Goal: Task Accomplishment & Management: Manage account settings

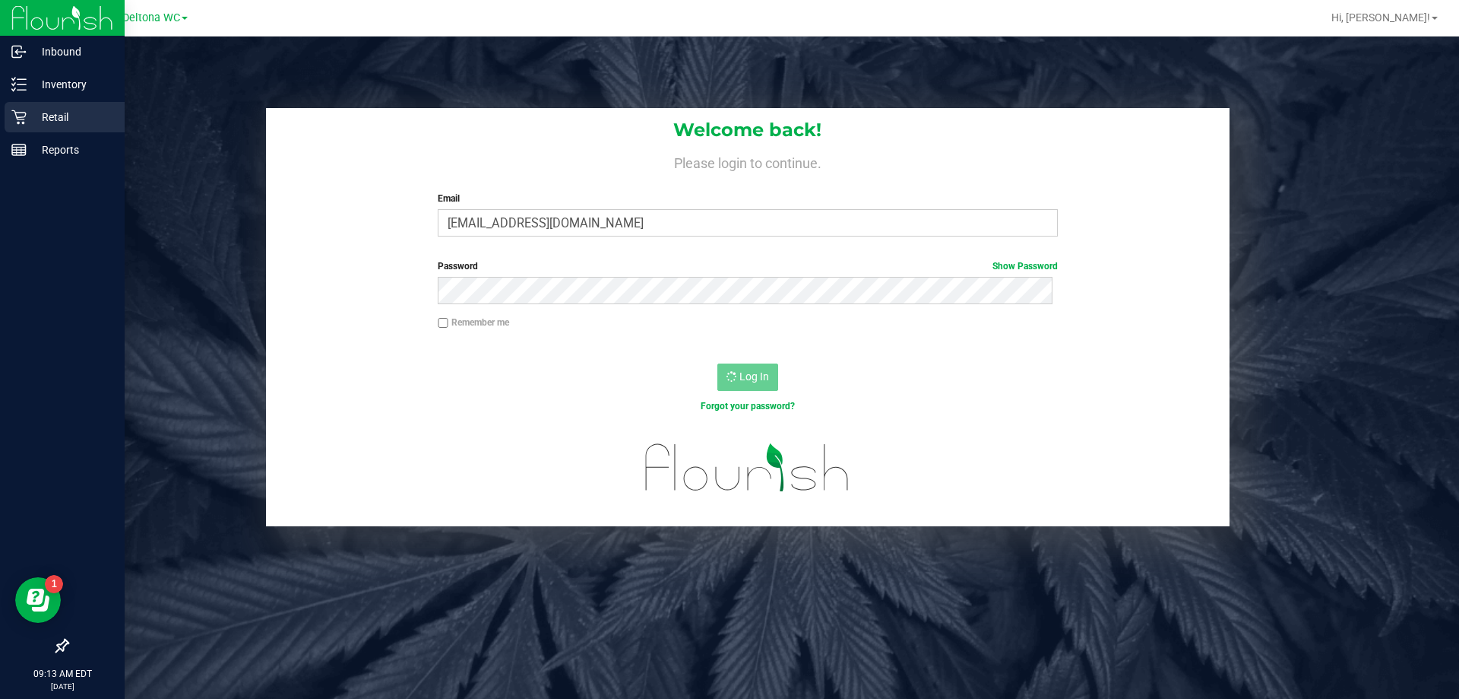
click at [59, 120] on p "Retail" at bounding box center [72, 117] width 91 height 18
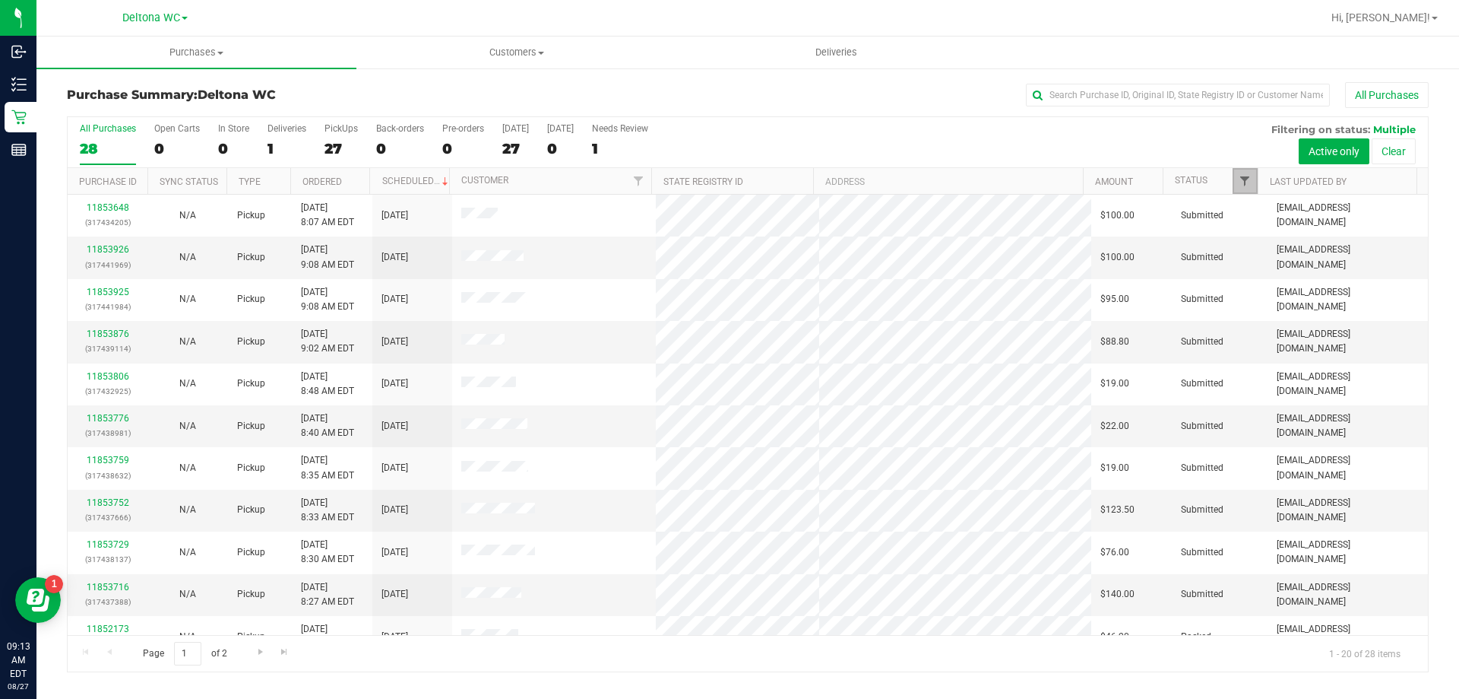
click at [1240, 182] on span "Filter" at bounding box center [1245, 181] width 12 height 12
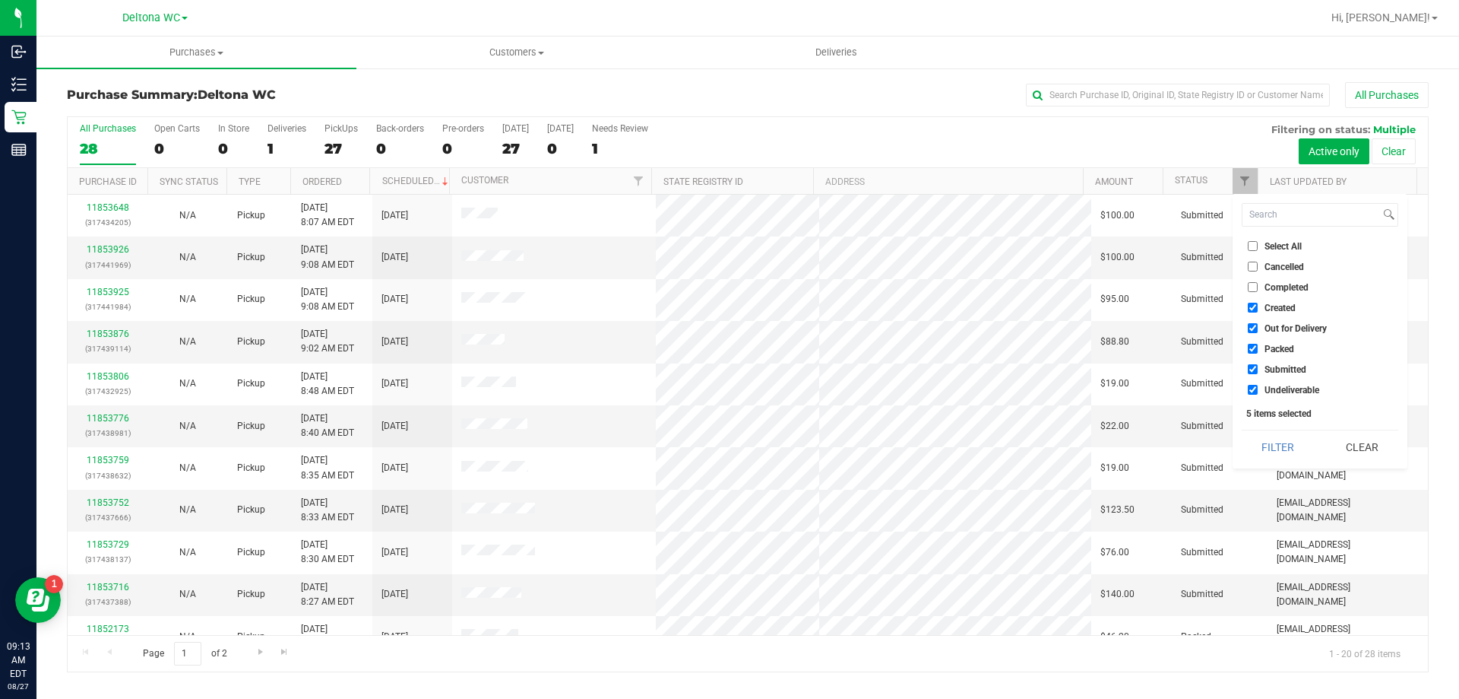
click at [1260, 244] on label "Select All" at bounding box center [1275, 246] width 54 height 10
click at [1258, 244] on input "Select All" at bounding box center [1253, 246] width 10 height 10
checkbox input "true"
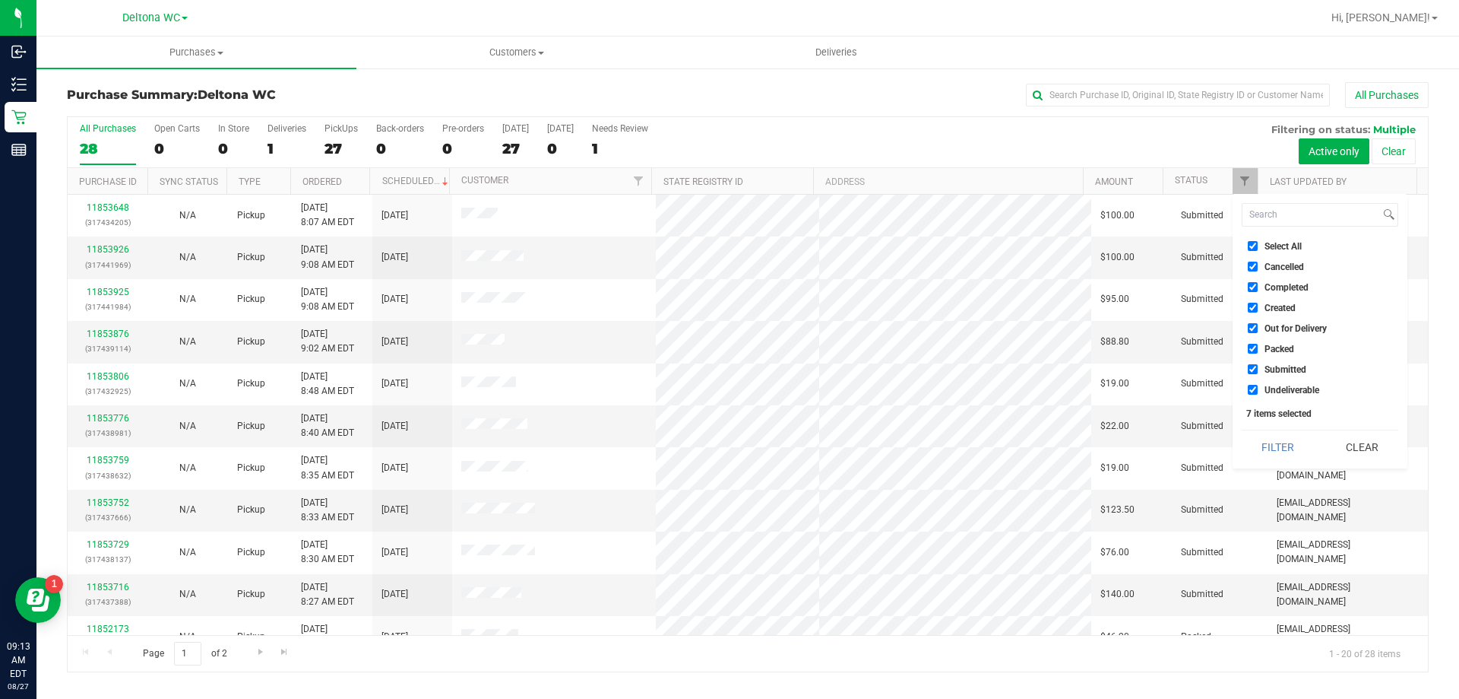
click at [1260, 244] on label "Select All" at bounding box center [1275, 246] width 54 height 10
click at [1258, 244] on input "Select All" at bounding box center [1253, 246] width 10 height 10
checkbox input "false"
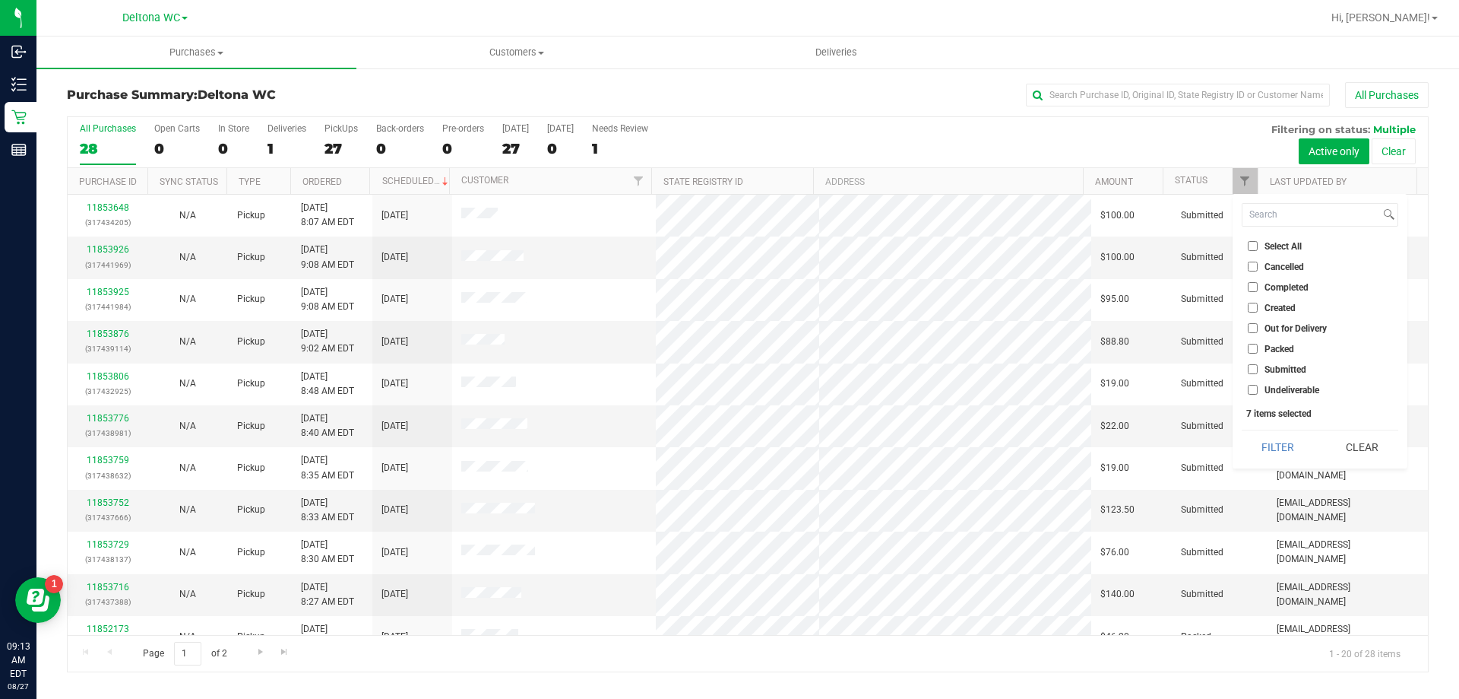
checkbox input "false"
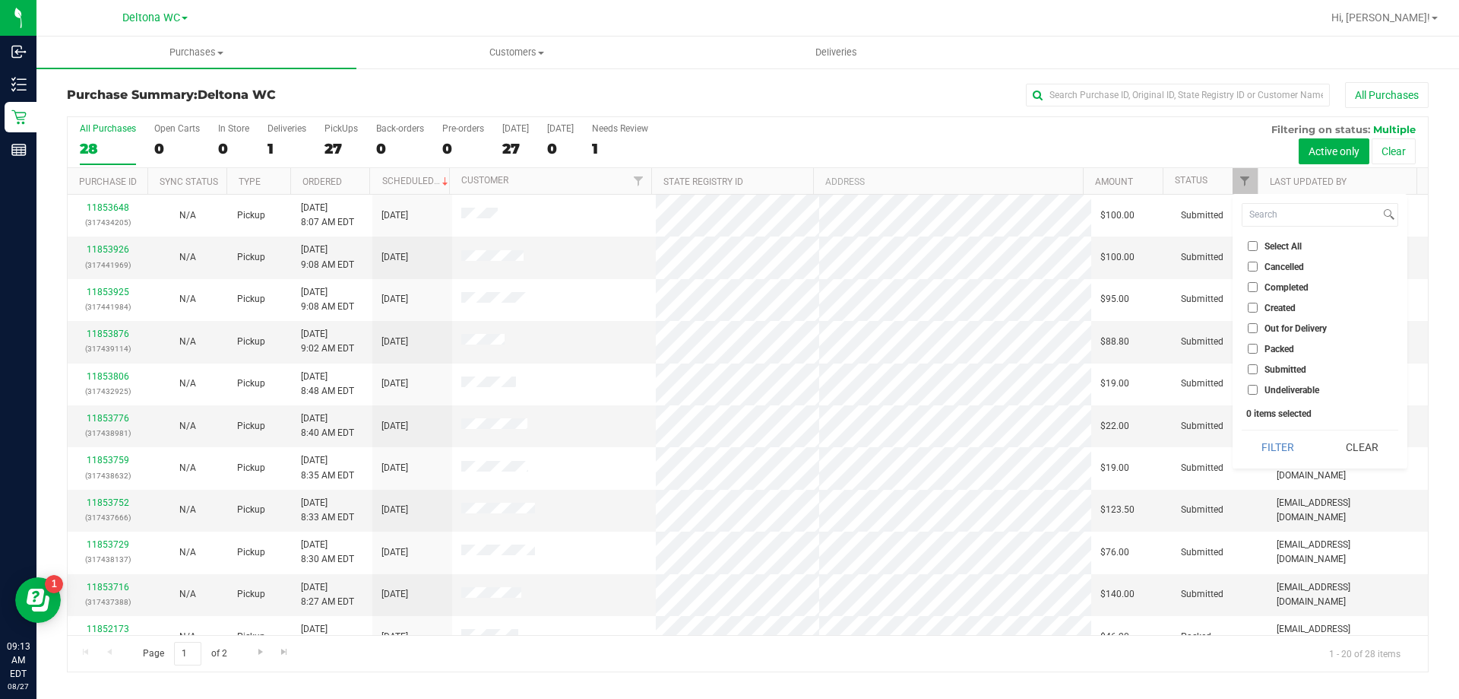
click at [1260, 371] on label "Submitted" at bounding box center [1277, 369] width 59 height 10
click at [1258, 371] on input "Submitted" at bounding box center [1253, 369] width 10 height 10
checkbox input "true"
click at [1280, 445] on button "Filter" at bounding box center [1278, 446] width 73 height 33
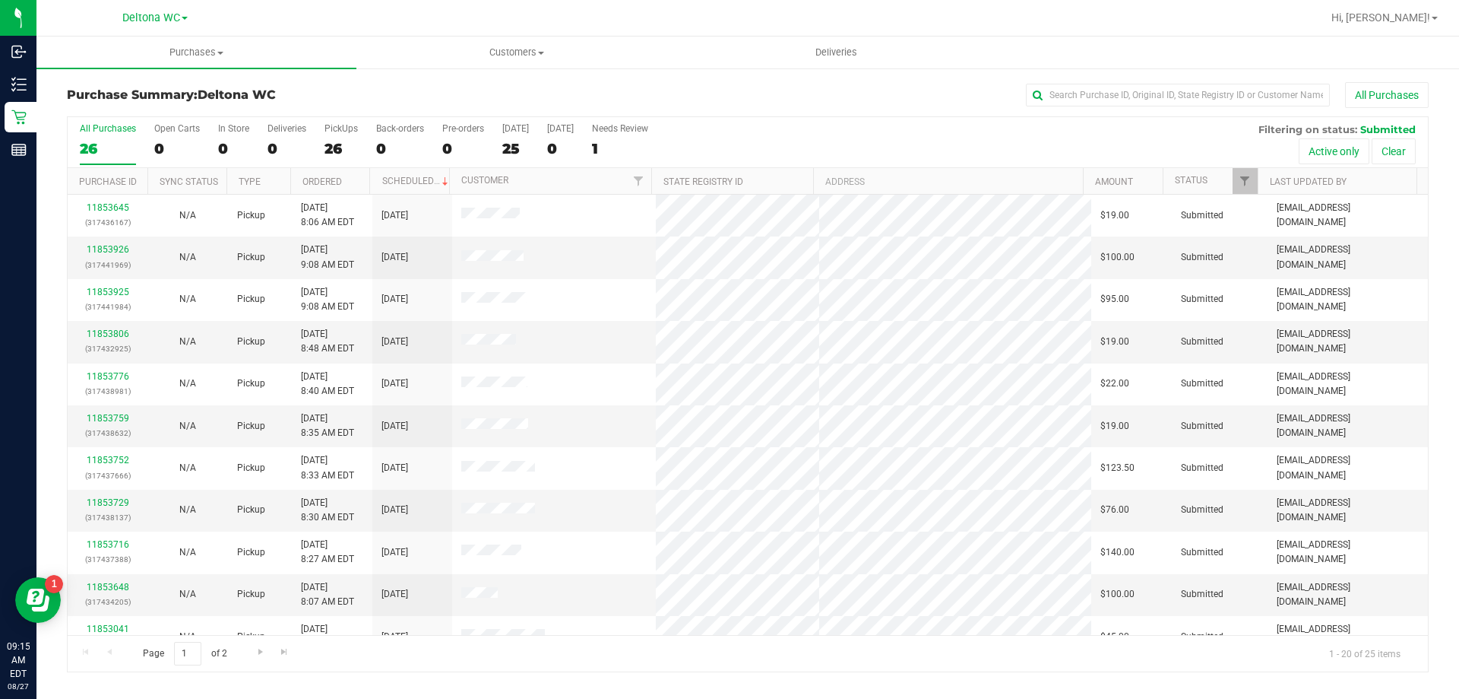
click at [356, 172] on th "Ordered" at bounding box center [330, 181] width 80 height 27
click at [118, 249] on link "11853267" at bounding box center [108, 249] width 43 height 11
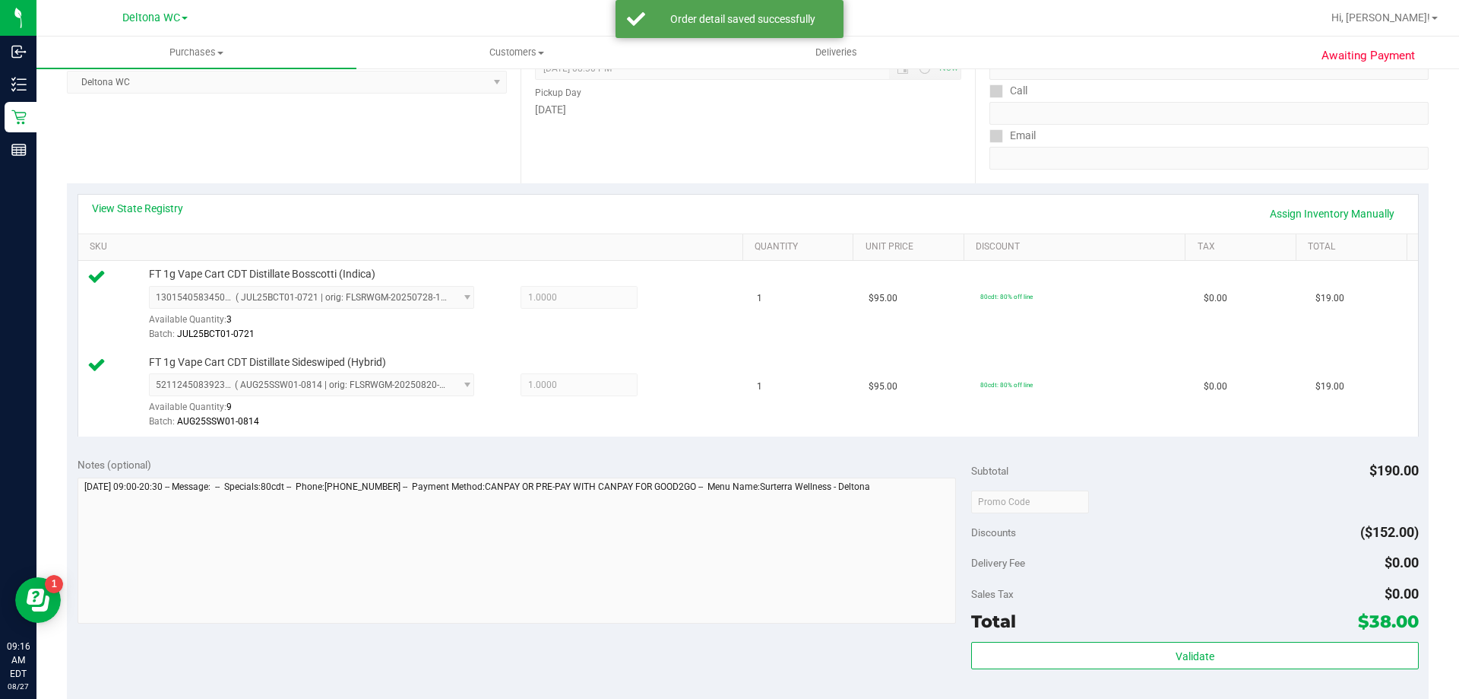
scroll to position [380, 0]
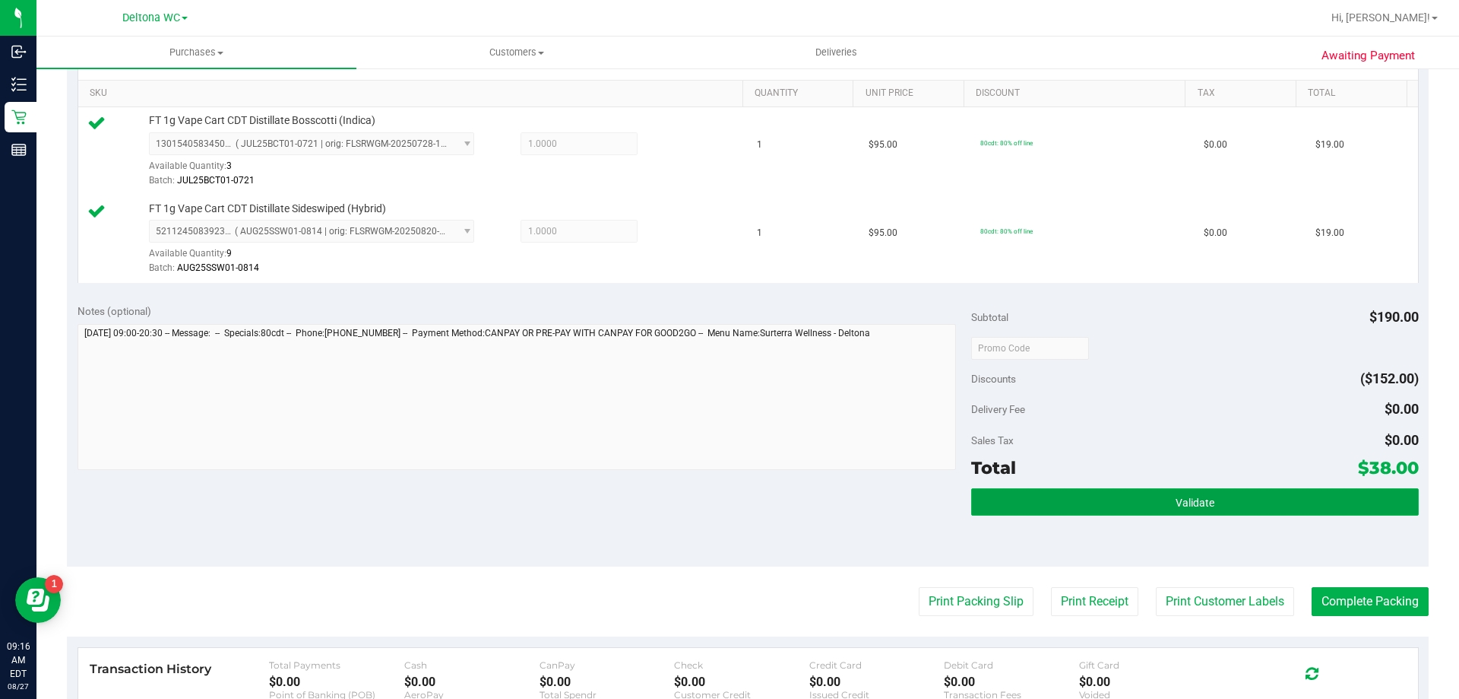
click at [1149, 507] on button "Validate" at bounding box center [1194, 501] width 447 height 27
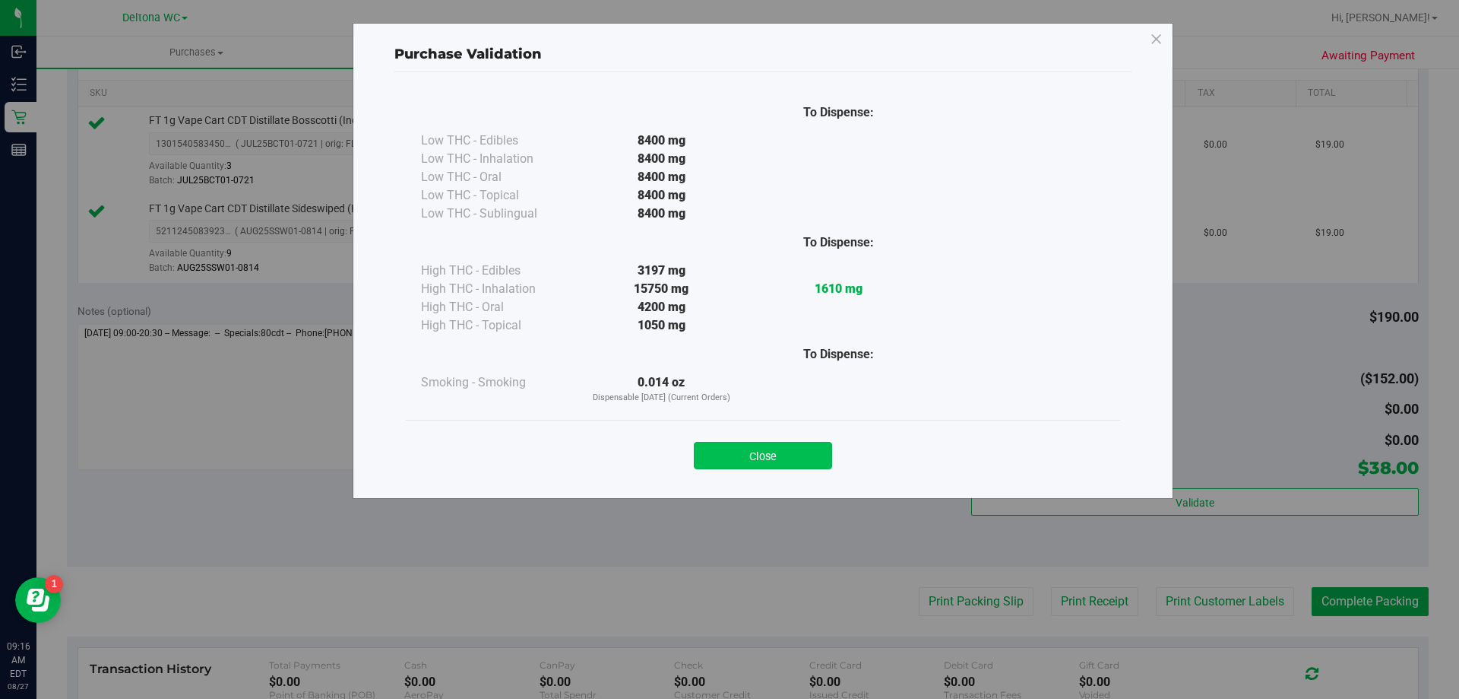
click at [740, 448] on button "Close" at bounding box center [763, 455] width 138 height 27
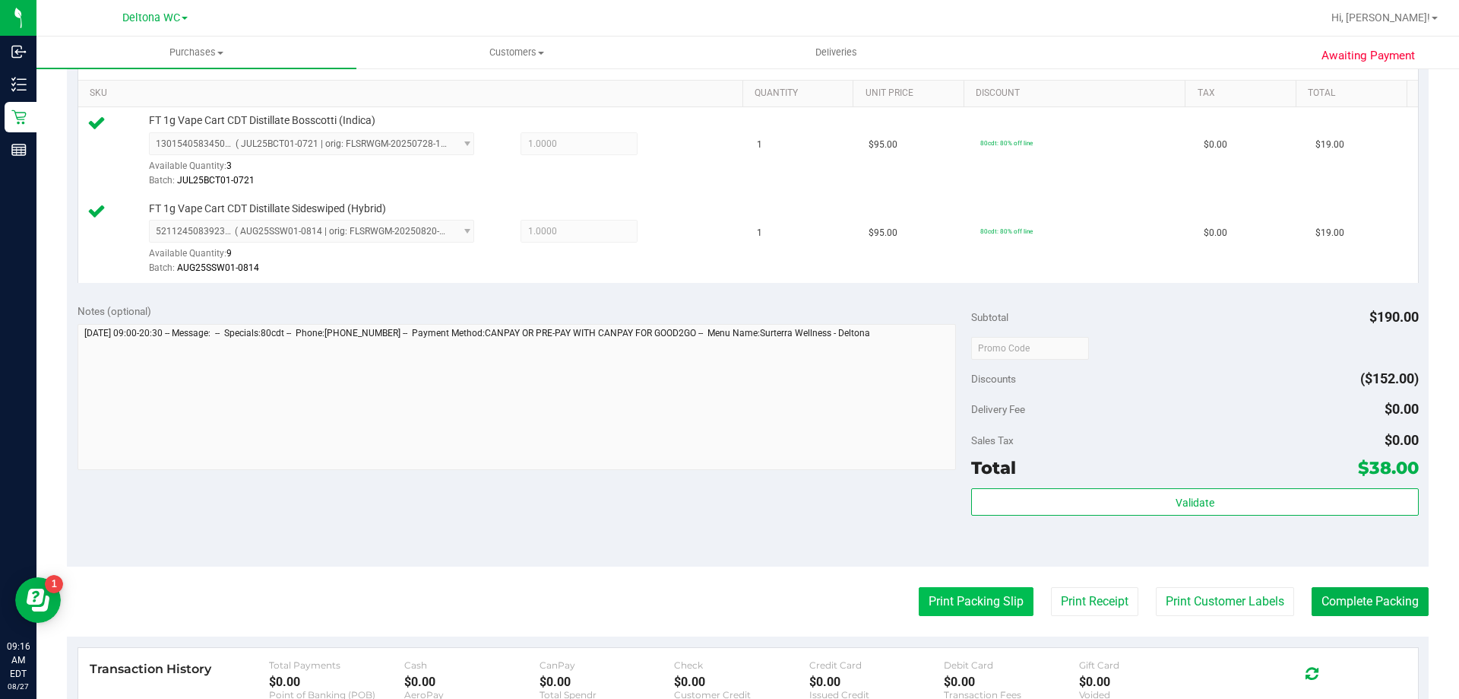
click at [1006, 605] on button "Print Packing Slip" at bounding box center [976, 601] width 115 height 29
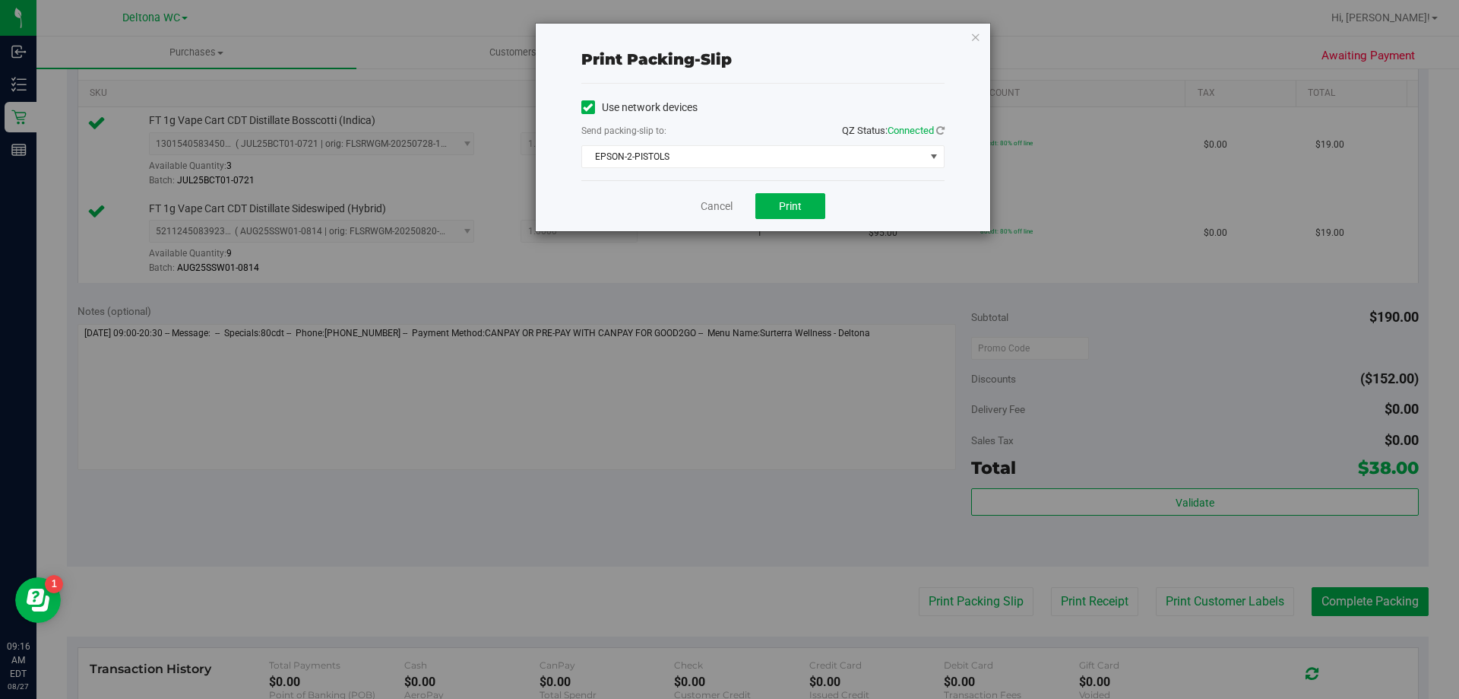
click at [753, 141] on div "Use network devices Send packing-slip to: QZ Status: Connected EPSON-2-PISTOLS …" at bounding box center [762, 132] width 363 height 72
click at [753, 150] on span "EPSON-2-PISTOLS" at bounding box center [753, 156] width 343 height 21
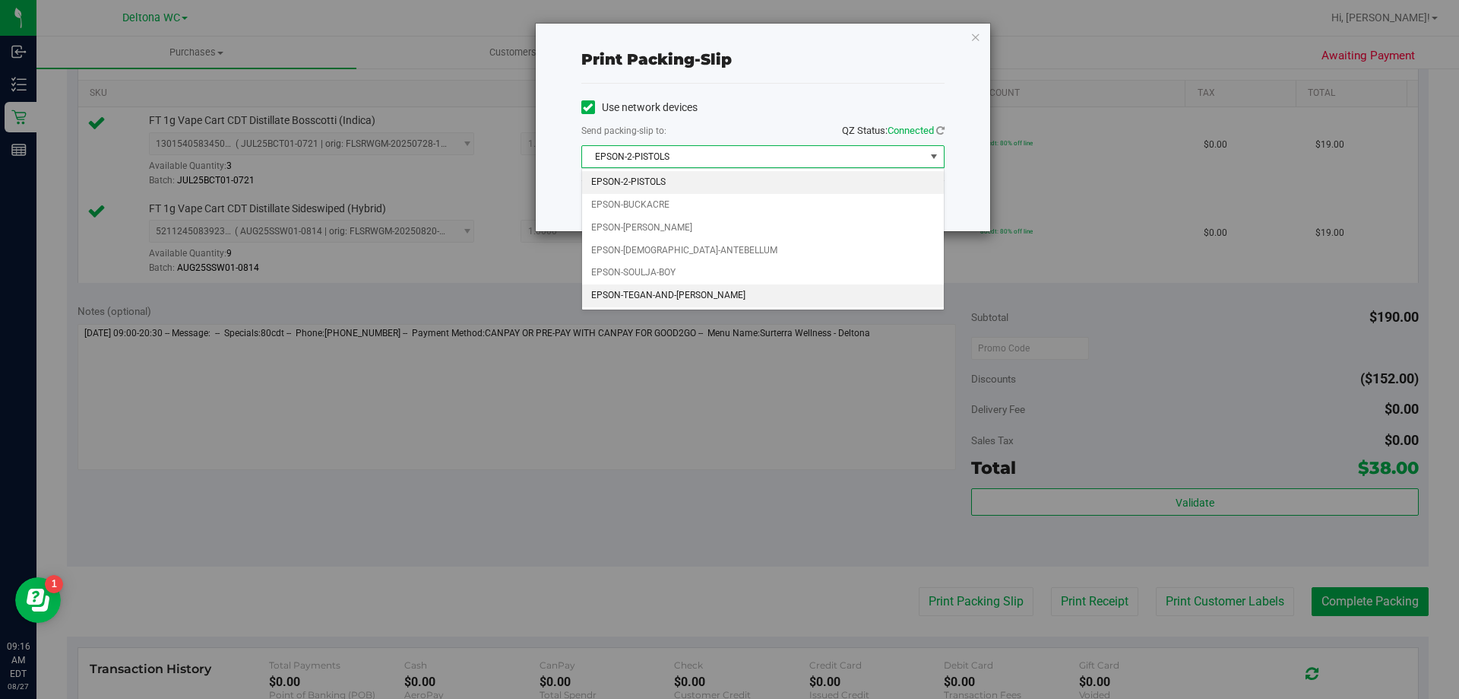
click at [690, 293] on li "EPSON-TEGAN-AND-[PERSON_NAME]" at bounding box center [763, 295] width 362 height 23
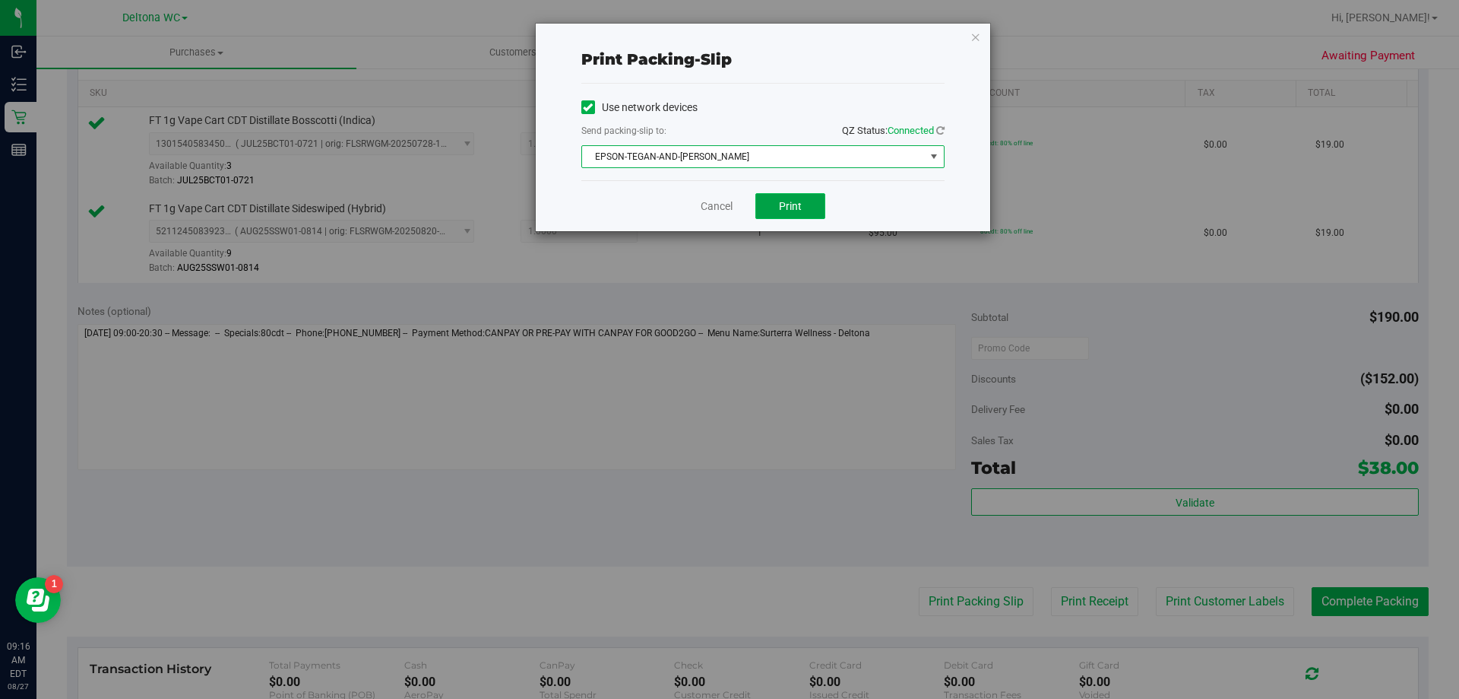
click at [801, 209] on span "Print" at bounding box center [790, 206] width 23 height 12
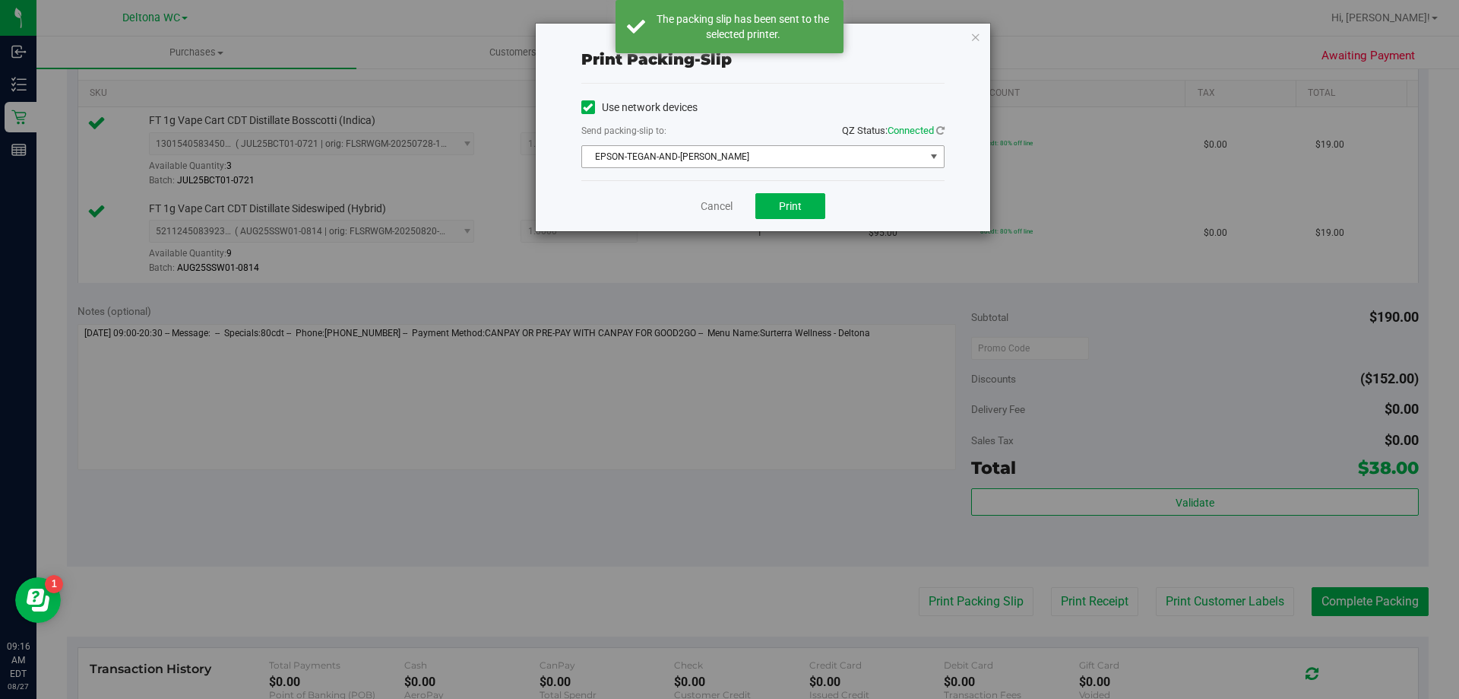
click at [714, 158] on span "EPSON-TEGAN-AND-[PERSON_NAME]" at bounding box center [753, 156] width 343 height 21
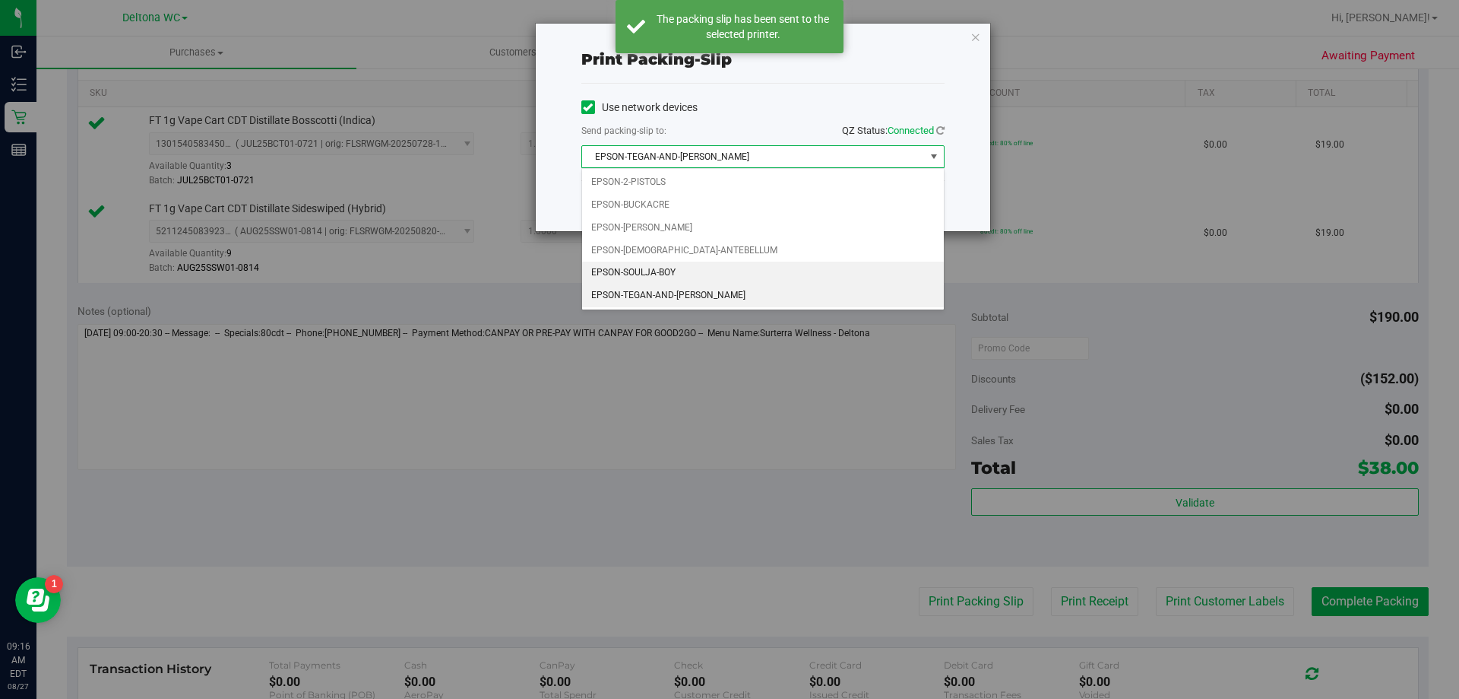
click at [694, 277] on li "EPSON-SOULJA-BOY" at bounding box center [763, 272] width 362 height 23
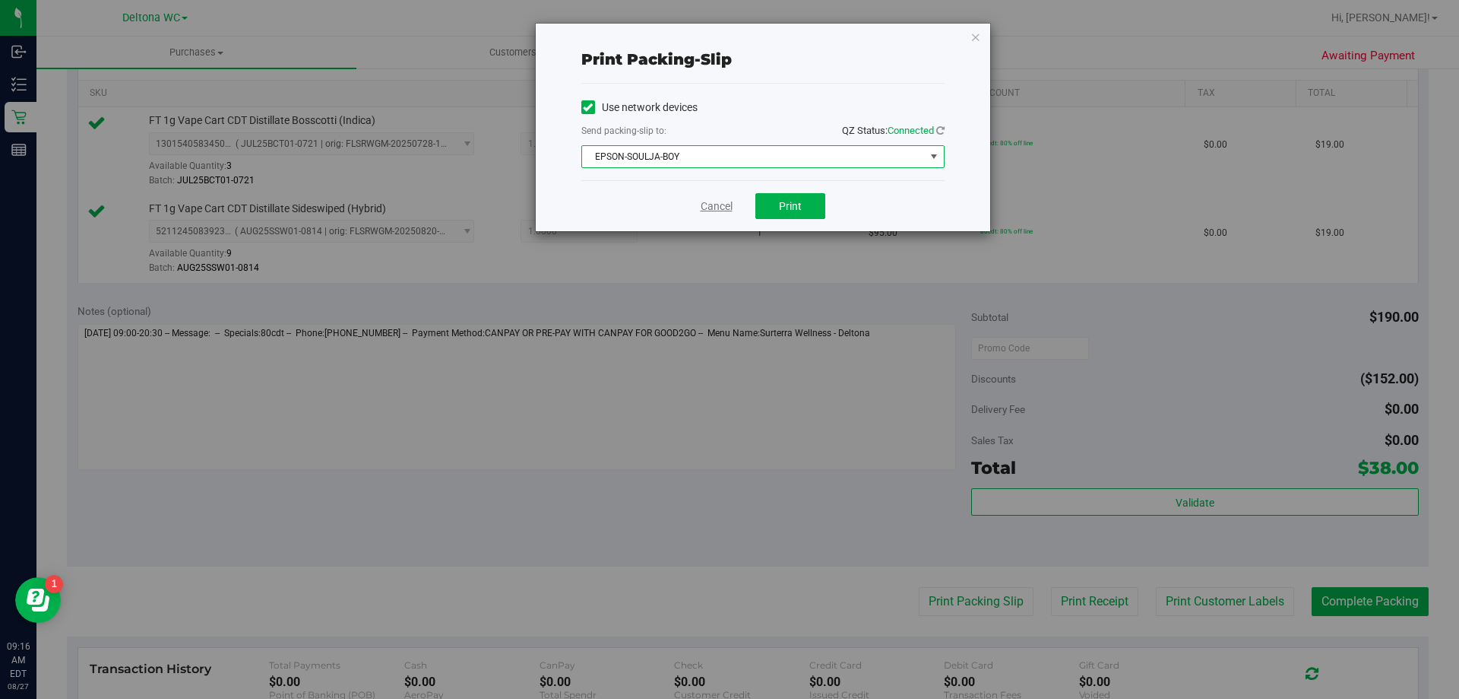
click at [723, 204] on link "Cancel" at bounding box center [717, 206] width 32 height 16
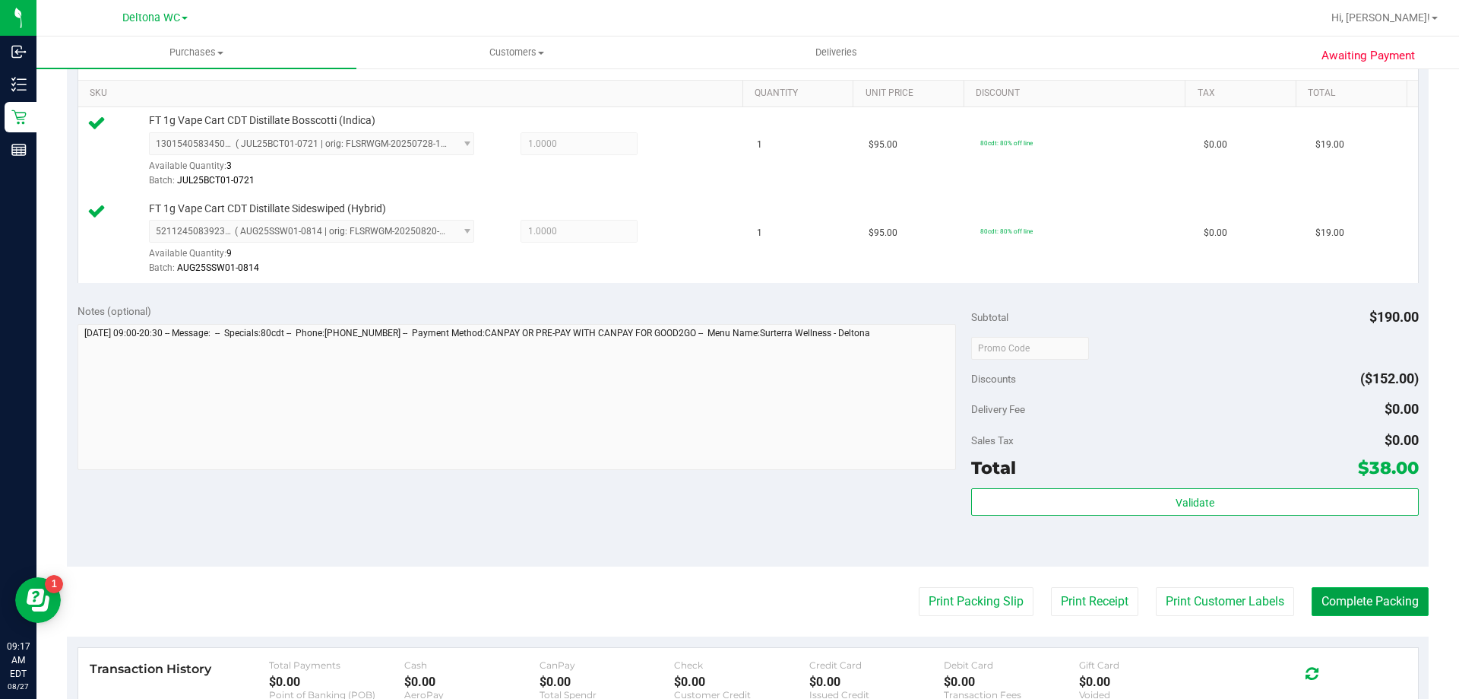
click at [1331, 608] on button "Complete Packing" at bounding box center [1370, 601] width 117 height 29
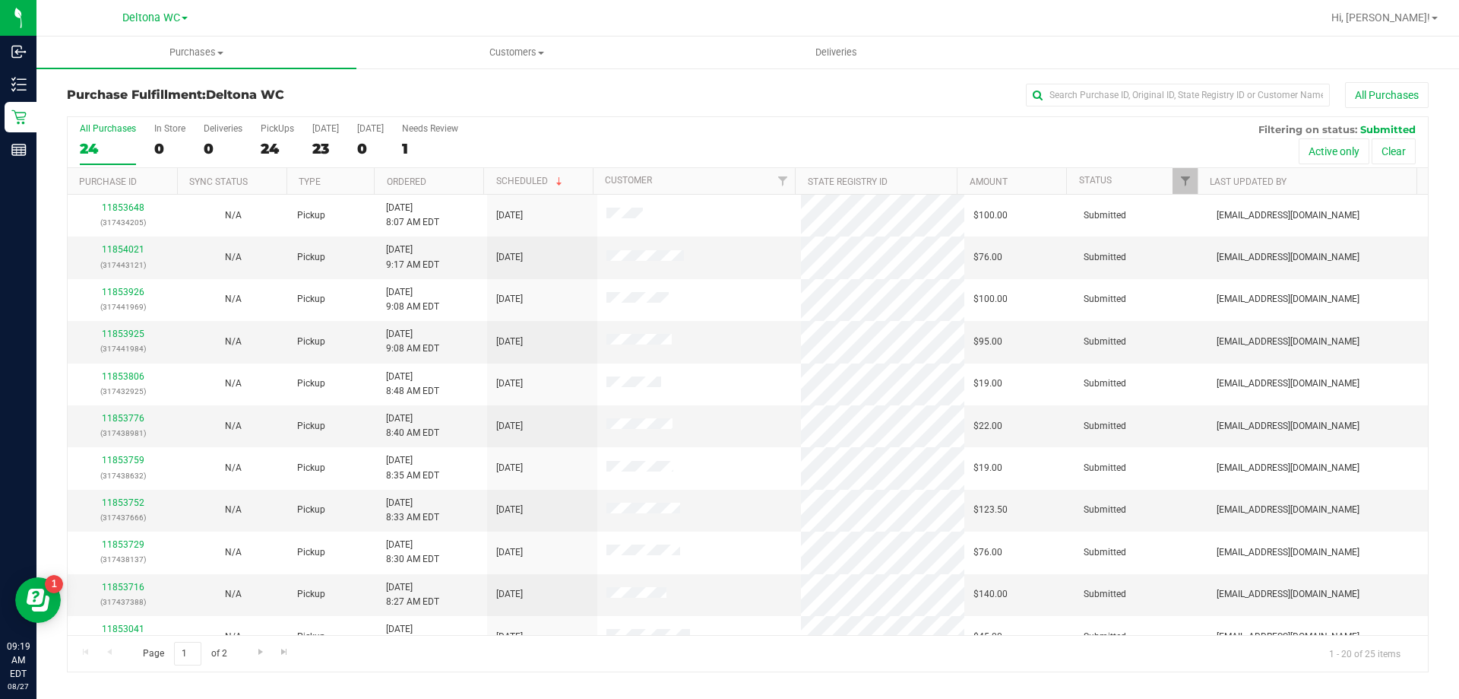
click at [451, 182] on th "Ordered" at bounding box center [428, 181] width 109 height 27
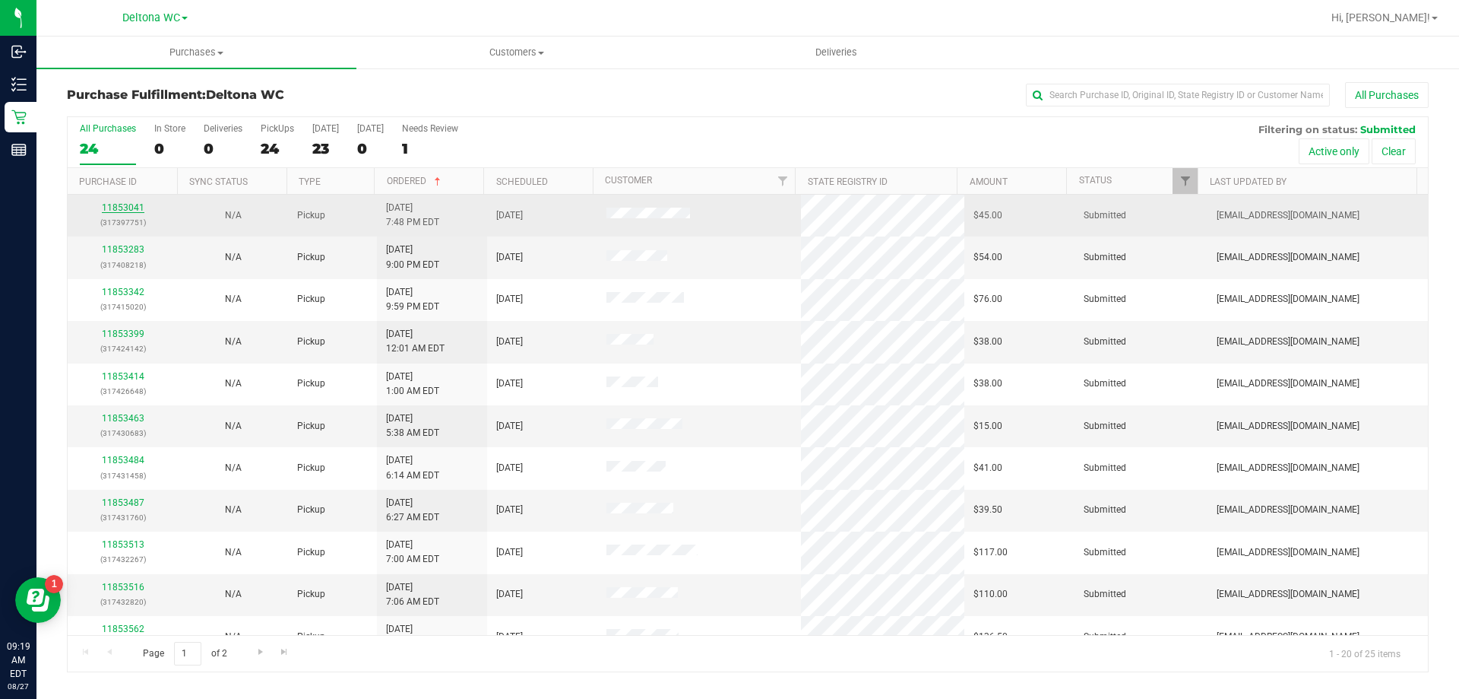
click at [127, 206] on link "11853041" at bounding box center [123, 207] width 43 height 11
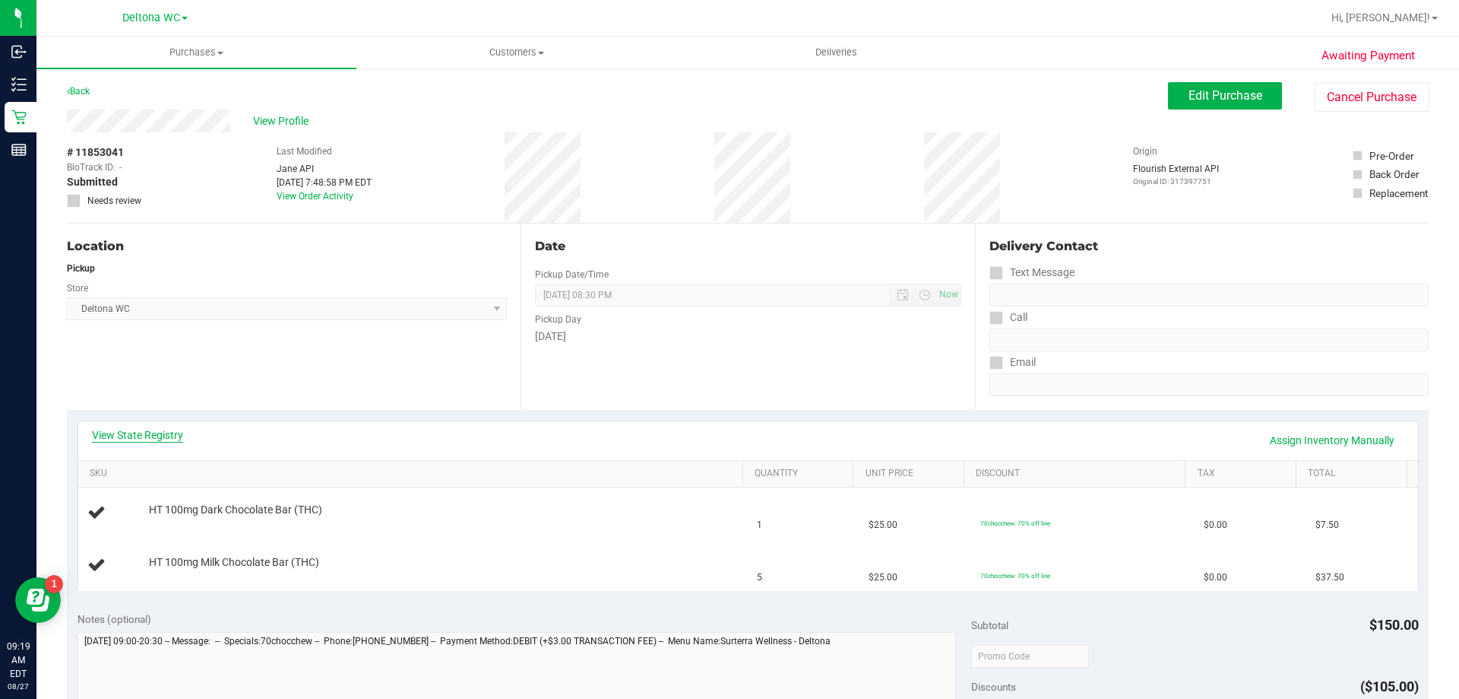
click at [138, 437] on link "View State Registry" at bounding box center [137, 434] width 91 height 15
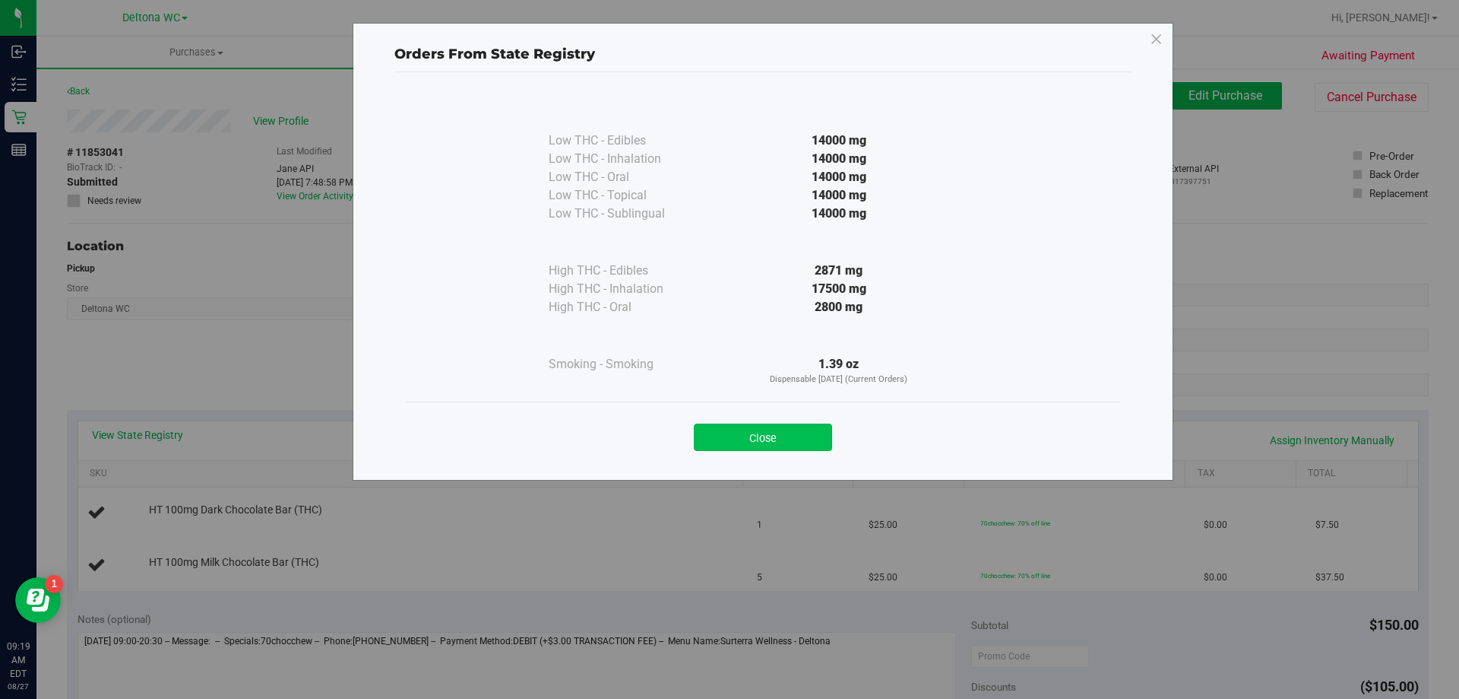
click at [749, 433] on button "Close" at bounding box center [763, 436] width 138 height 27
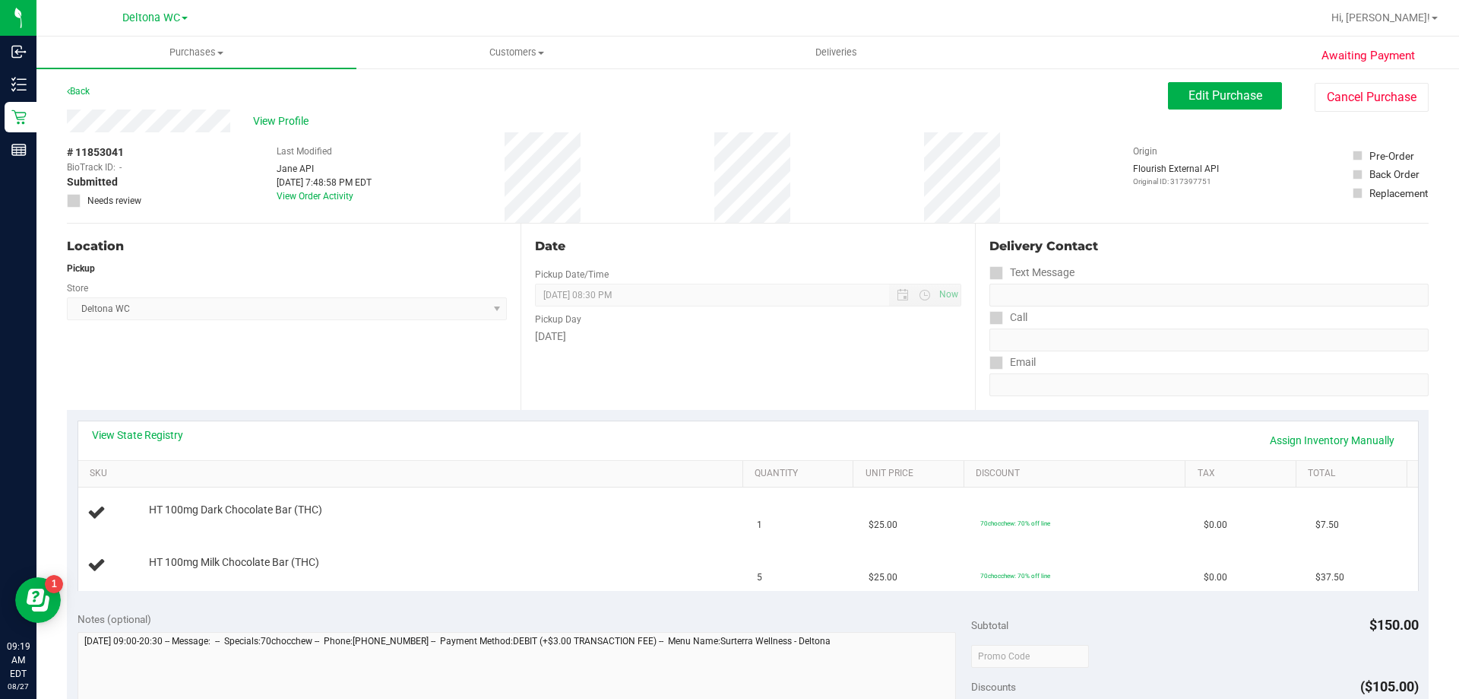
click at [749, 441] on div "View State Registry Assign Inventory Manually" at bounding box center [748, 440] width 1313 height 26
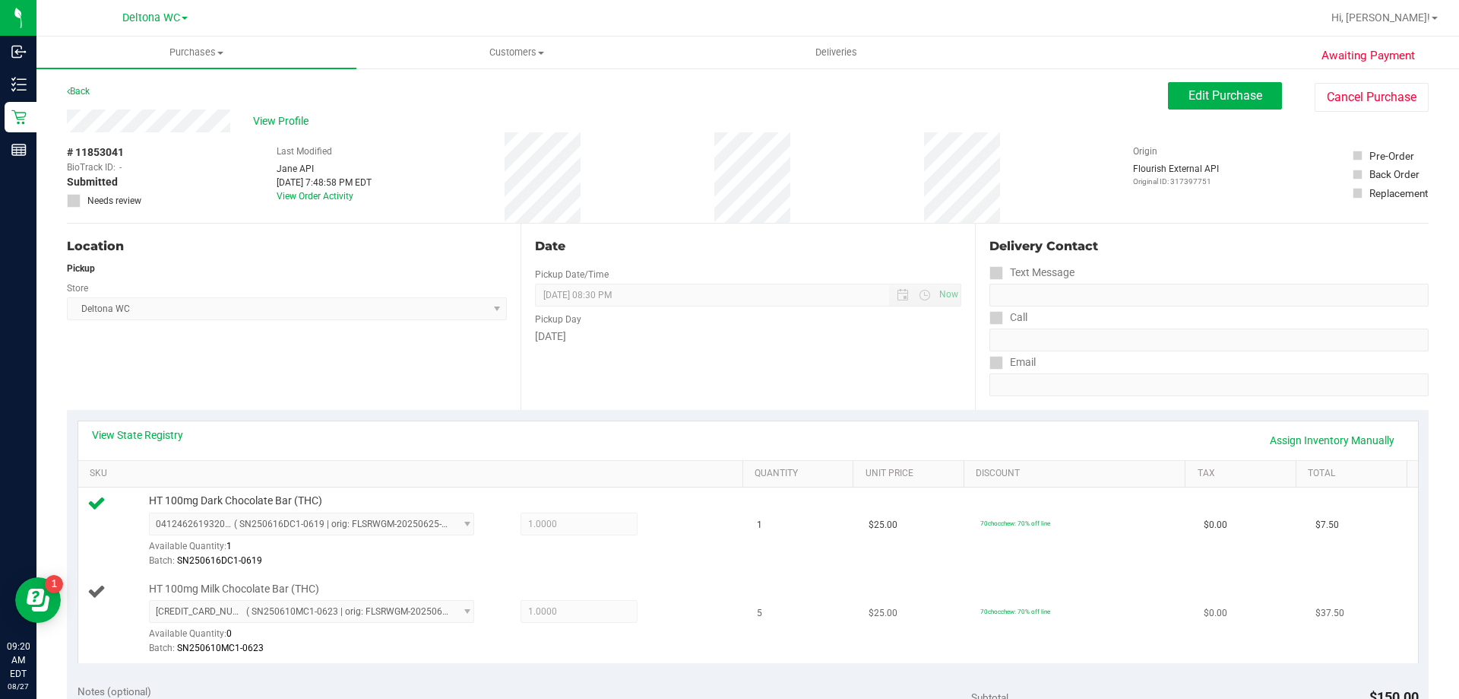
click at [257, 588] on span "HT 100mg Milk Chocolate Bar (THC)" at bounding box center [234, 588] width 170 height 14
copy div "HT 100mg Milk Chocolate Bar (THC)"
click at [469, 376] on div "Location Pickup Store Deltona WC Select Store [PERSON_NAME][GEOGRAPHIC_DATA] [P…" at bounding box center [294, 316] width 454 height 186
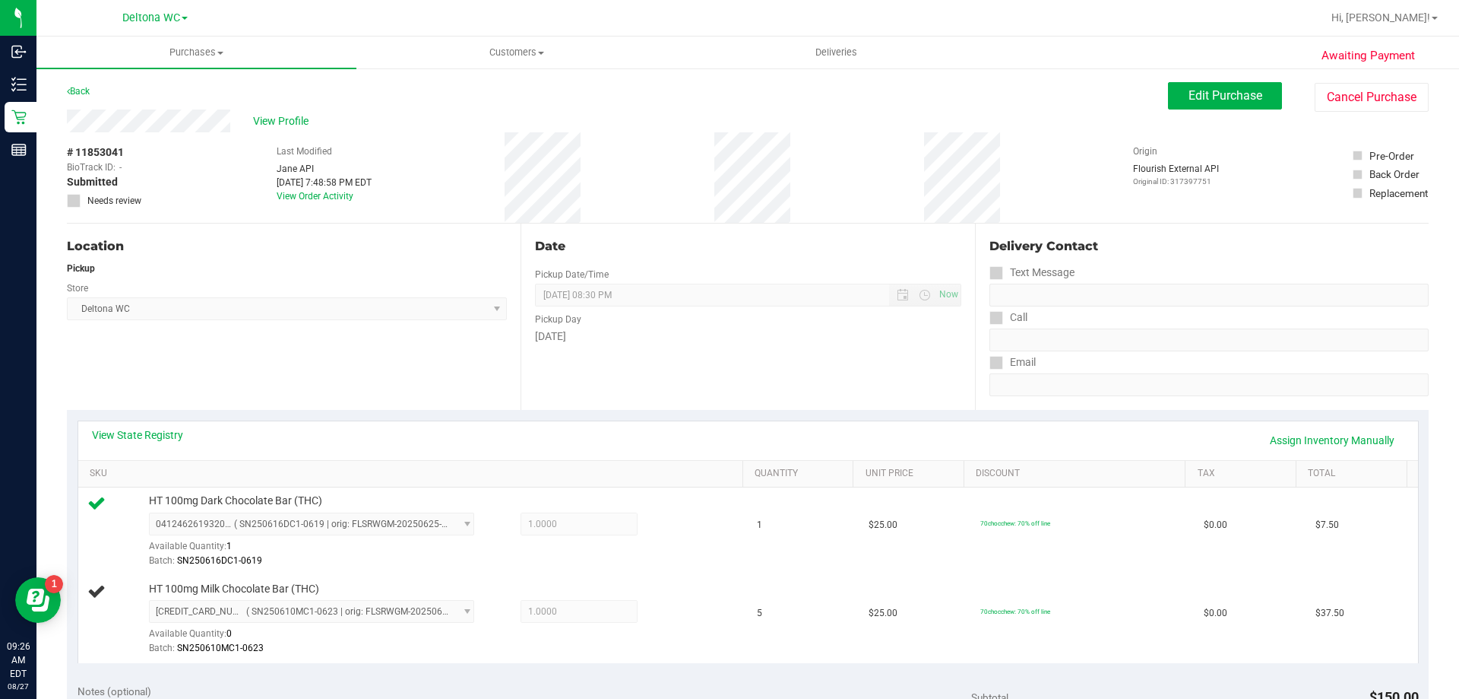
click at [838, 101] on div "Back Edit Purchase Cancel Purchase" at bounding box center [748, 95] width 1362 height 27
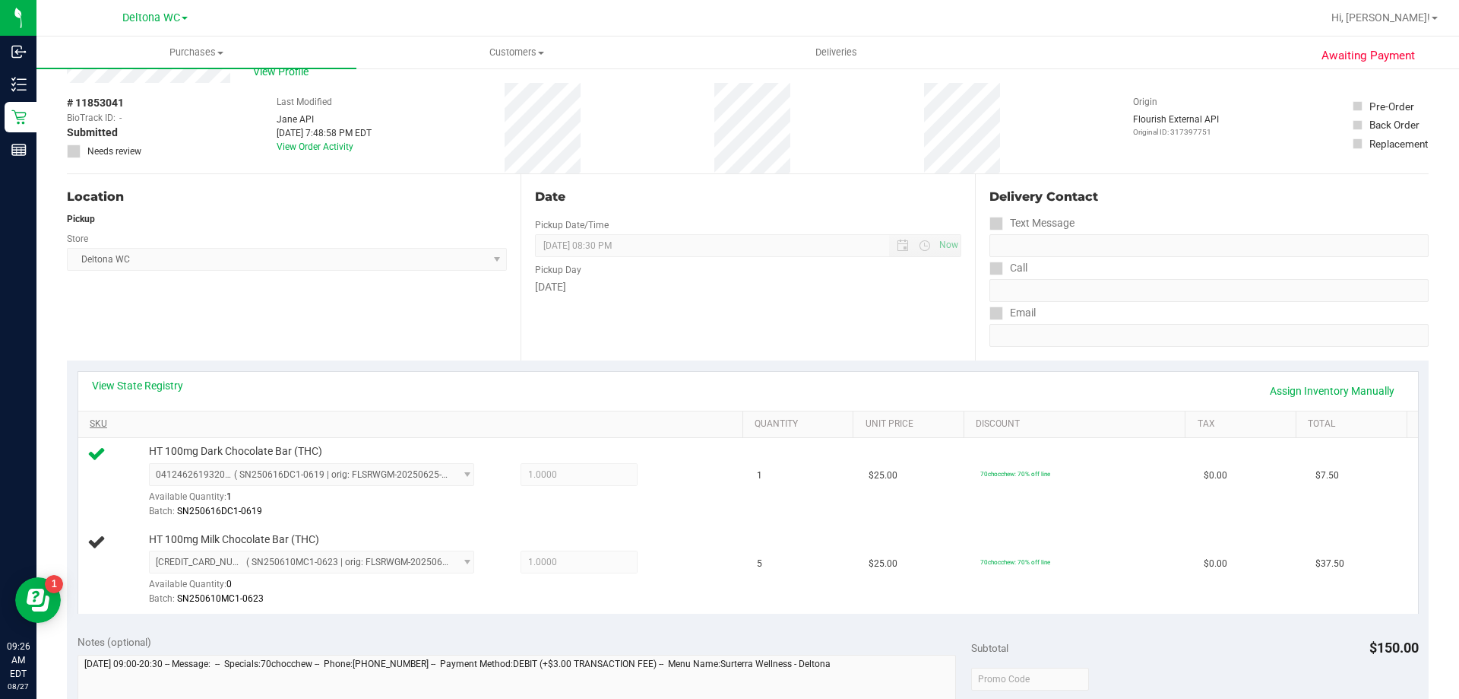
scroll to position [76, 0]
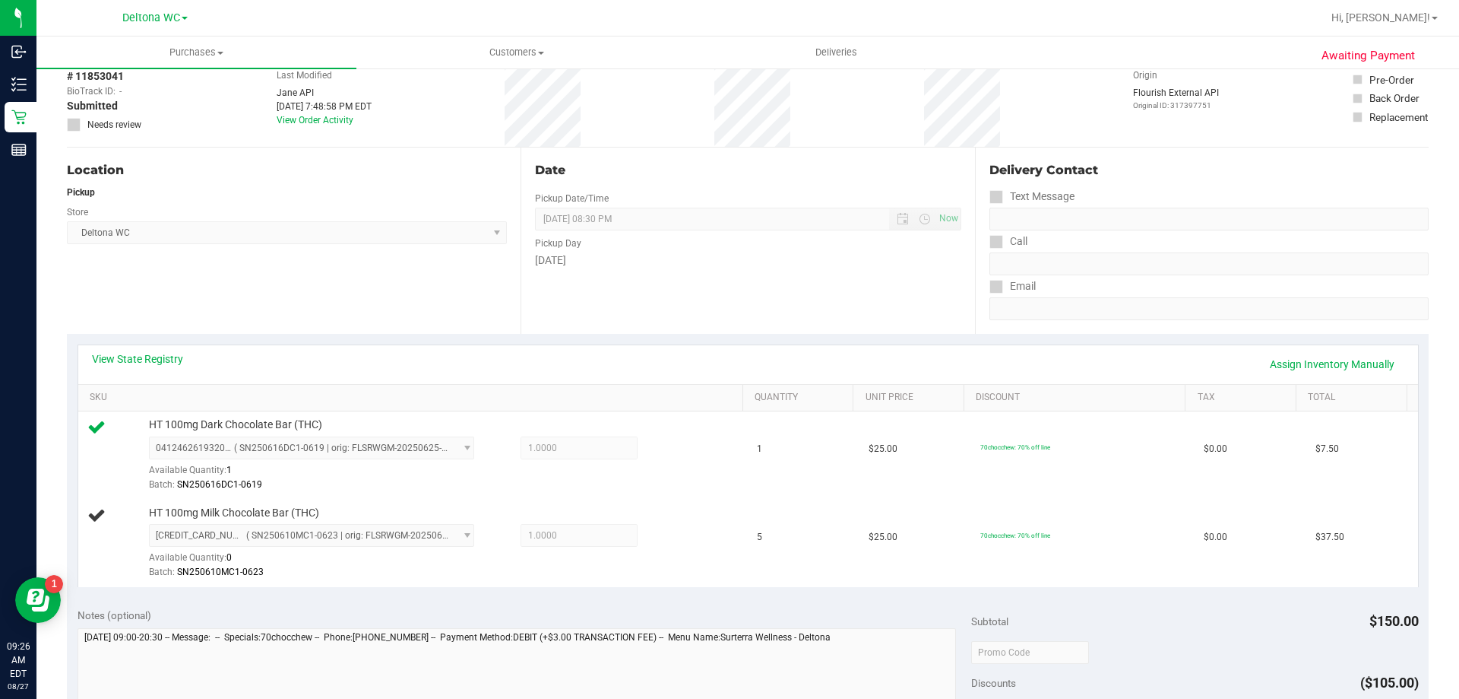
drag, startPoint x: 365, startPoint y: 231, endPoint x: 366, endPoint y: 243, distance: 12.3
click at [366, 232] on span "Deltona WC Select Store [PERSON_NAME][GEOGRAPHIC_DATA] [PERSON_NAME][GEOGRAPHIC…" at bounding box center [287, 232] width 440 height 23
click at [368, 290] on div "Location Pickup Store Deltona WC Select Store [PERSON_NAME][GEOGRAPHIC_DATA] [P…" at bounding box center [294, 240] width 454 height 186
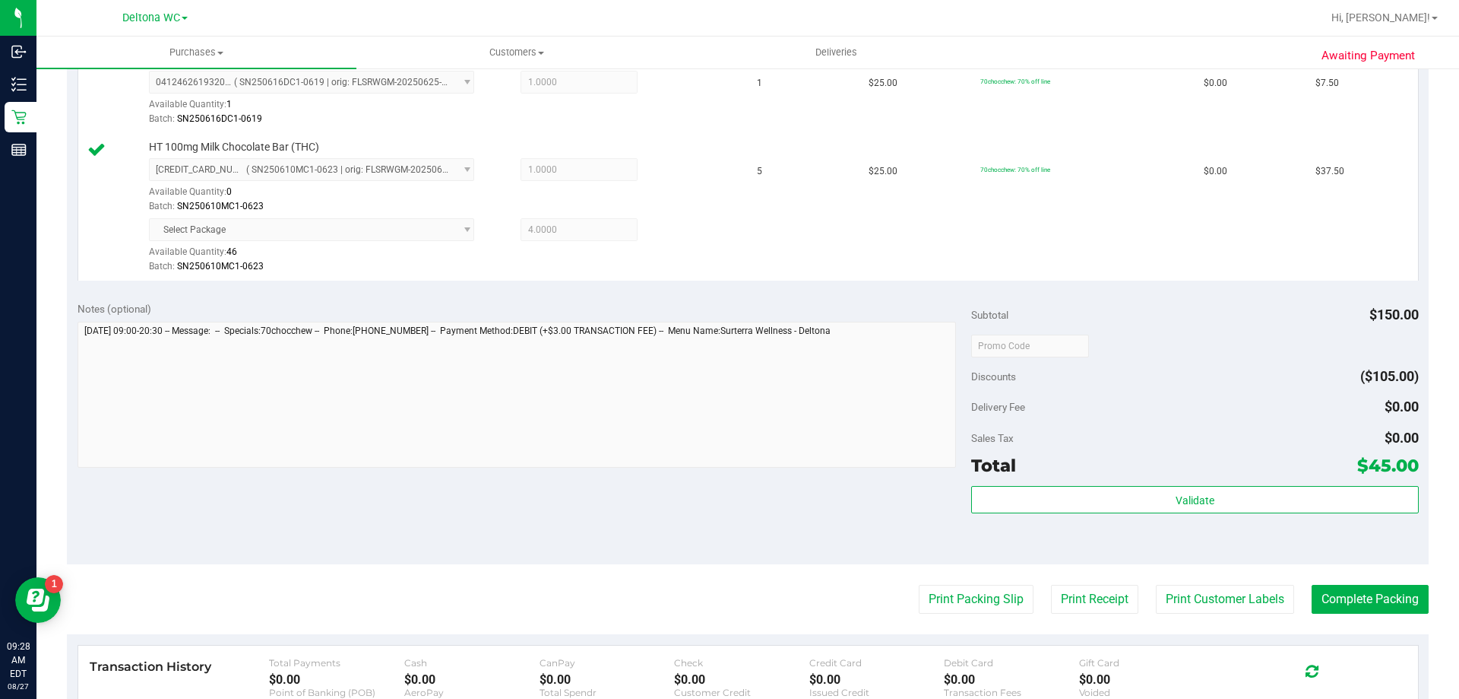
scroll to position [608, 0]
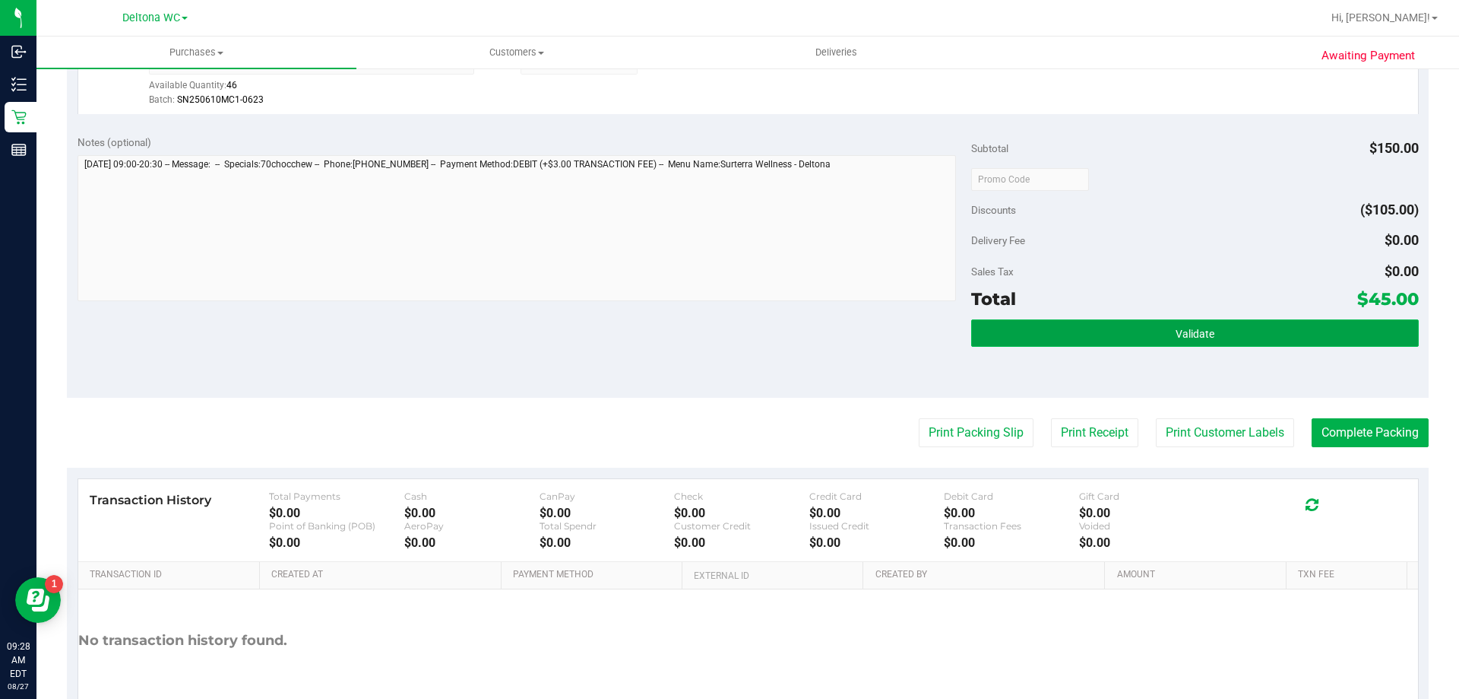
click at [1193, 331] on span "Validate" at bounding box center [1195, 334] width 39 height 12
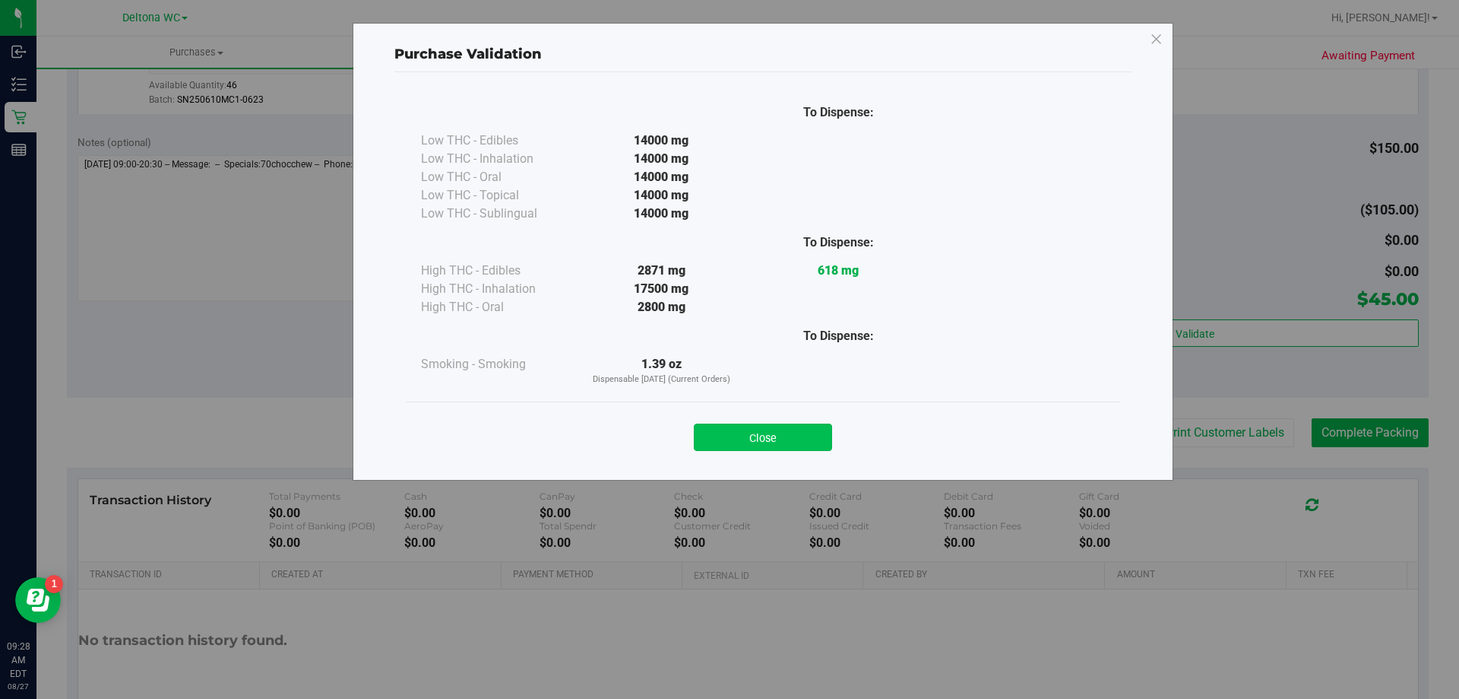
click at [781, 428] on button "Close" at bounding box center [763, 436] width 138 height 27
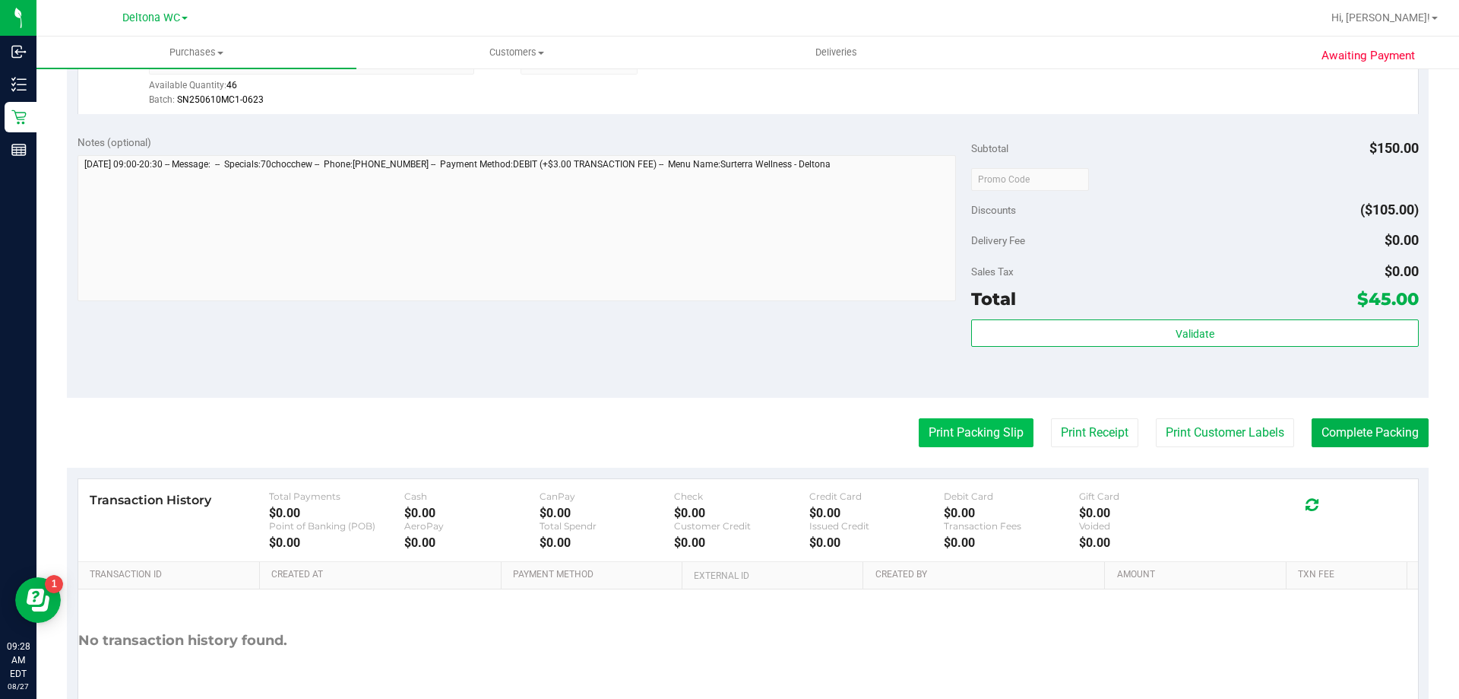
click at [953, 442] on button "Print Packing Slip" at bounding box center [976, 432] width 115 height 29
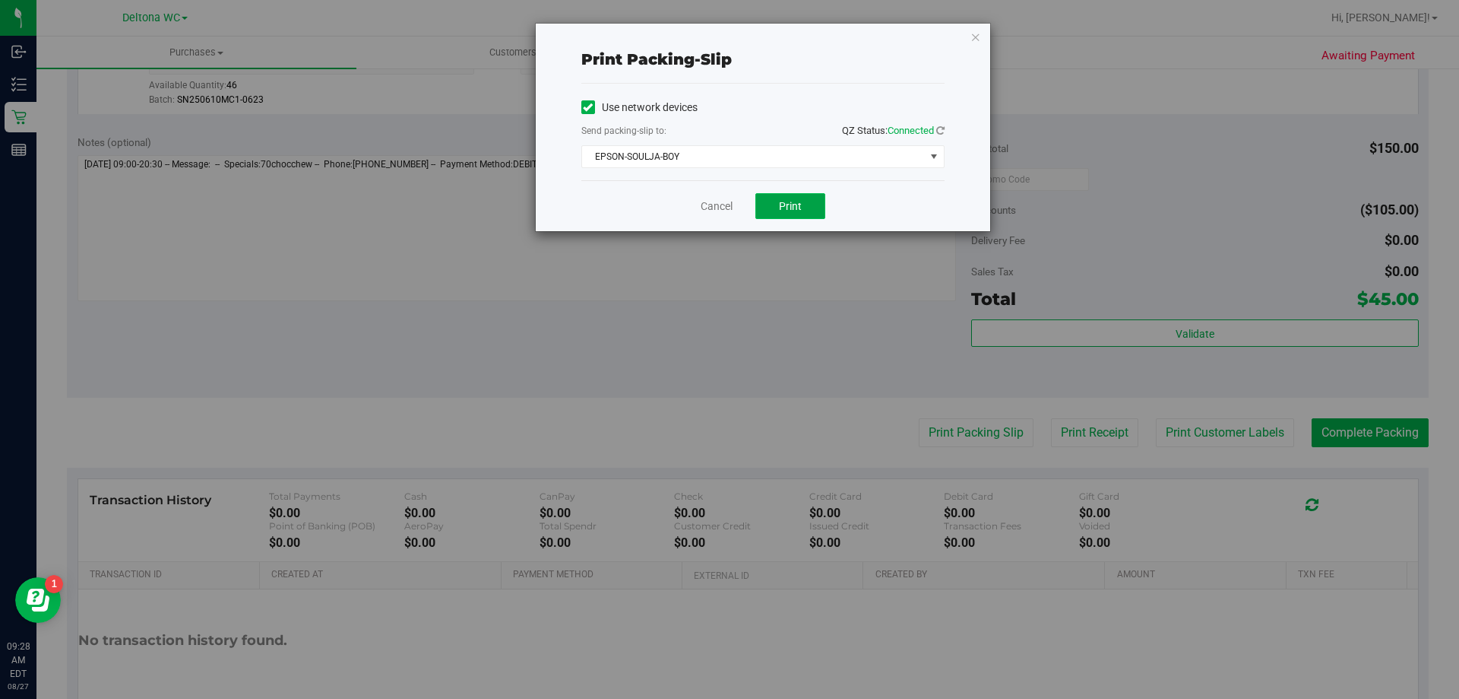
click at [801, 205] on span "Print" at bounding box center [790, 206] width 23 height 12
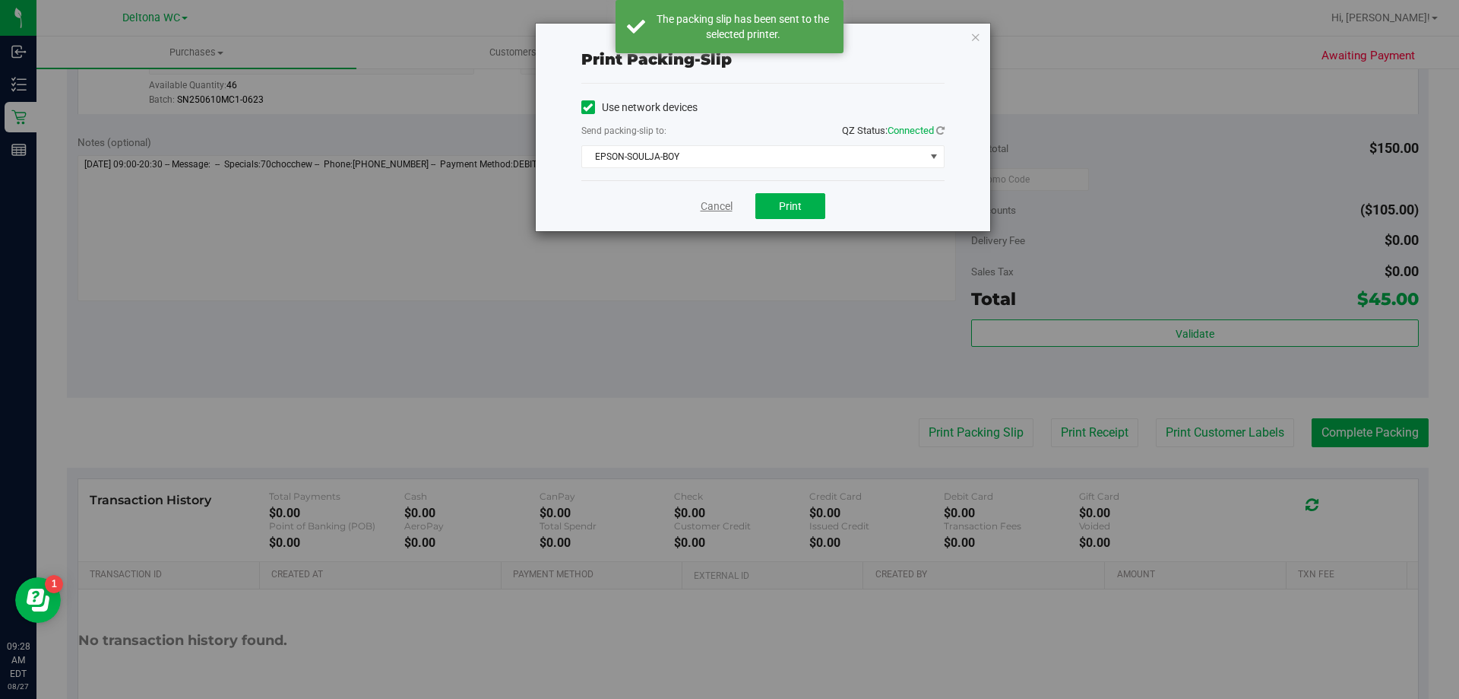
click at [718, 202] on link "Cancel" at bounding box center [717, 206] width 32 height 16
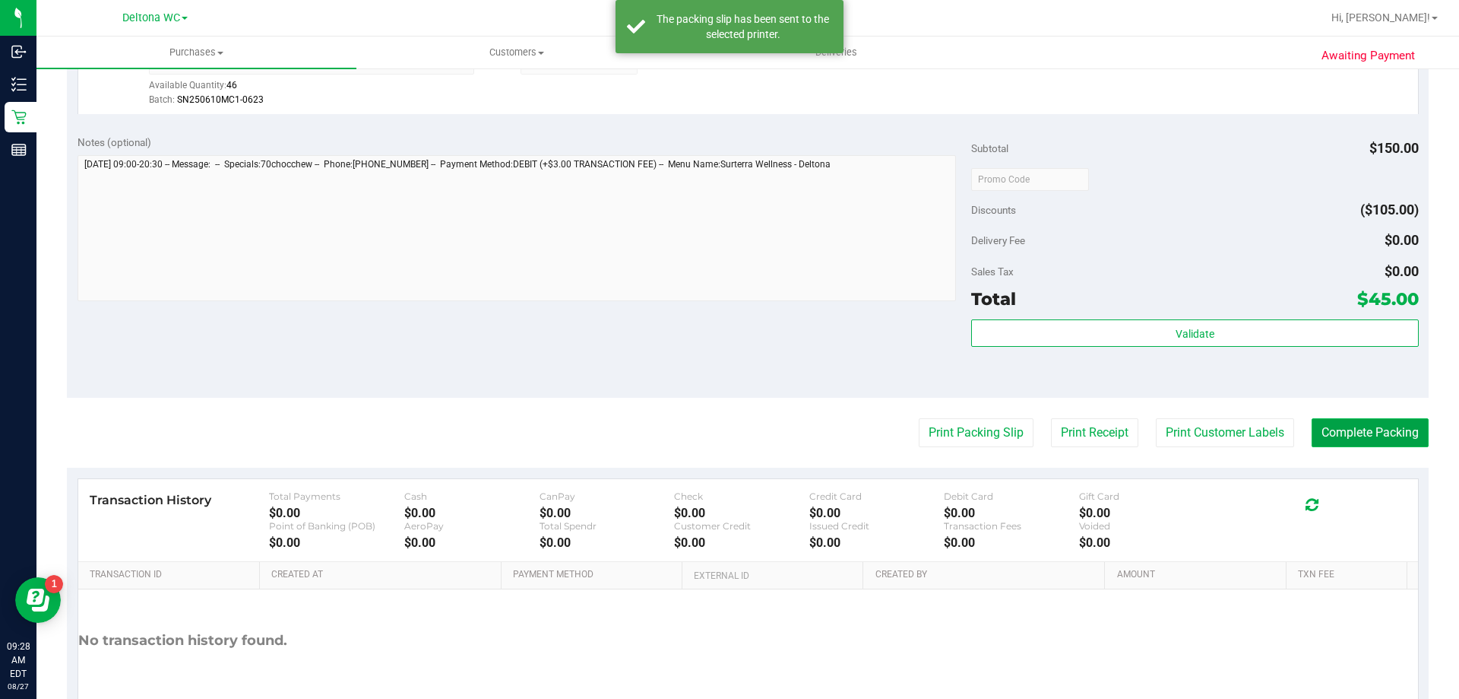
click at [1335, 439] on button "Complete Packing" at bounding box center [1370, 432] width 117 height 29
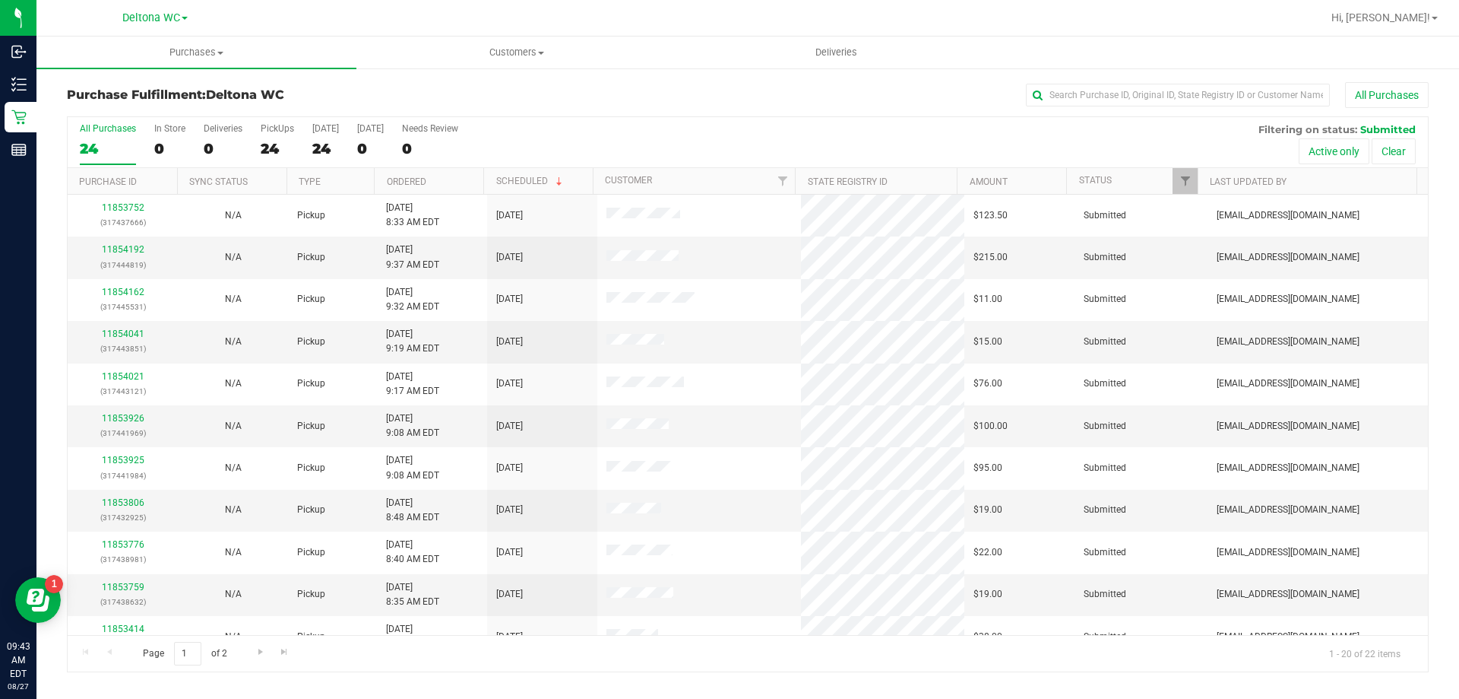
click at [597, 146] on div "All Purchases 24 In Store 0 Deliveries 0 PickUps 24 [DATE] 24 [DATE] 0 Needs Re…" at bounding box center [748, 142] width 1361 height 51
click at [463, 182] on th "Ordered" at bounding box center [428, 181] width 109 height 27
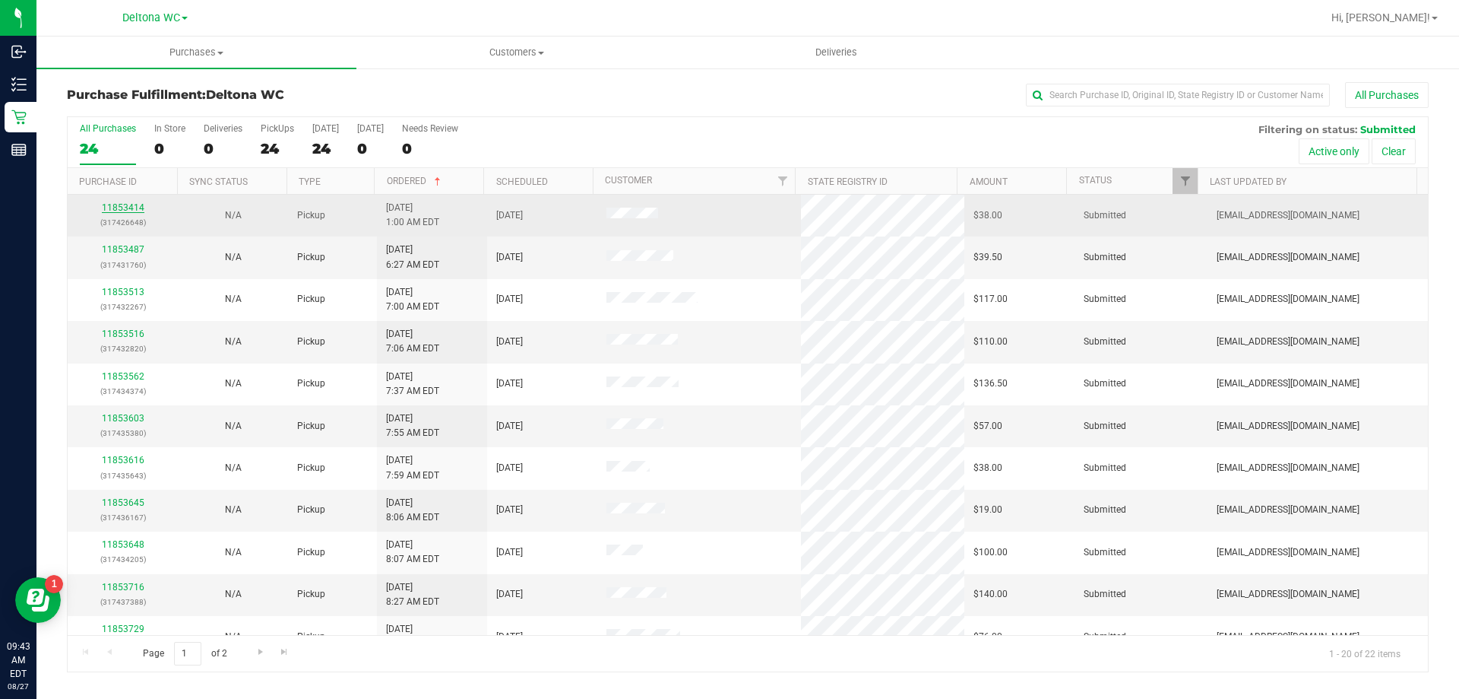
click at [131, 207] on link "11853414" at bounding box center [123, 207] width 43 height 11
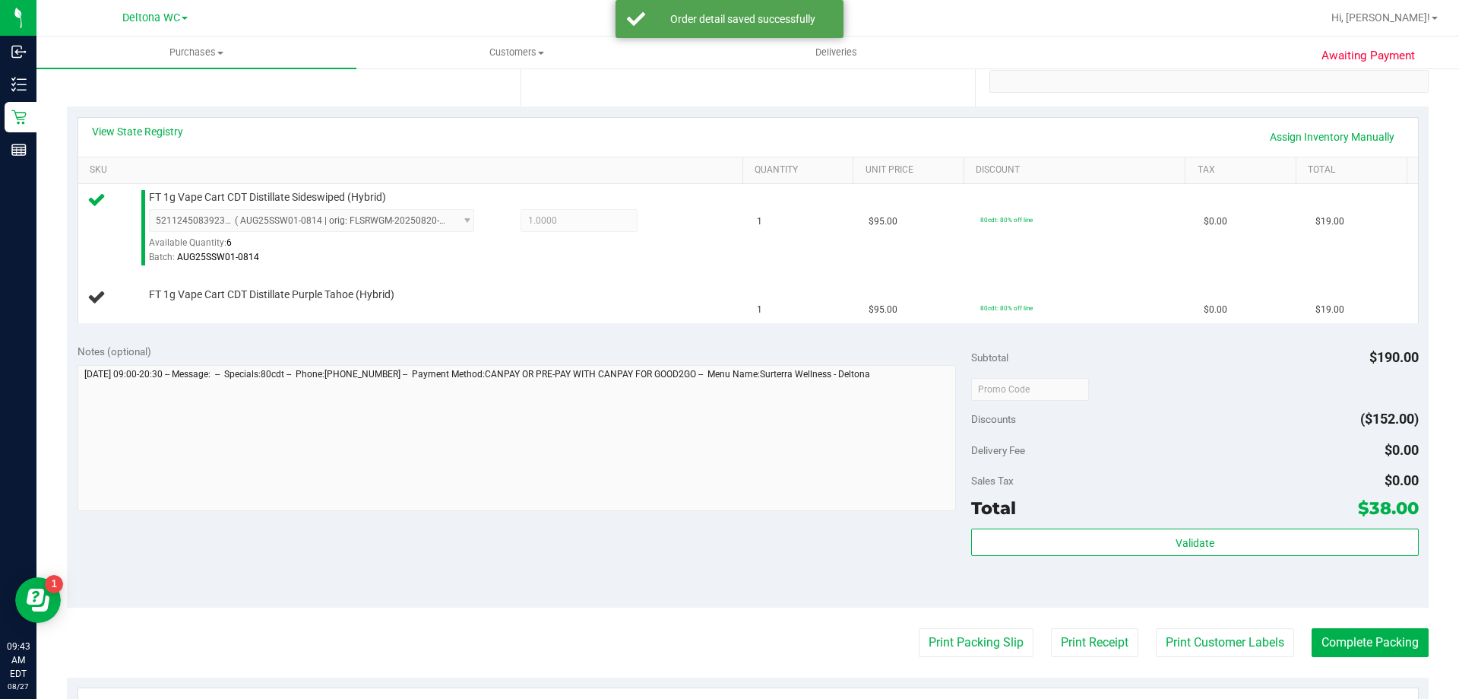
scroll to position [304, 0]
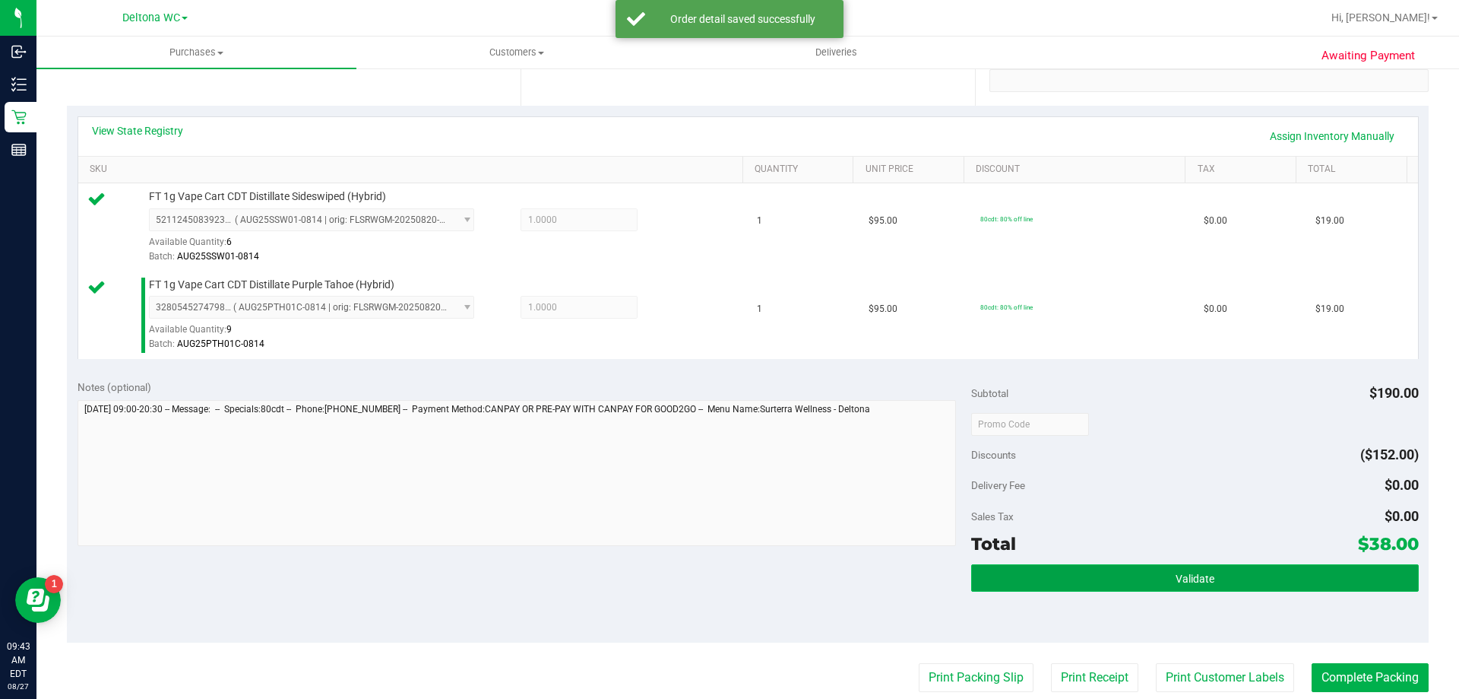
click at [1086, 588] on button "Validate" at bounding box center [1194, 577] width 447 height 27
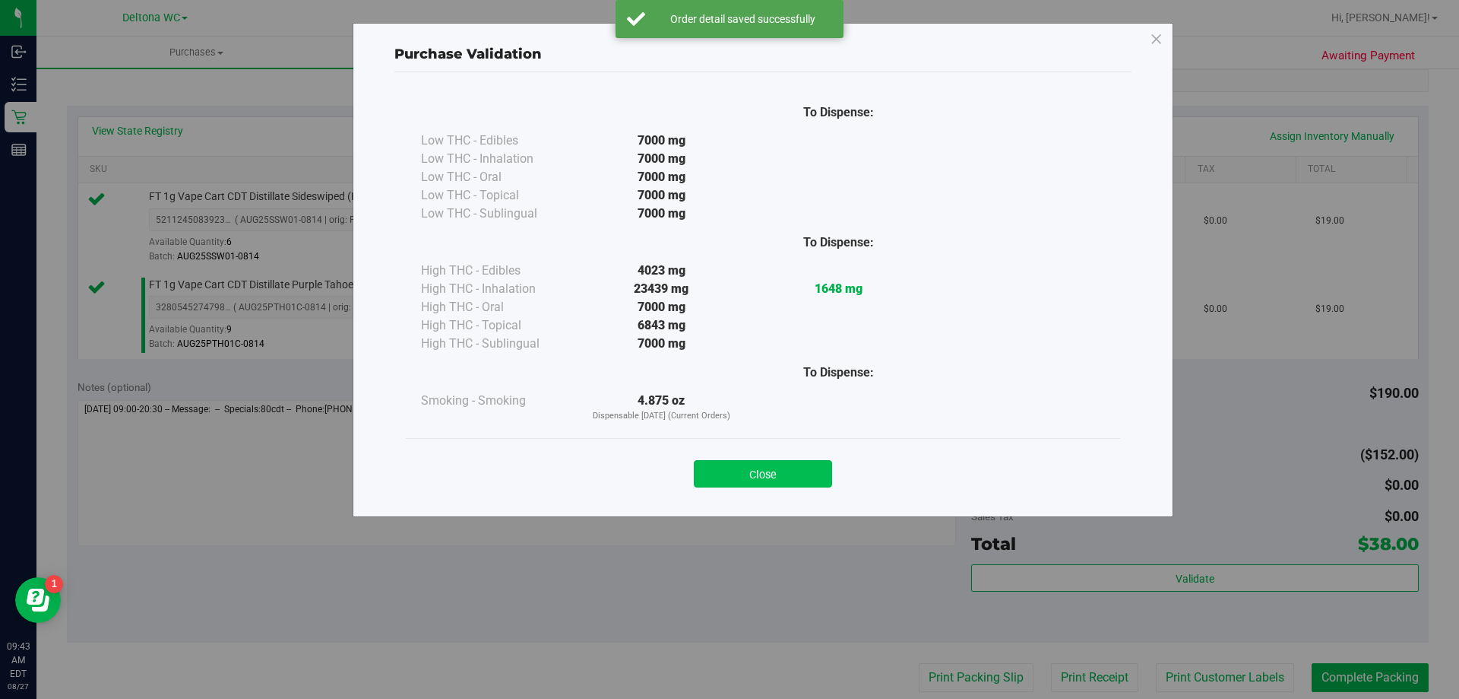
click at [756, 469] on button "Close" at bounding box center [763, 473] width 138 height 27
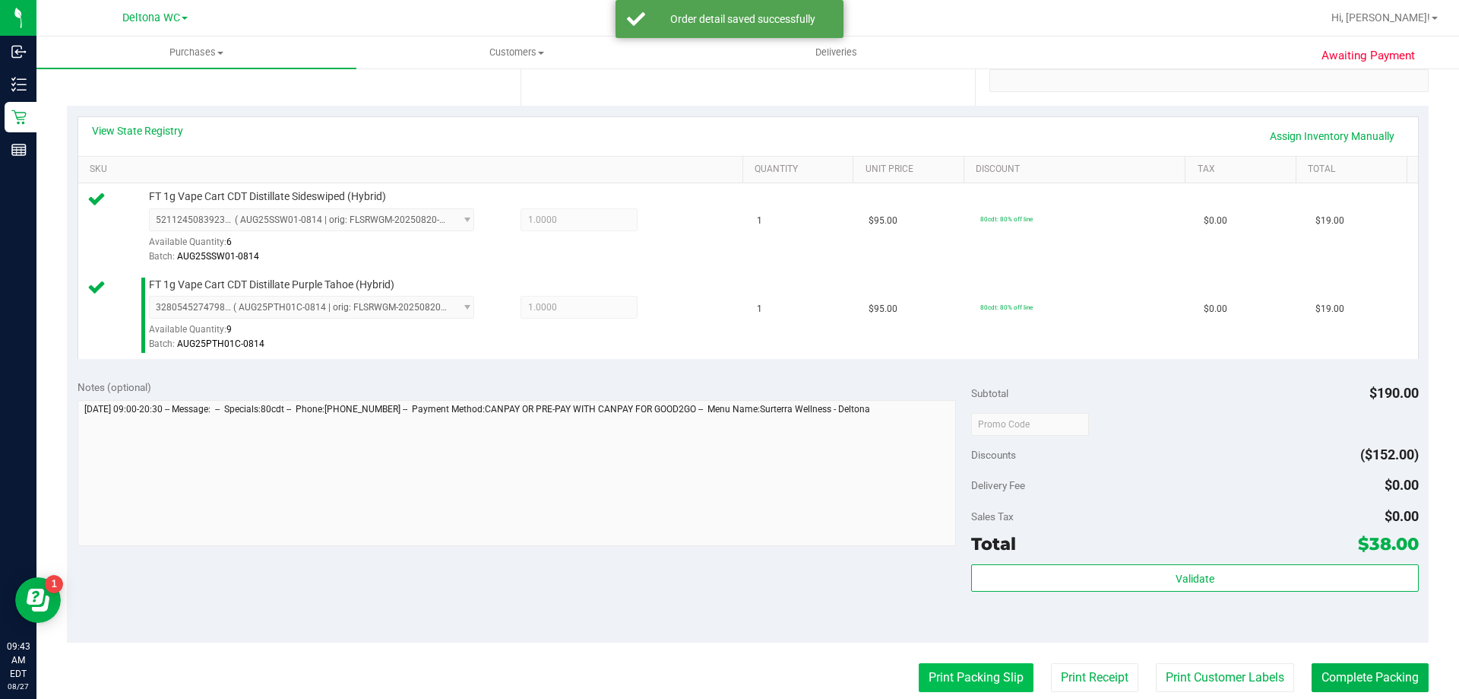
click at [964, 678] on button "Print Packing Slip" at bounding box center [976, 677] width 115 height 29
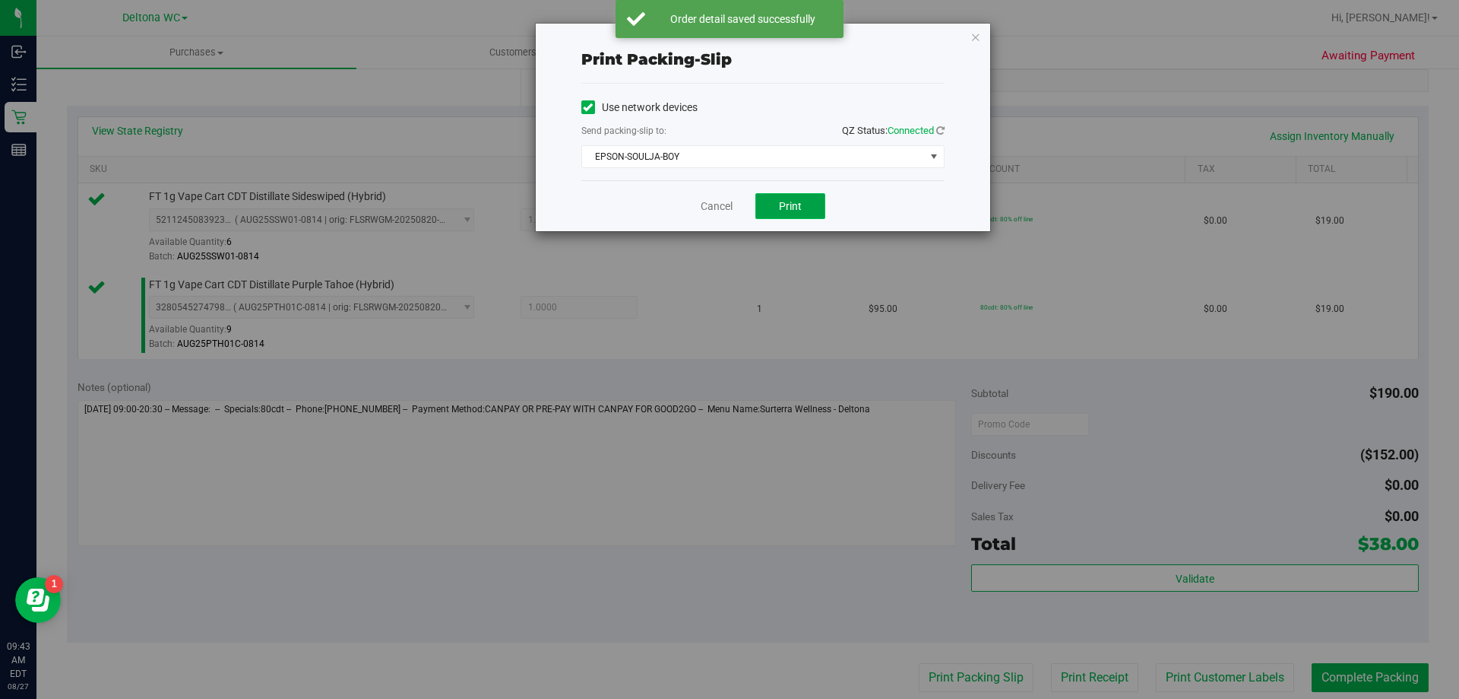
click at [794, 208] on span "Print" at bounding box center [790, 206] width 23 height 12
click at [715, 199] on link "Cancel" at bounding box center [717, 206] width 32 height 16
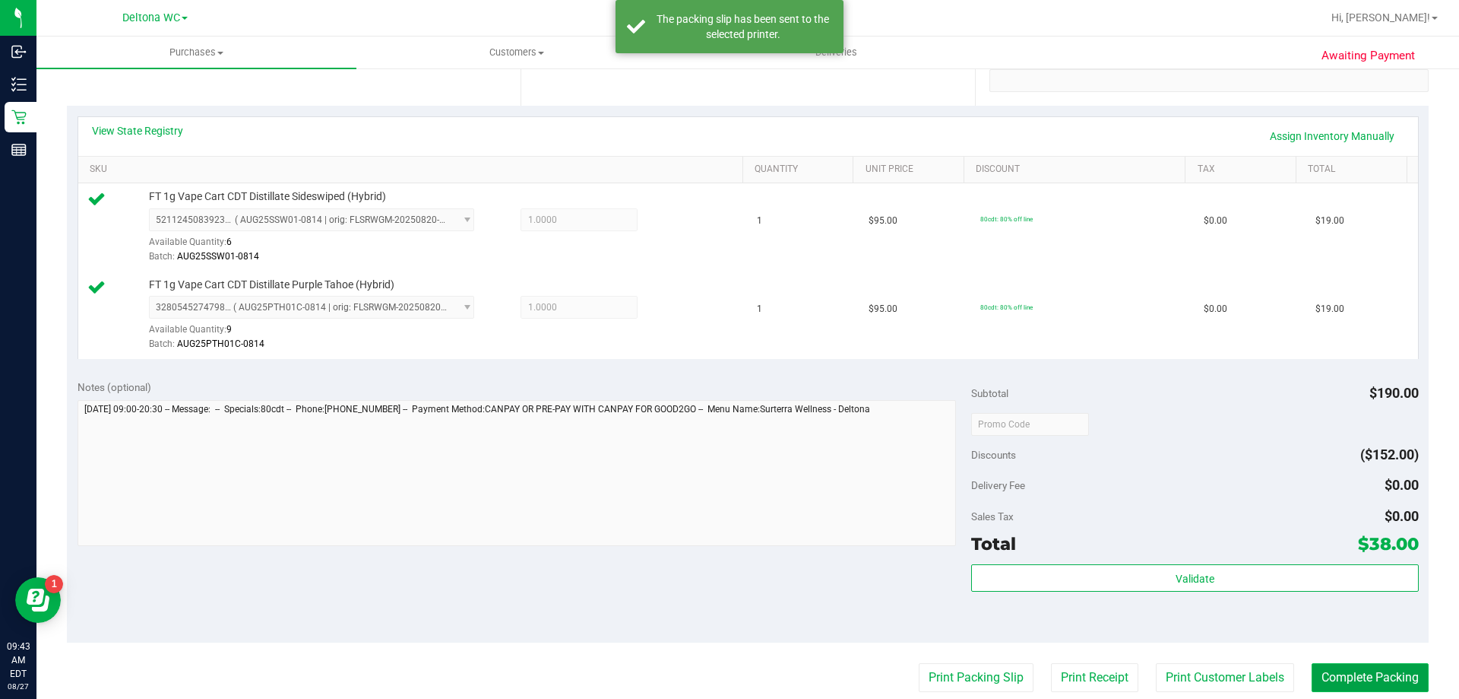
click at [1321, 670] on button "Complete Packing" at bounding box center [1370, 677] width 117 height 29
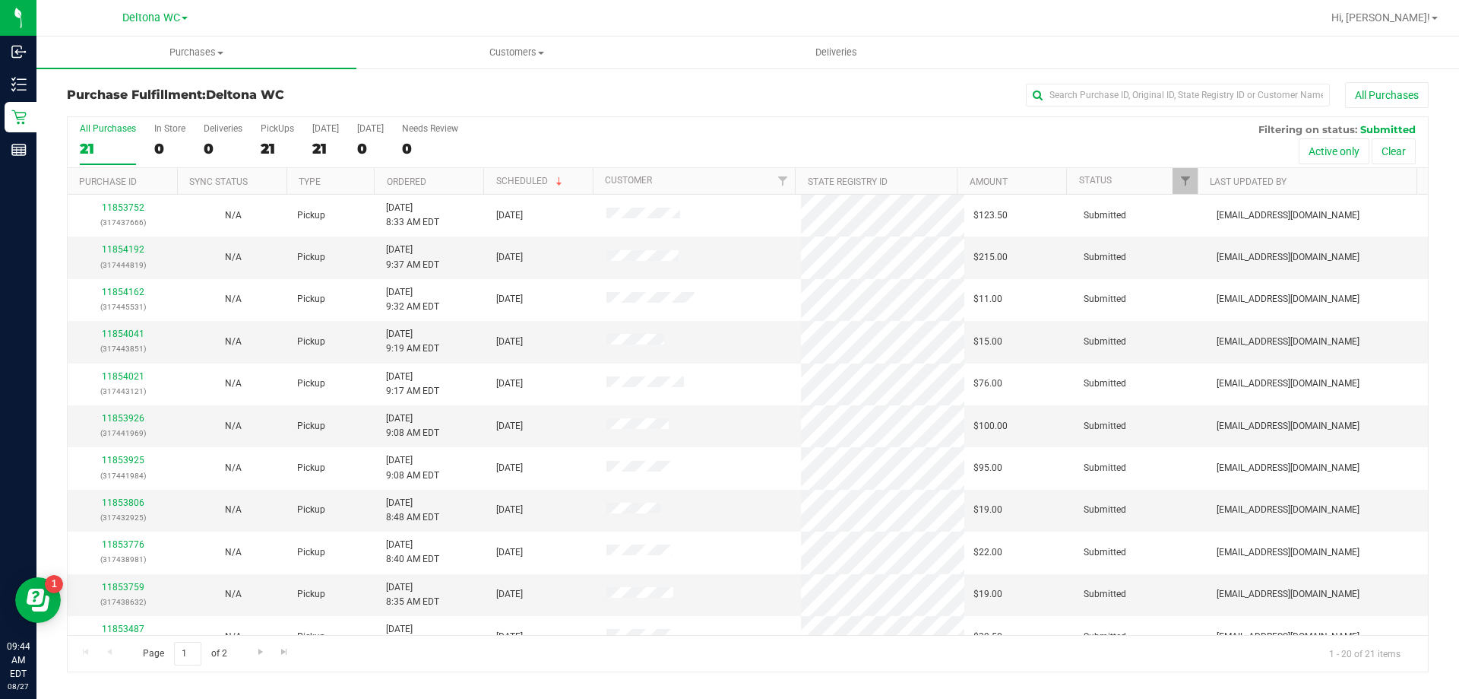
click at [457, 173] on th "Ordered" at bounding box center [428, 181] width 109 height 27
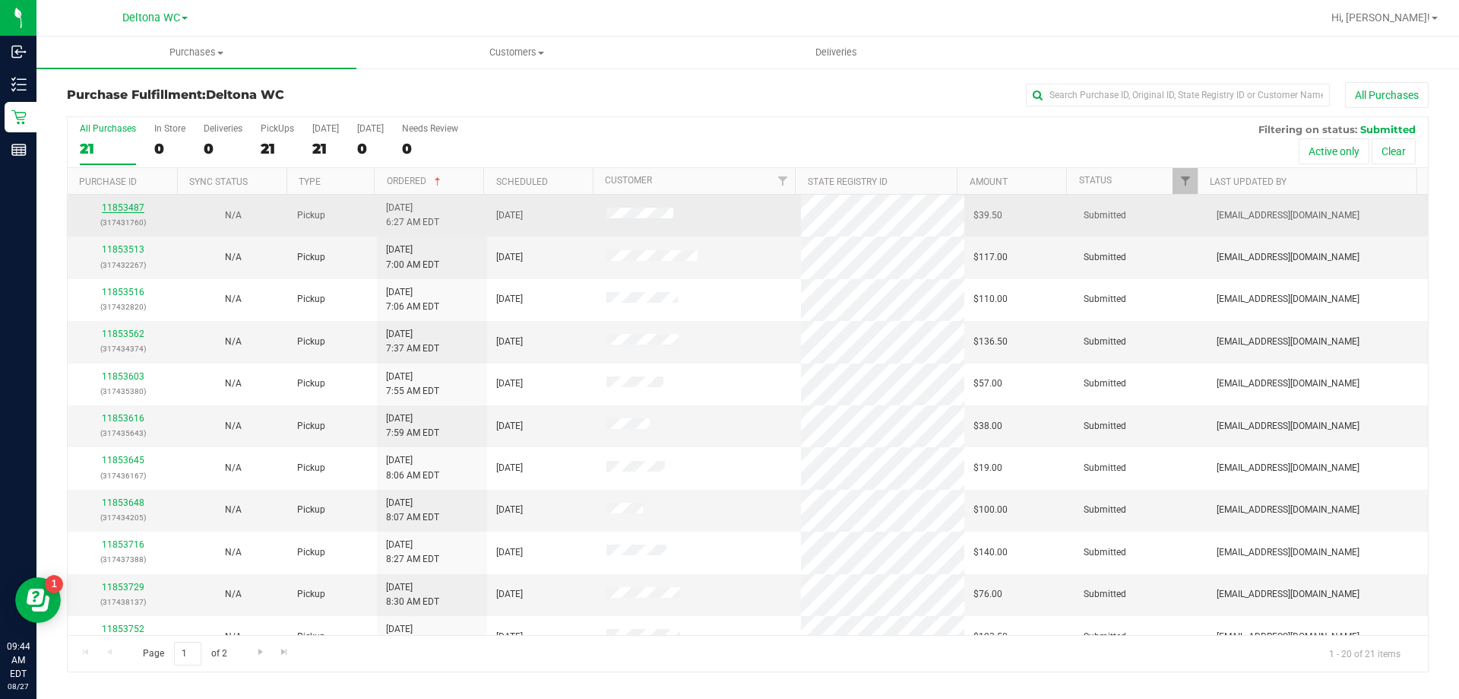
click at [126, 211] on link "11853487" at bounding box center [123, 207] width 43 height 11
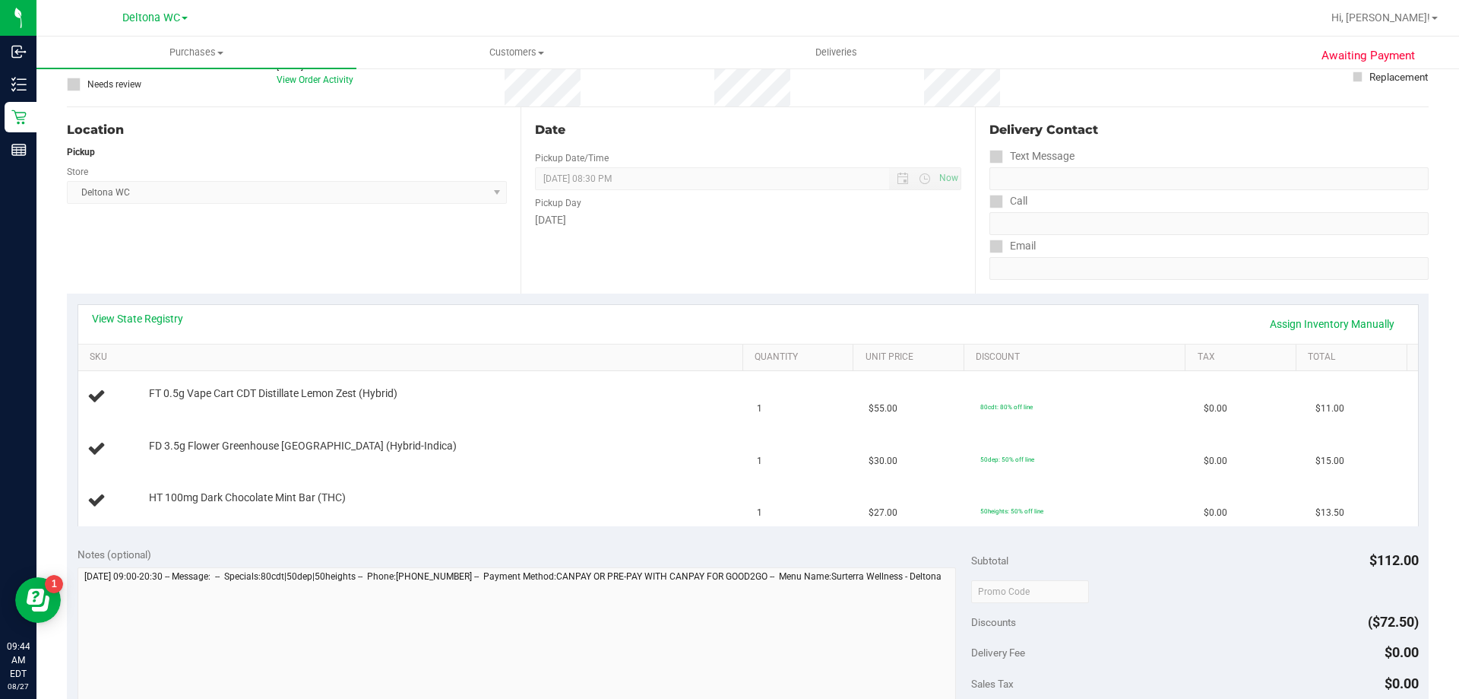
scroll to position [152, 0]
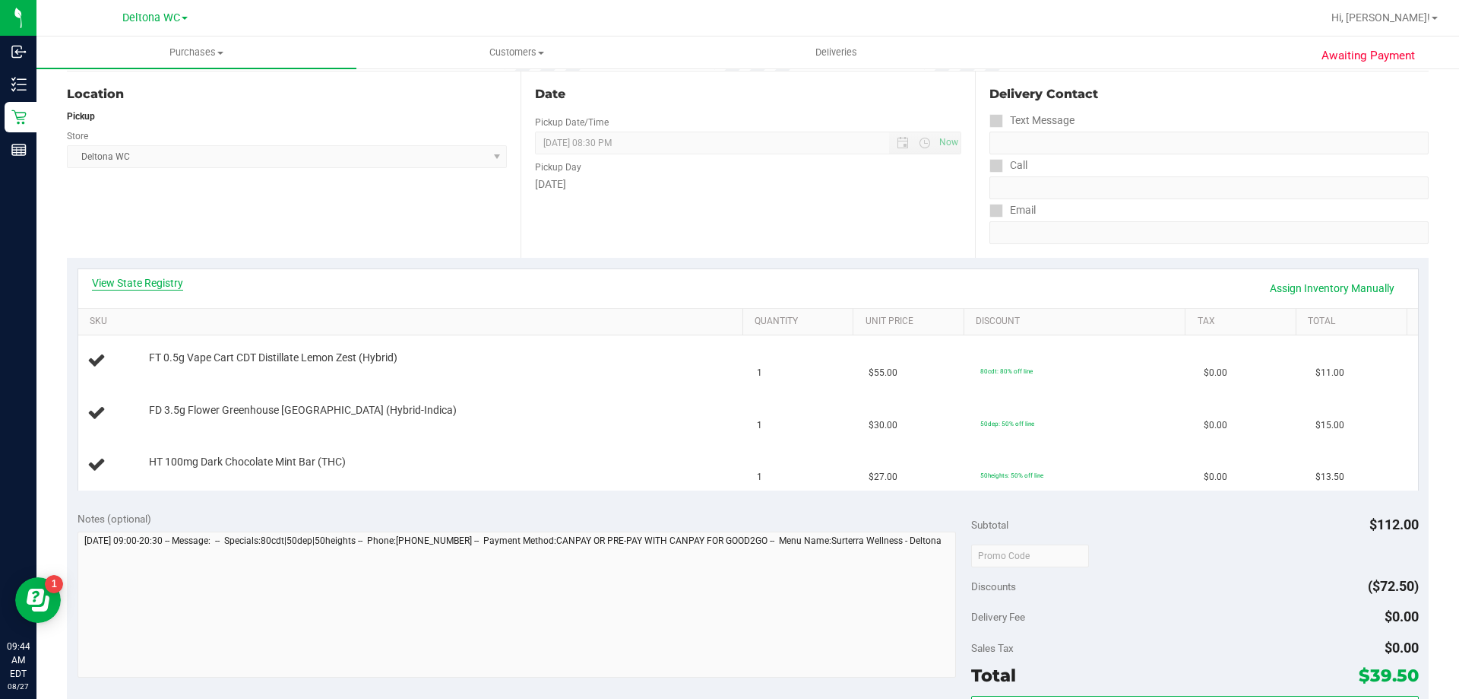
click at [173, 282] on link "View State Registry" at bounding box center [137, 282] width 91 height 15
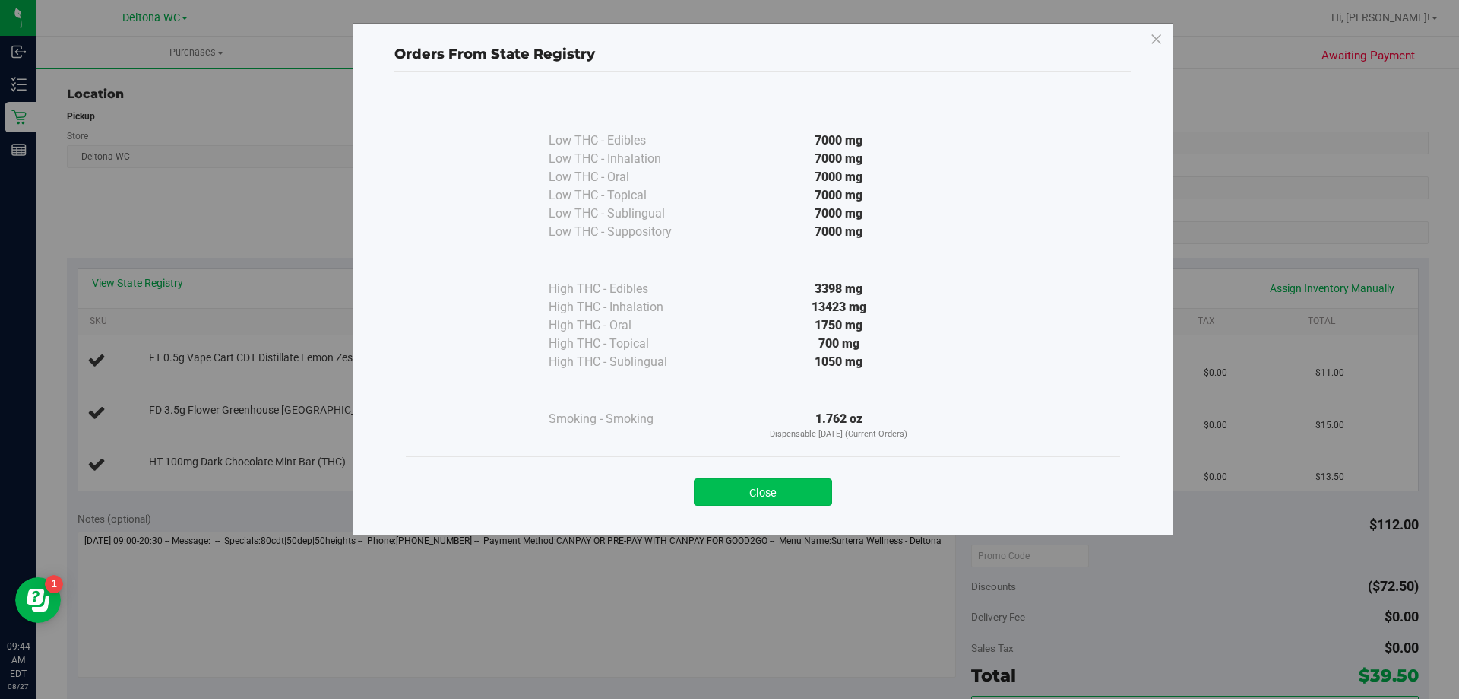
click at [771, 493] on button "Close" at bounding box center [763, 491] width 138 height 27
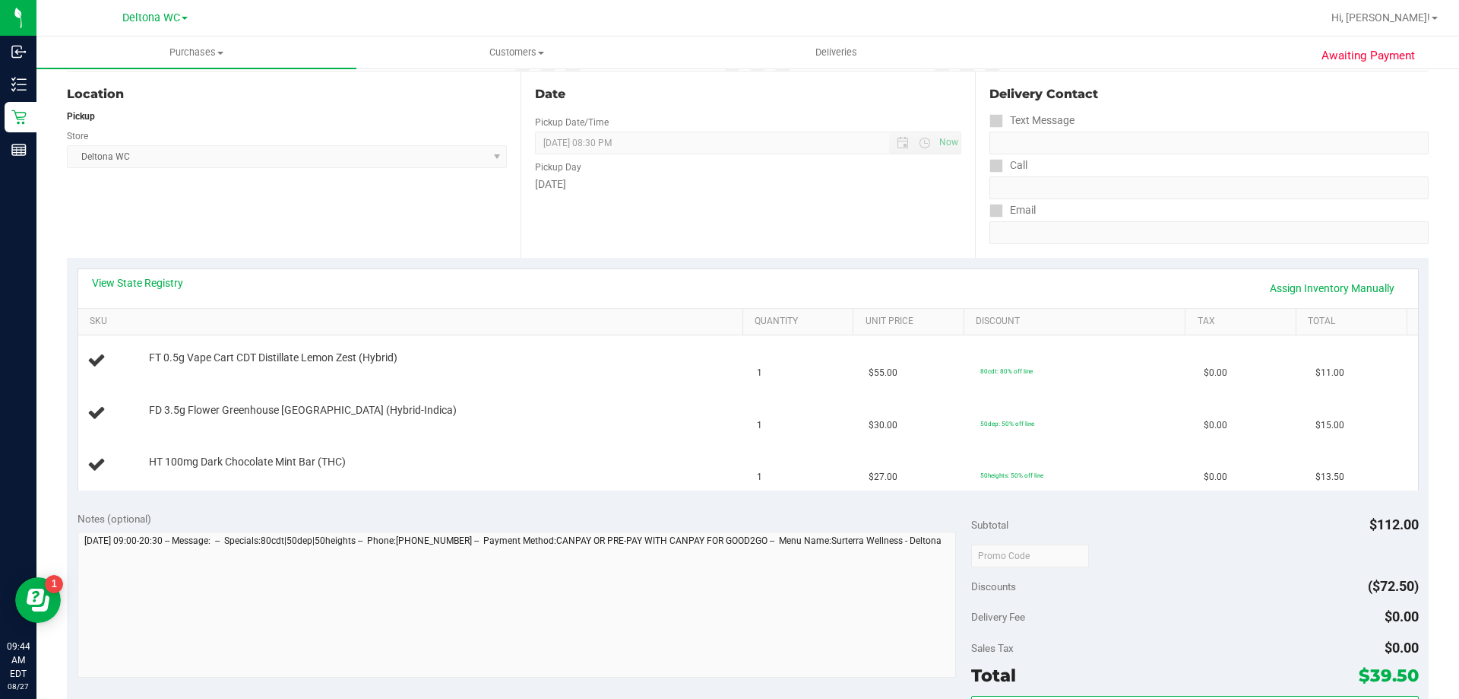
click at [495, 192] on div "Location Pickup Store Deltona WC Select Store [PERSON_NAME][GEOGRAPHIC_DATA] [P…" at bounding box center [294, 164] width 454 height 186
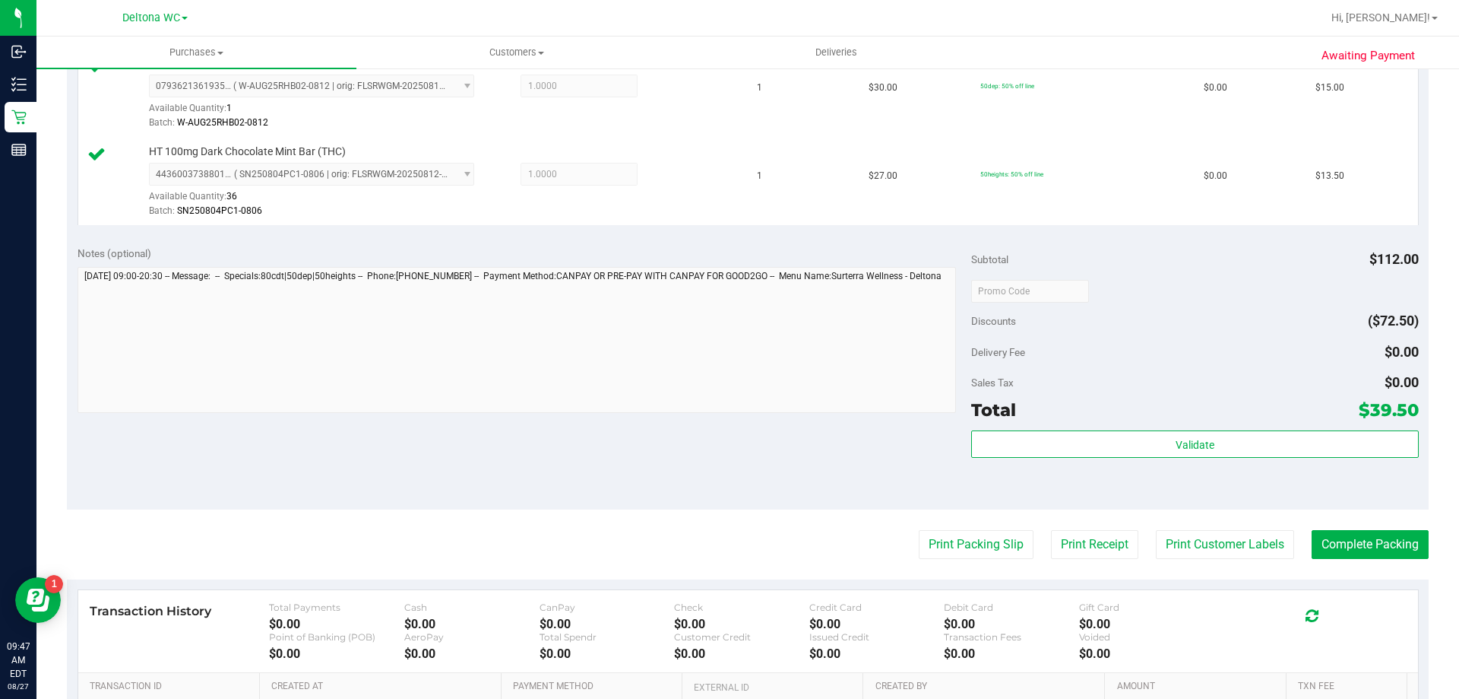
scroll to position [532, 0]
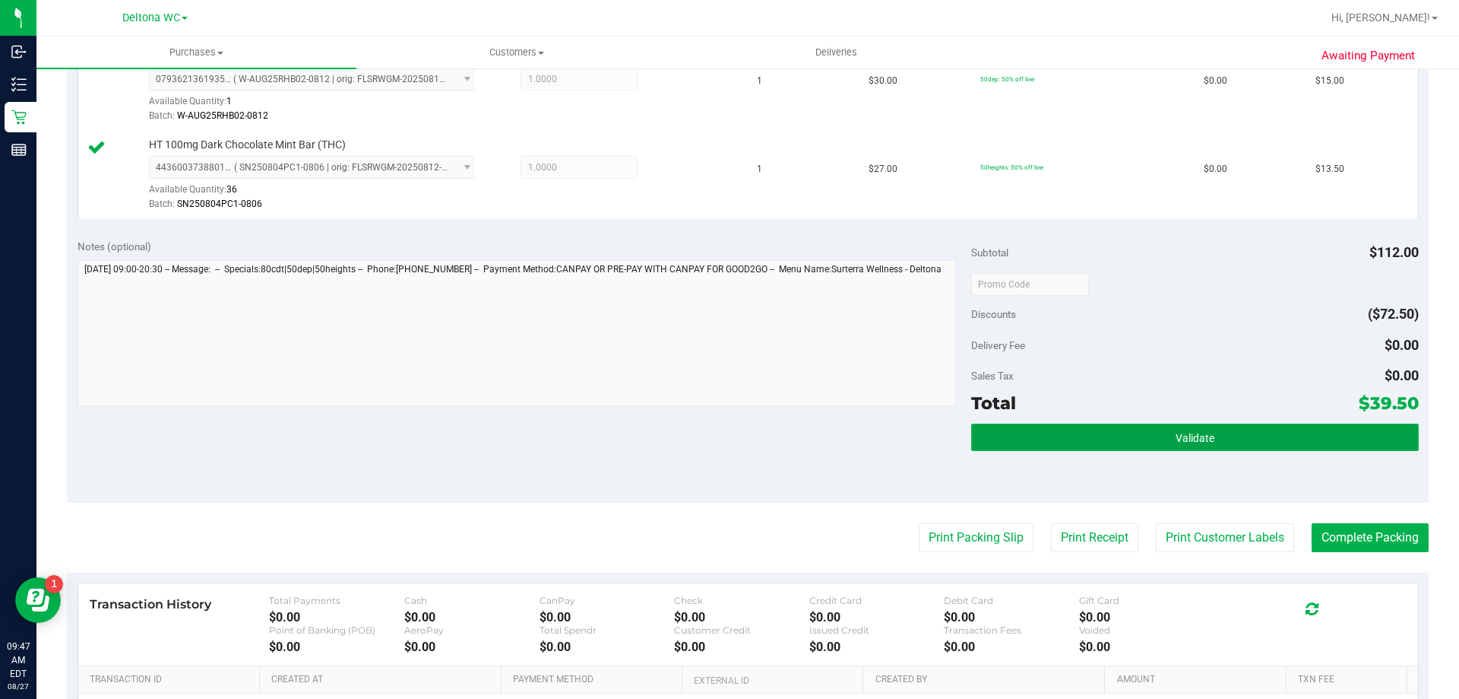
click at [1079, 441] on button "Validate" at bounding box center [1194, 436] width 447 height 27
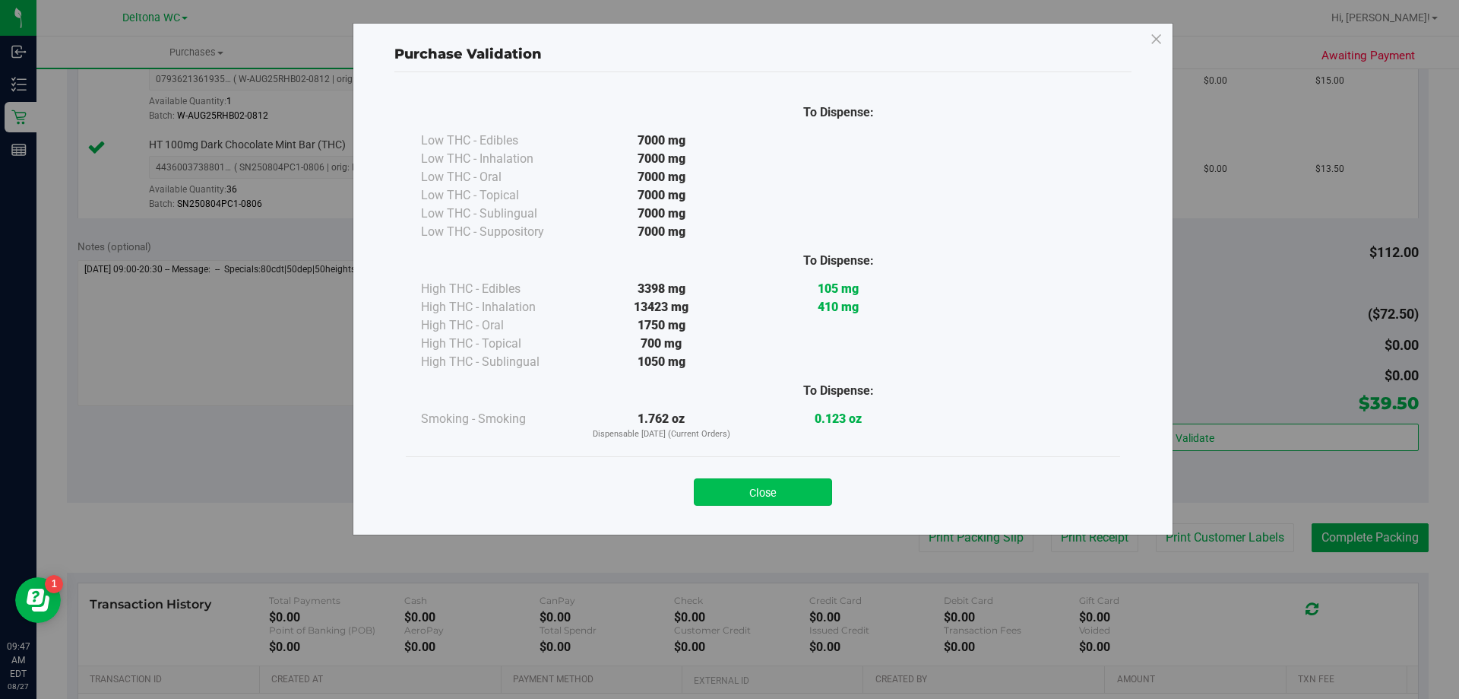
click at [816, 499] on button "Close" at bounding box center [763, 491] width 138 height 27
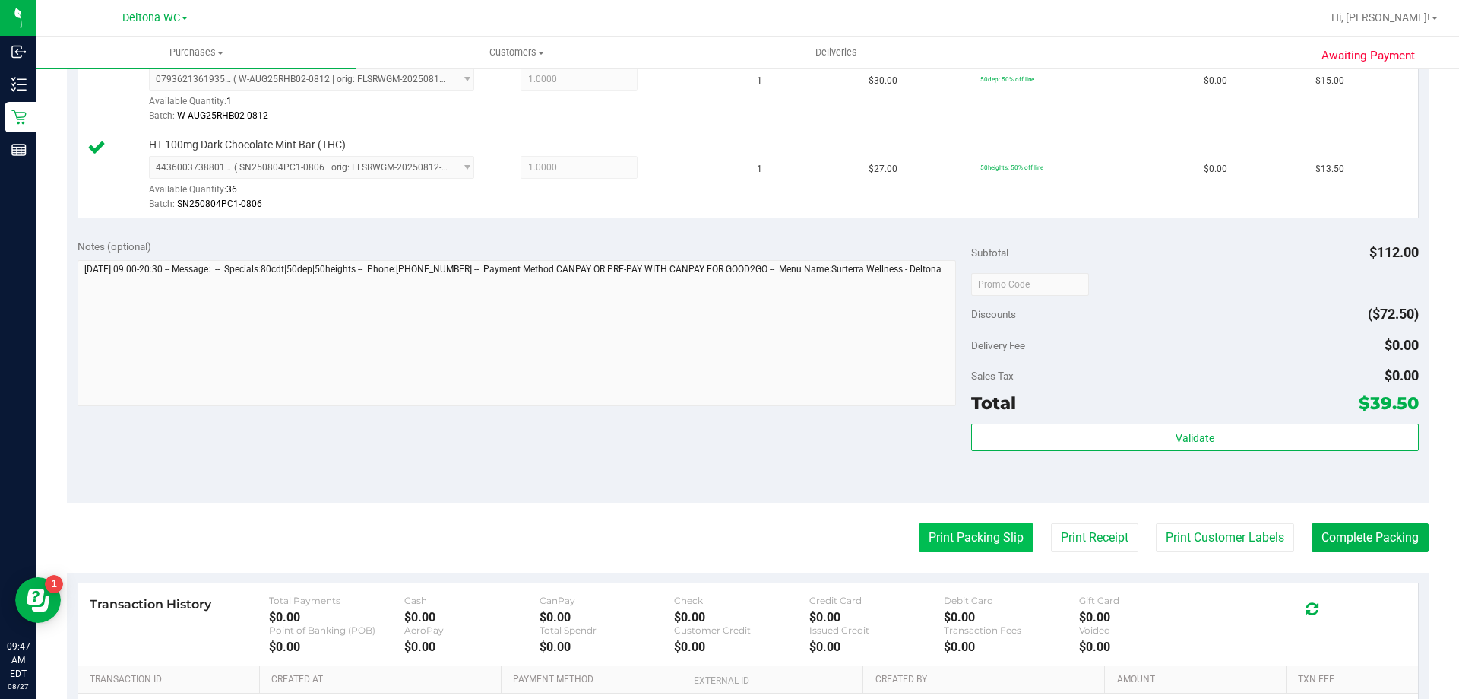
click at [953, 528] on button "Print Packing Slip" at bounding box center [976, 537] width 115 height 29
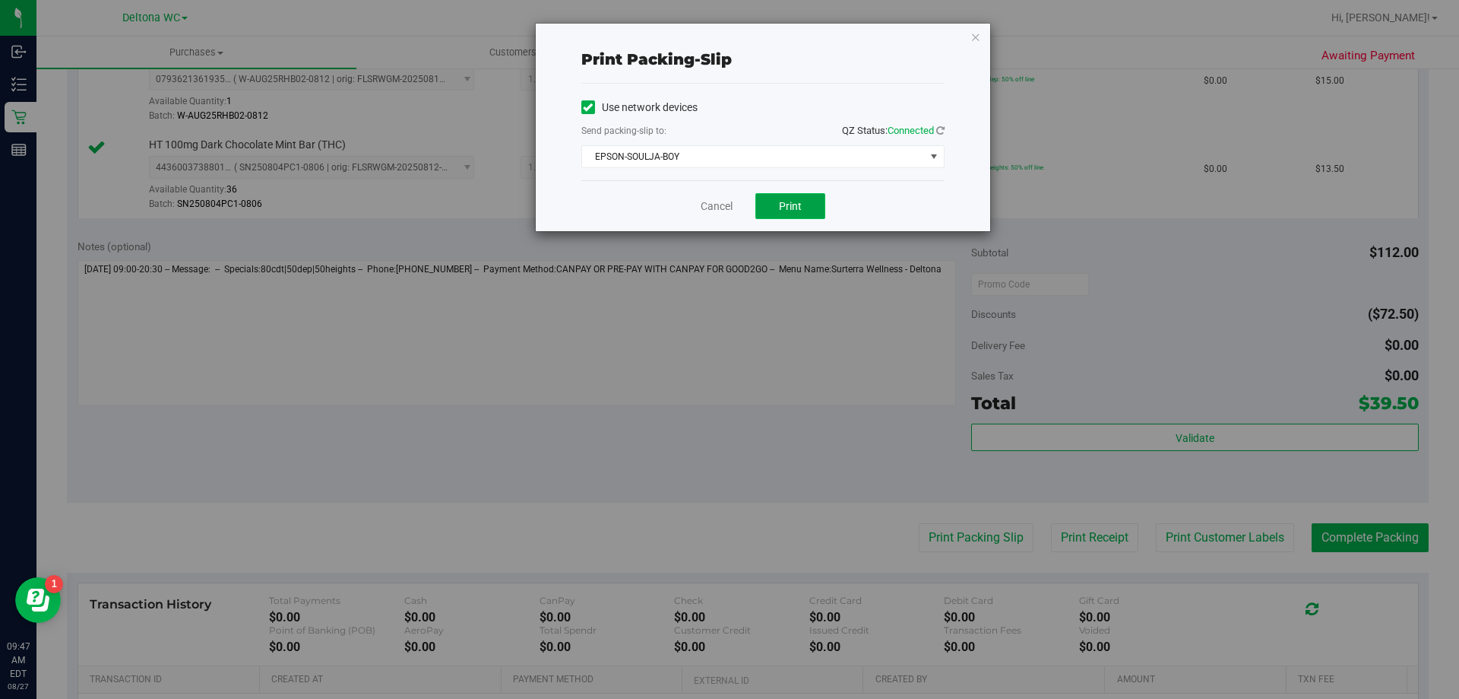
click at [784, 214] on button "Print" at bounding box center [791, 206] width 70 height 26
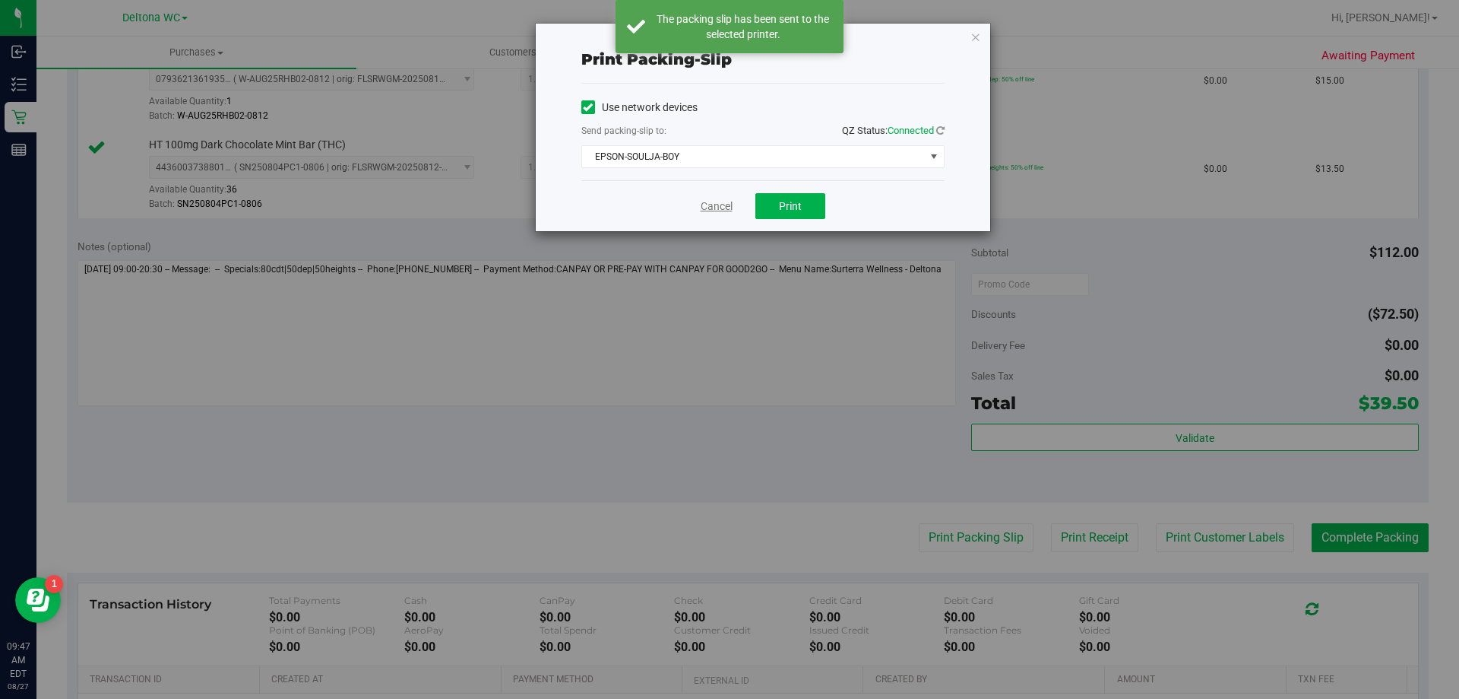
click at [720, 213] on link "Cancel" at bounding box center [717, 206] width 32 height 16
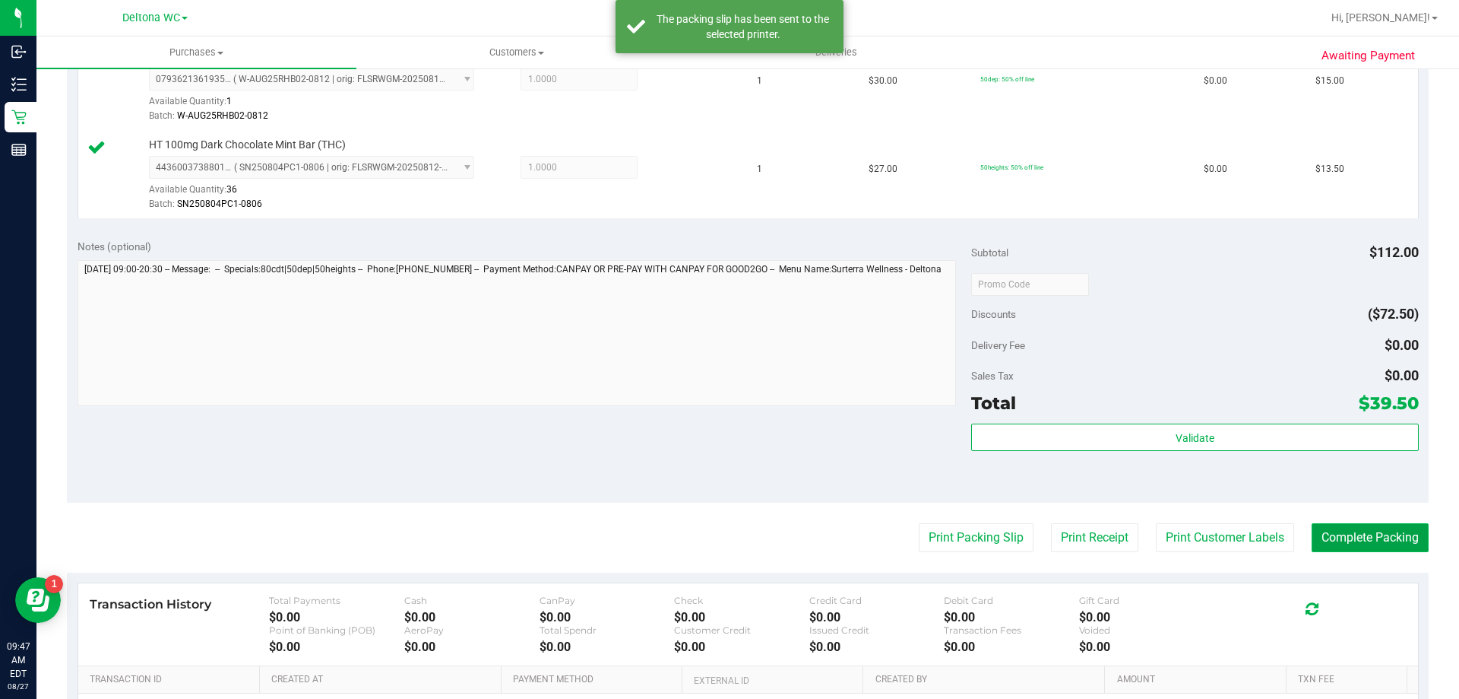
click at [1389, 532] on button "Complete Packing" at bounding box center [1370, 537] width 117 height 29
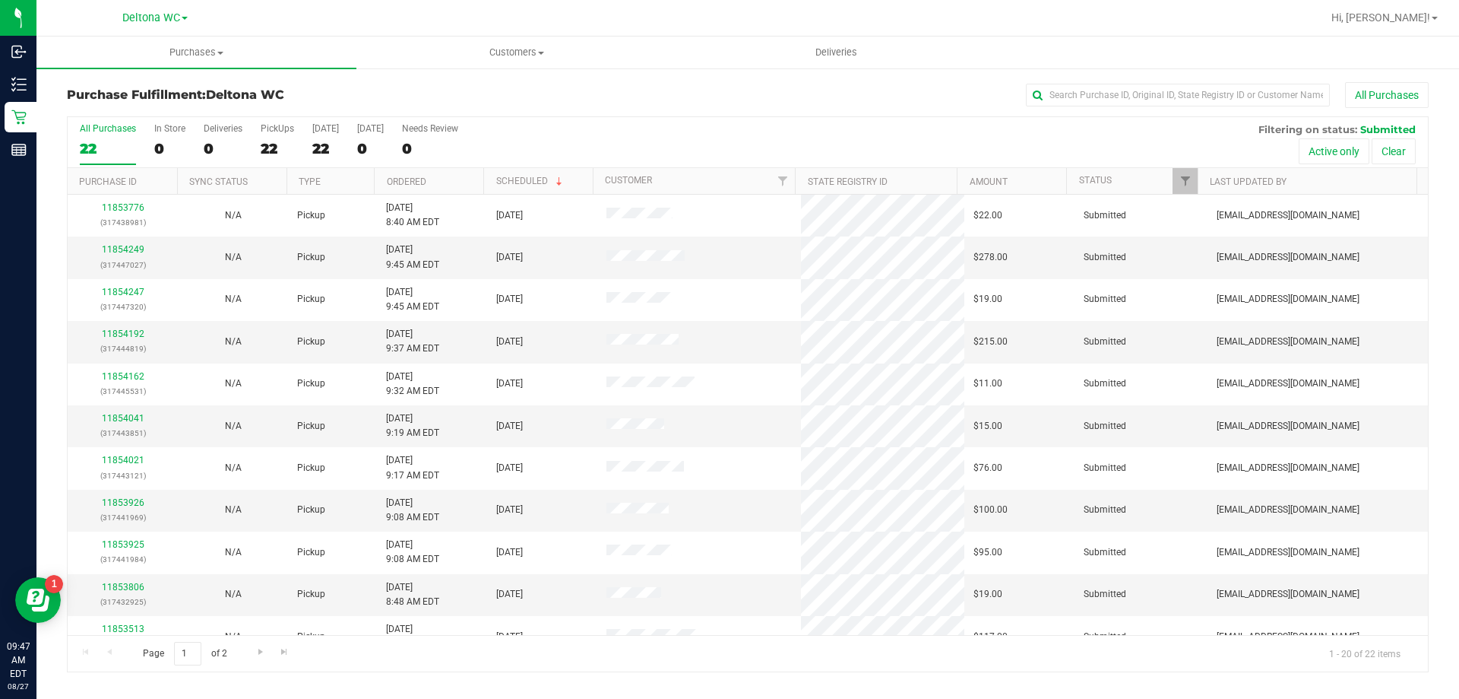
click at [464, 184] on th "Ordered" at bounding box center [428, 181] width 109 height 27
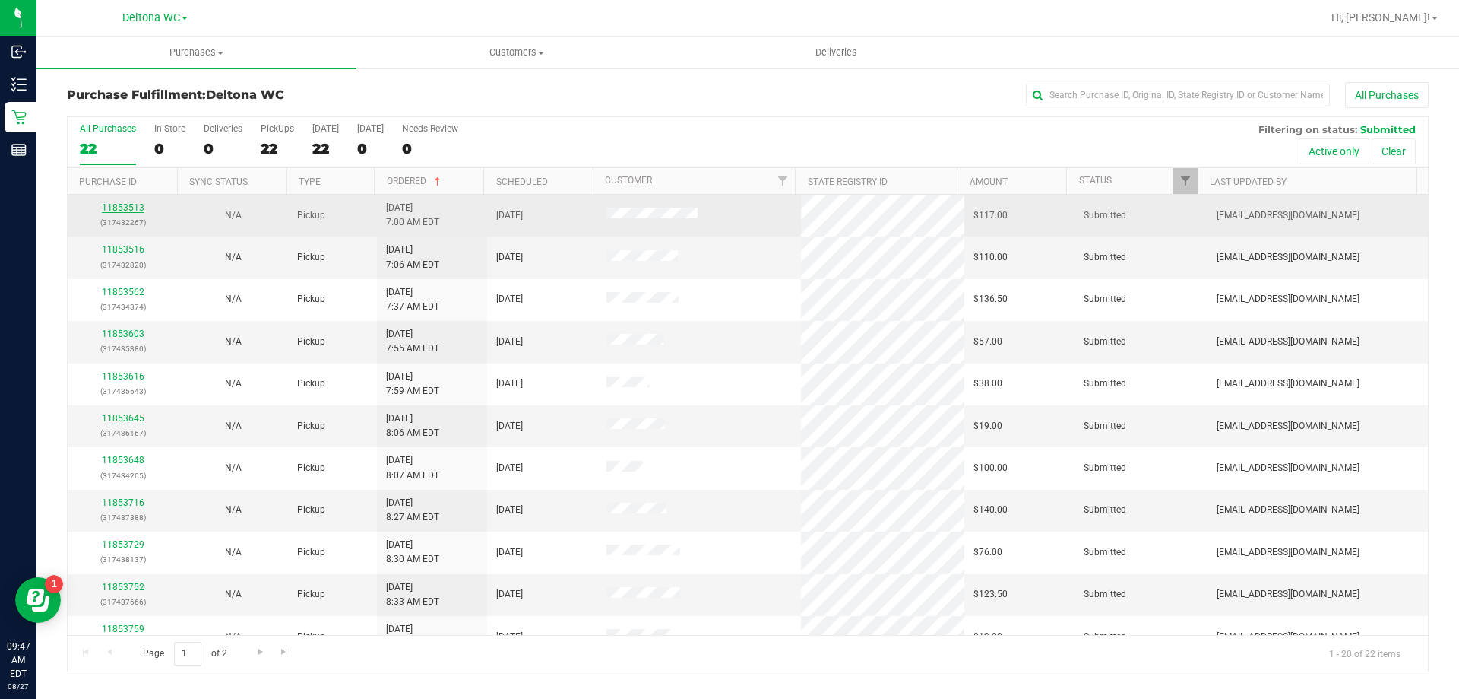
click at [112, 210] on link "11853513" at bounding box center [123, 207] width 43 height 11
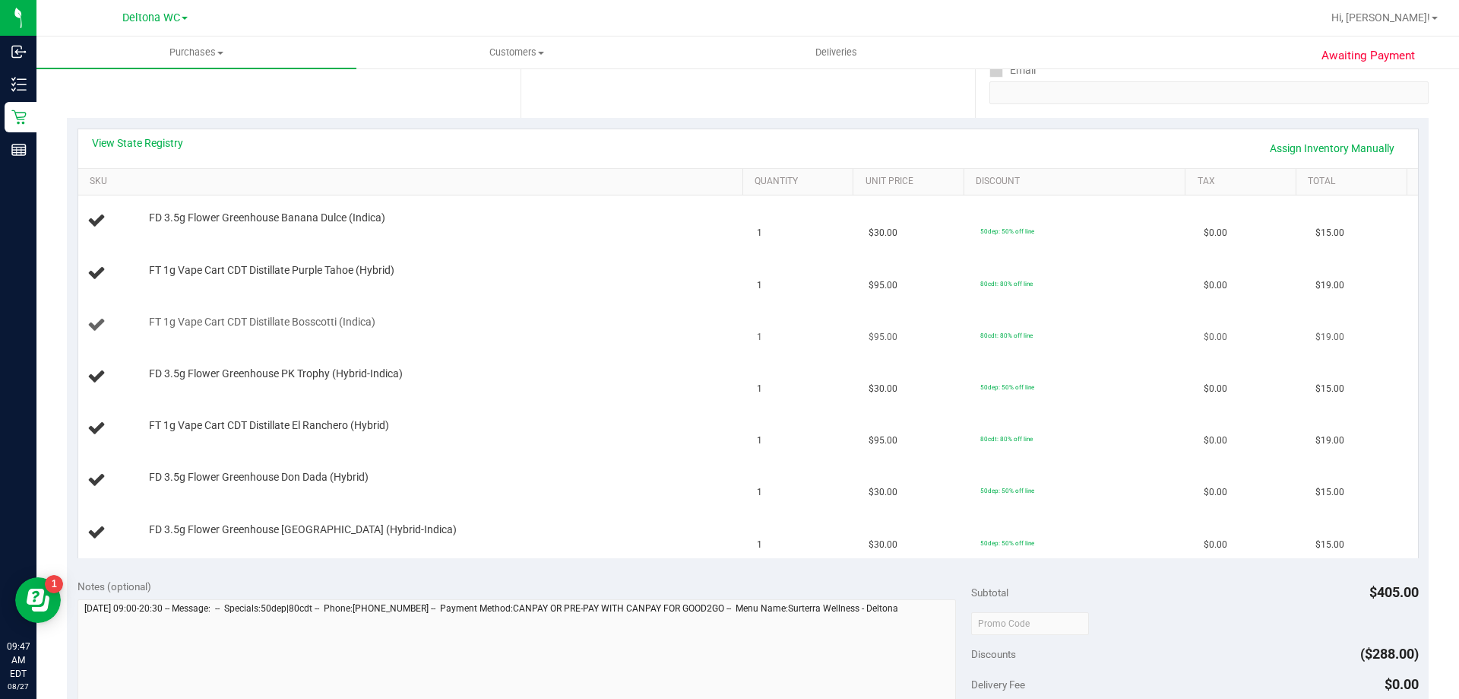
scroll to position [304, 0]
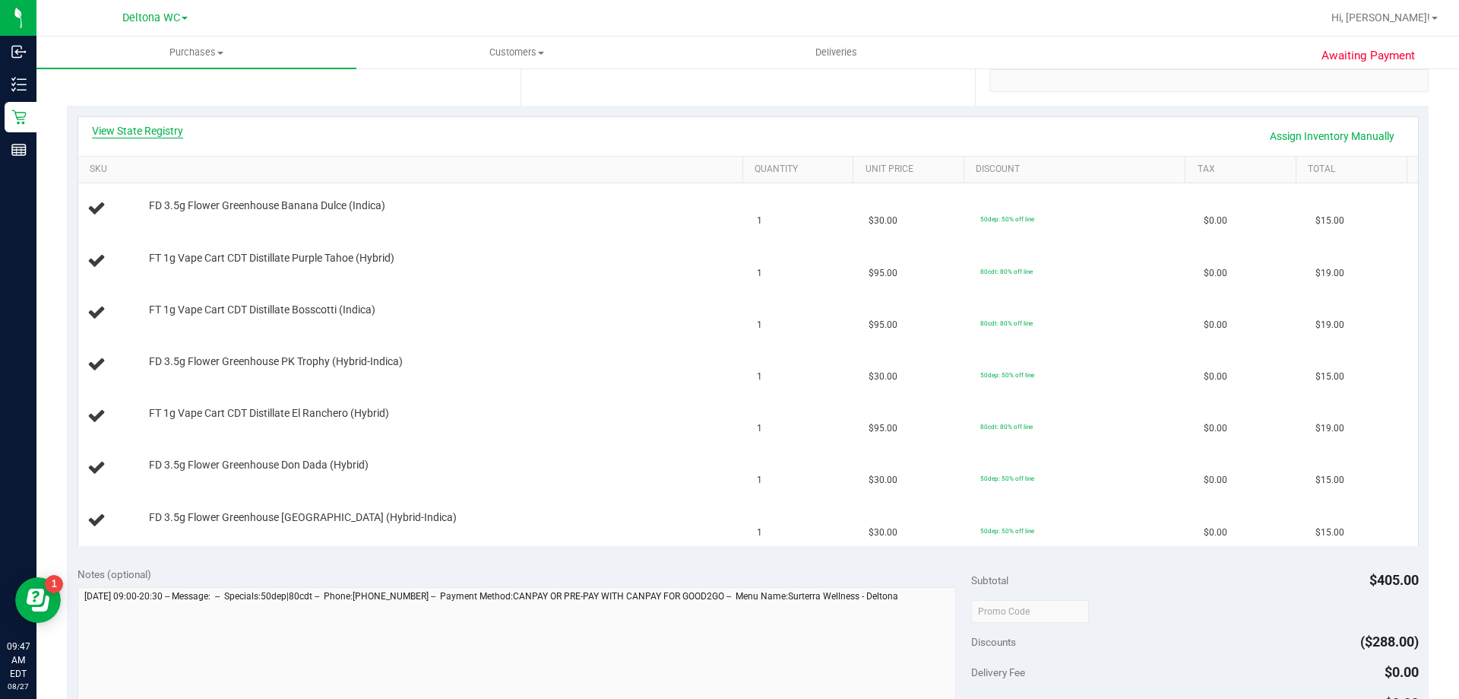
click at [150, 130] on link "View State Registry" at bounding box center [137, 130] width 91 height 15
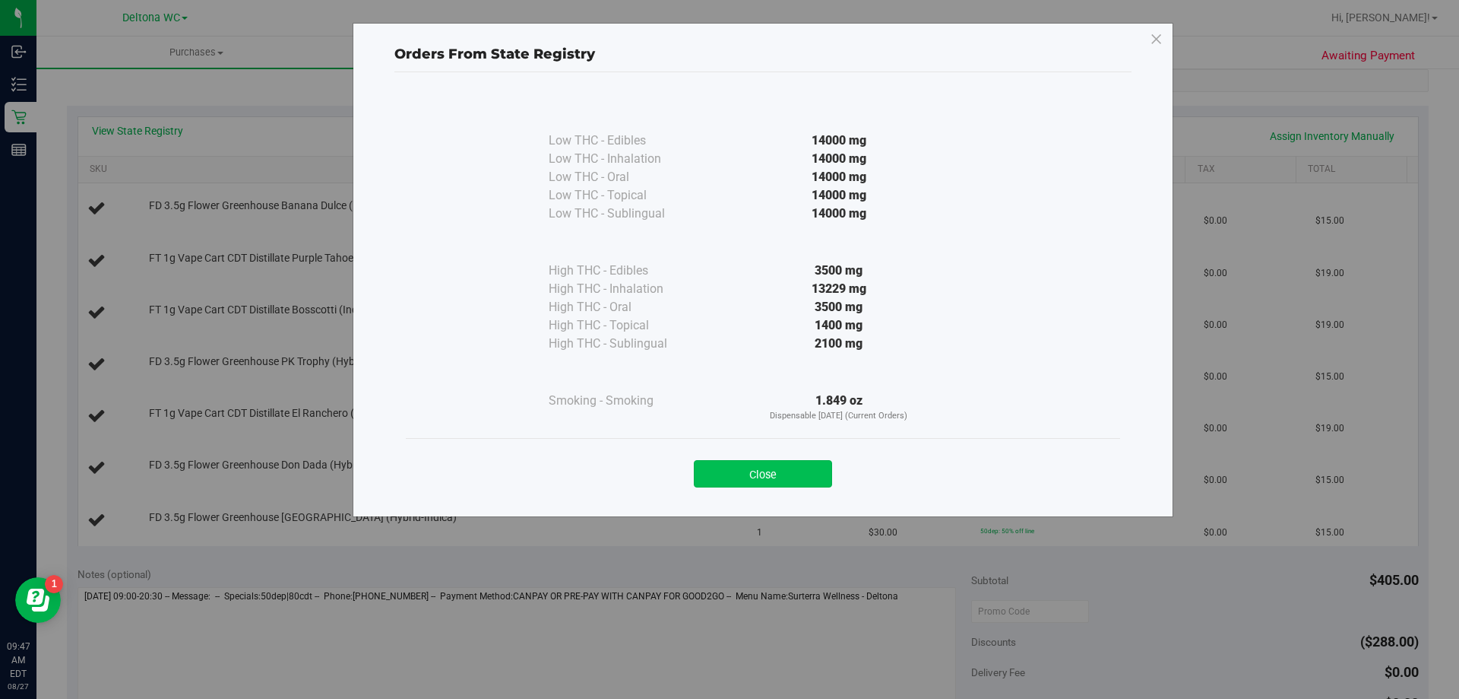
click at [744, 474] on button "Close" at bounding box center [763, 473] width 138 height 27
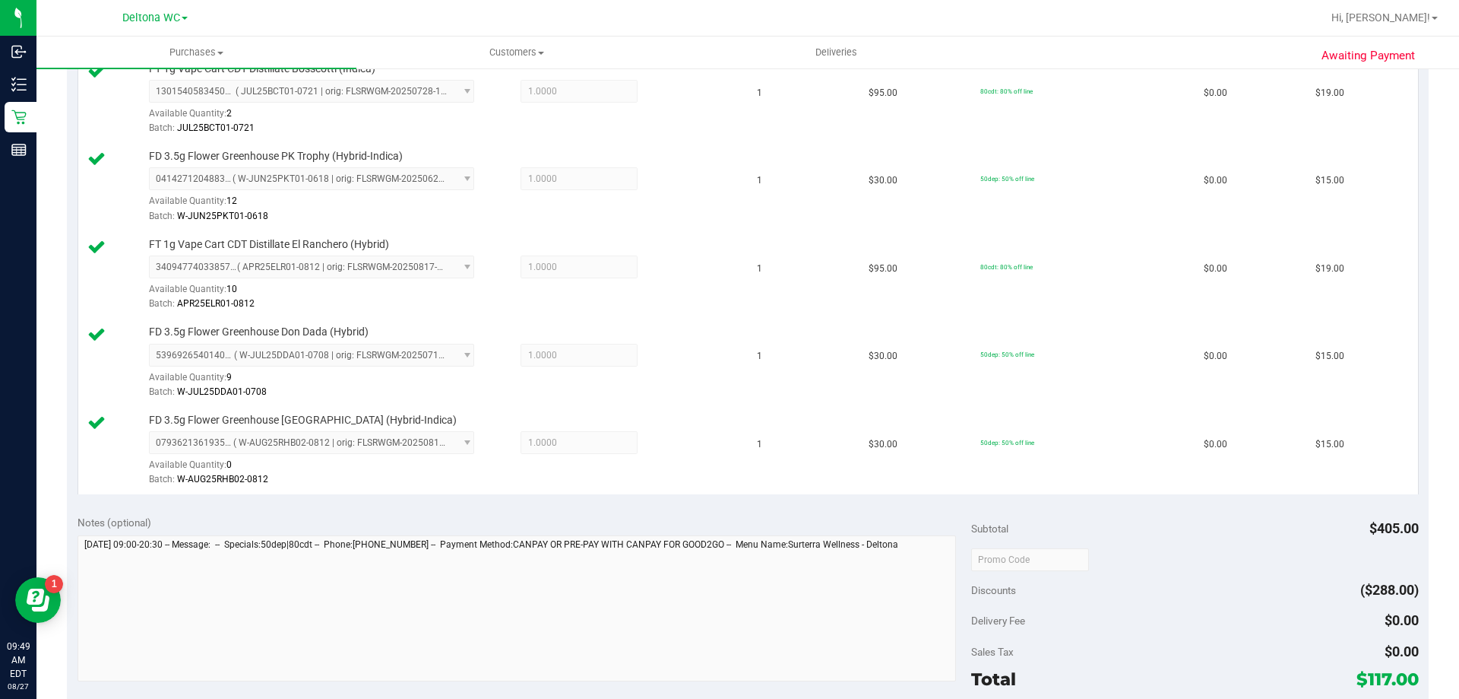
scroll to position [836, 0]
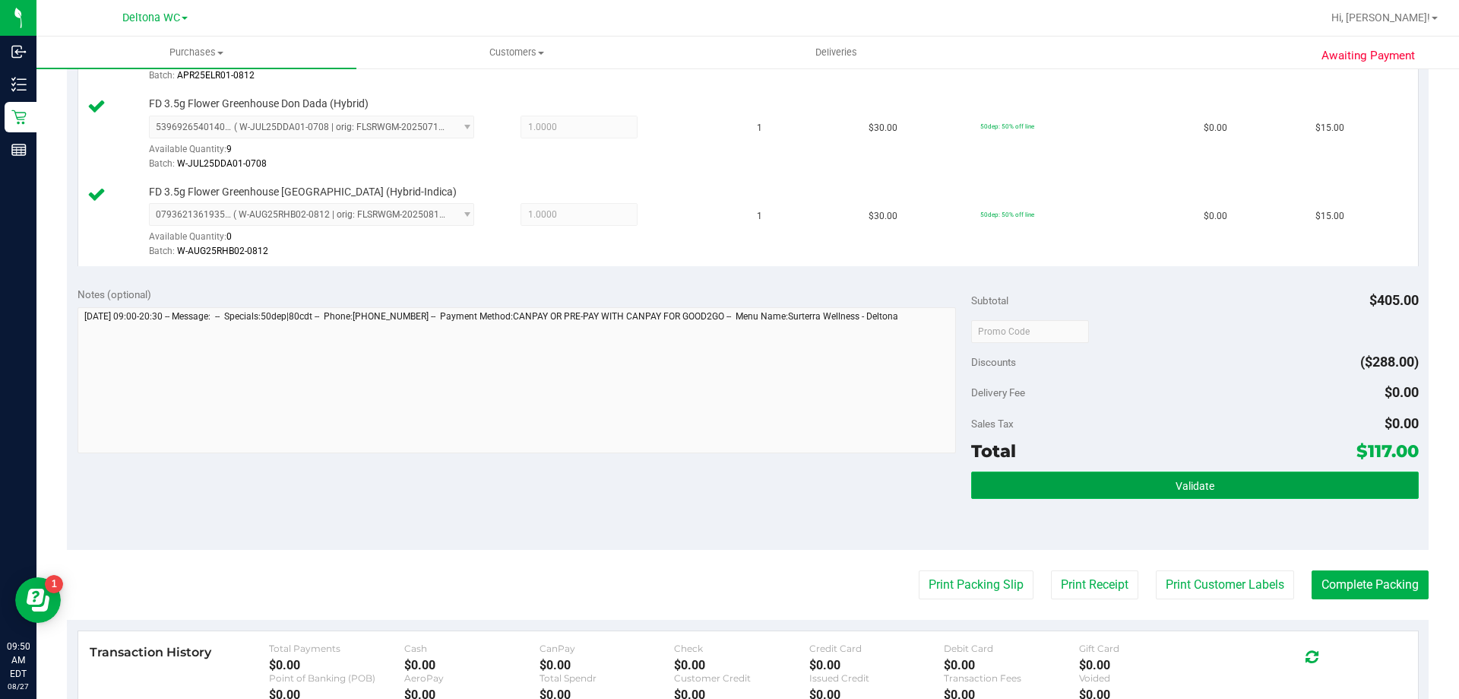
click at [1150, 474] on button "Validate" at bounding box center [1194, 484] width 447 height 27
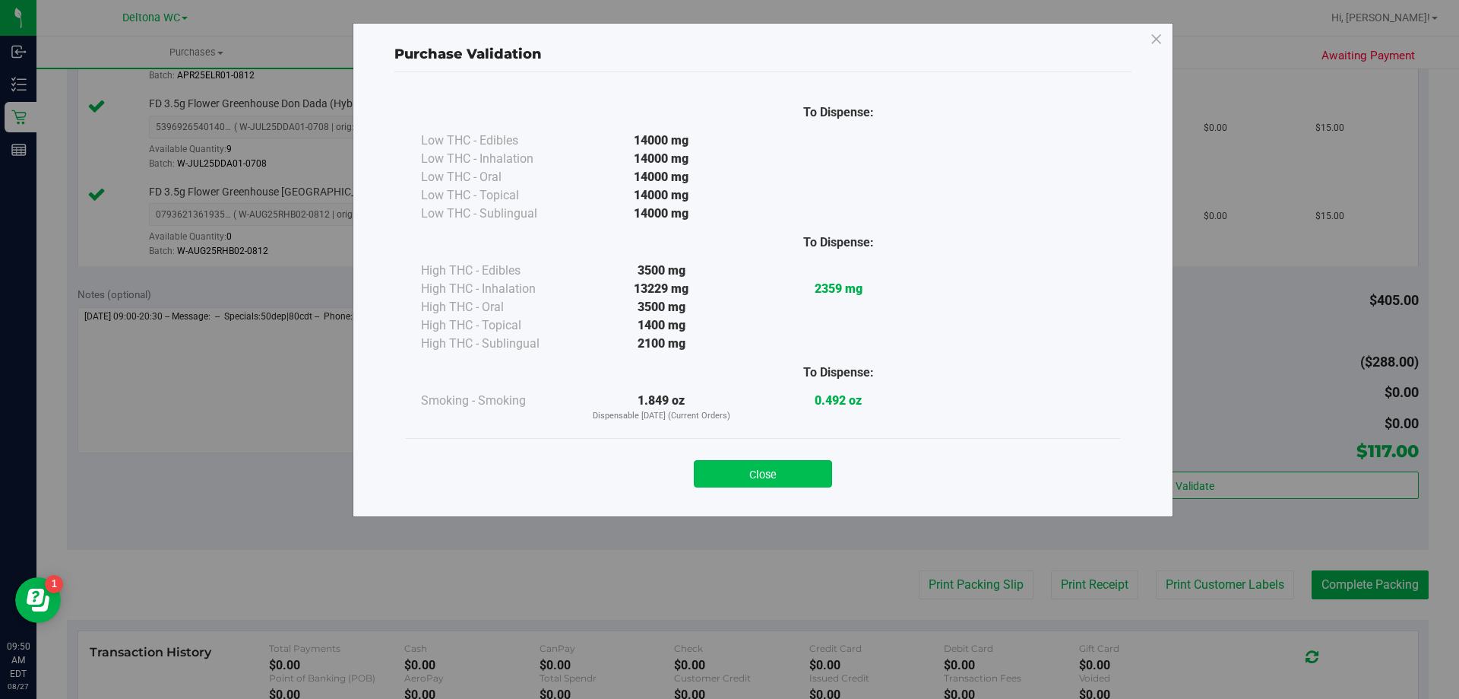
click at [805, 467] on button "Close" at bounding box center [763, 473] width 138 height 27
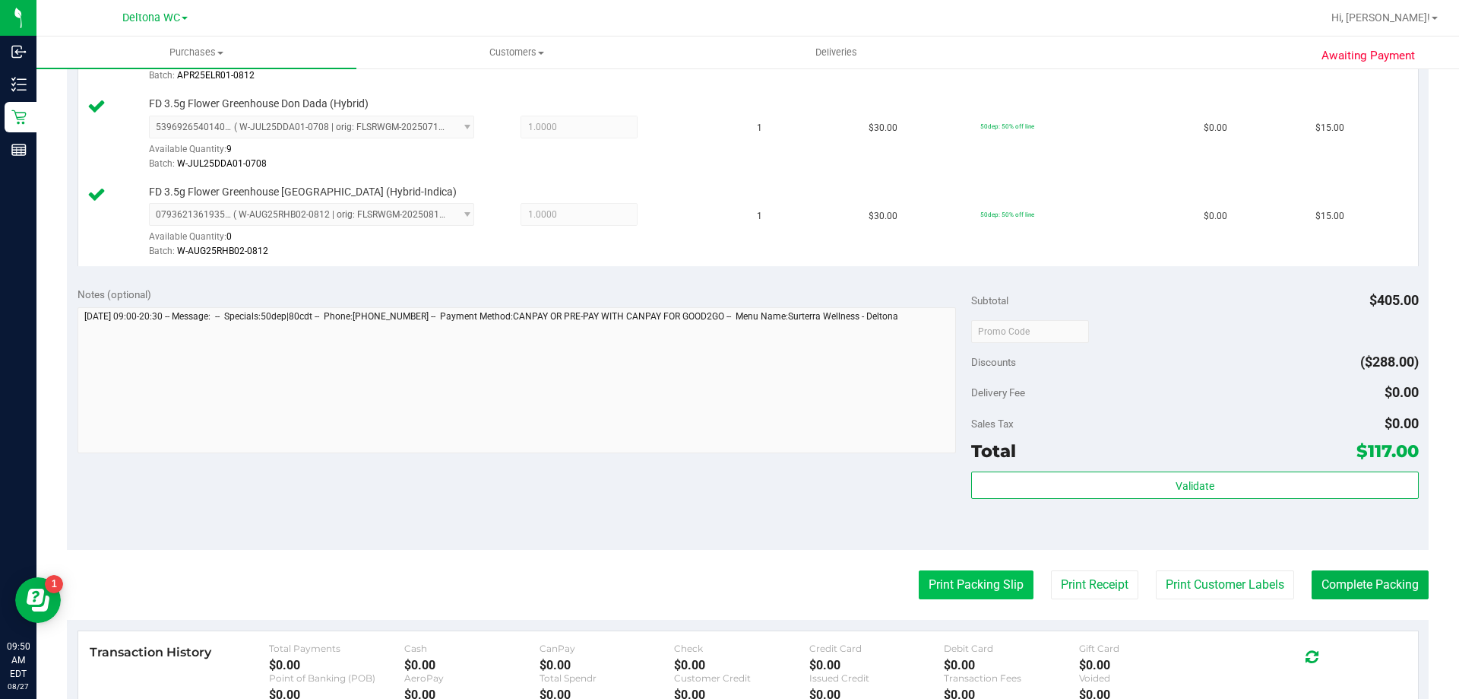
click at [920, 579] on button "Print Packing Slip" at bounding box center [976, 584] width 115 height 29
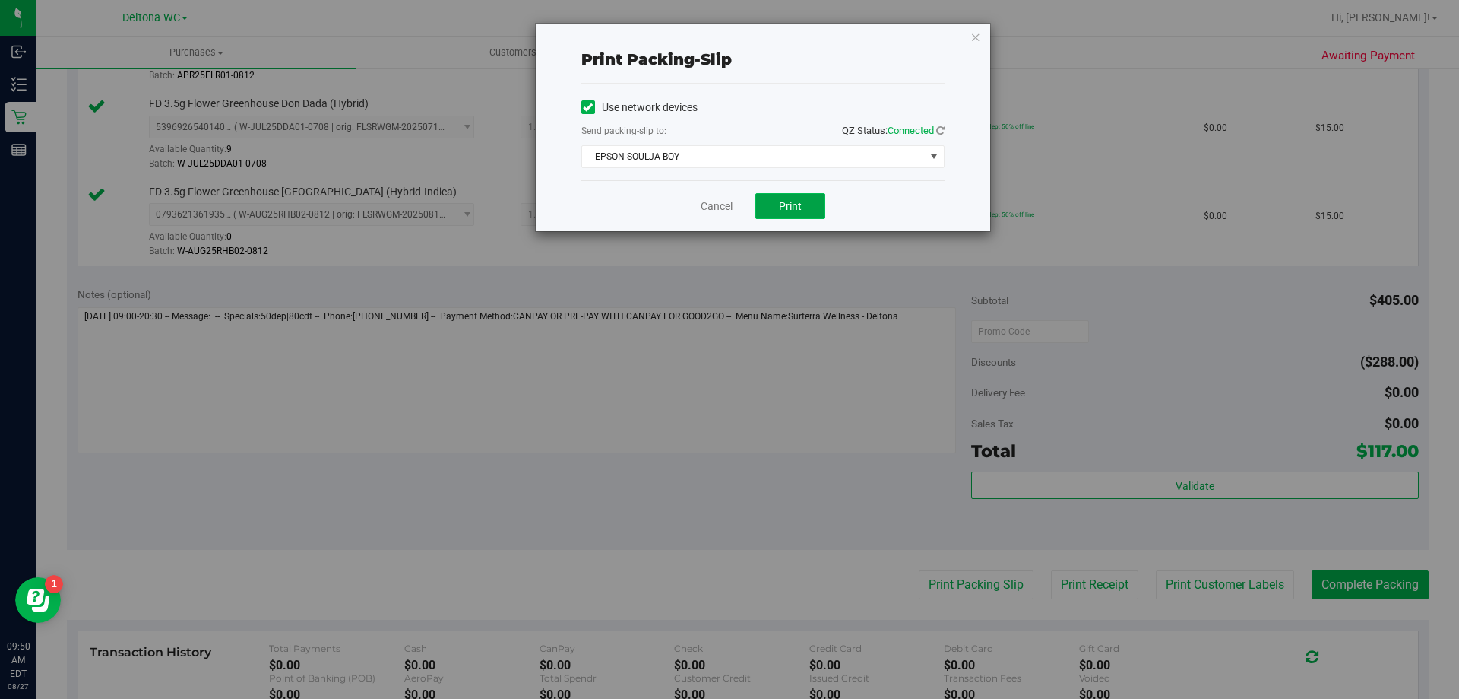
click at [790, 208] on span "Print" at bounding box center [790, 206] width 23 height 12
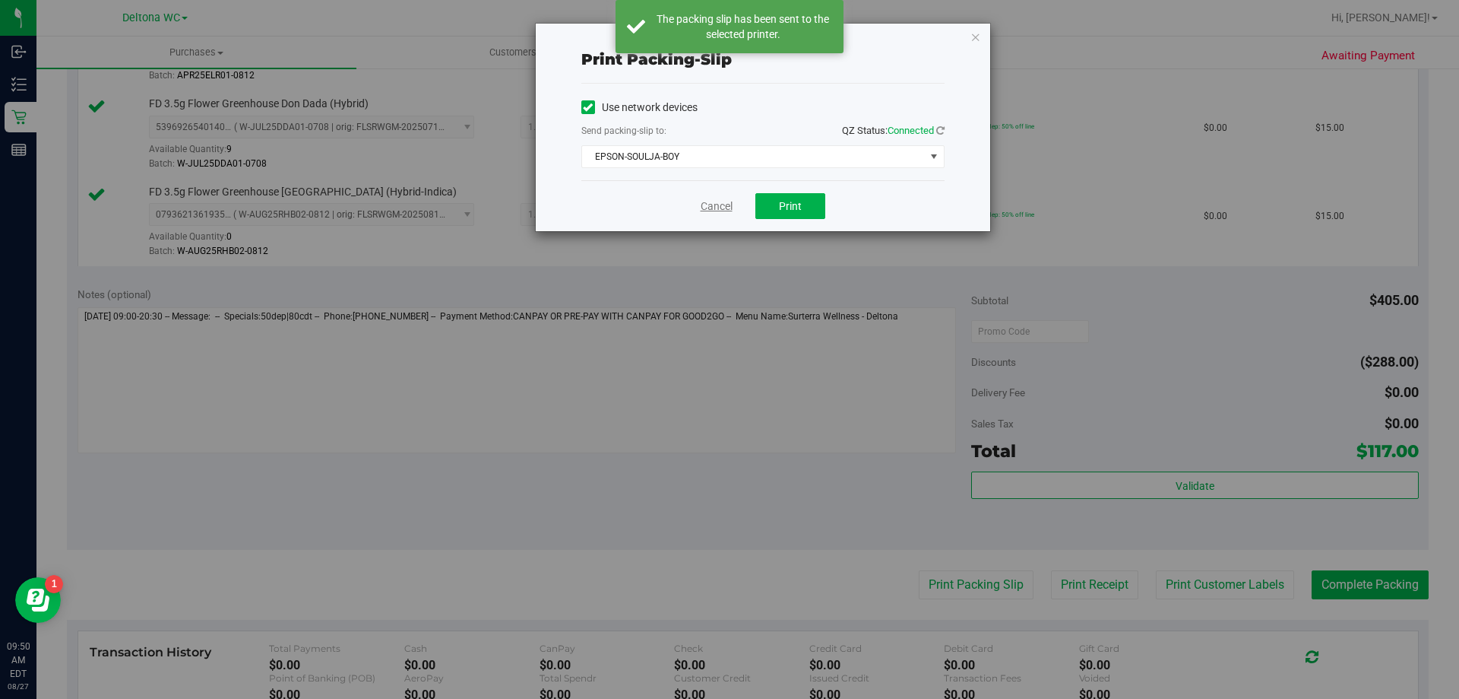
click at [709, 206] on link "Cancel" at bounding box center [717, 206] width 32 height 16
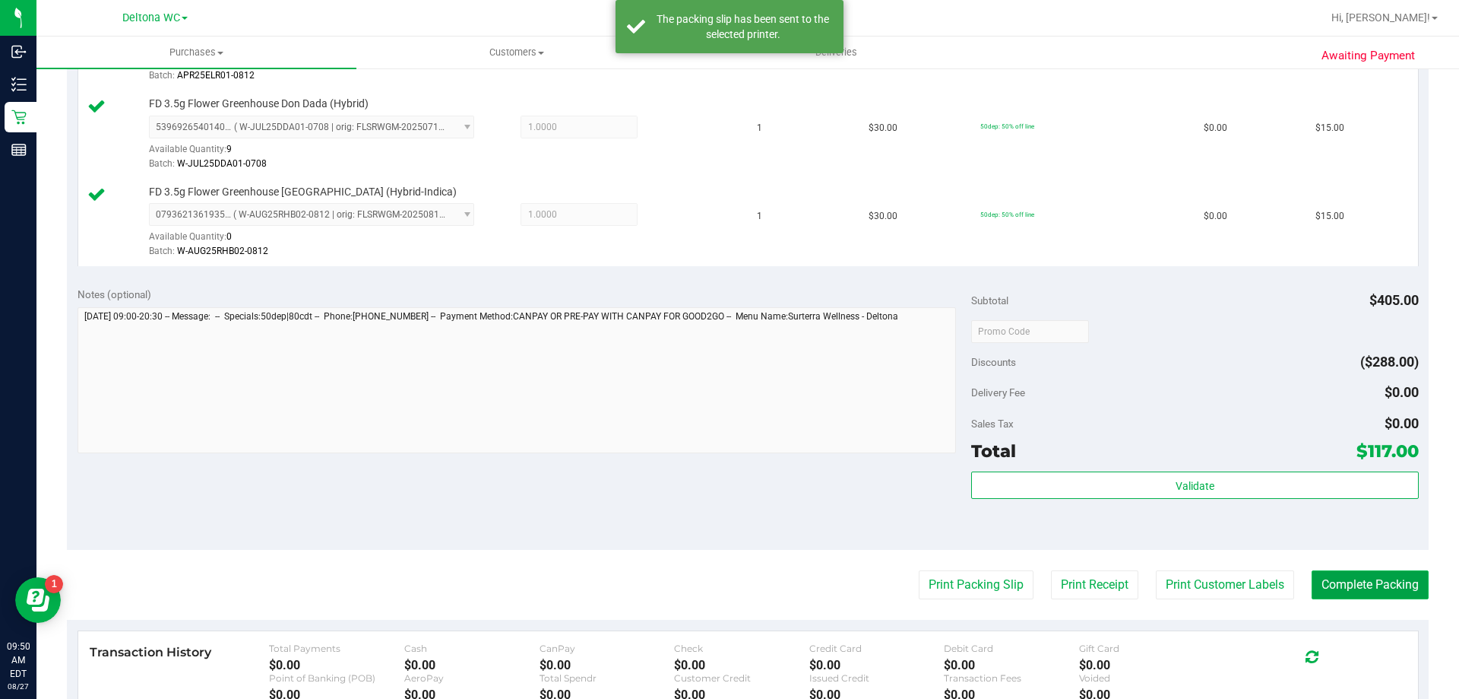
click at [1352, 578] on button "Complete Packing" at bounding box center [1370, 584] width 117 height 29
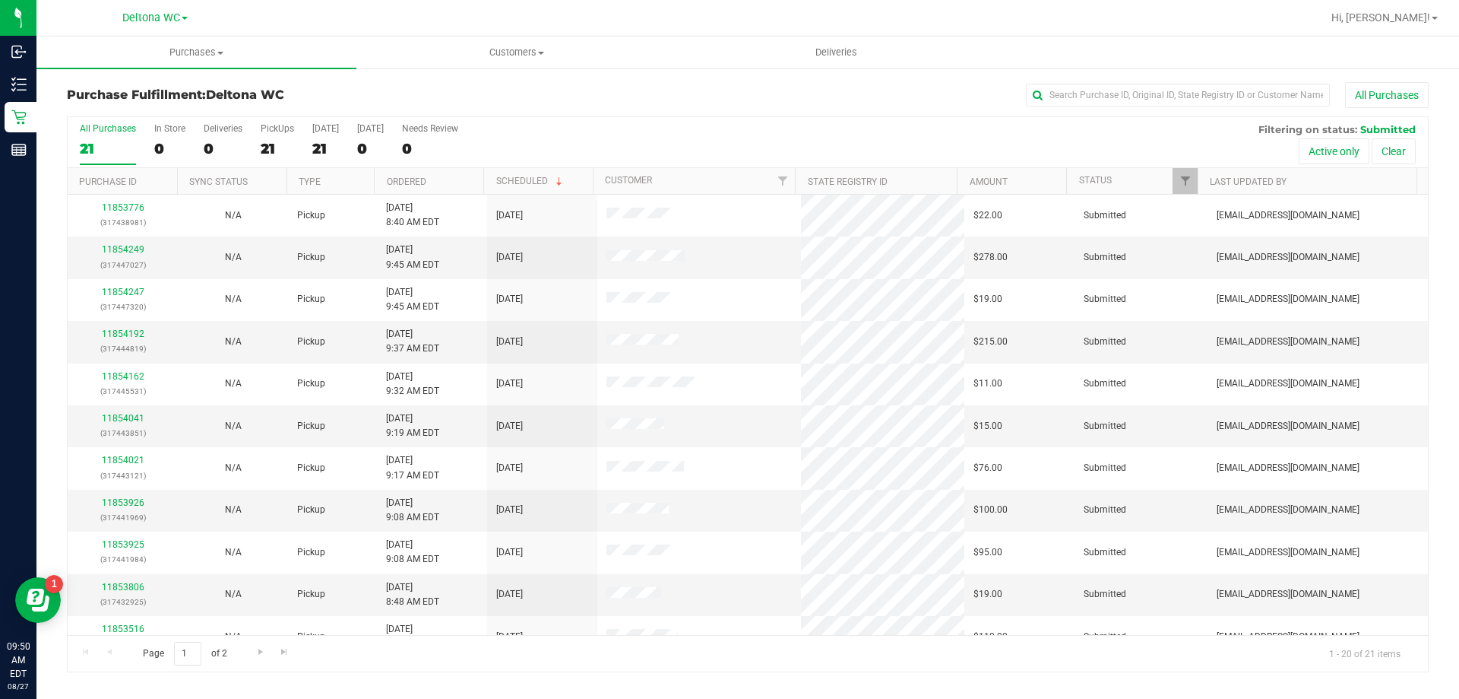
click at [446, 179] on th "Ordered" at bounding box center [428, 181] width 109 height 27
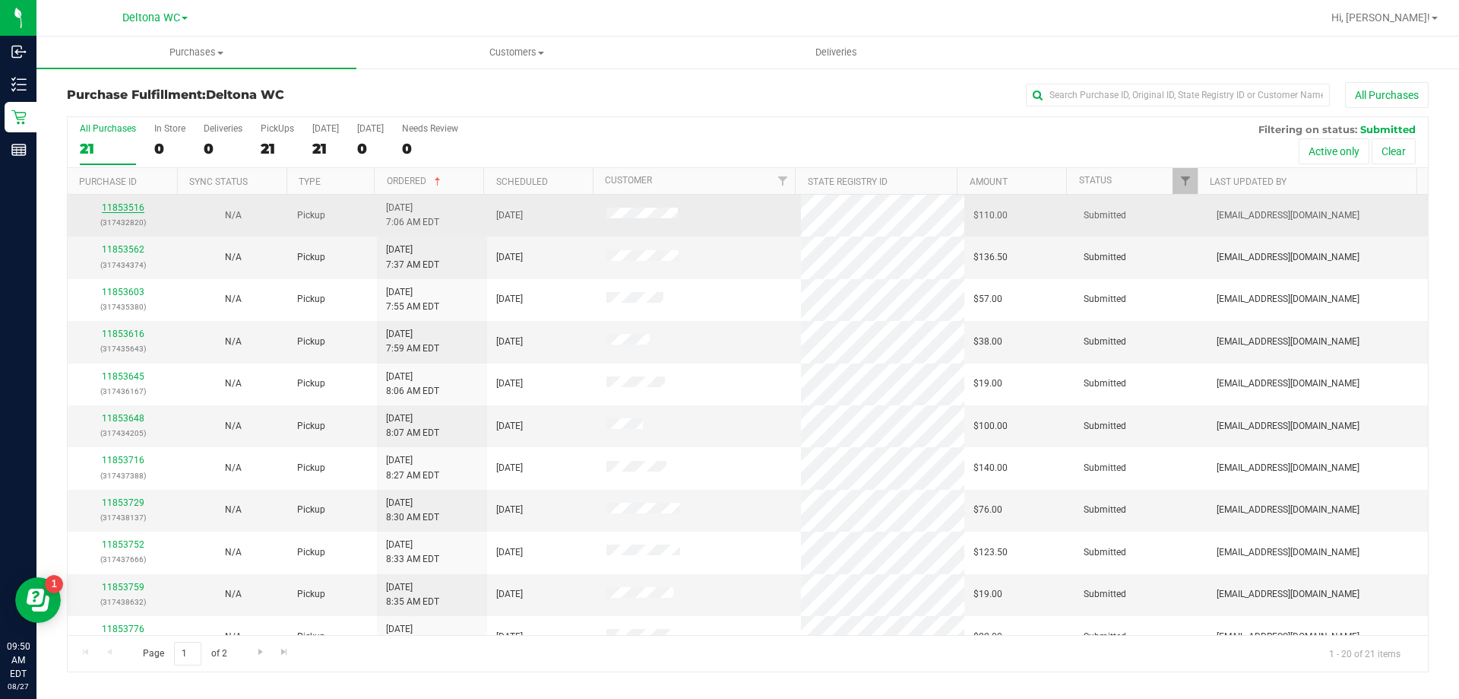
click at [135, 210] on link "11853516" at bounding box center [123, 207] width 43 height 11
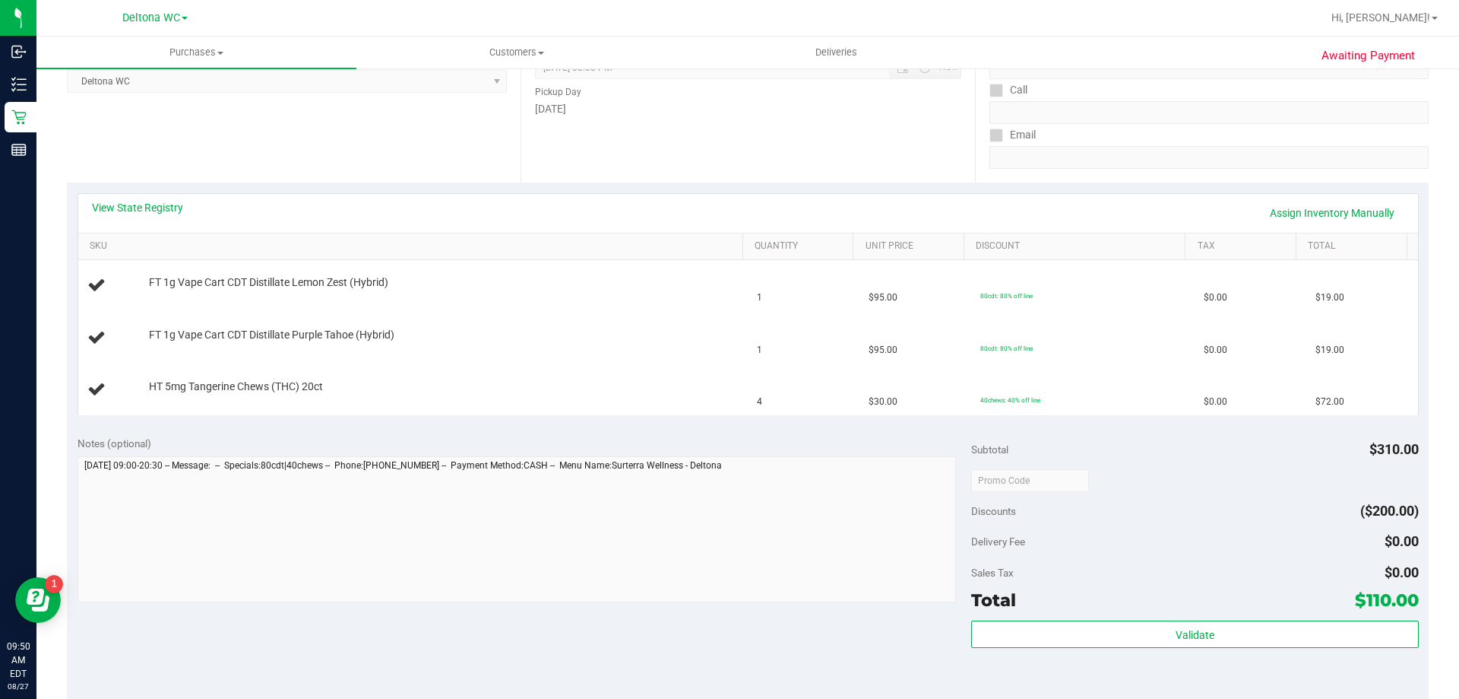
scroll to position [228, 0]
click at [134, 209] on link "View State Registry" at bounding box center [137, 206] width 91 height 15
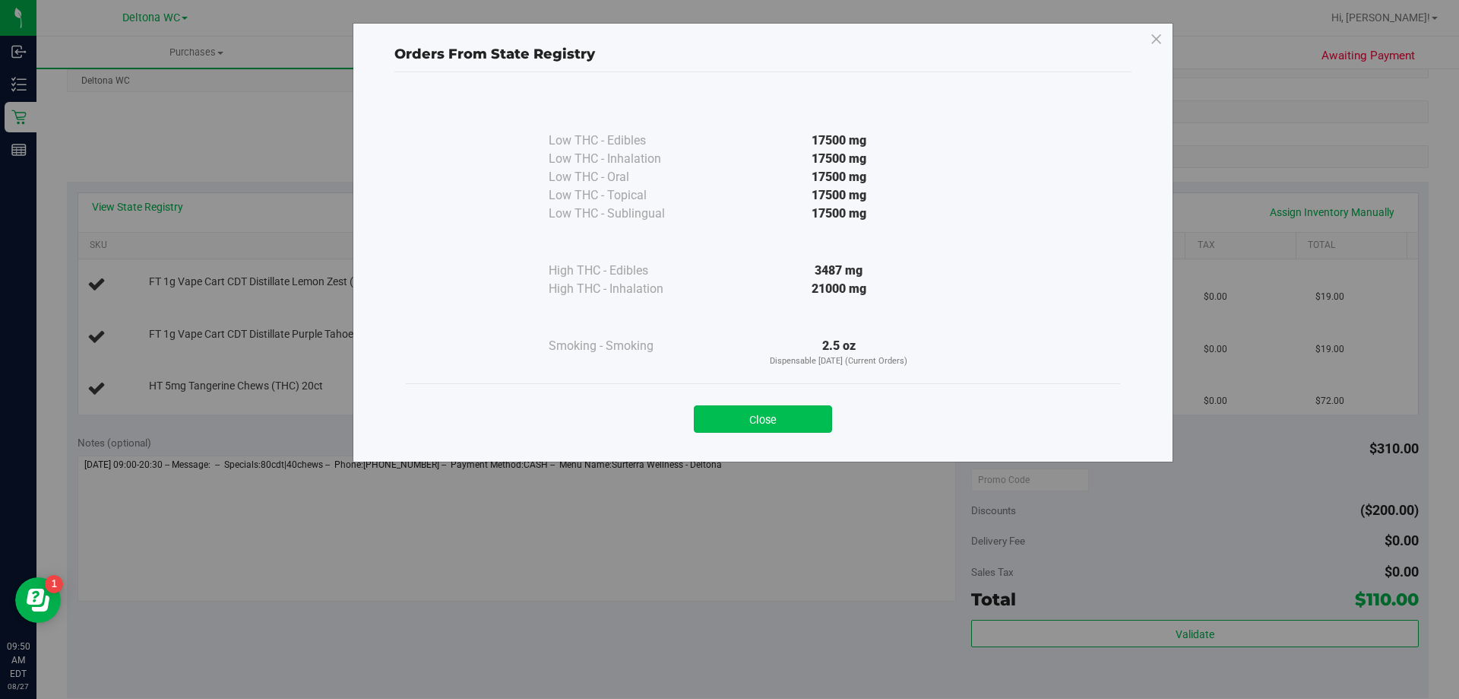
click at [807, 422] on button "Close" at bounding box center [763, 418] width 138 height 27
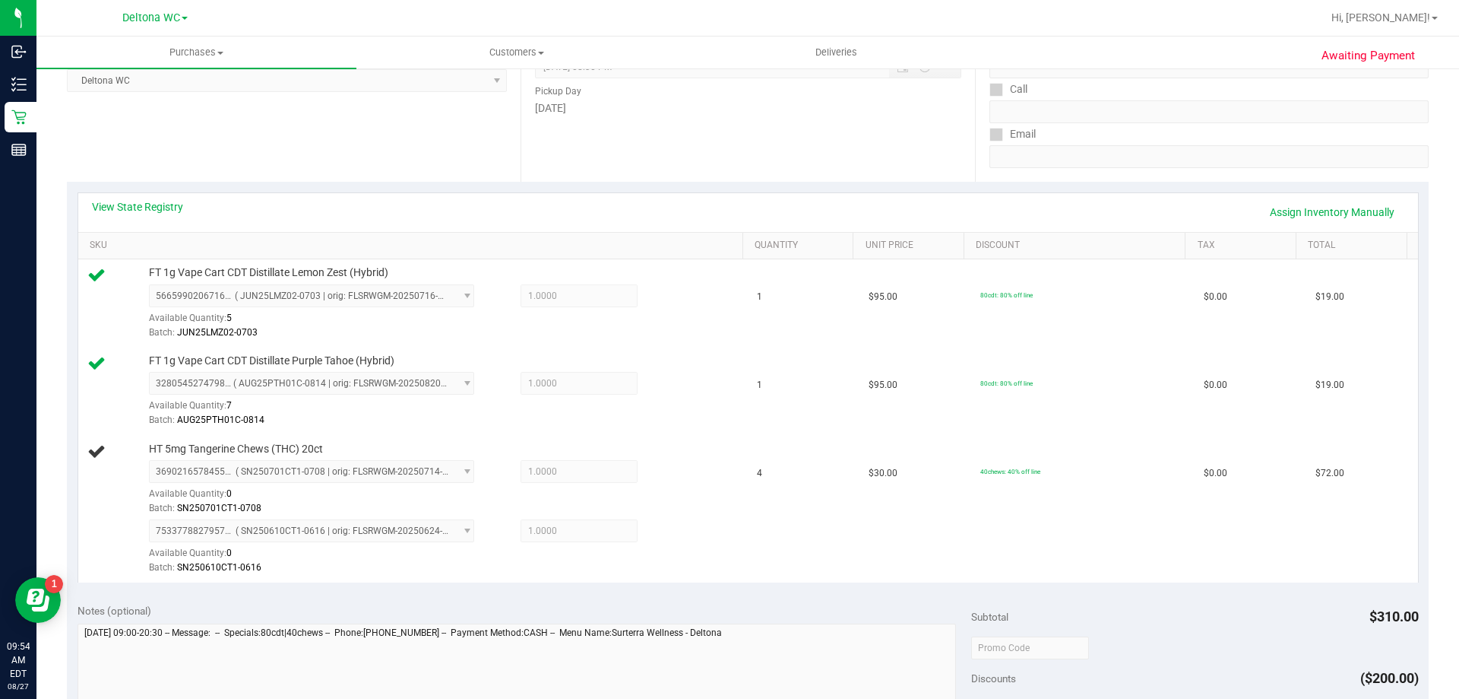
click at [299, 143] on div "Location Pickup Store Deltona WC Select Store [PERSON_NAME][GEOGRAPHIC_DATA] [P…" at bounding box center [294, 88] width 454 height 186
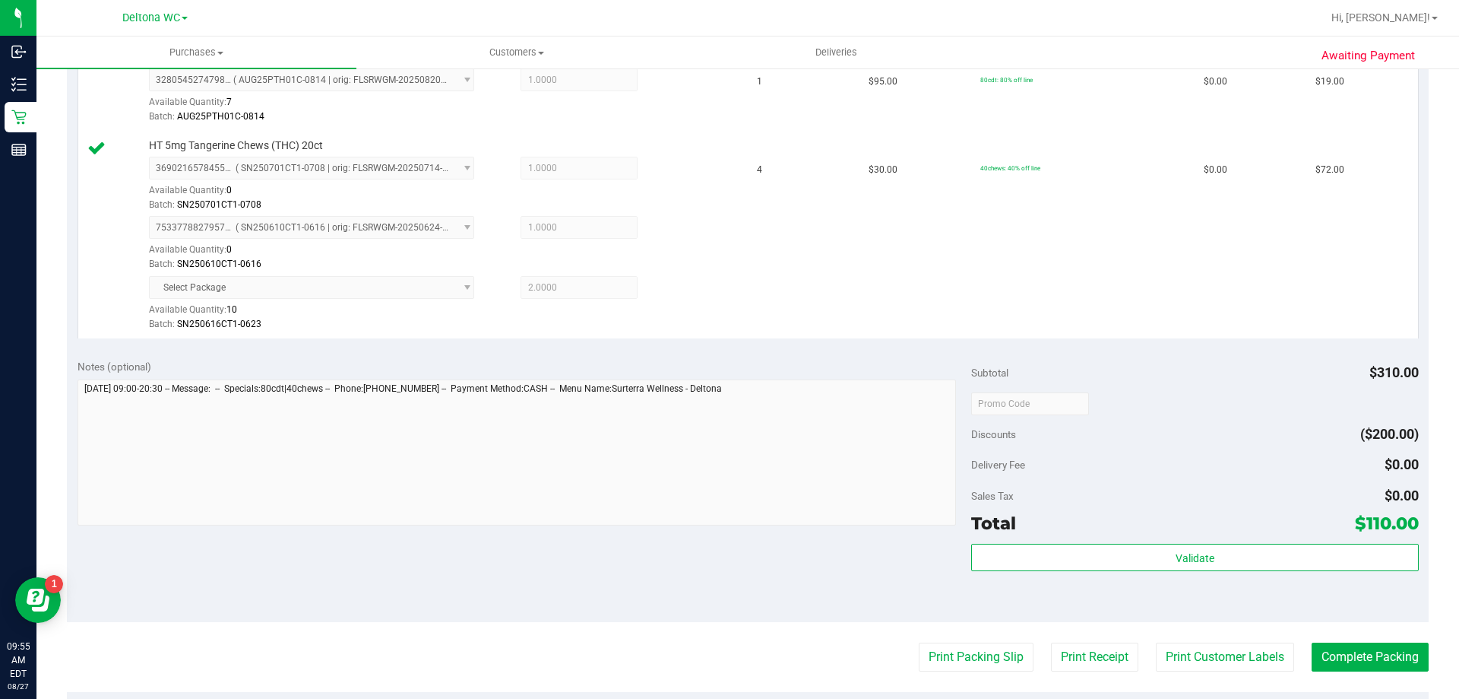
scroll to position [532, 0]
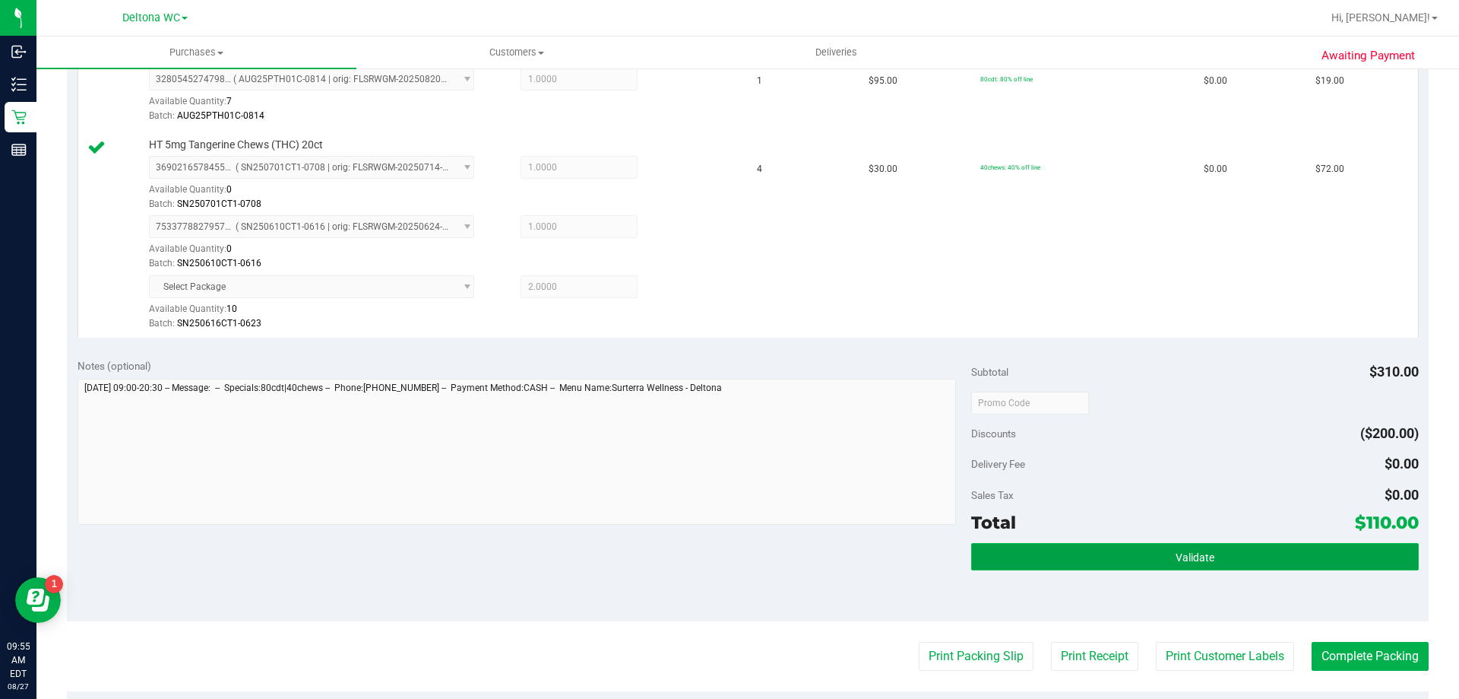
click at [1091, 556] on button "Validate" at bounding box center [1194, 556] width 447 height 27
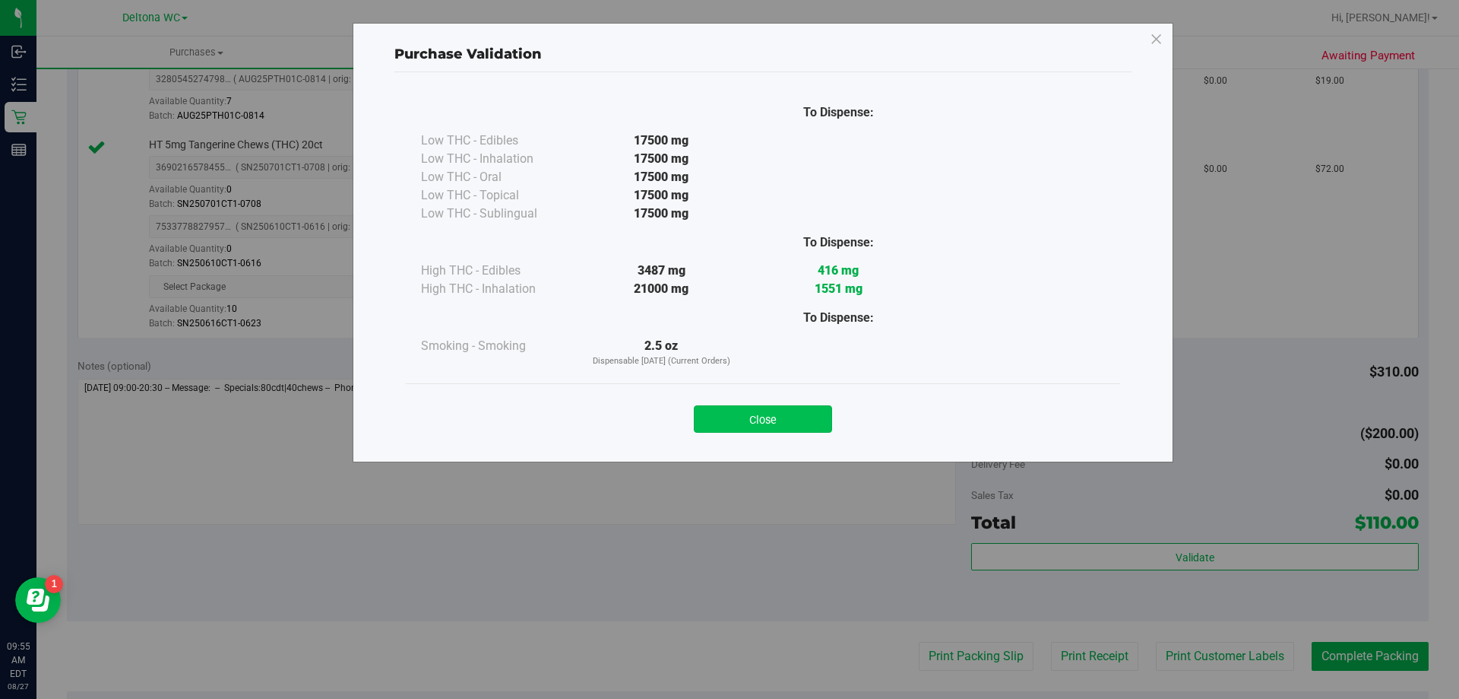
click at [804, 421] on button "Close" at bounding box center [763, 418] width 138 height 27
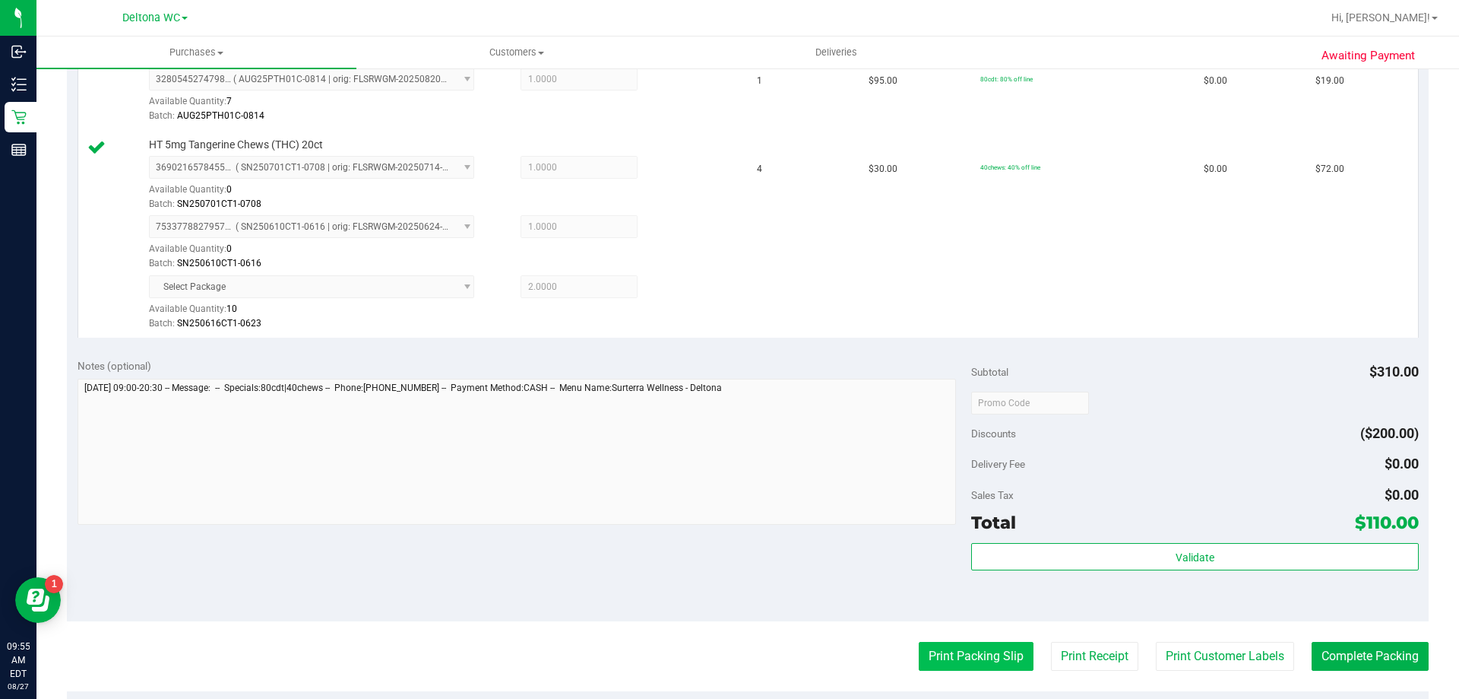
click at [960, 663] on button "Print Packing Slip" at bounding box center [976, 656] width 115 height 29
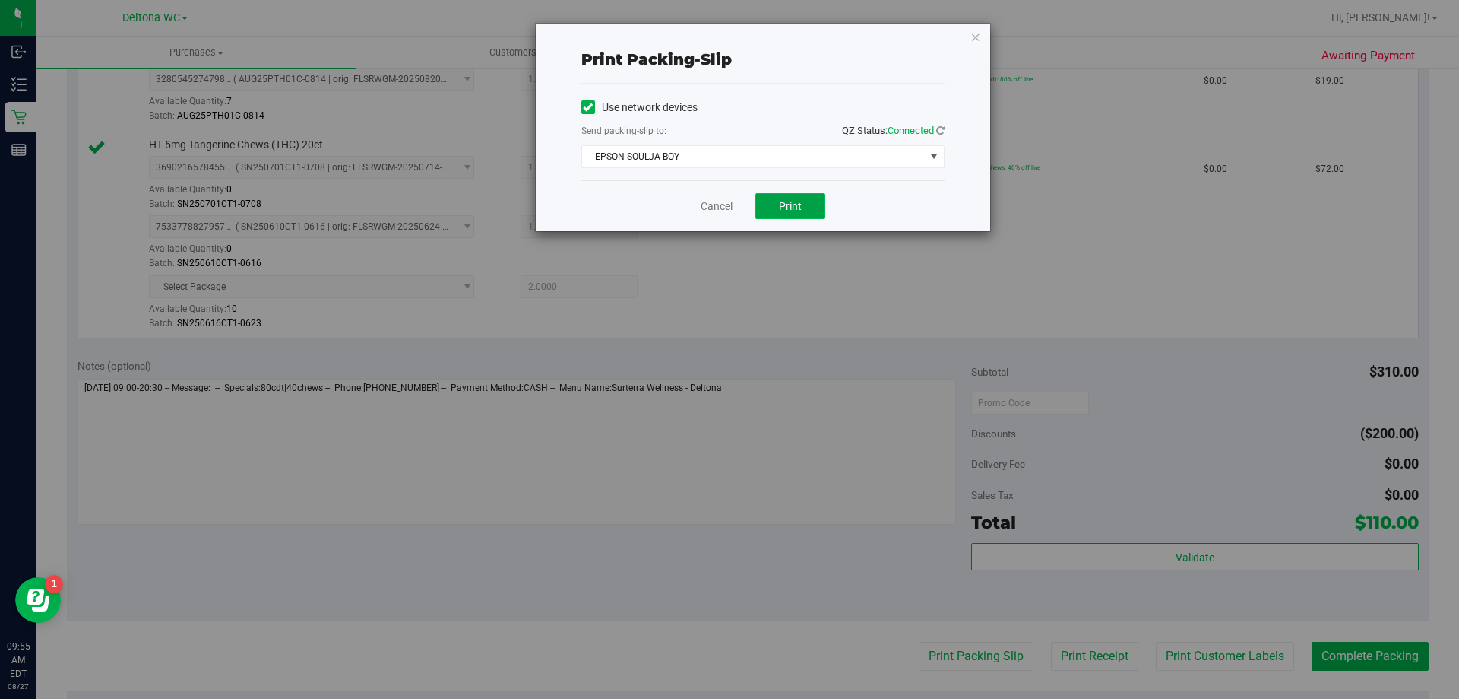
click at [771, 216] on button "Print" at bounding box center [791, 206] width 70 height 26
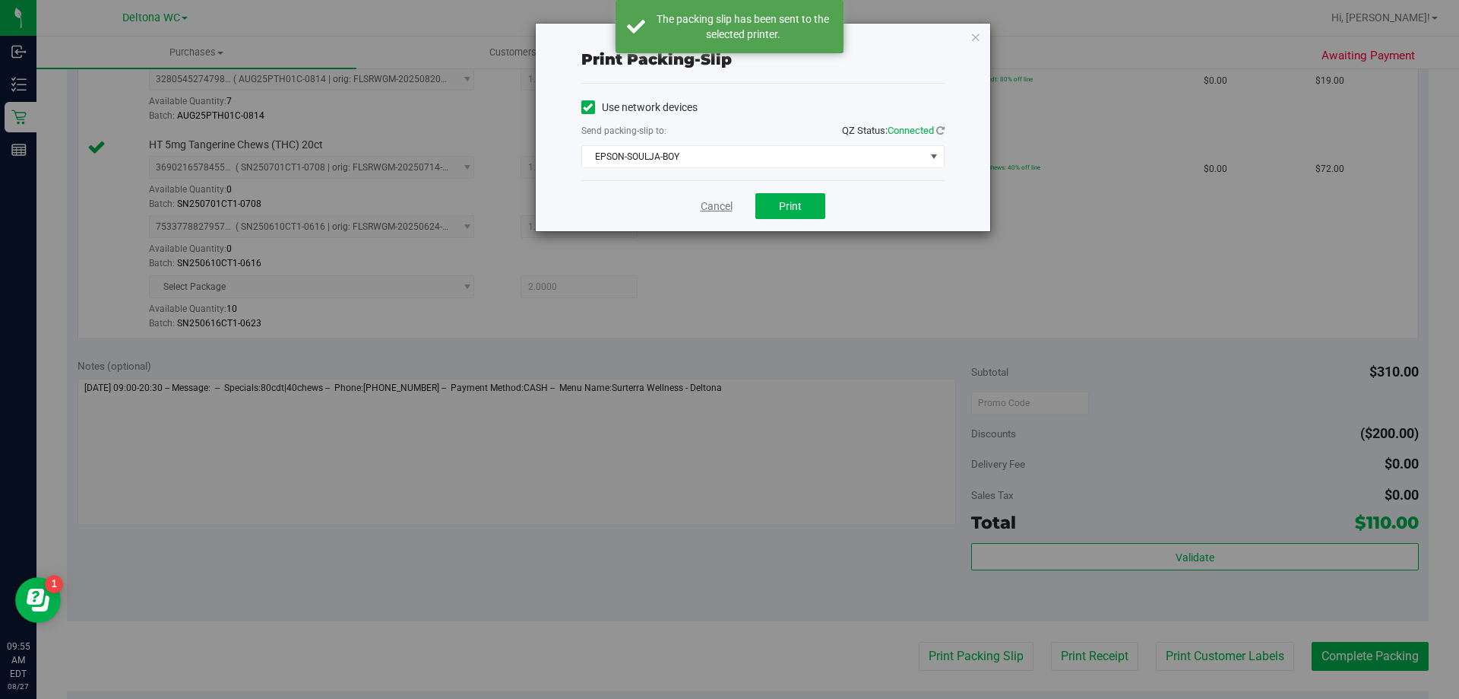
click at [728, 207] on link "Cancel" at bounding box center [717, 206] width 32 height 16
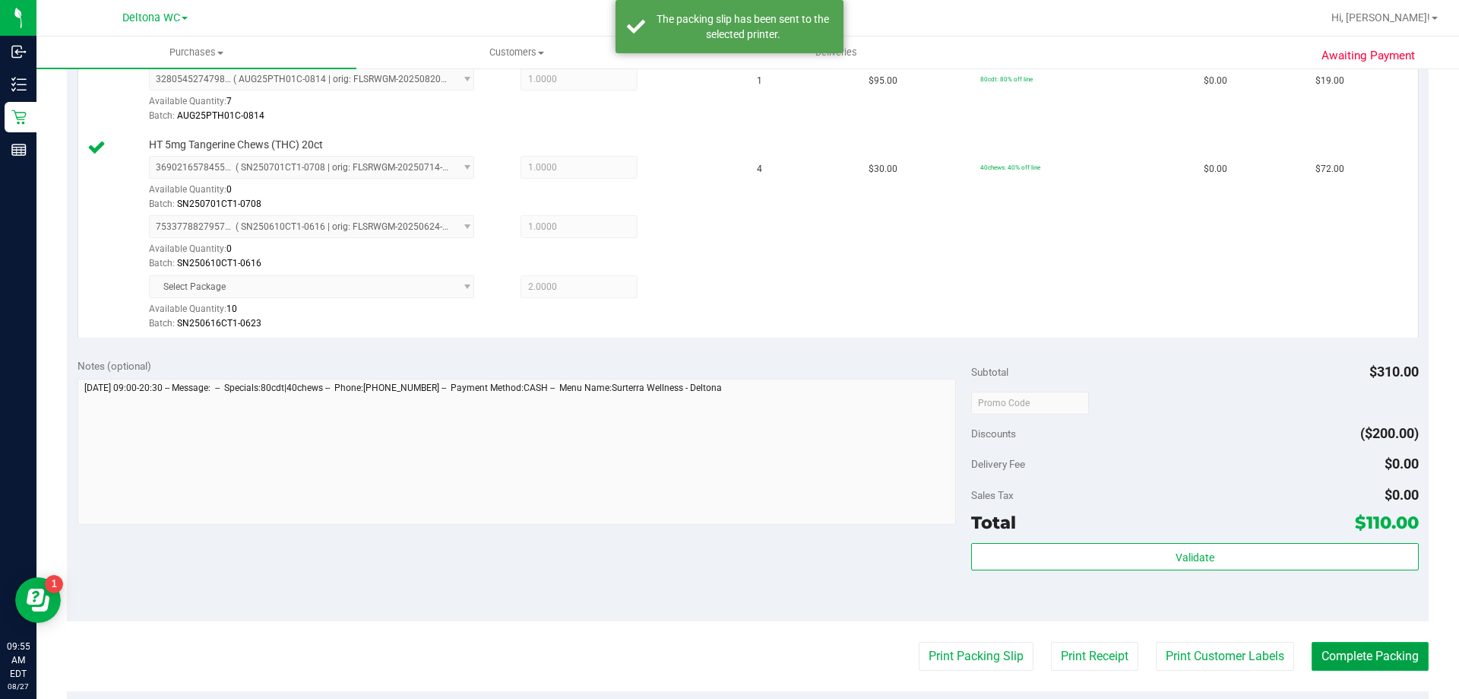
click at [1385, 659] on button "Complete Packing" at bounding box center [1370, 656] width 117 height 29
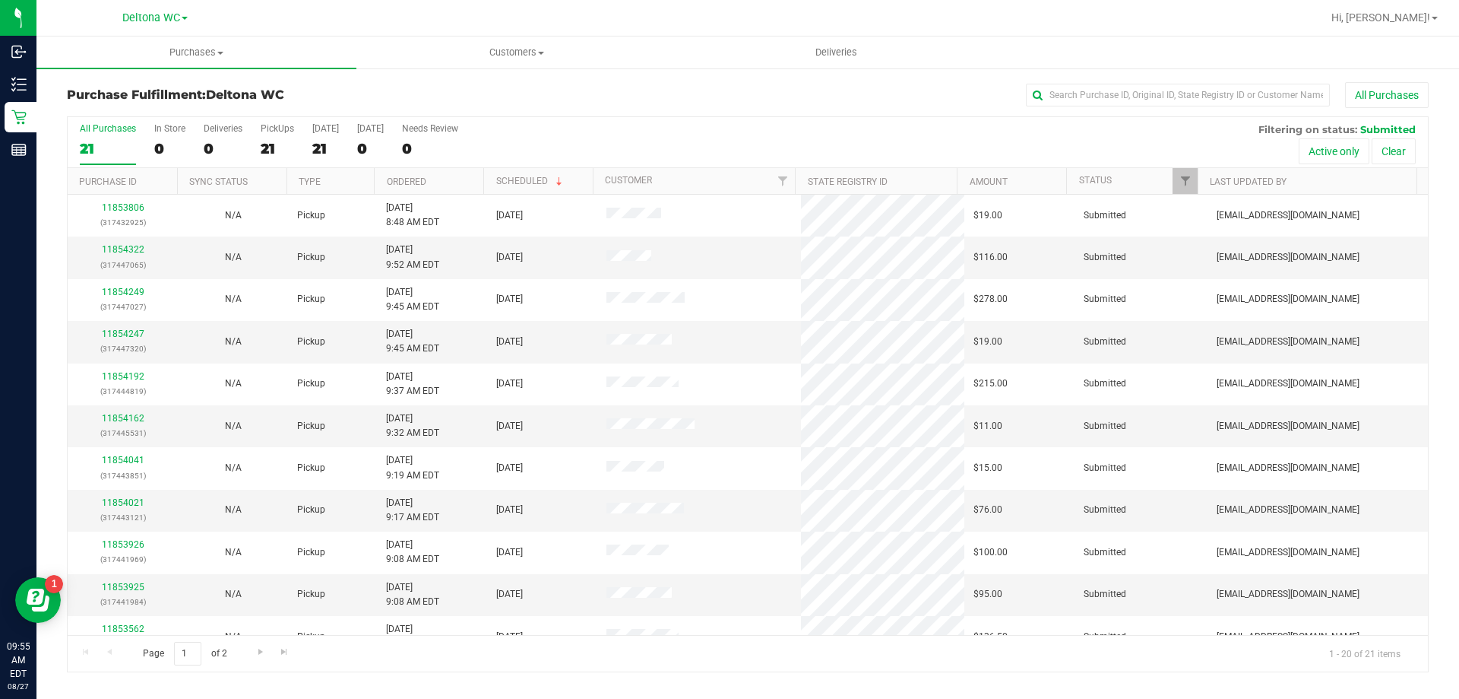
click at [448, 177] on th "Ordered" at bounding box center [428, 181] width 109 height 27
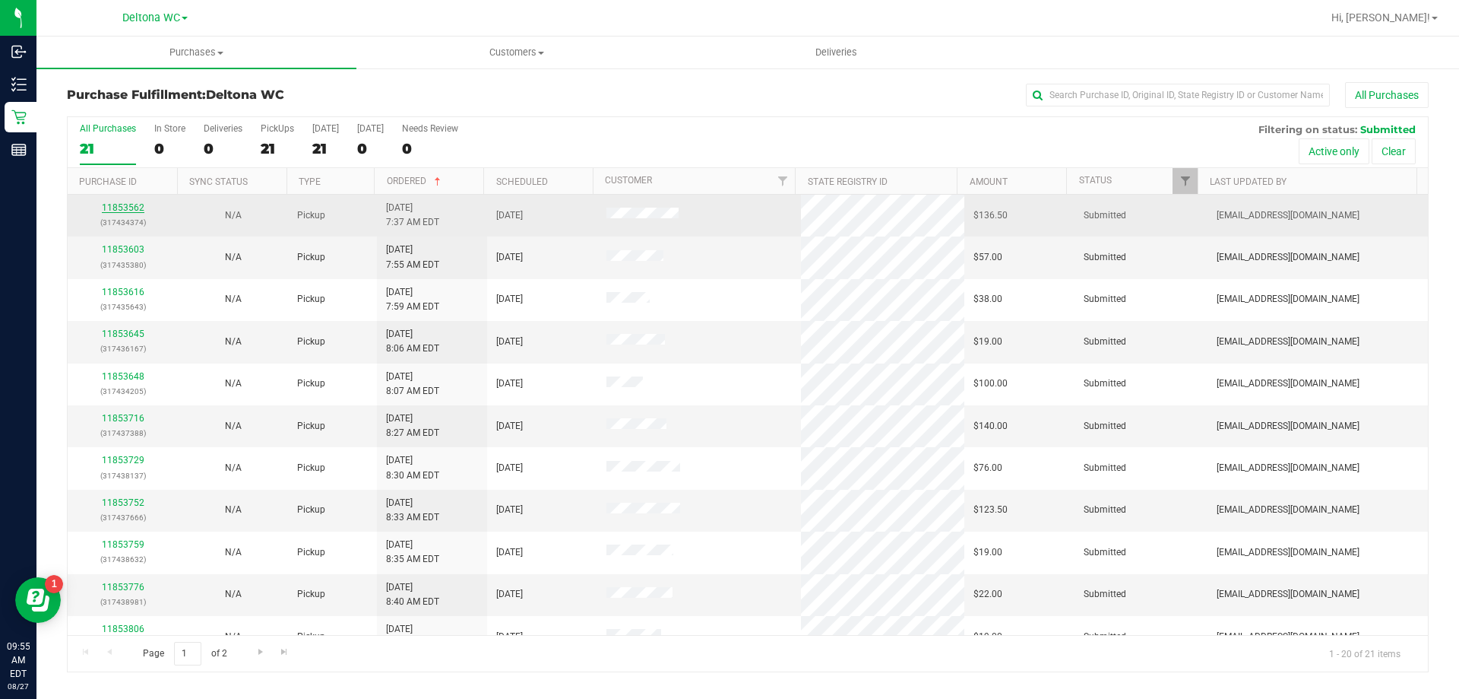
click at [125, 208] on link "11853562" at bounding box center [123, 207] width 43 height 11
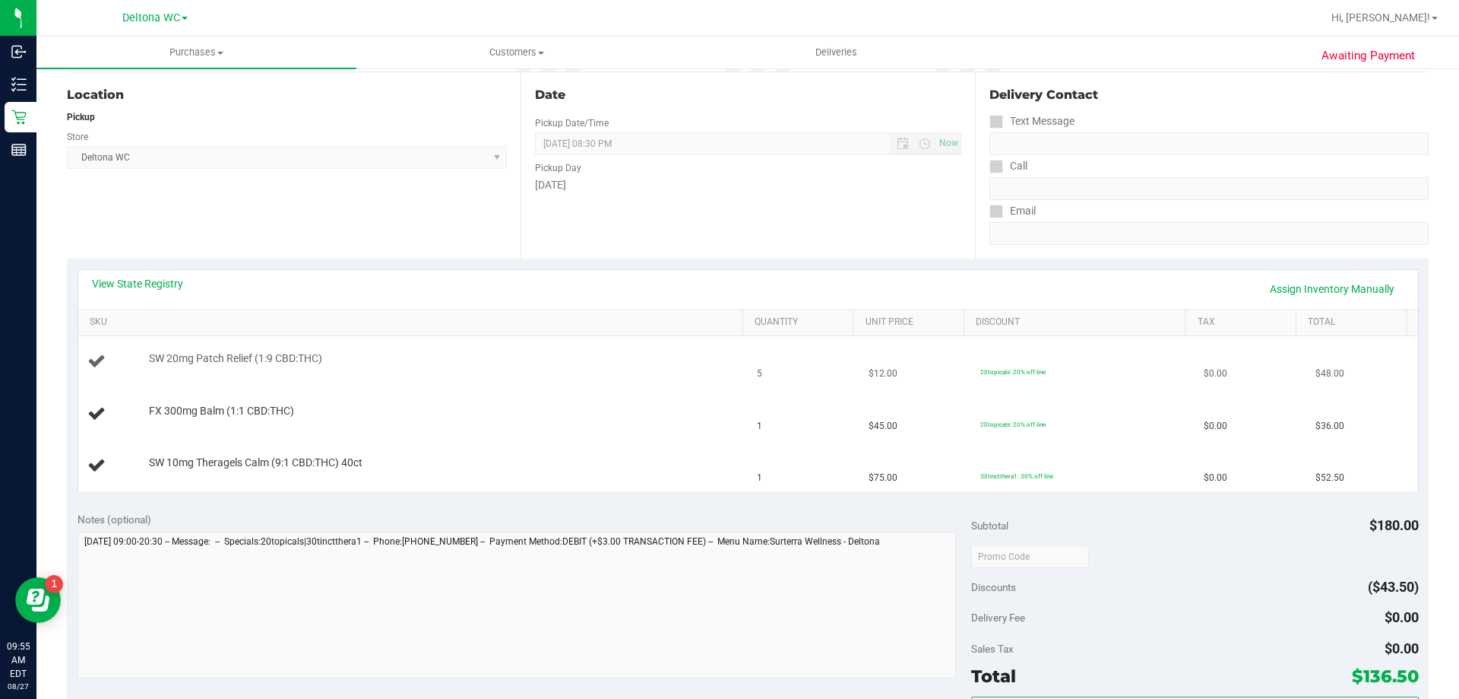
scroll to position [152, 0]
click at [153, 282] on link "View State Registry" at bounding box center [137, 282] width 91 height 15
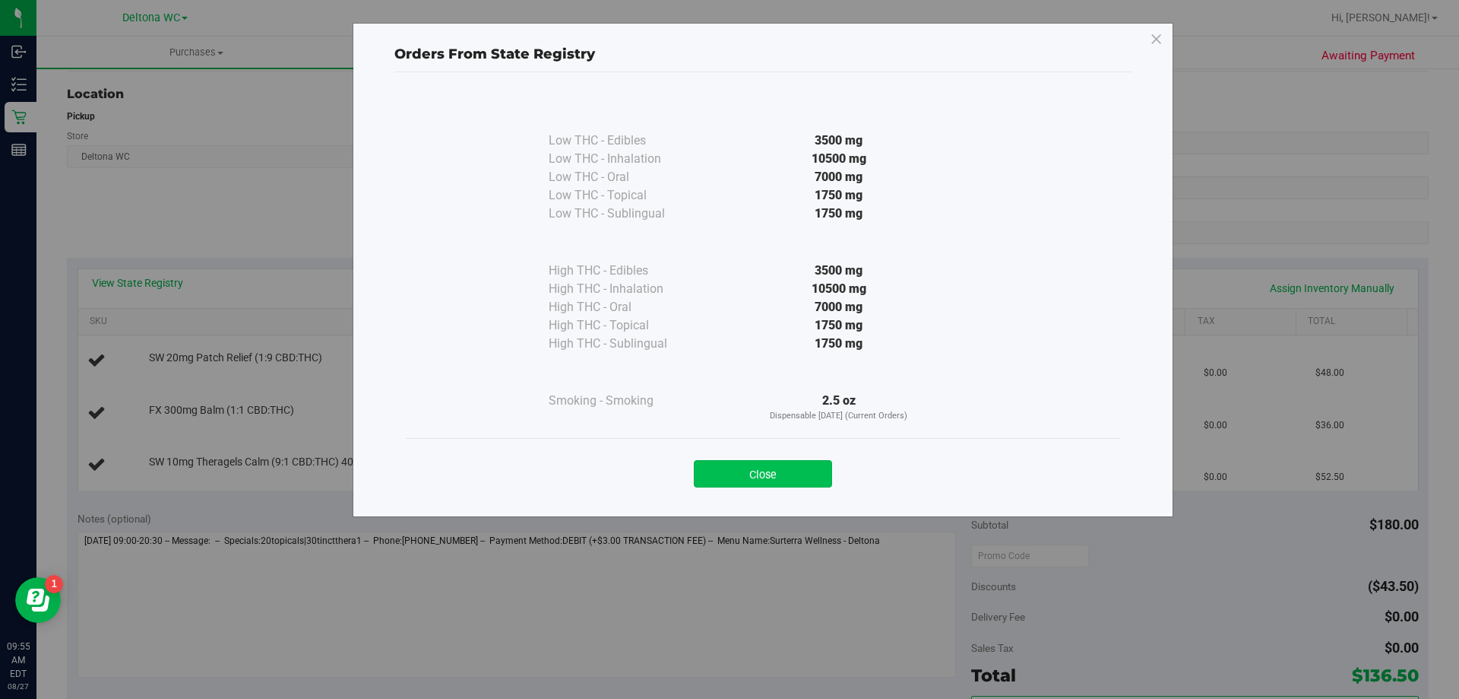
click at [792, 474] on button "Close" at bounding box center [763, 473] width 138 height 27
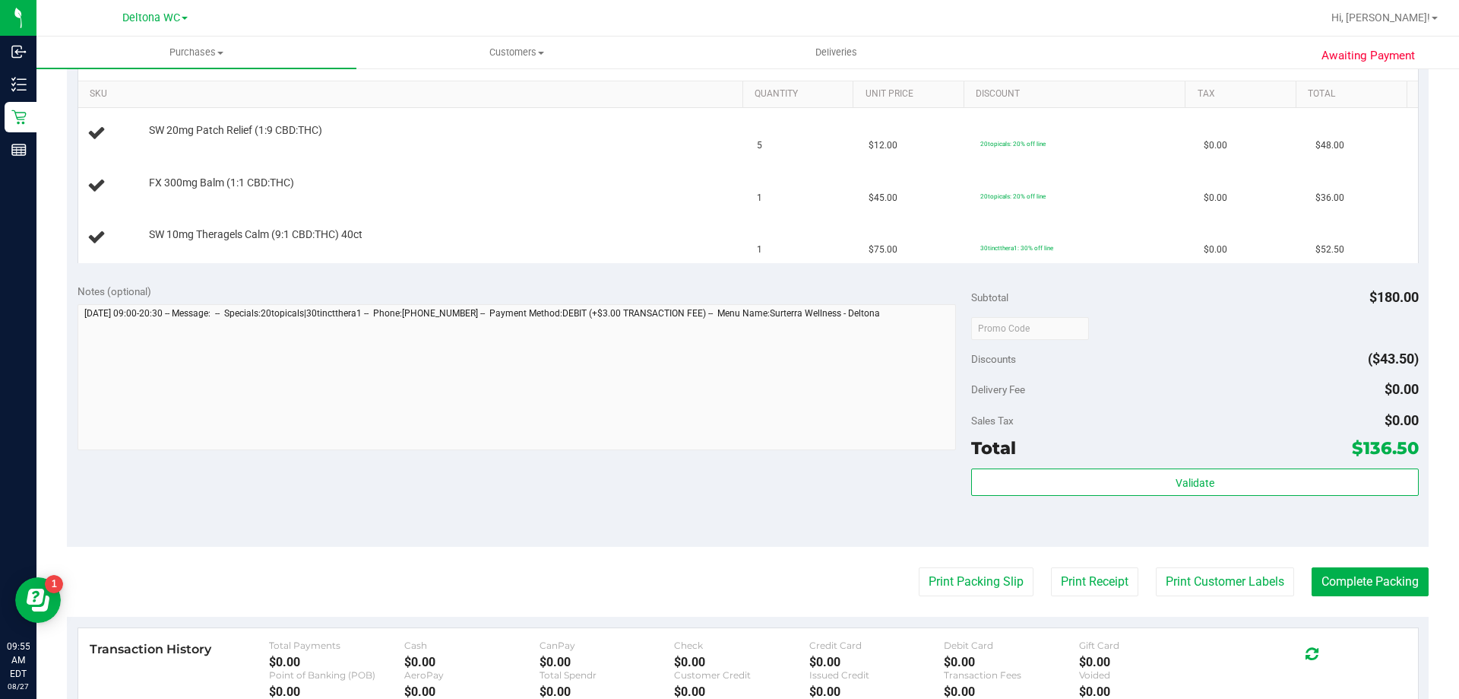
scroll to position [380, 0]
click at [1003, 579] on button "Print Packing Slip" at bounding box center [976, 580] width 115 height 29
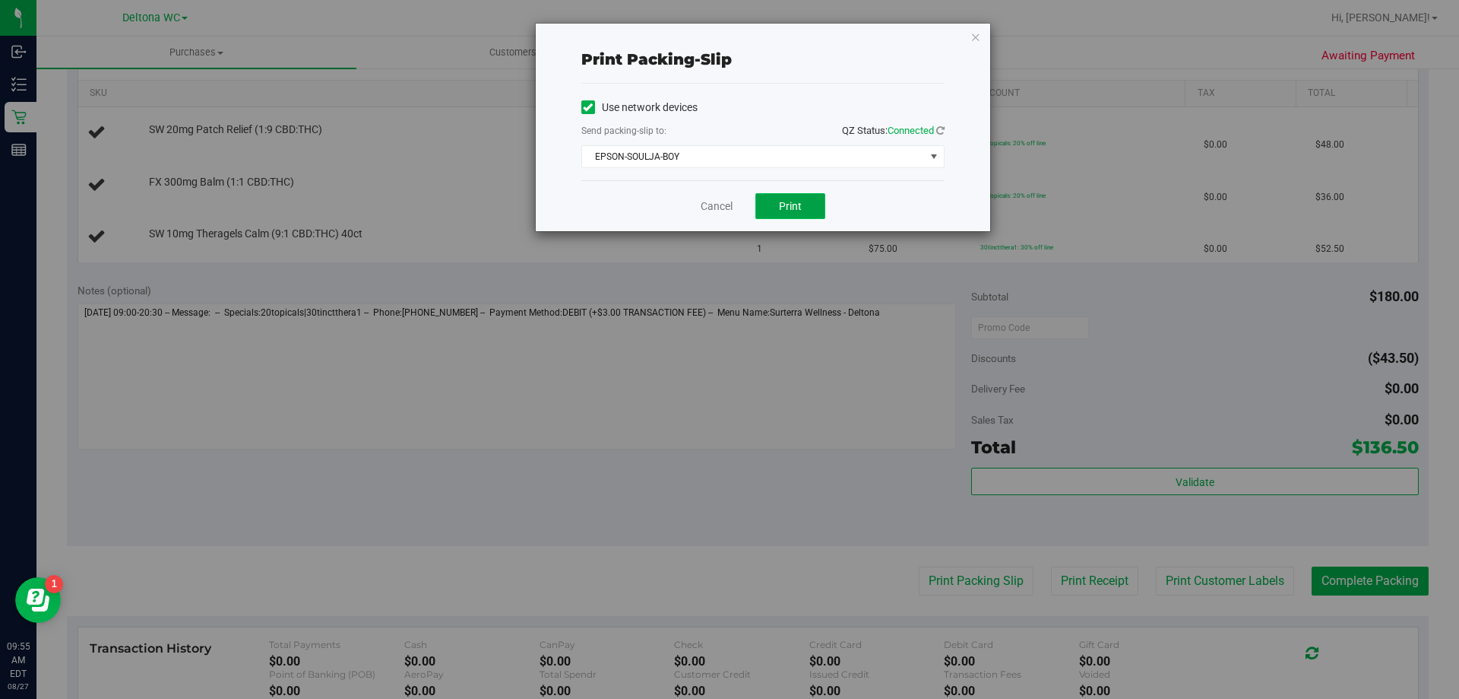
click at [794, 208] on span "Print" at bounding box center [790, 206] width 23 height 12
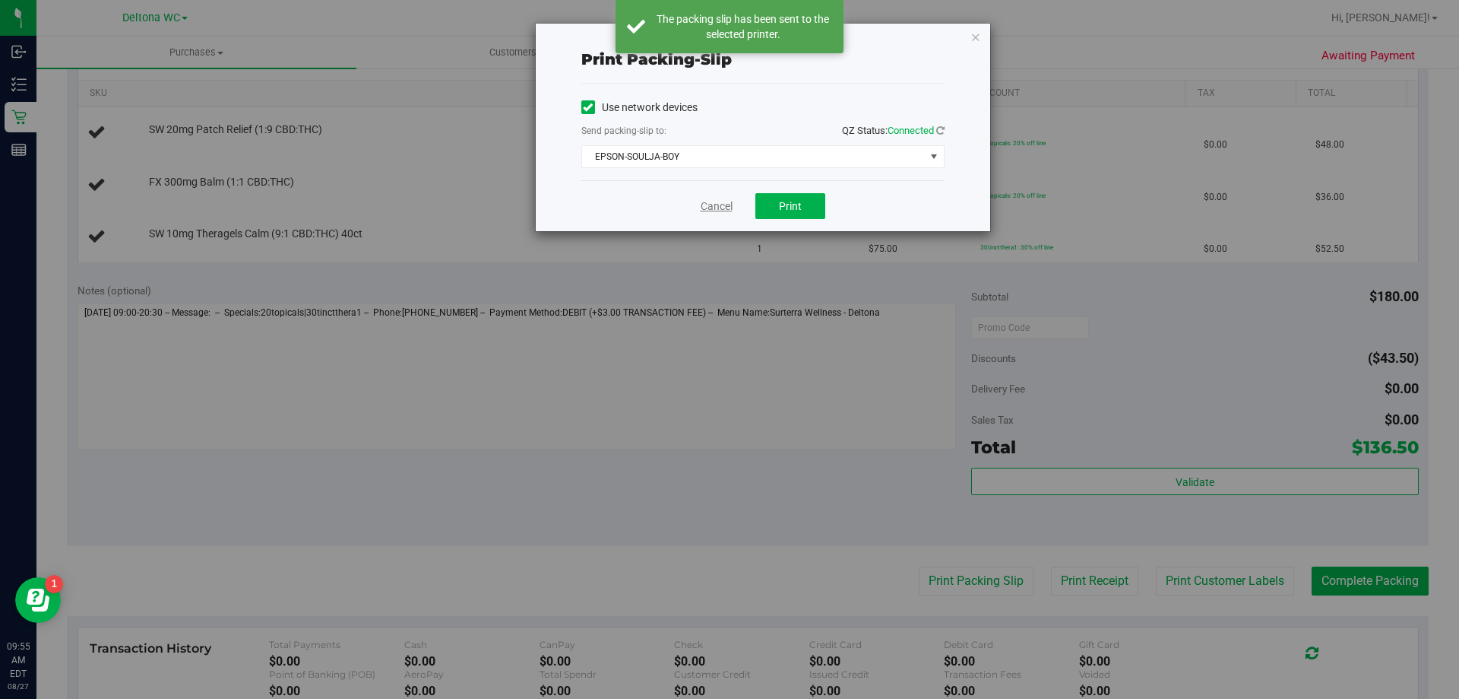
click at [706, 206] on link "Cancel" at bounding box center [717, 206] width 32 height 16
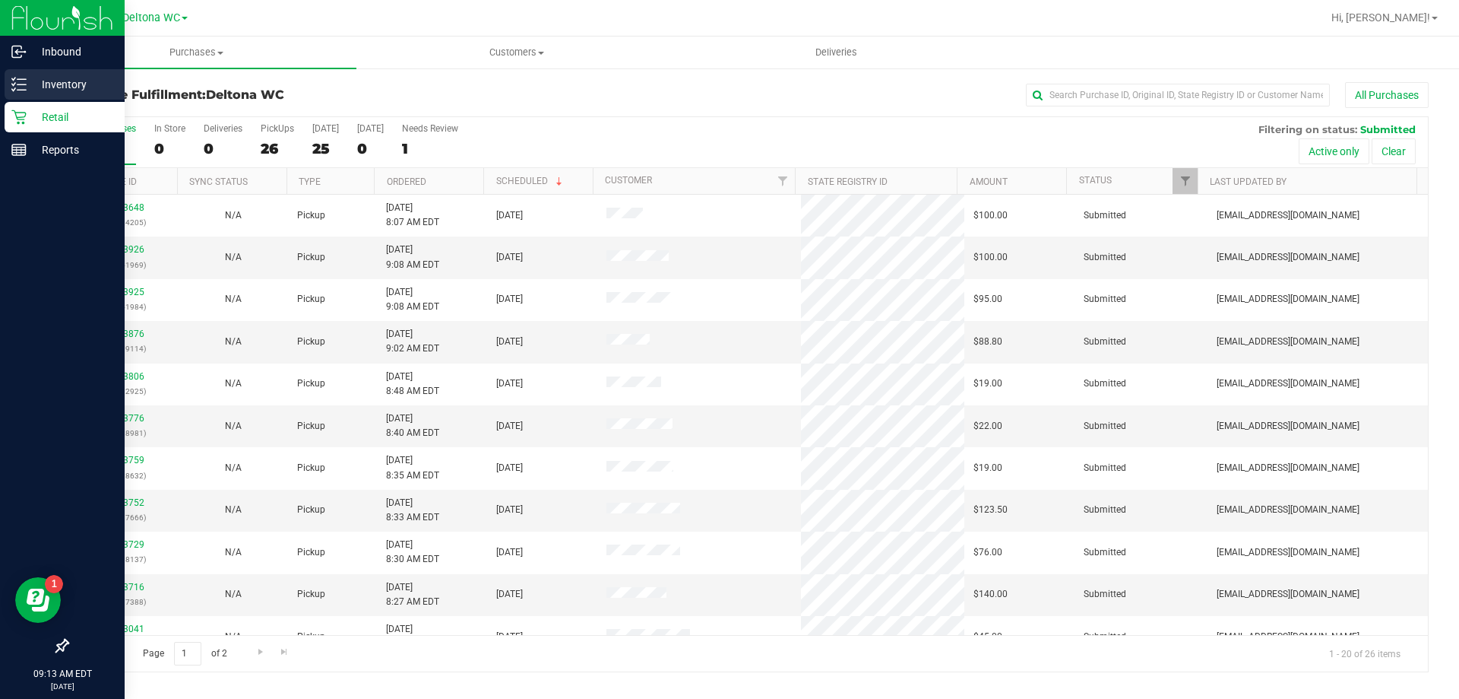
click at [24, 81] on icon at bounding box center [18, 84] width 15 height 15
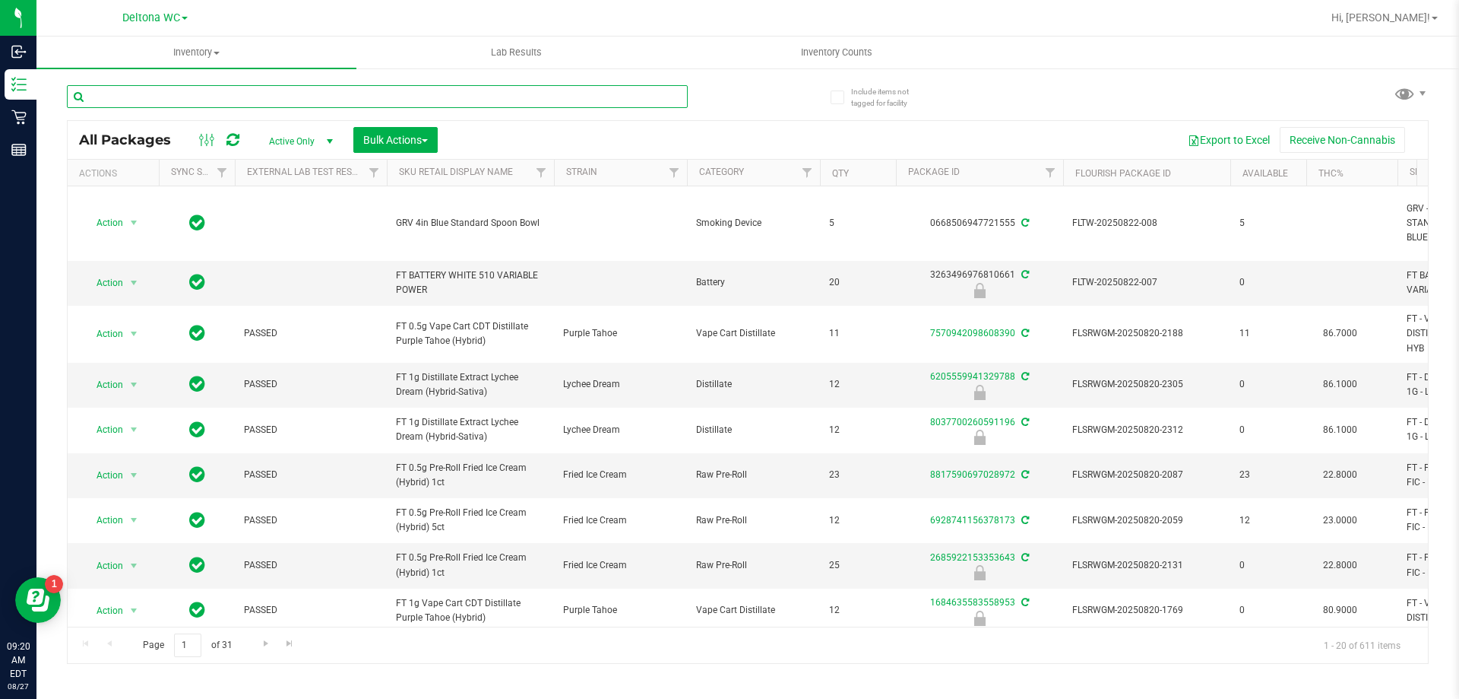
click at [309, 95] on input "text" at bounding box center [377, 96] width 621 height 23
paste input "HT 100mg Milk Chocolate Bar (THC)"
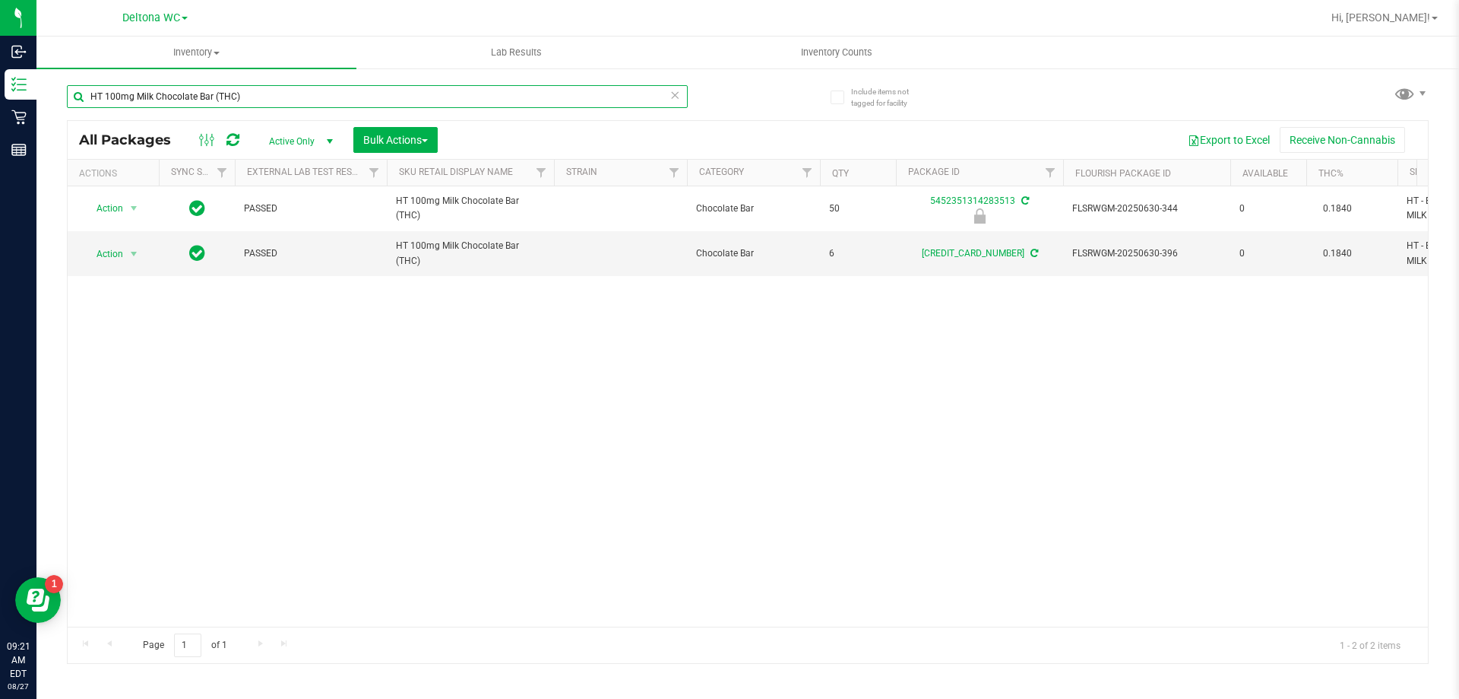
type input "HT 100mg Milk Chocolate Bar (THC)"
click at [749, 392] on div "Action Action Edit attributes Global inventory Locate package Package audit log…" at bounding box center [748, 406] width 1361 height 440
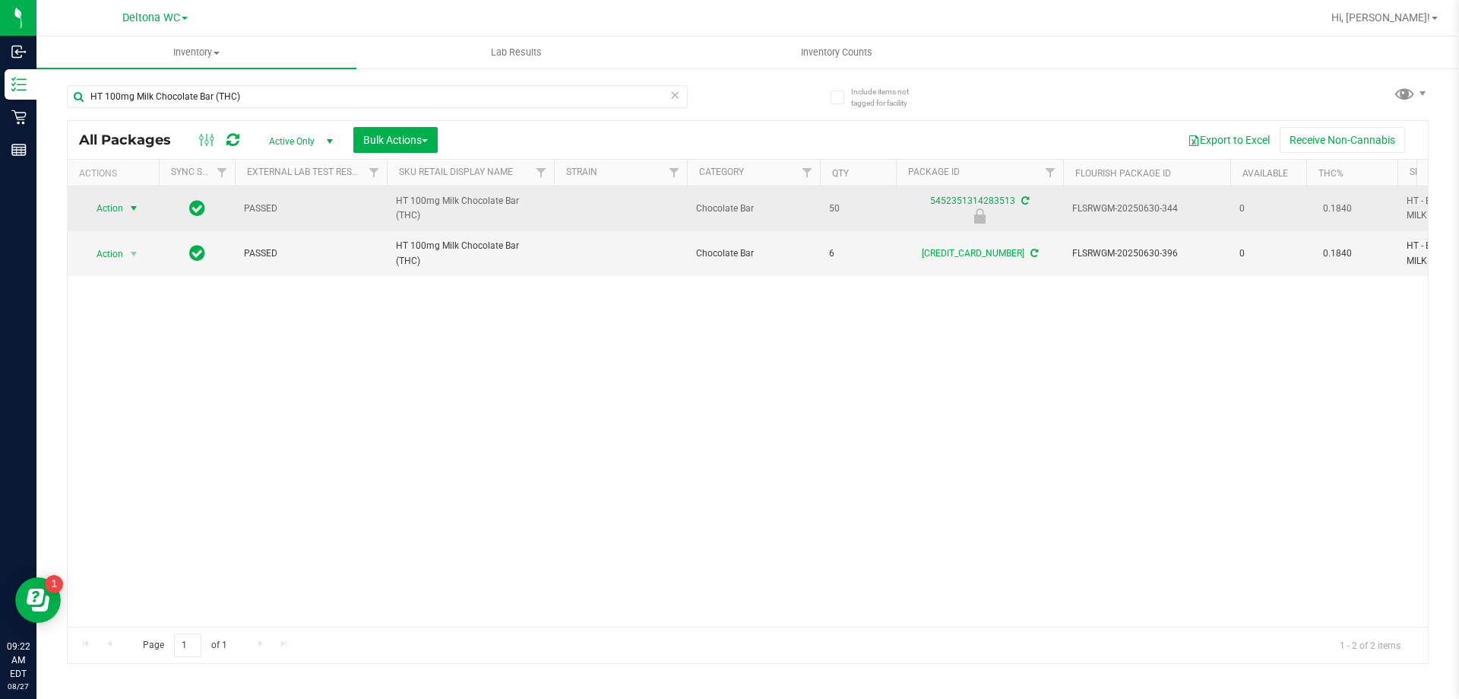
click at [117, 211] on span "Action" at bounding box center [103, 208] width 41 height 21
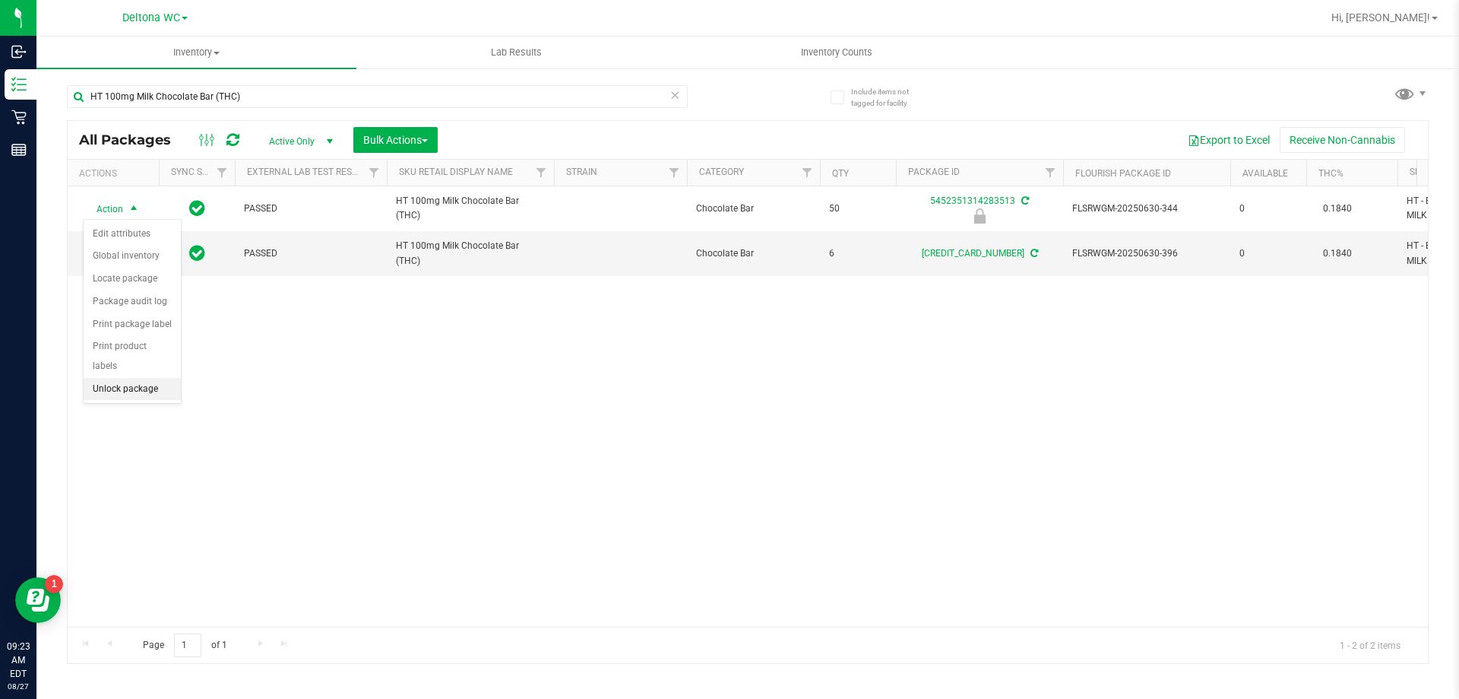
click at [141, 378] on li "Unlock package" at bounding box center [132, 389] width 97 height 23
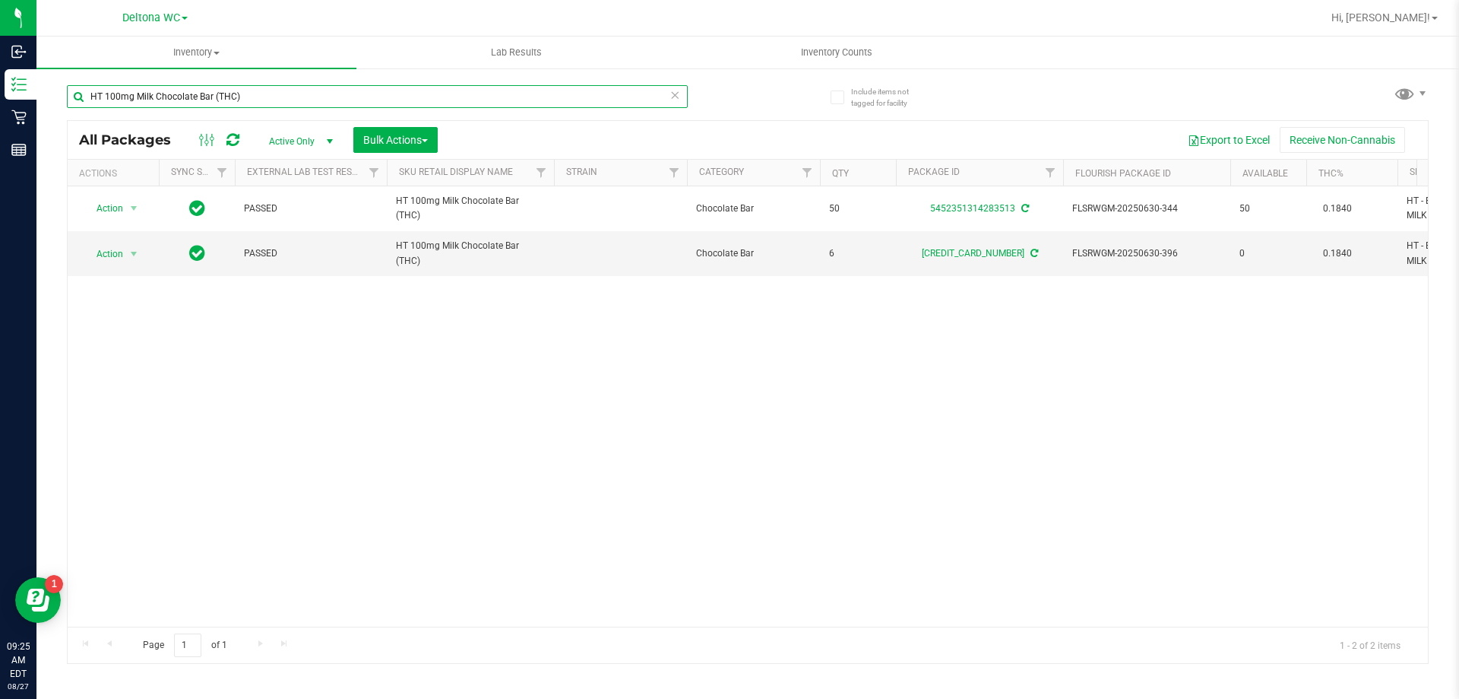
drag, startPoint x: 277, startPoint y: 100, endPoint x: 49, endPoint y: 73, distance: 229.6
click at [49, 73] on div "Include items not tagged for facility HT 100mg Milk Chocolate Bar (THC) All Pac…" at bounding box center [747, 299] width 1423 height 464
type input "t19"
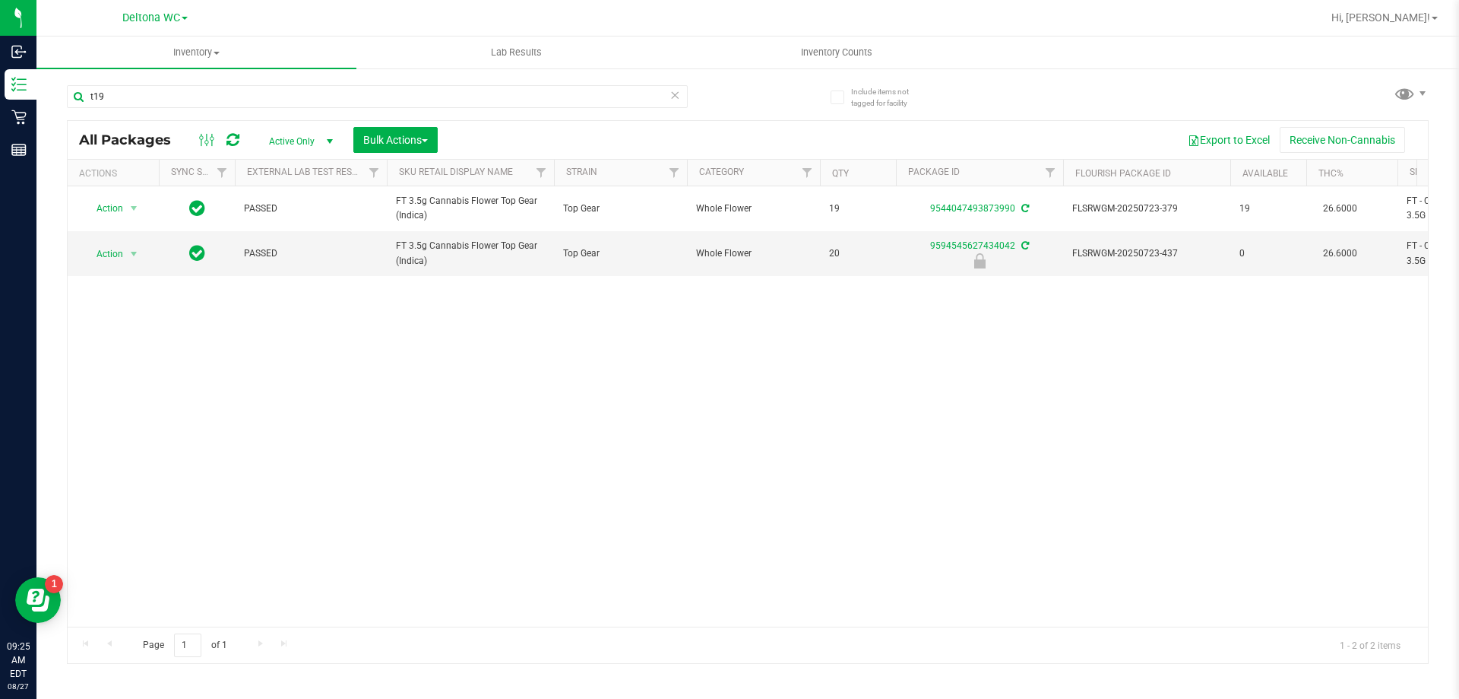
click at [654, 353] on div "Action Action Create package Edit attributes Global inventory Locate package Lo…" at bounding box center [748, 406] width 1361 height 440
click at [569, 417] on div "Action Action Create package Edit attributes Global inventory Locate package Lo…" at bounding box center [748, 406] width 1361 height 440
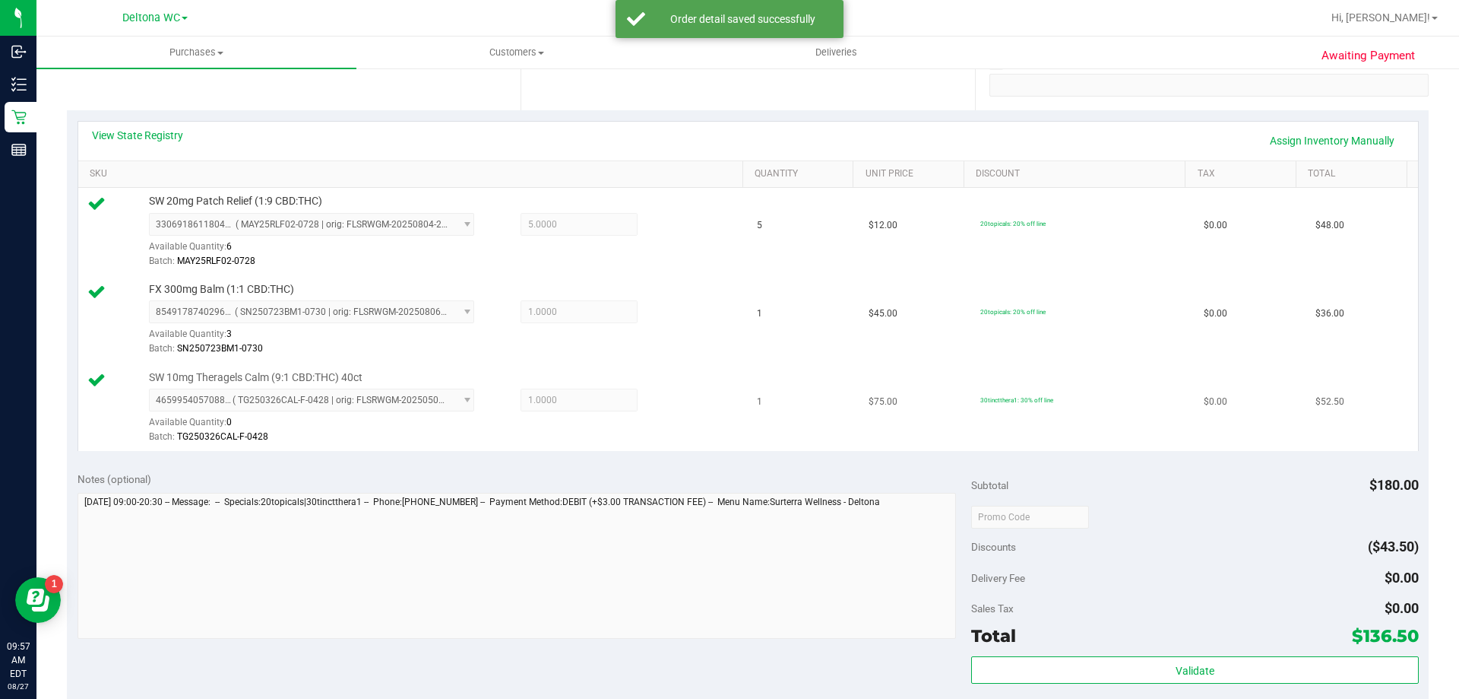
scroll to position [380, 0]
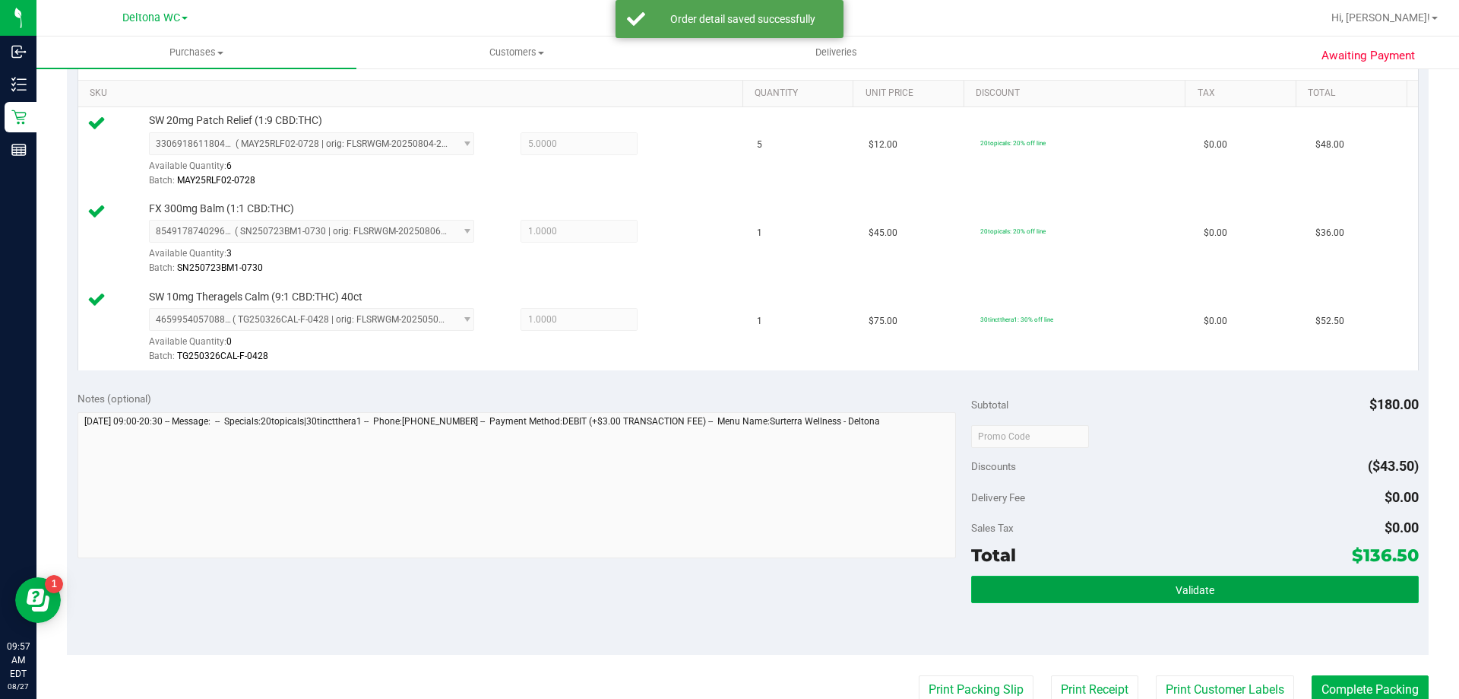
click at [1037, 597] on button "Validate" at bounding box center [1194, 588] width 447 height 27
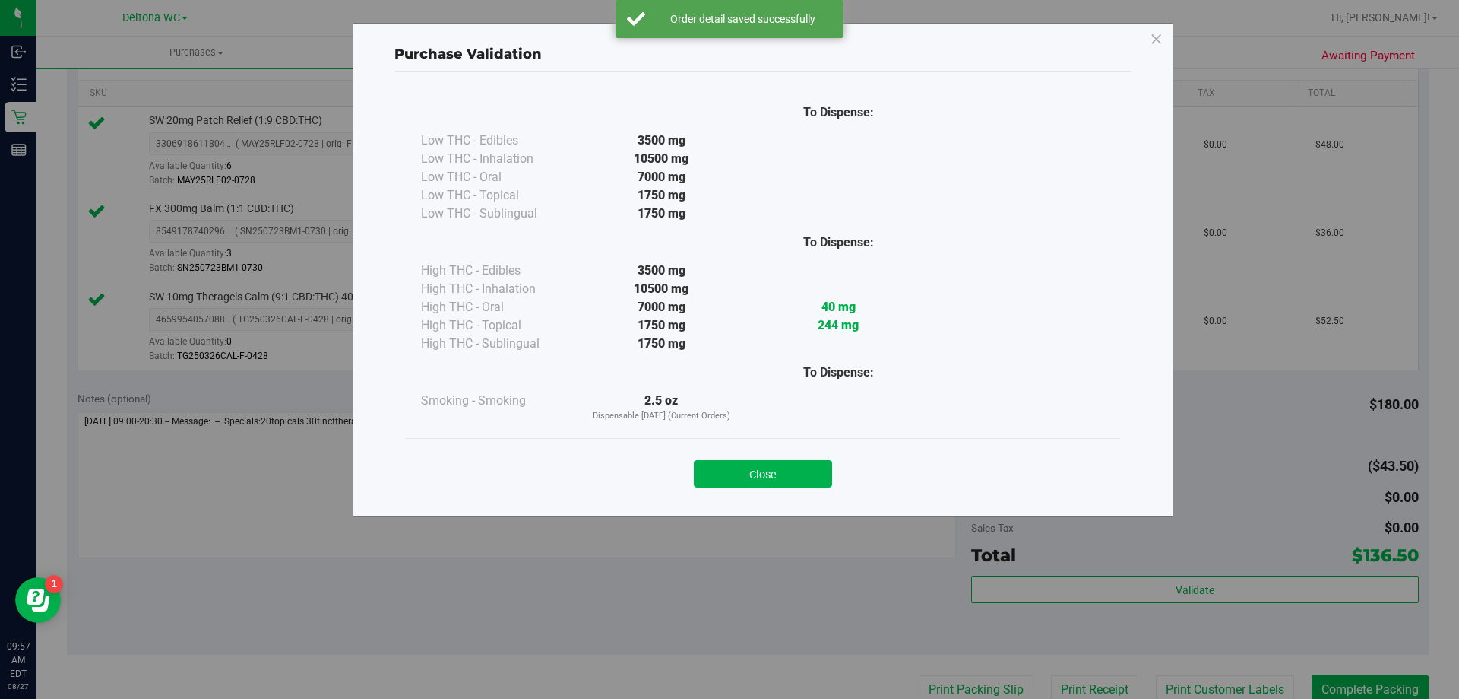
click at [768, 472] on button "Close" at bounding box center [763, 473] width 138 height 27
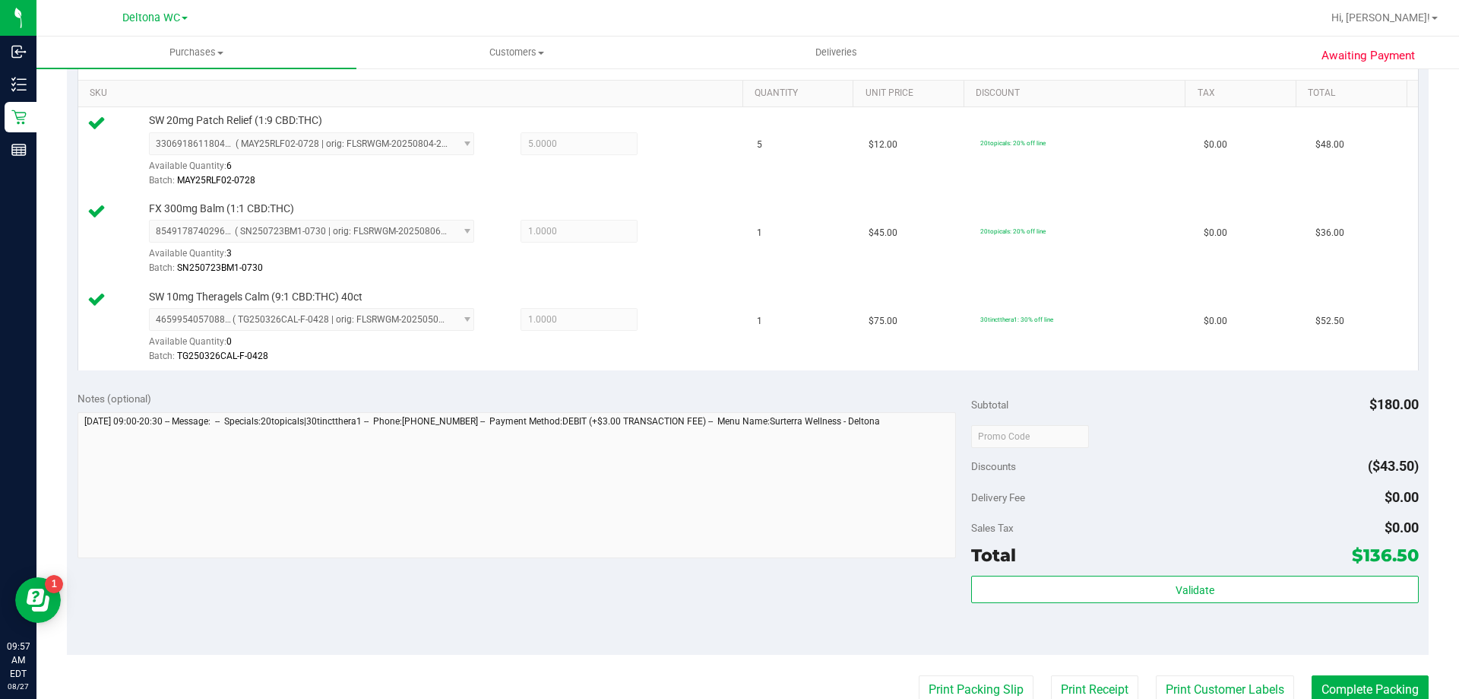
scroll to position [532, 0]
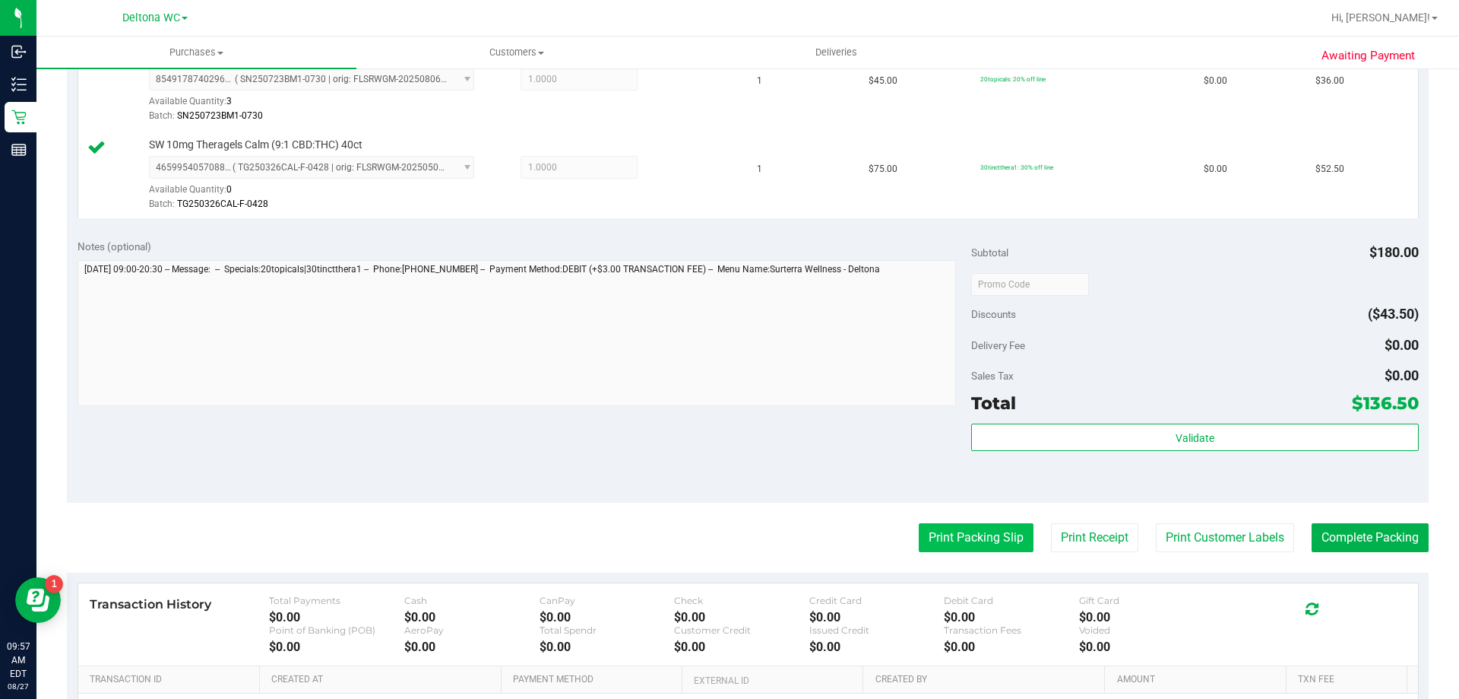
click at [968, 540] on button "Print Packing Slip" at bounding box center [976, 537] width 115 height 29
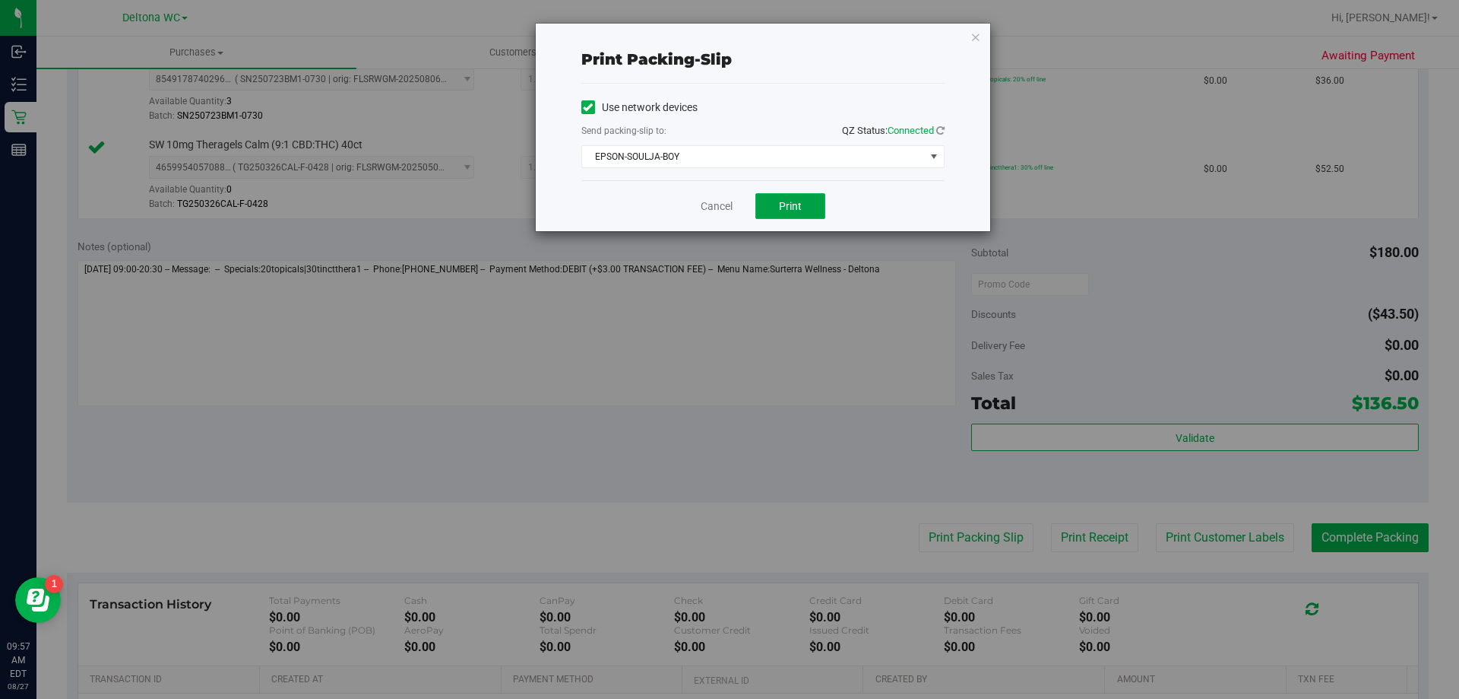
click at [765, 198] on button "Print" at bounding box center [791, 206] width 70 height 26
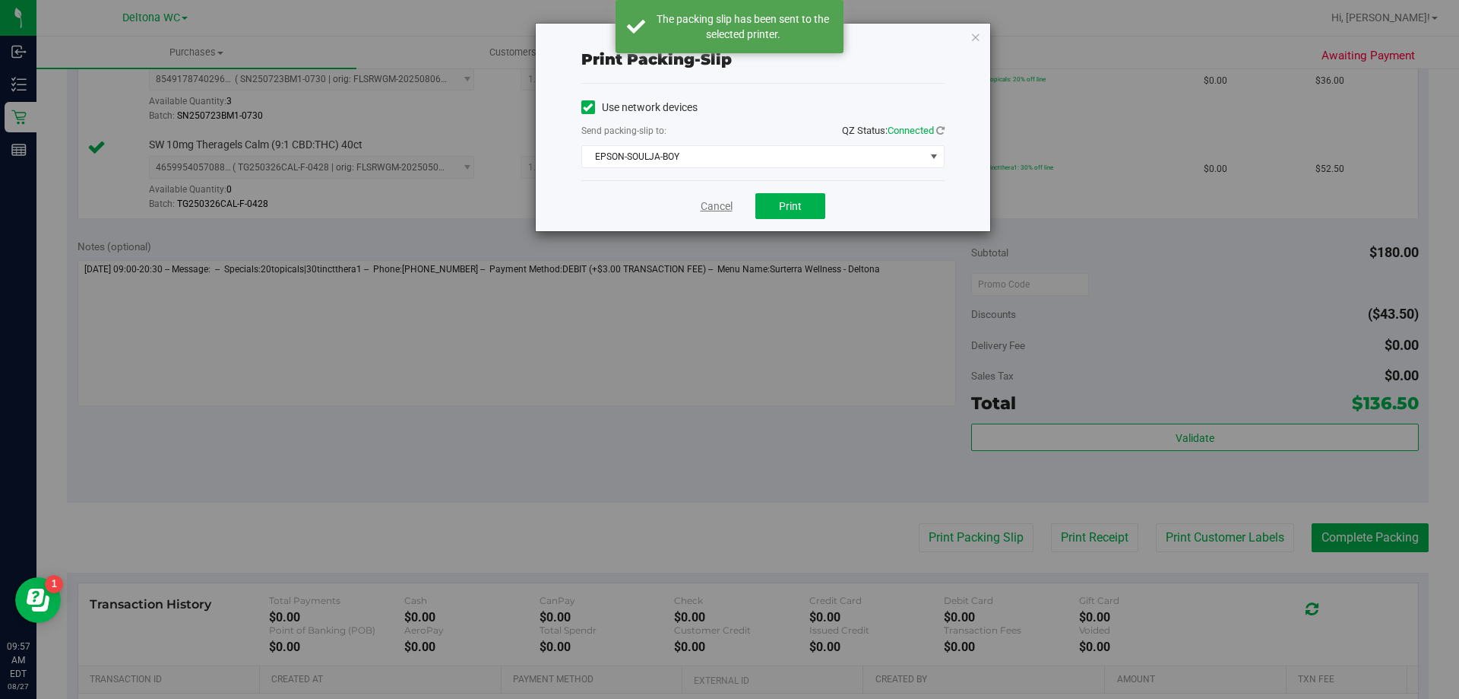
click at [715, 204] on link "Cancel" at bounding box center [717, 206] width 32 height 16
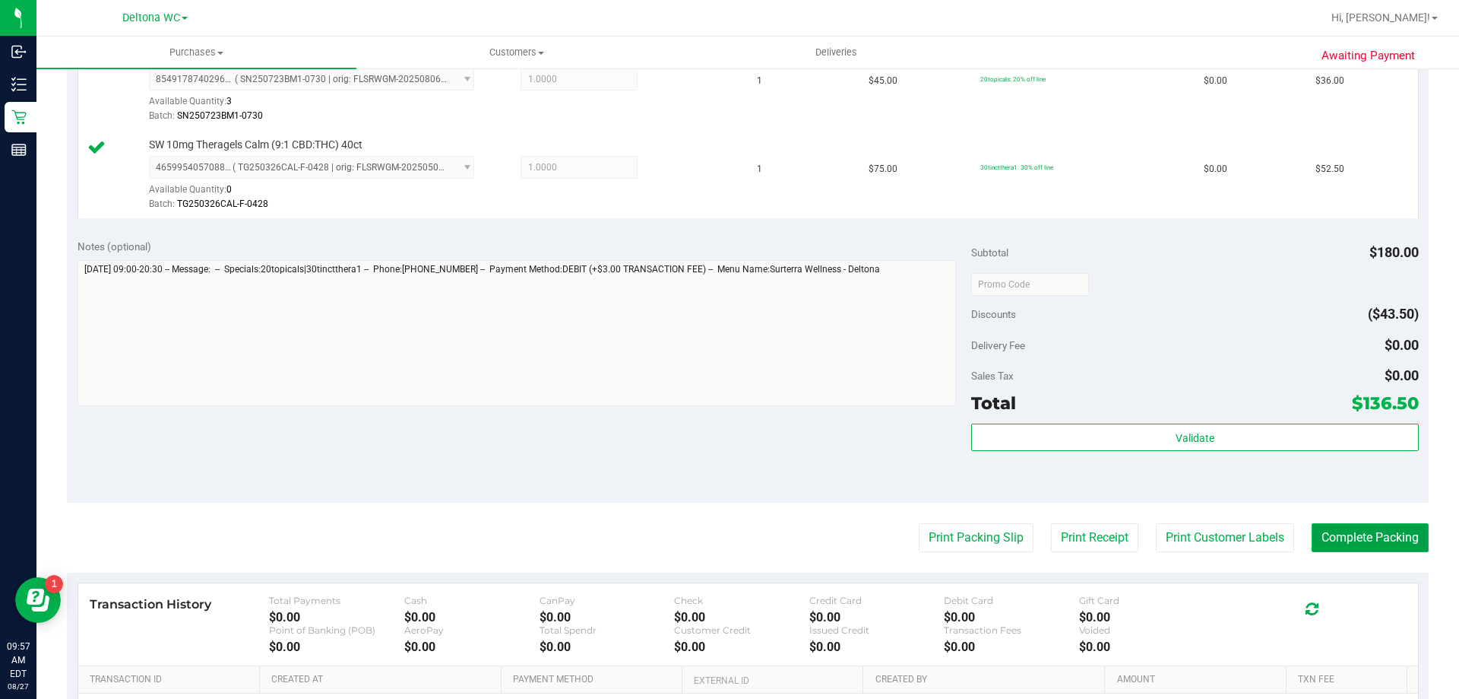
click at [1351, 531] on button "Complete Packing" at bounding box center [1370, 537] width 117 height 29
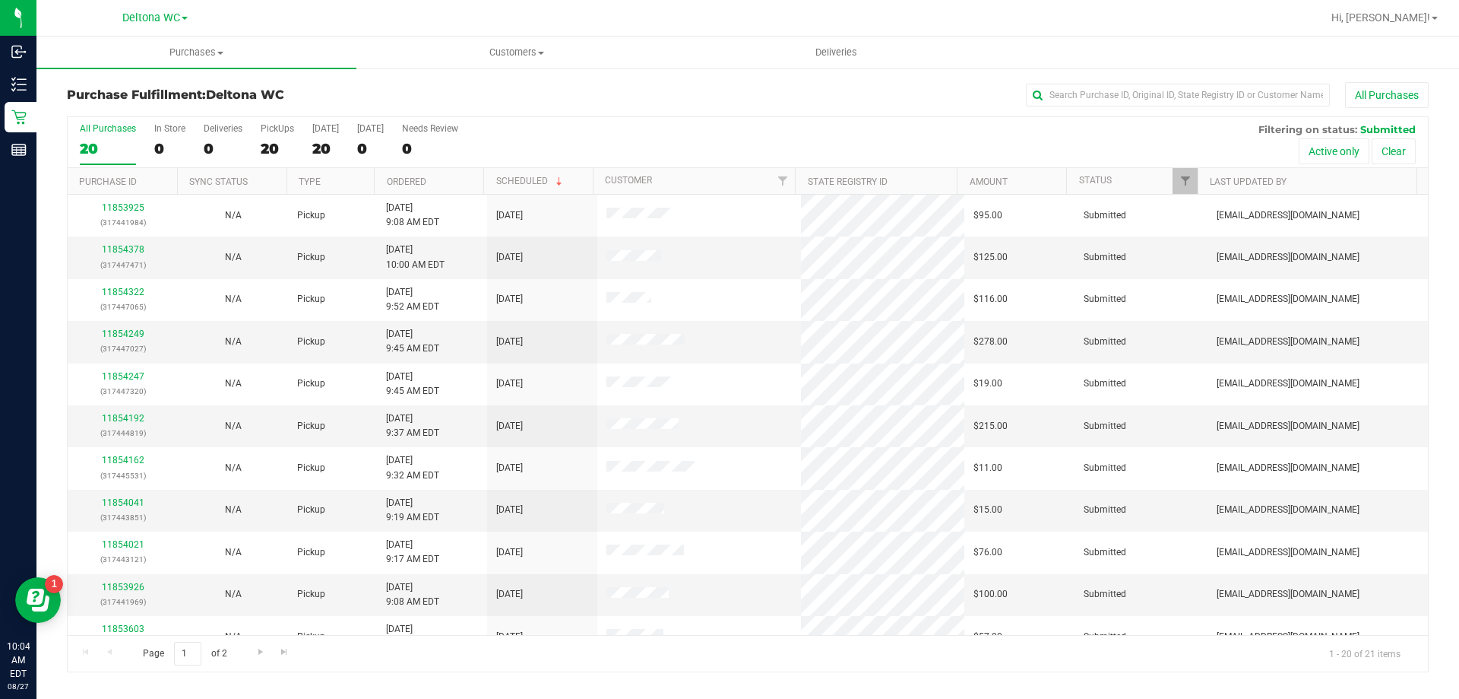
click at [436, 184] on th "Ordered" at bounding box center [428, 181] width 109 height 27
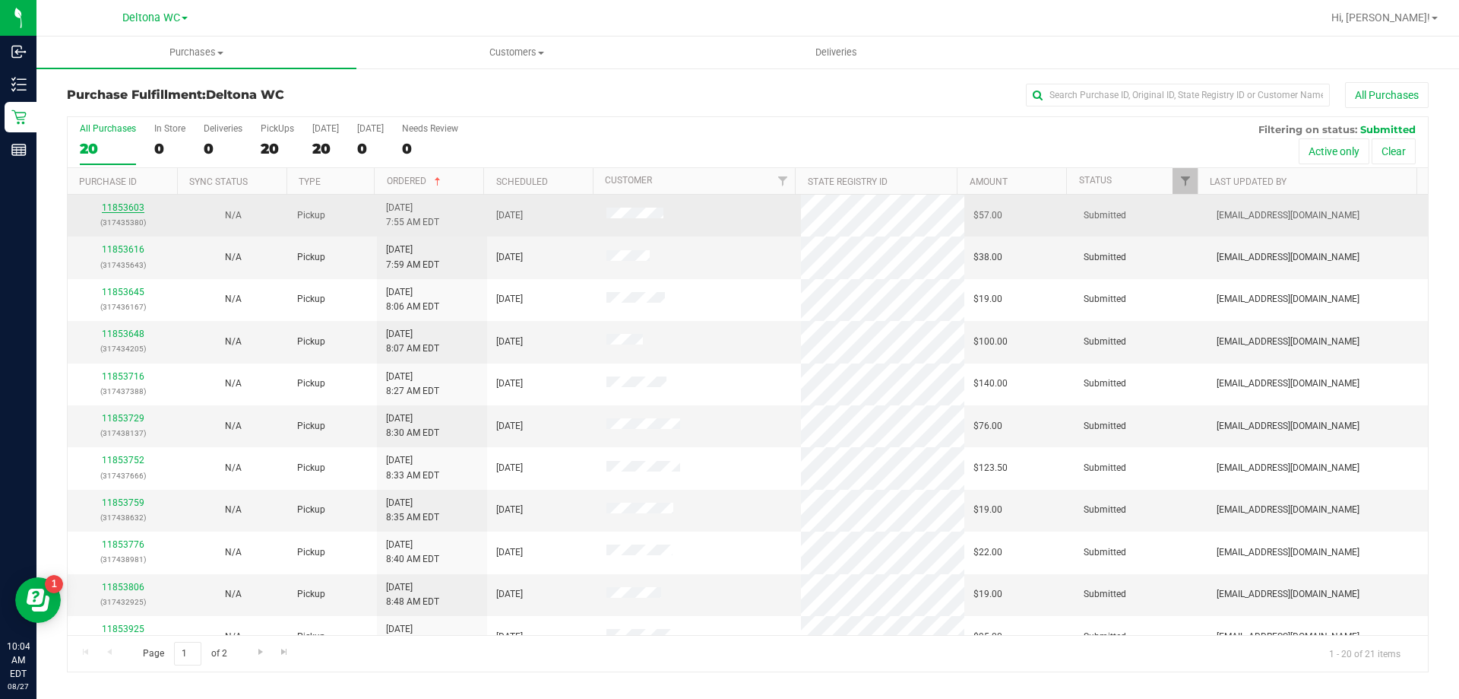
click at [135, 211] on link "11853603" at bounding box center [123, 207] width 43 height 11
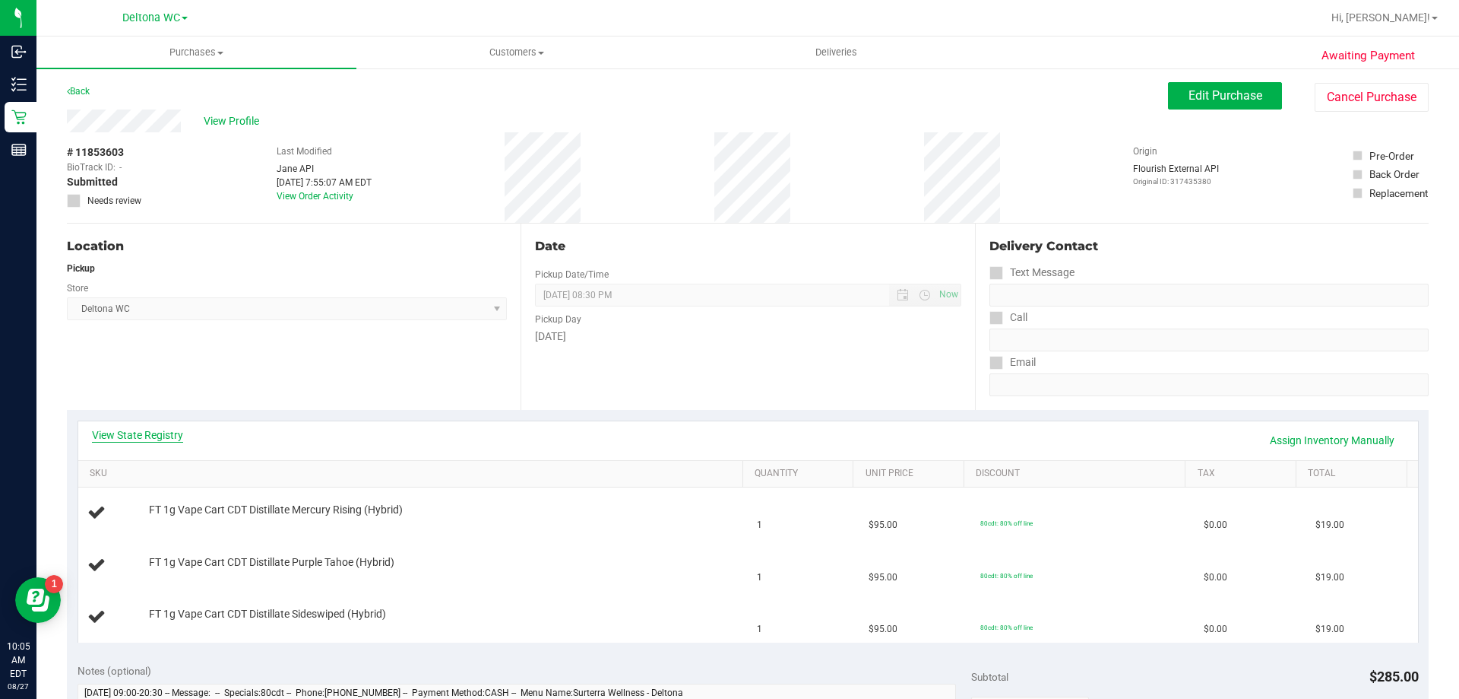
click at [152, 427] on link "View State Registry" at bounding box center [137, 434] width 91 height 15
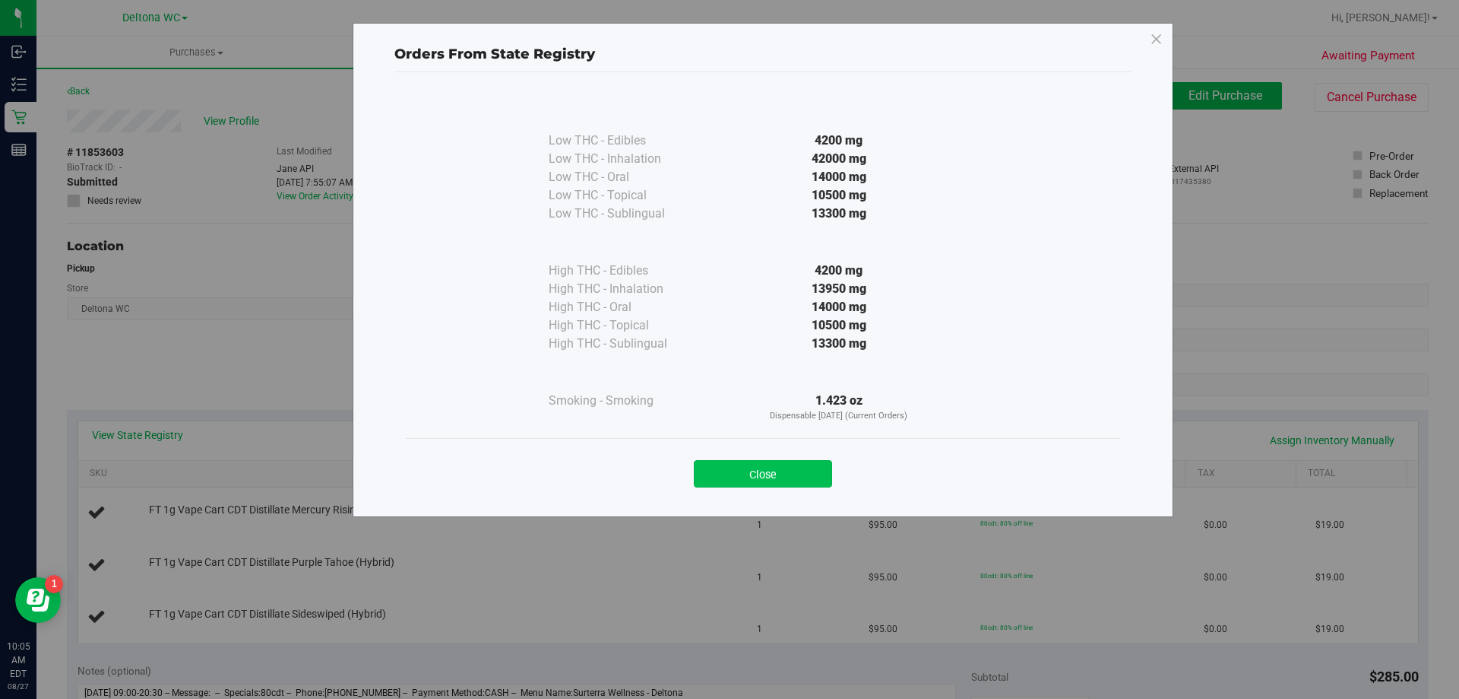
click at [786, 471] on button "Close" at bounding box center [763, 473] width 138 height 27
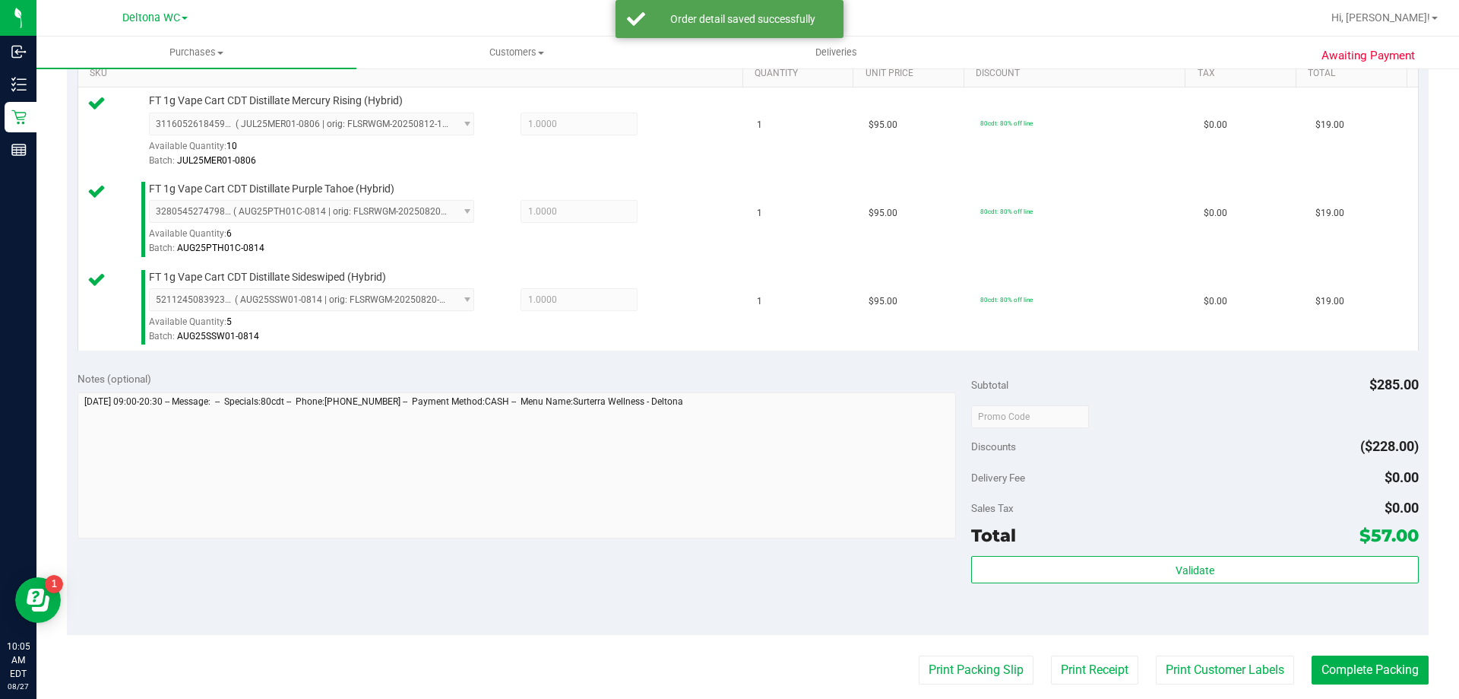
scroll to position [721, 0]
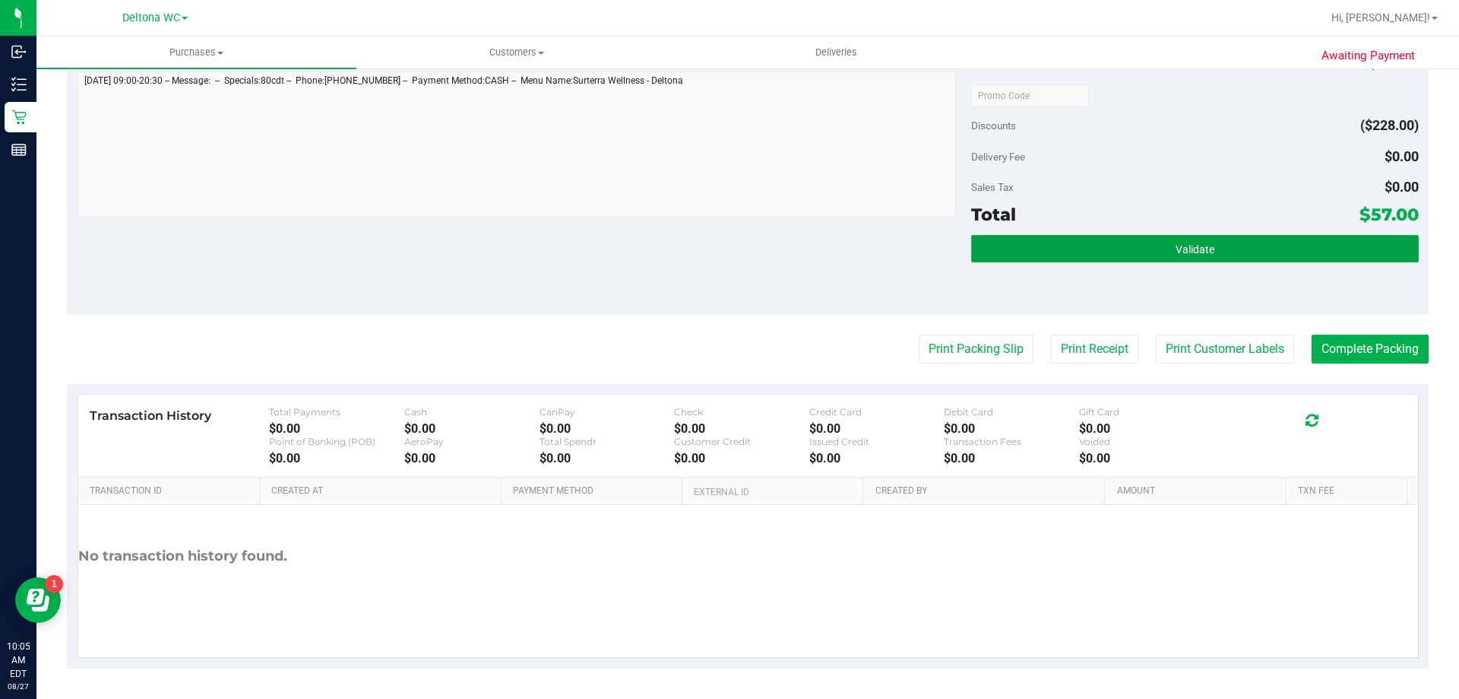
click at [1055, 244] on button "Validate" at bounding box center [1194, 248] width 447 height 27
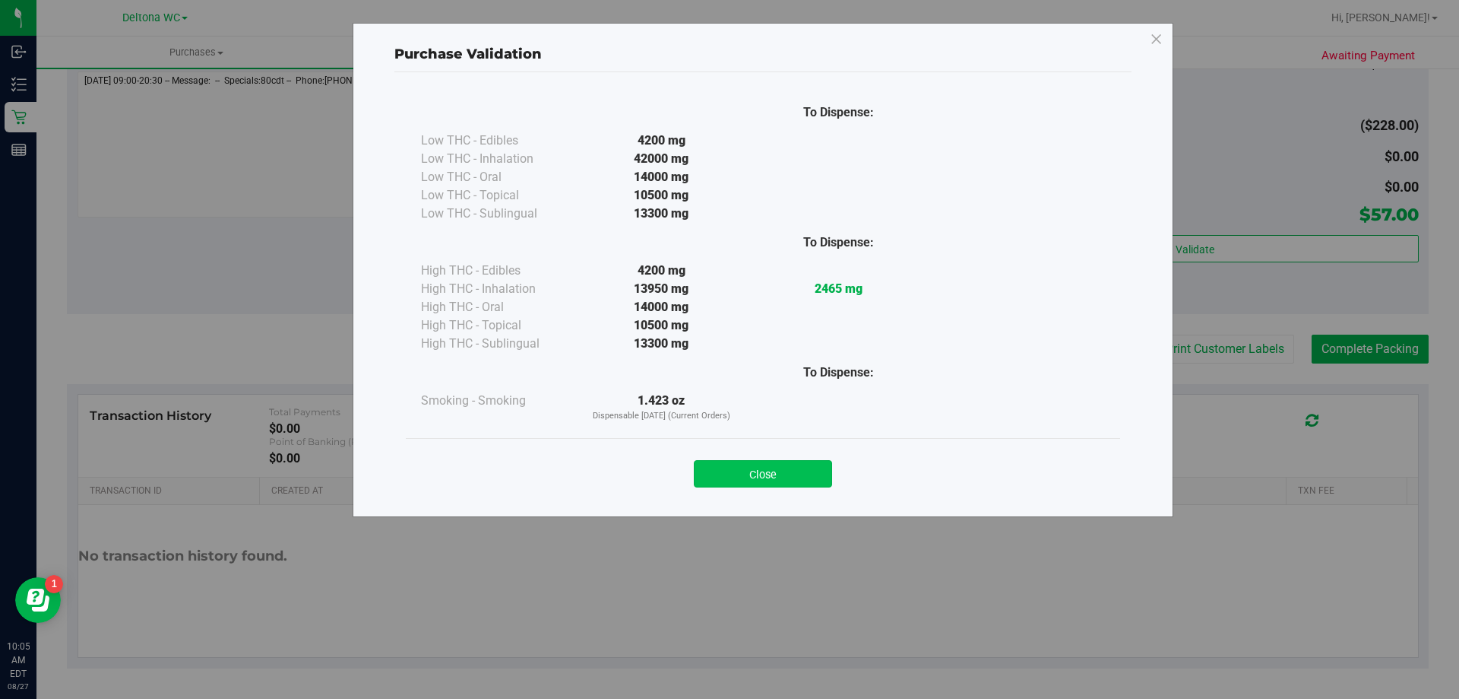
click at [800, 467] on button "Close" at bounding box center [763, 473] width 138 height 27
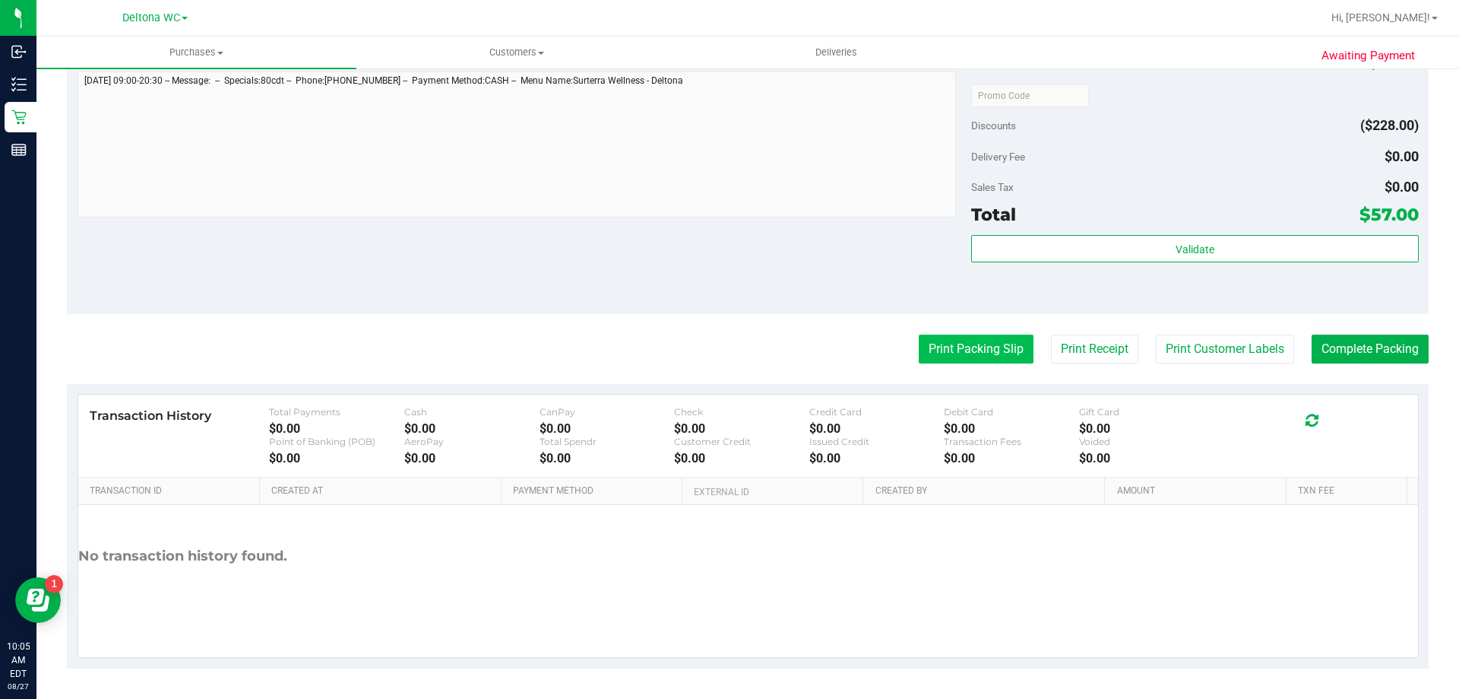
click at [944, 350] on button "Print Packing Slip" at bounding box center [976, 348] width 115 height 29
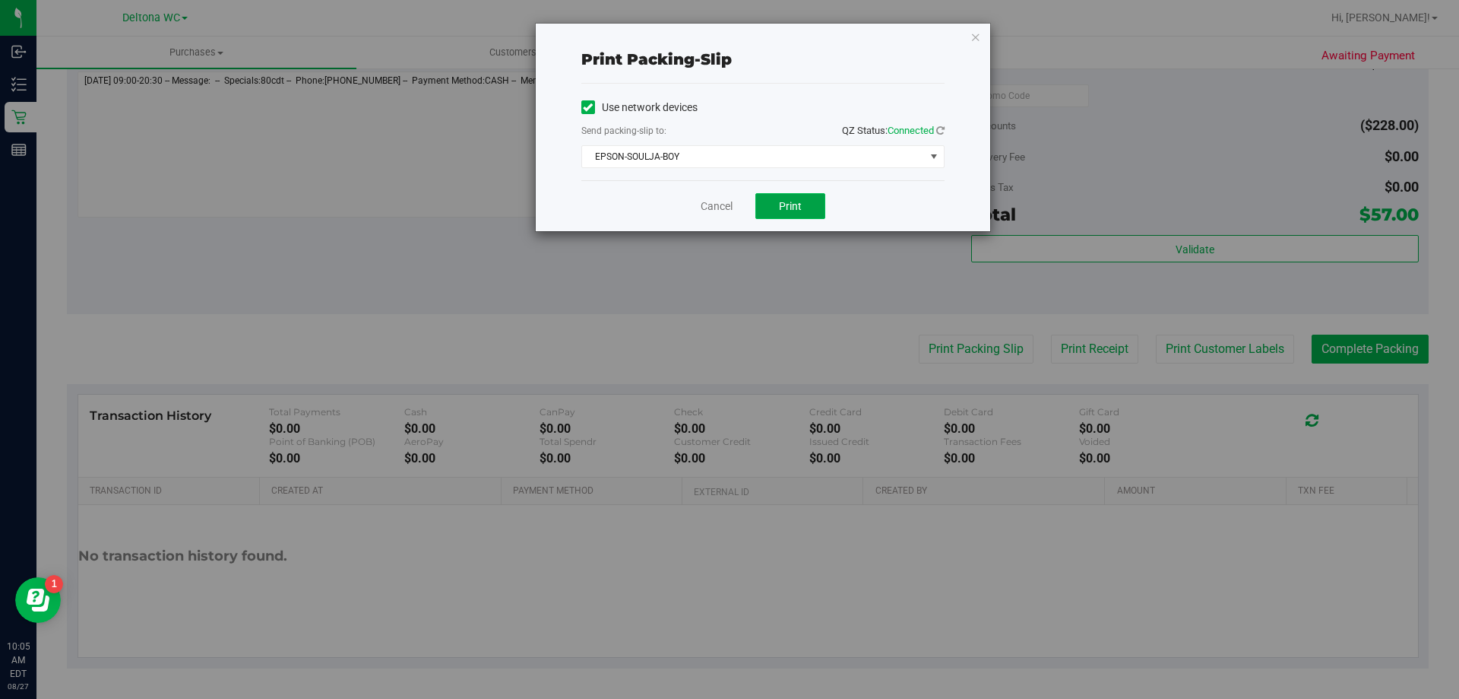
click at [774, 208] on button "Print" at bounding box center [791, 206] width 70 height 26
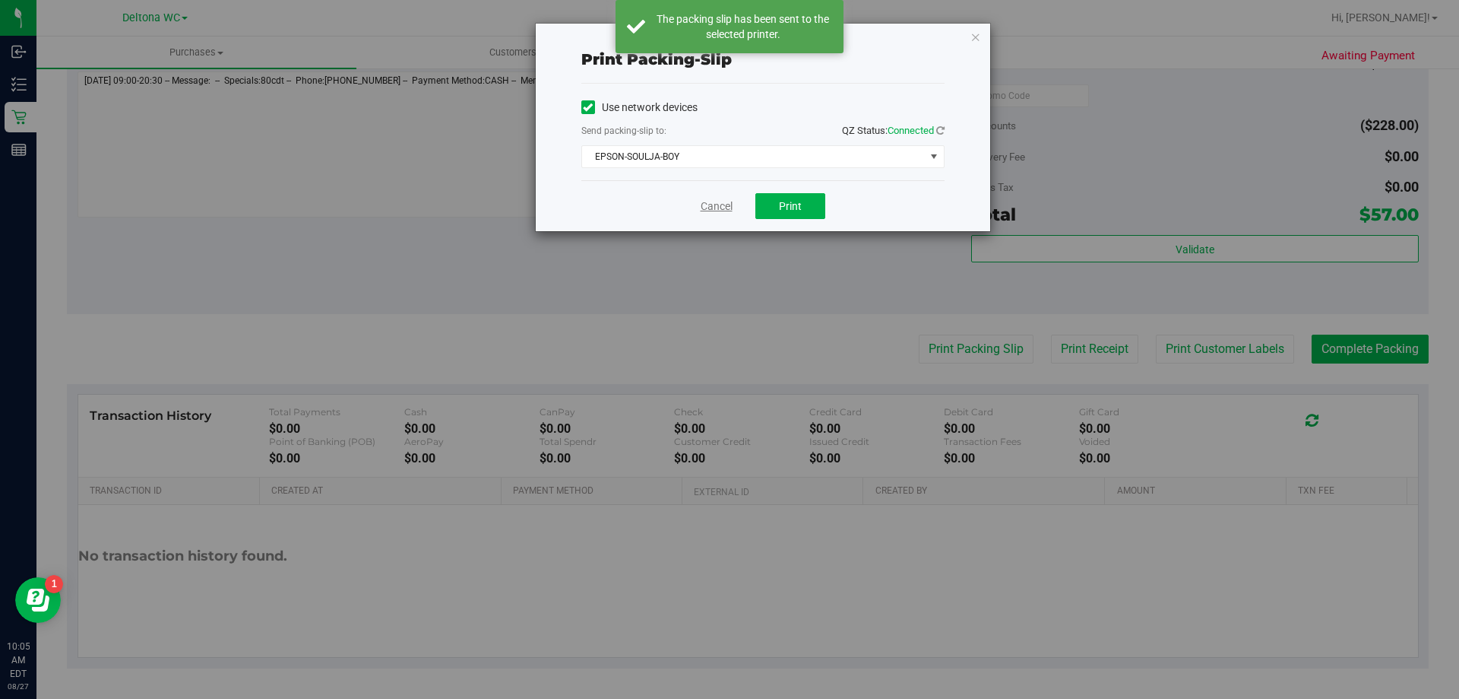
click at [712, 200] on link "Cancel" at bounding box center [717, 206] width 32 height 16
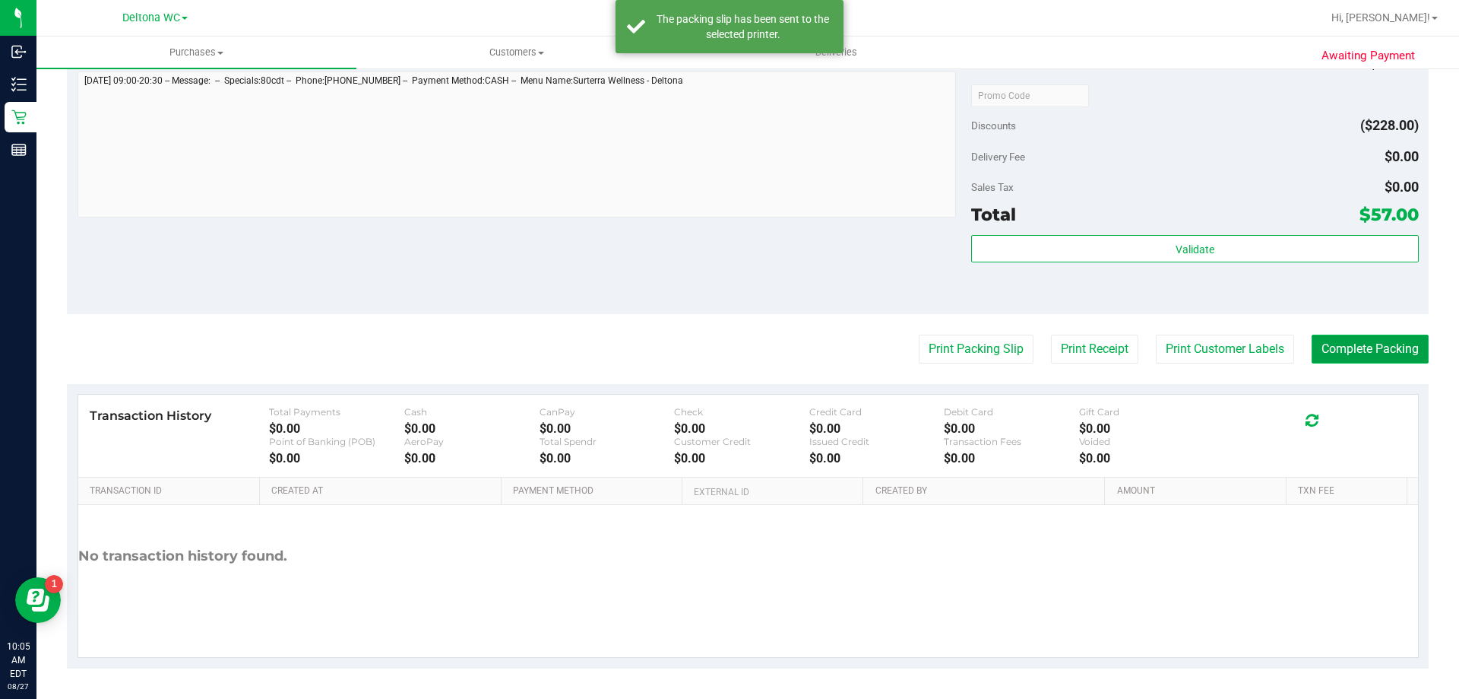
click at [1333, 344] on button "Complete Packing" at bounding box center [1370, 348] width 117 height 29
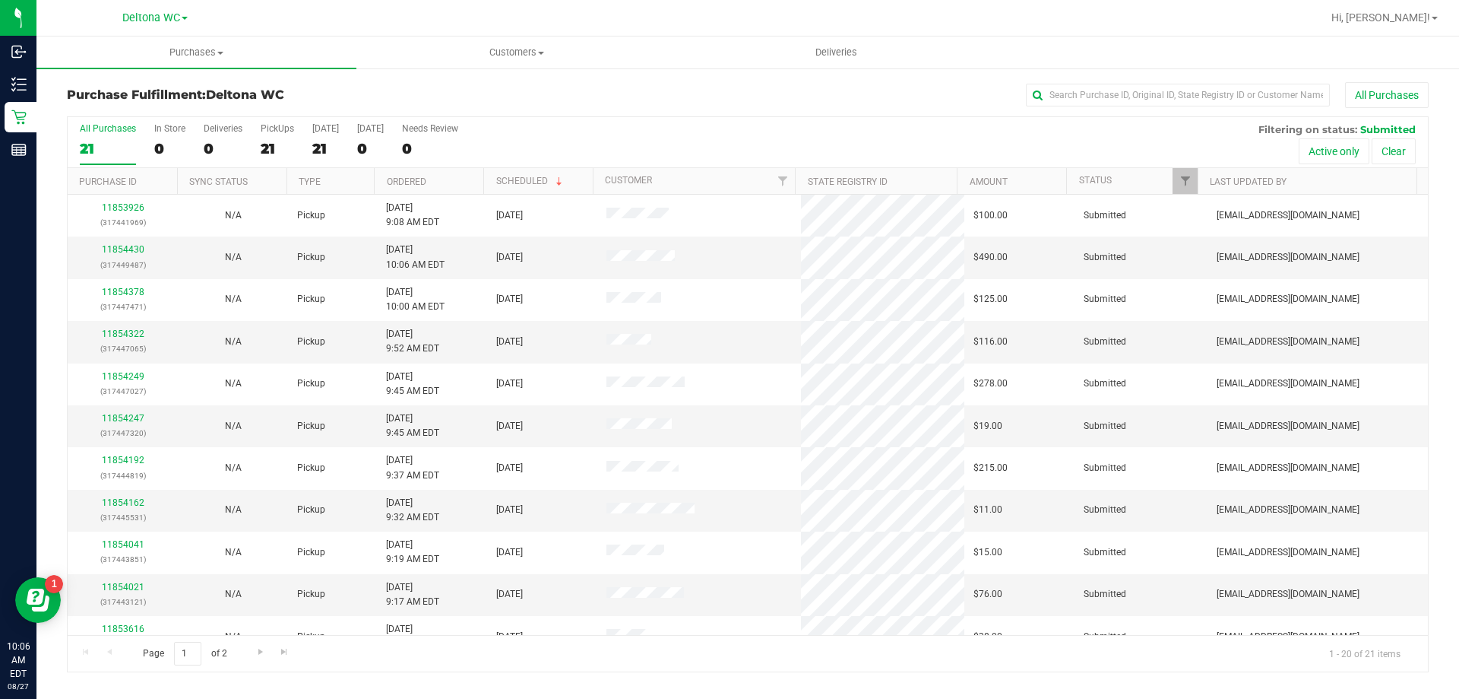
click at [456, 181] on th "Ordered" at bounding box center [428, 181] width 109 height 27
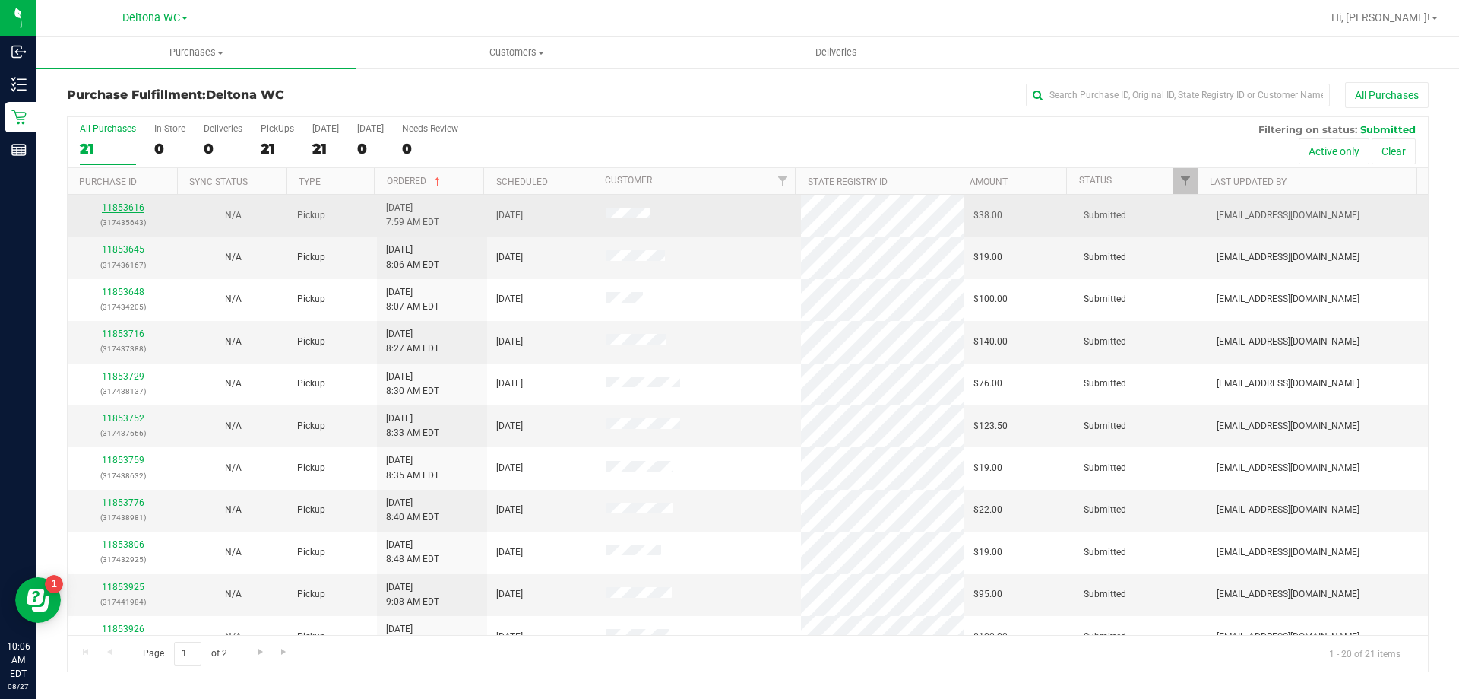
click at [141, 211] on link "11853616" at bounding box center [123, 207] width 43 height 11
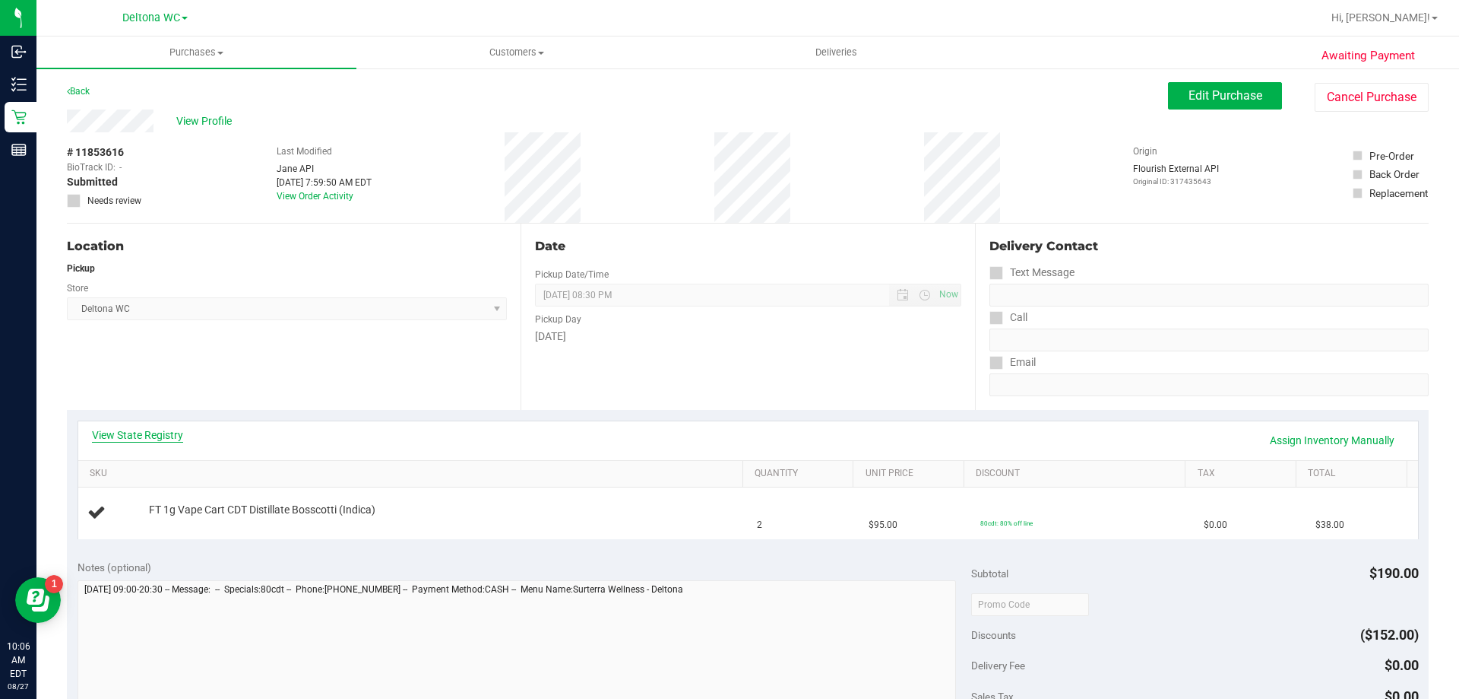
click at [147, 431] on link "View State Registry" at bounding box center [137, 434] width 91 height 15
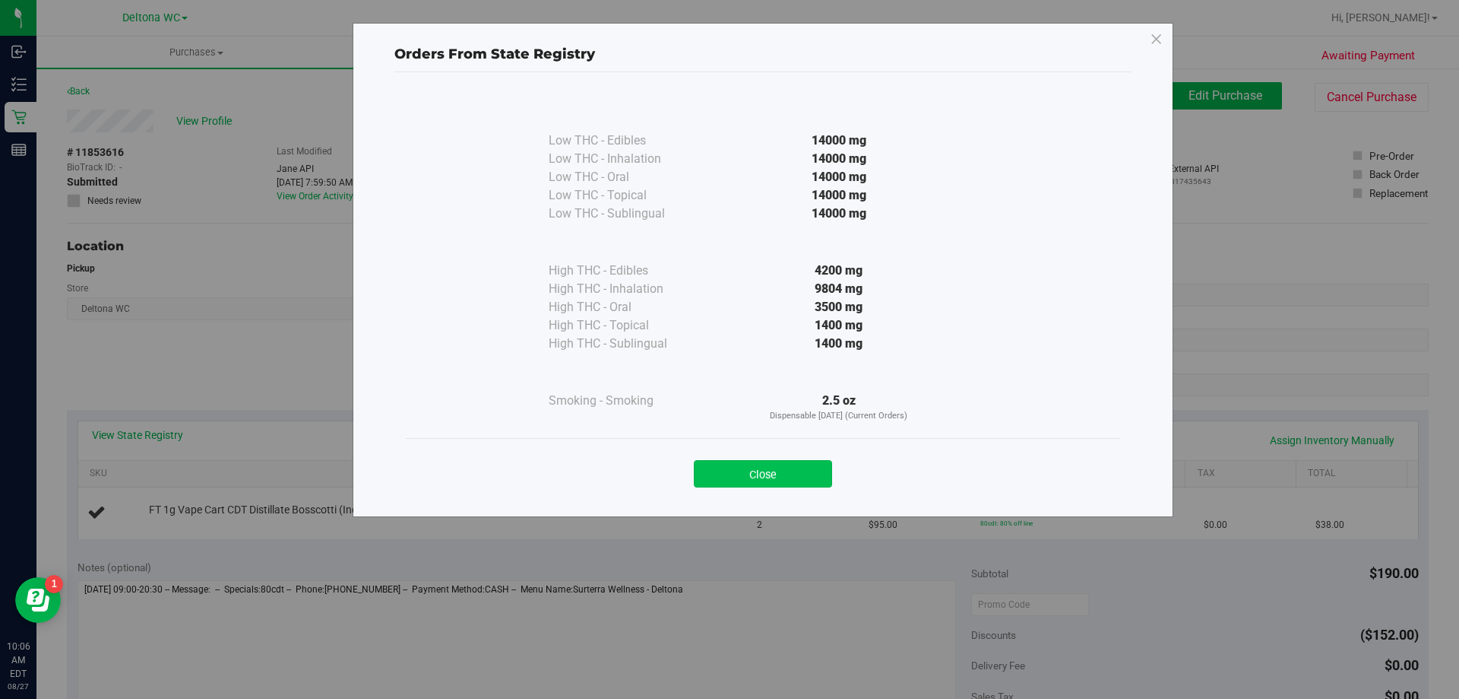
click at [786, 474] on button "Close" at bounding box center [763, 473] width 138 height 27
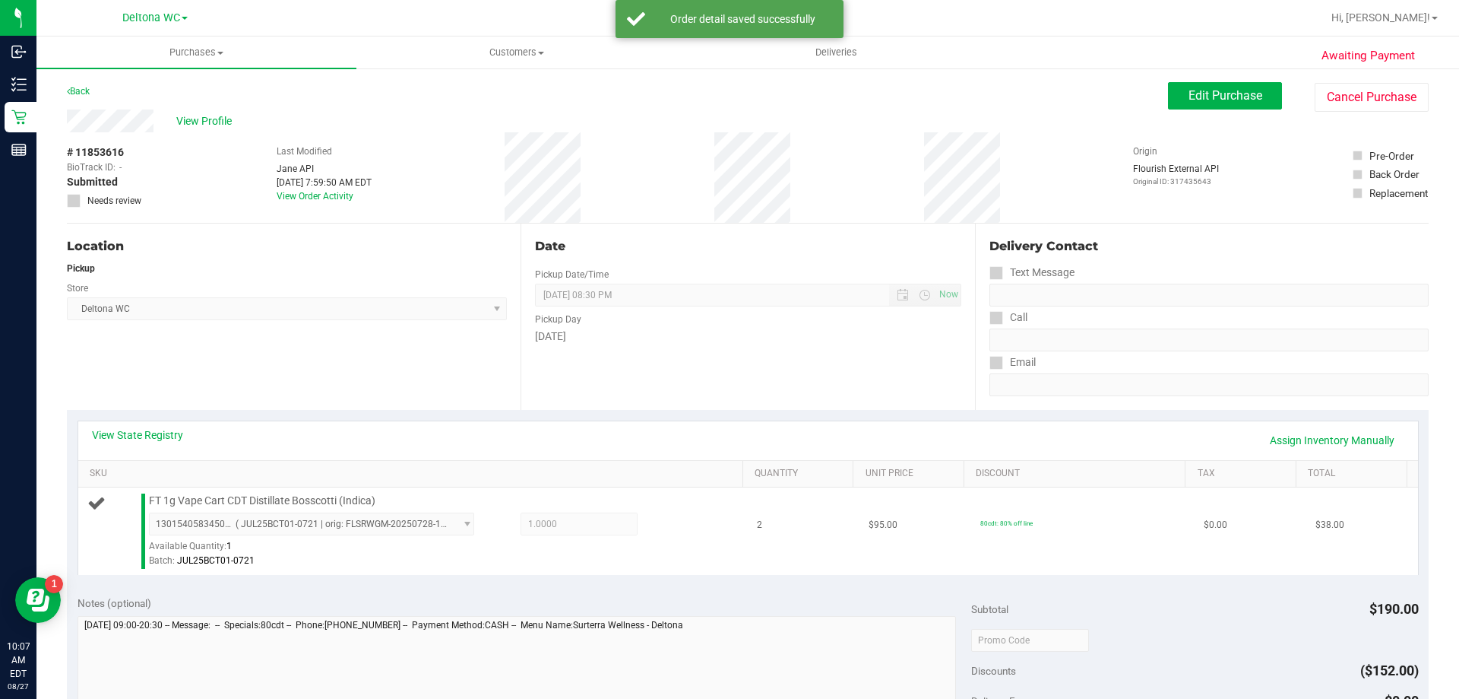
click at [318, 501] on span "FT 1g Vape Cart CDT Distillate Bosscotti (Indica)" at bounding box center [262, 500] width 227 height 14
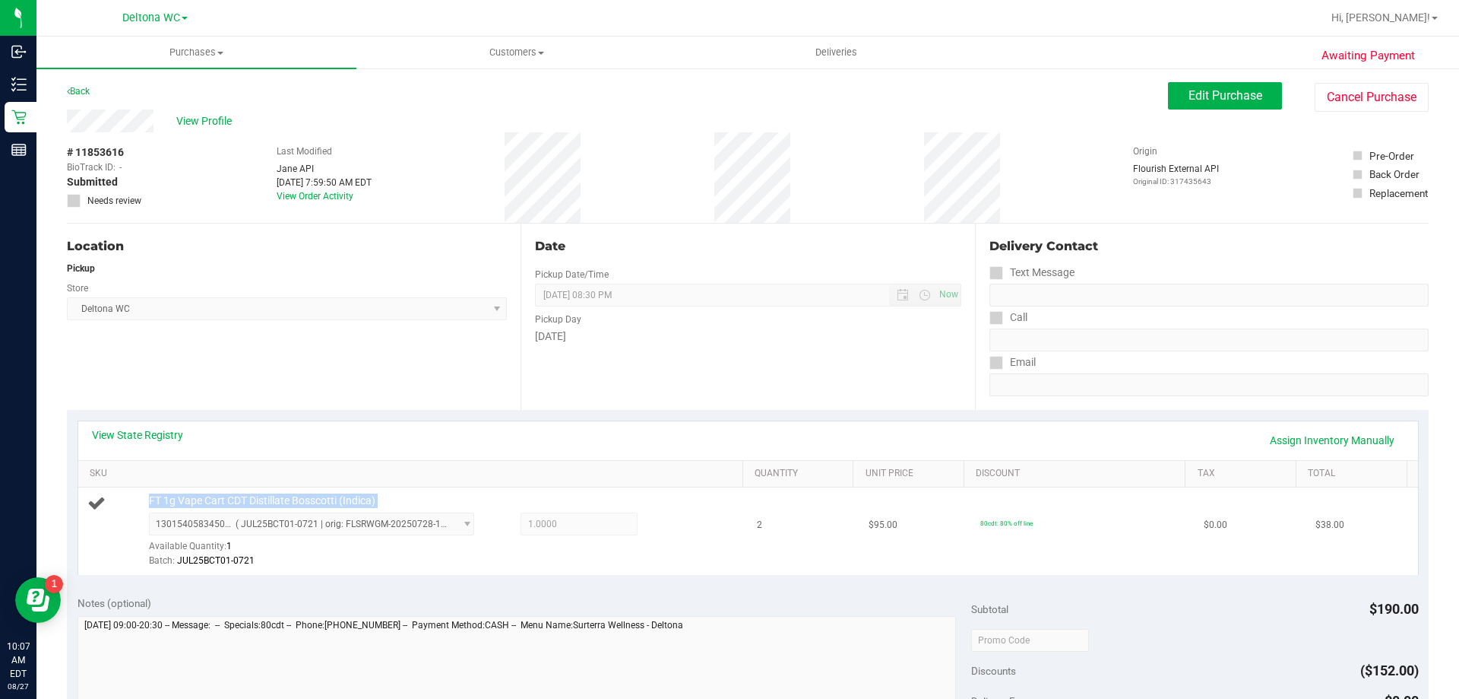
copy div "FT 1g Vape Cart CDT Distillate Bosscotti (Indica)"
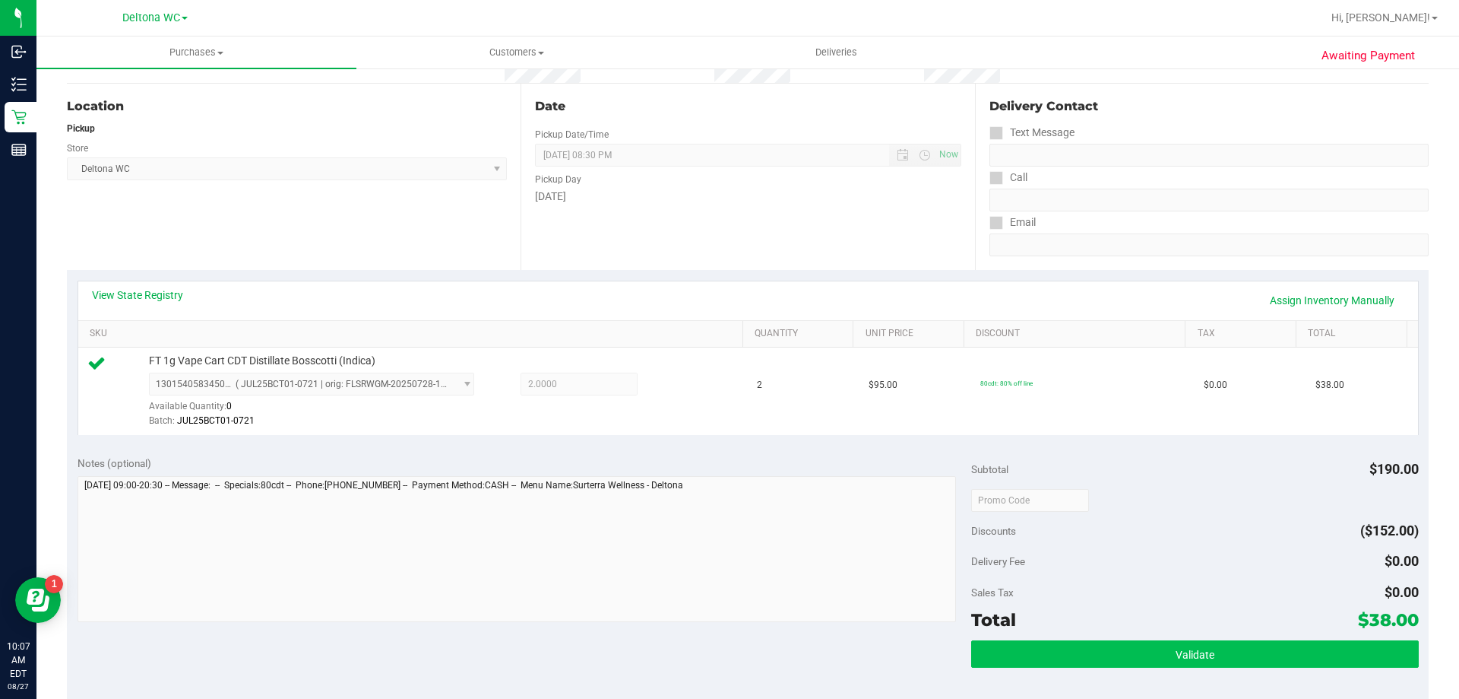
scroll to position [304, 0]
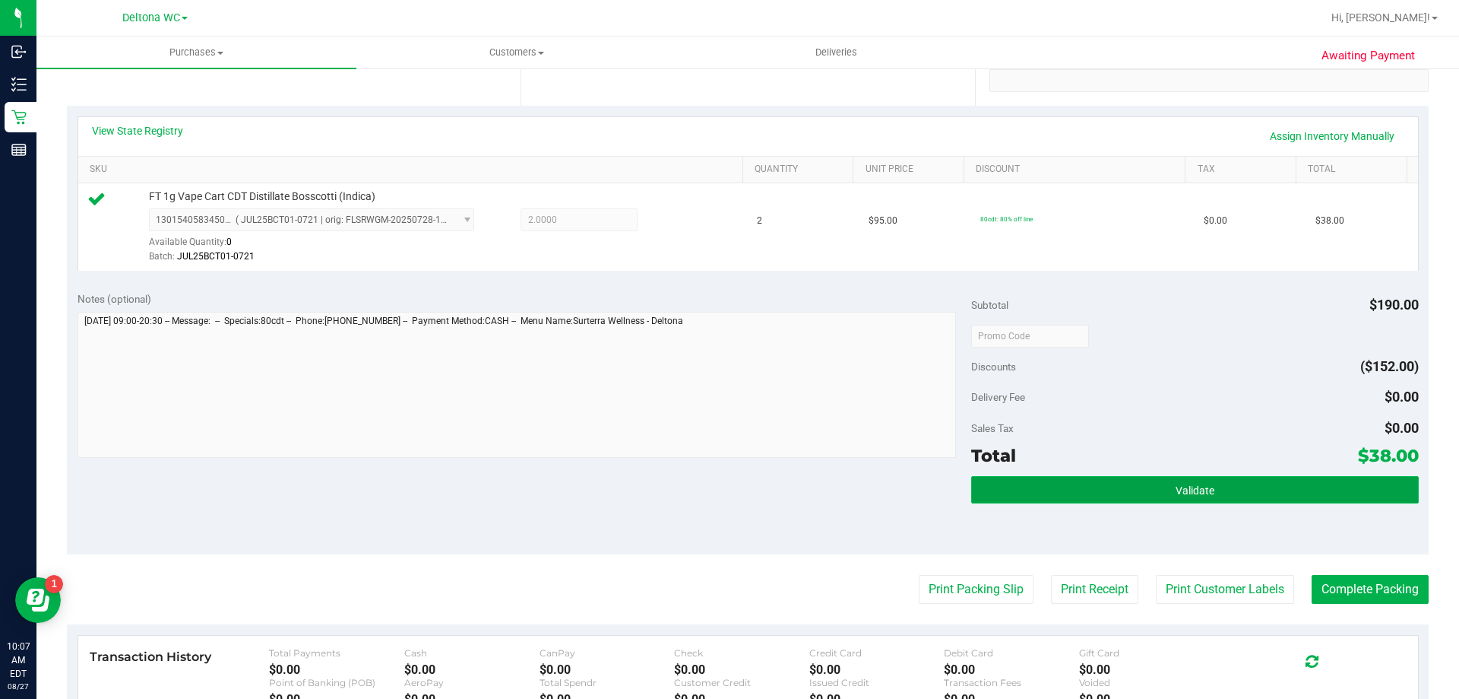
click at [1126, 481] on button "Validate" at bounding box center [1194, 489] width 447 height 27
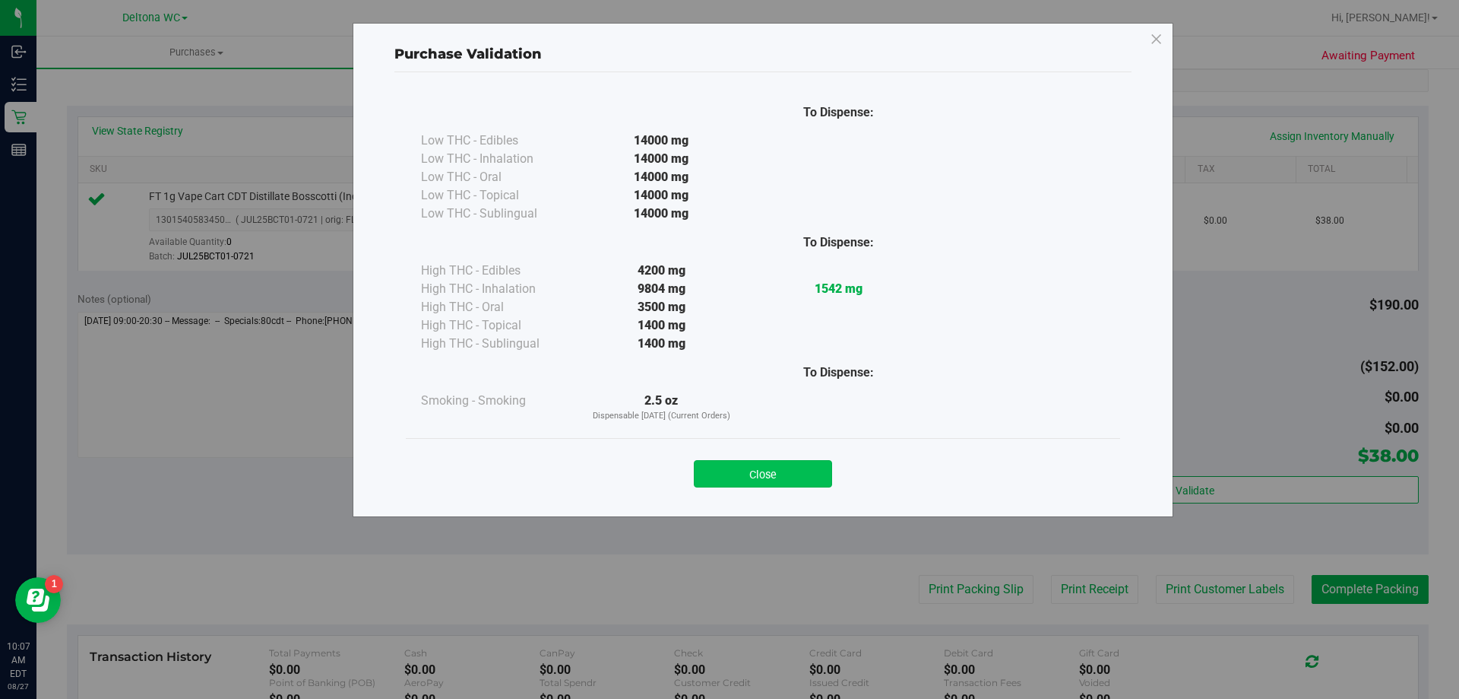
click at [768, 481] on button "Close" at bounding box center [763, 473] width 138 height 27
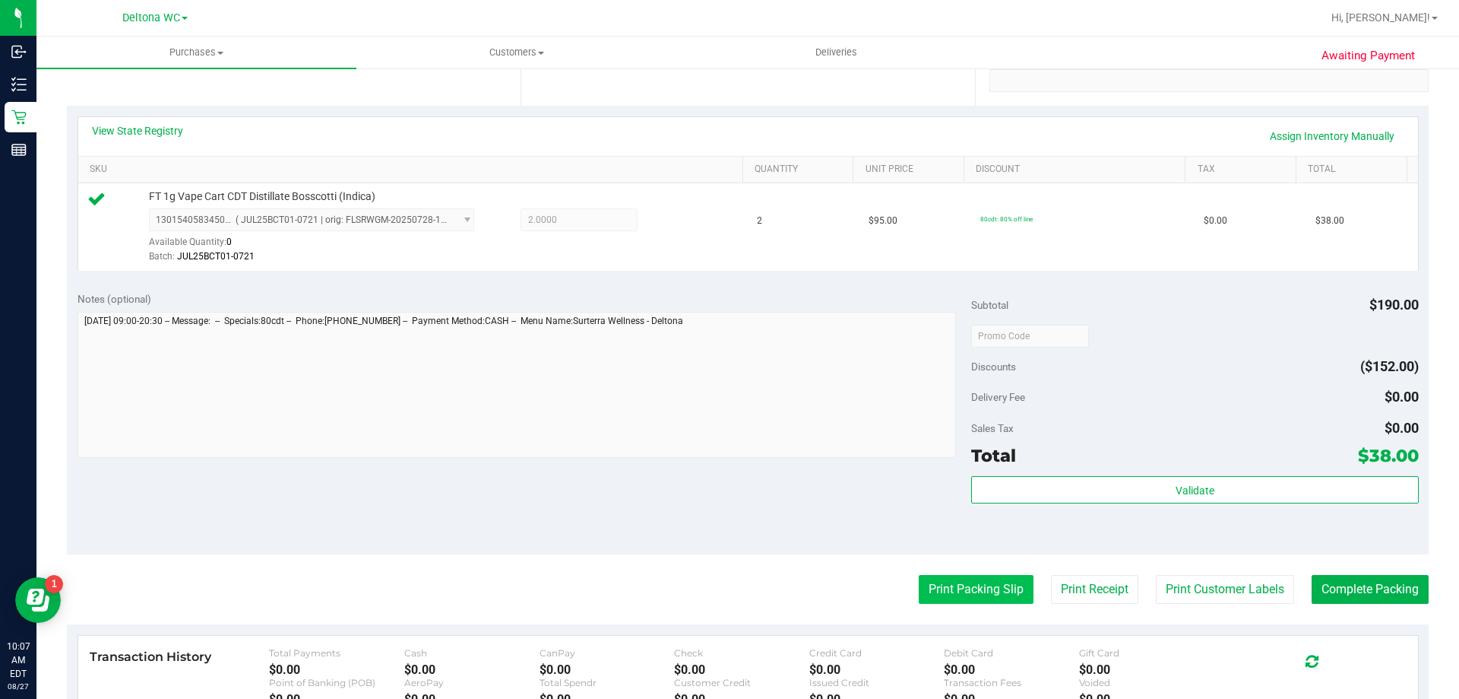
click at [981, 585] on button "Print Packing Slip" at bounding box center [976, 589] width 115 height 29
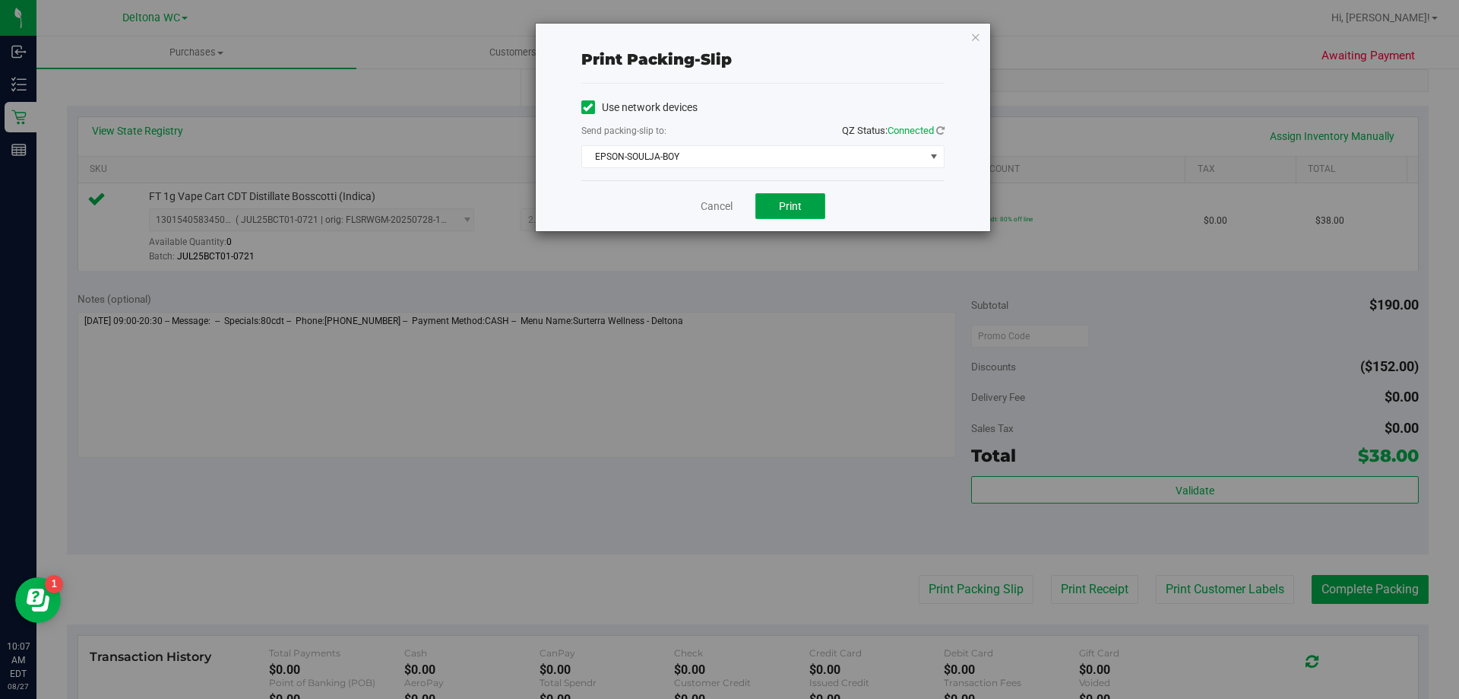
click at [800, 195] on button "Print" at bounding box center [791, 206] width 70 height 26
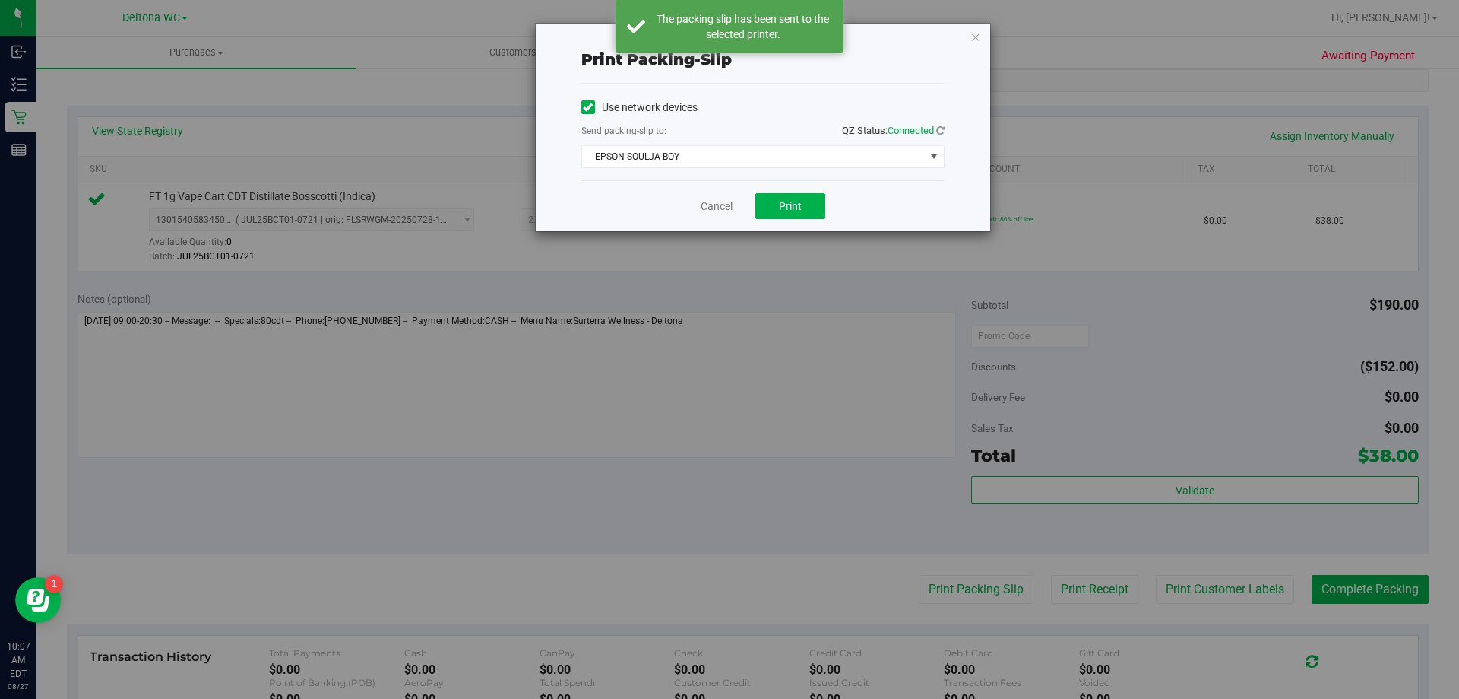
click at [725, 204] on link "Cancel" at bounding box center [717, 206] width 32 height 16
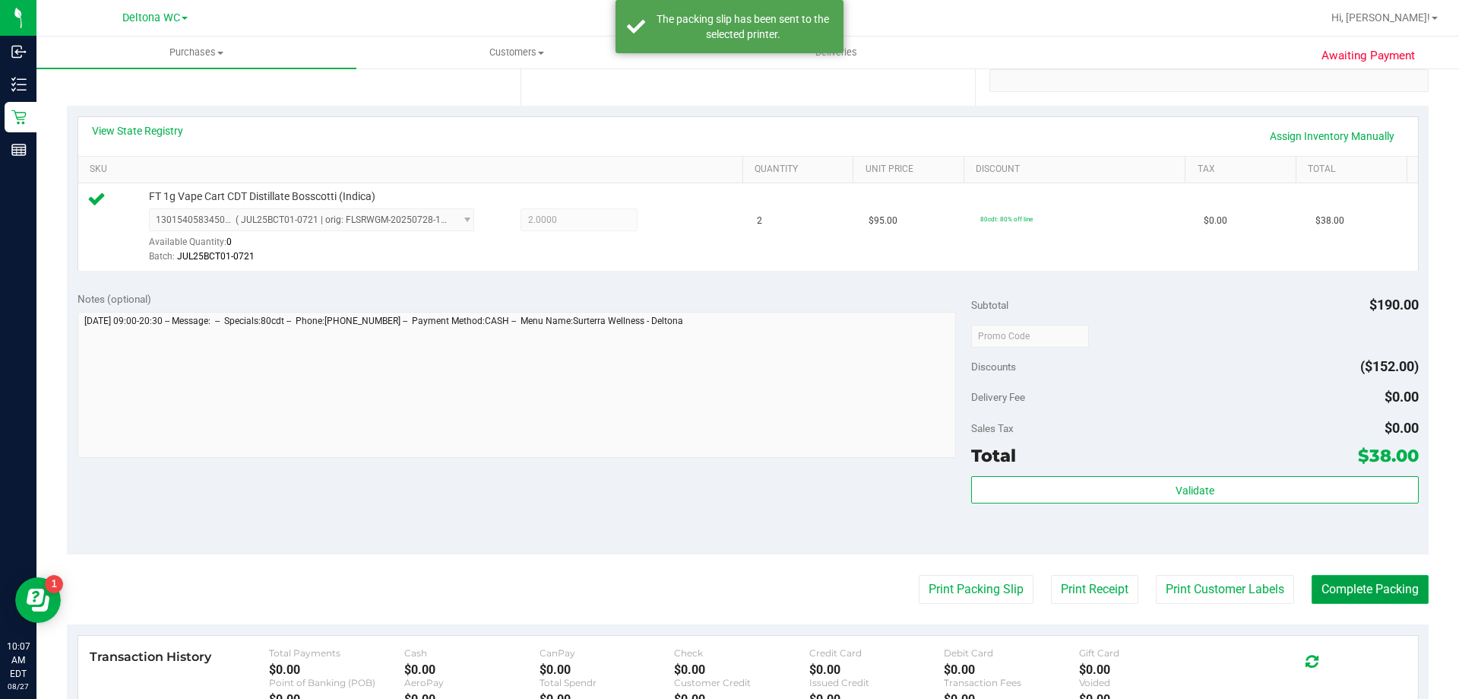
click at [1336, 588] on button "Complete Packing" at bounding box center [1370, 589] width 117 height 29
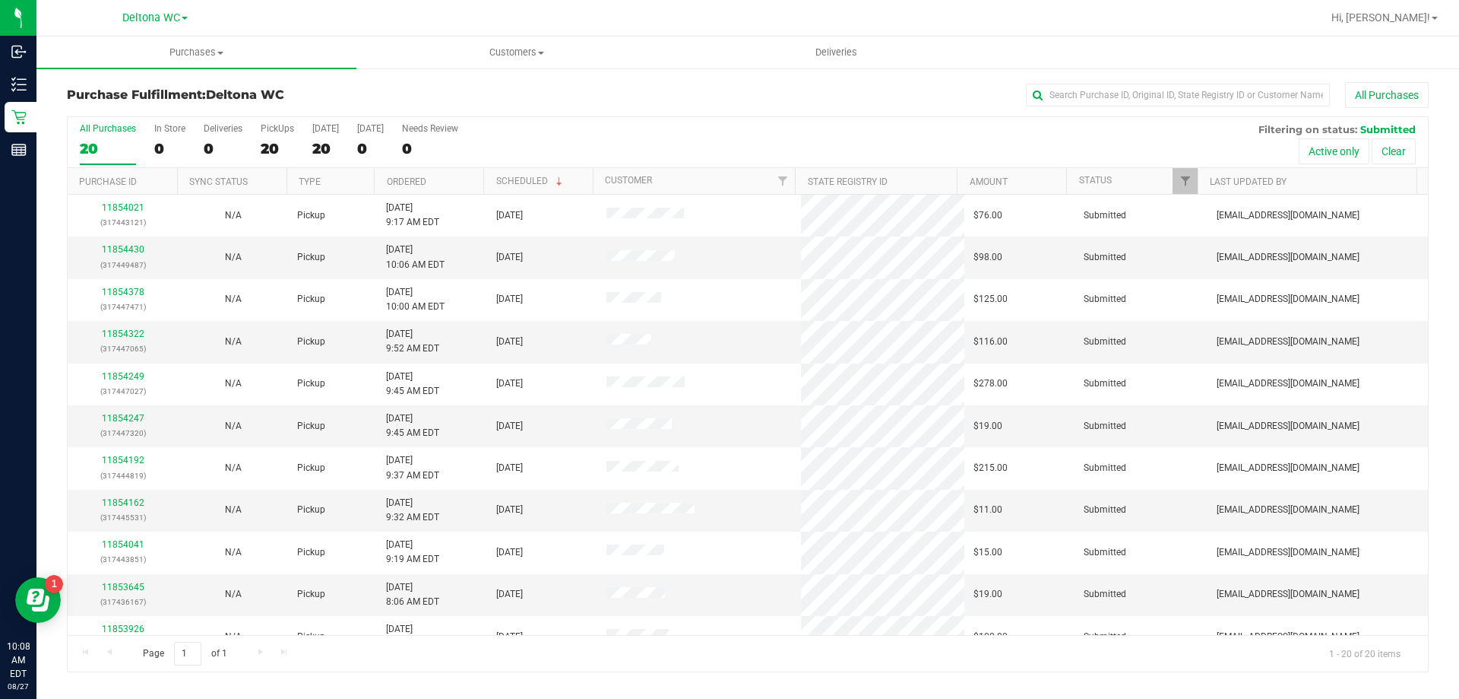
click at [449, 185] on th "Ordered" at bounding box center [428, 181] width 109 height 27
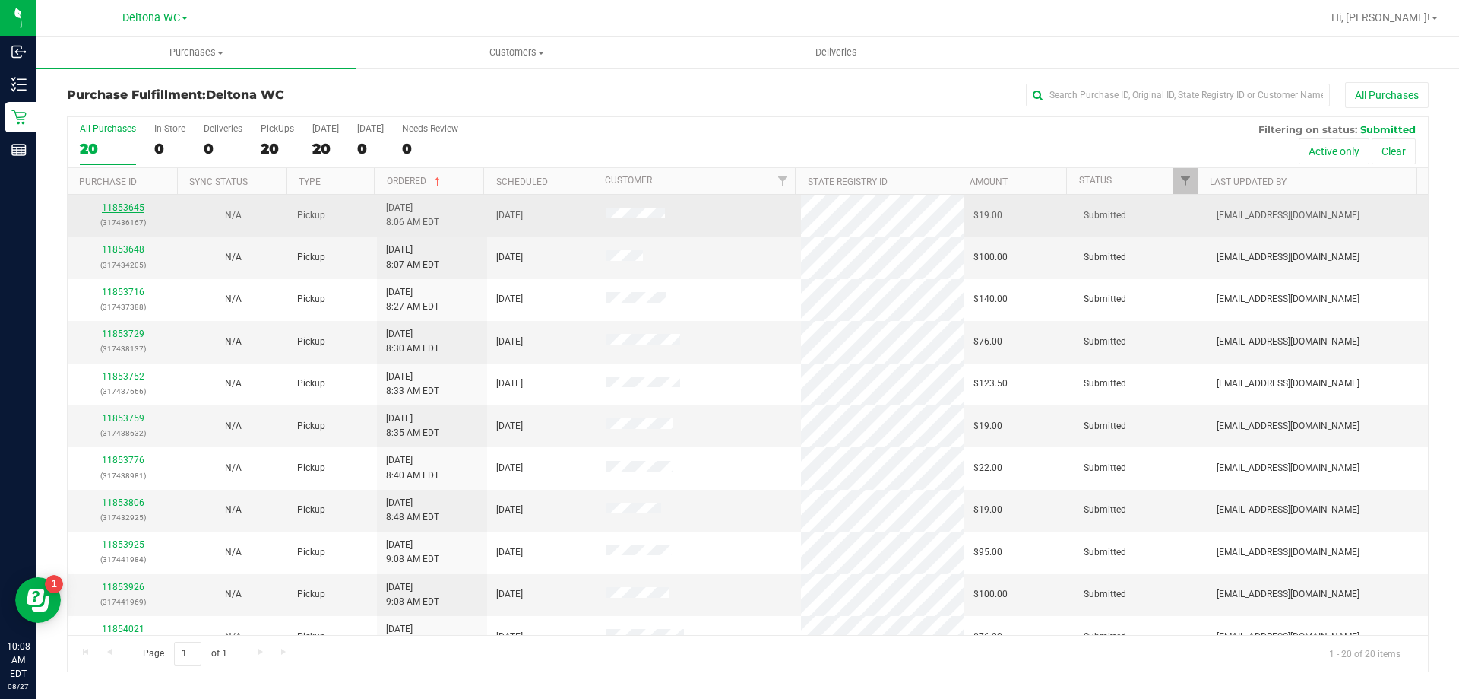
click at [131, 204] on link "11853645" at bounding box center [123, 207] width 43 height 11
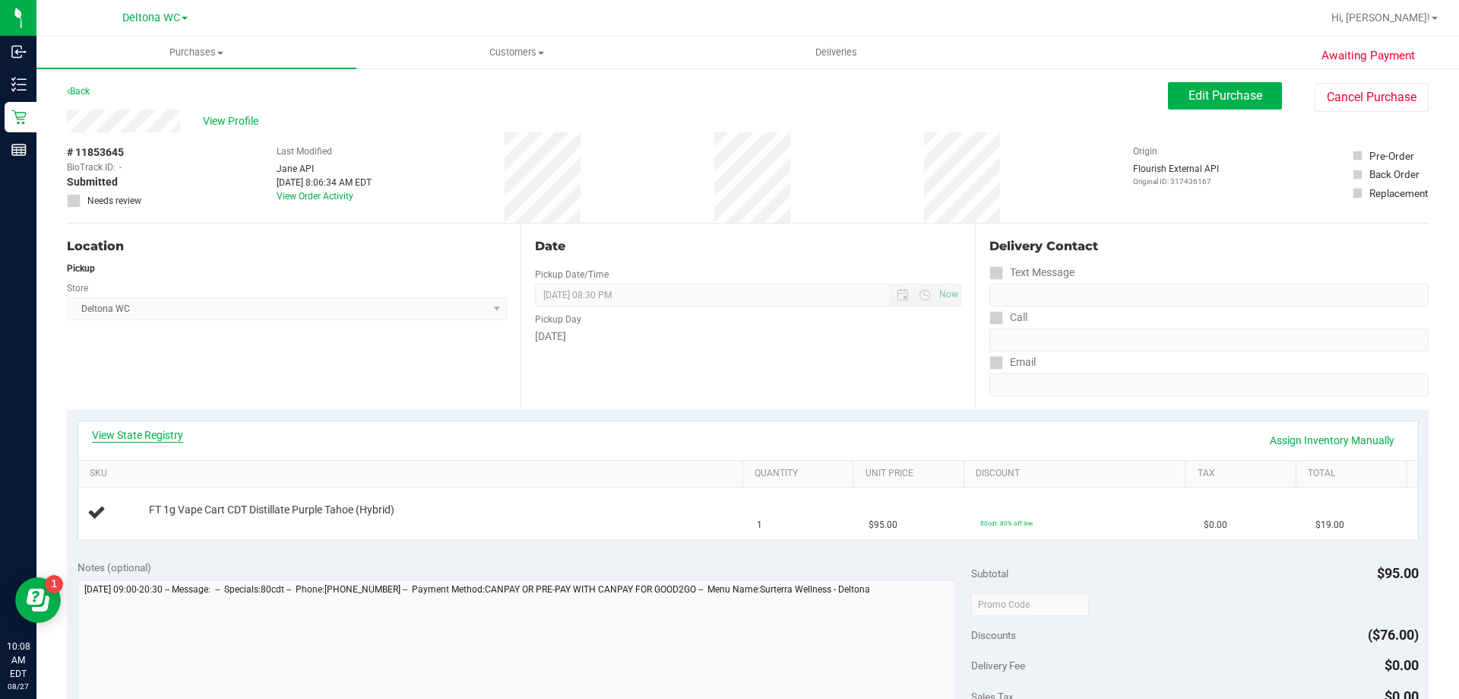
click at [151, 432] on link "View State Registry" at bounding box center [137, 434] width 91 height 15
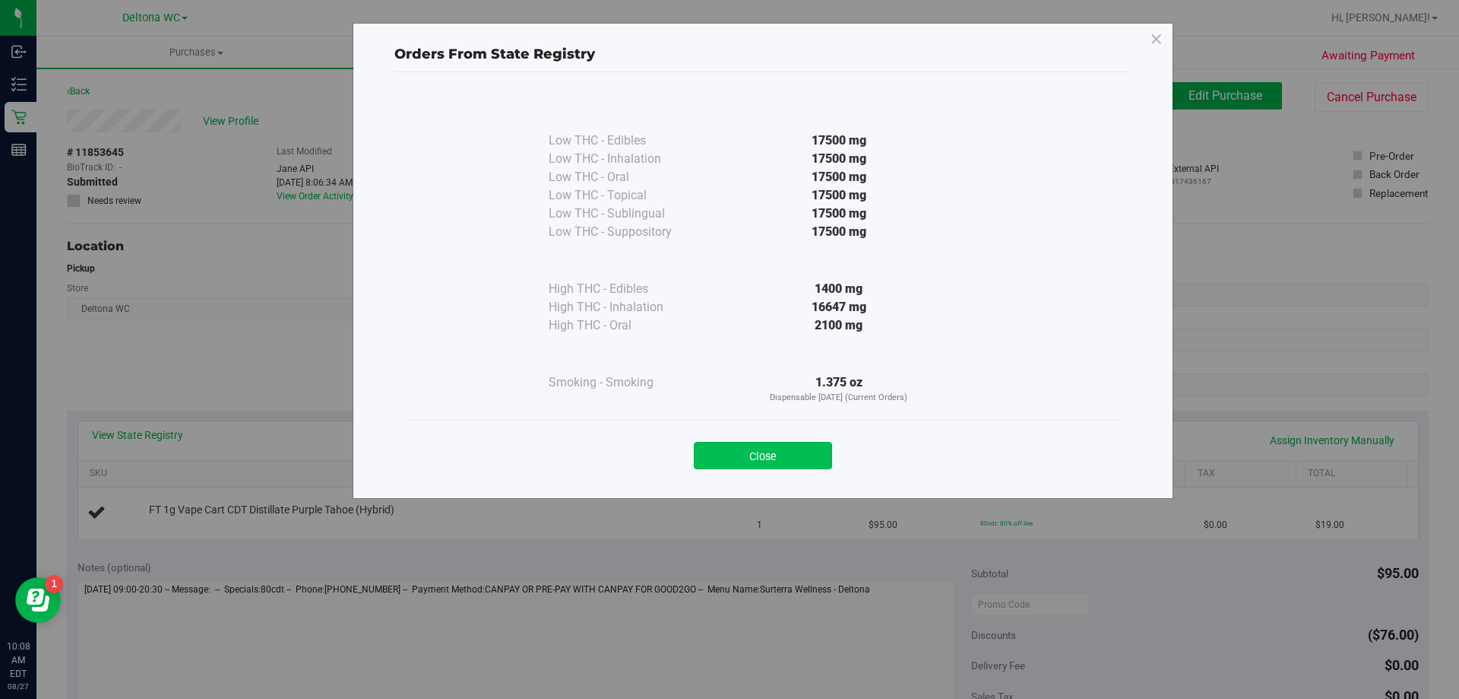
click at [775, 464] on button "Close" at bounding box center [763, 455] width 138 height 27
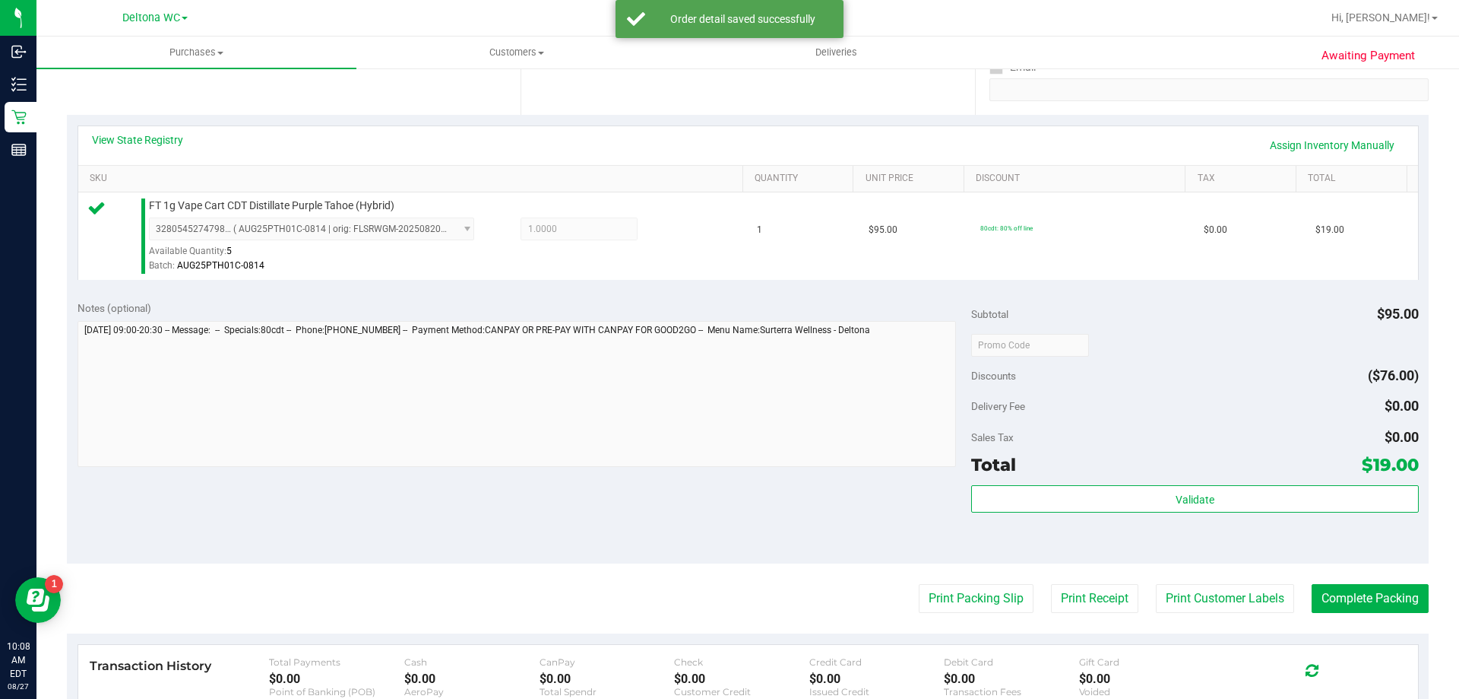
scroll to position [304, 0]
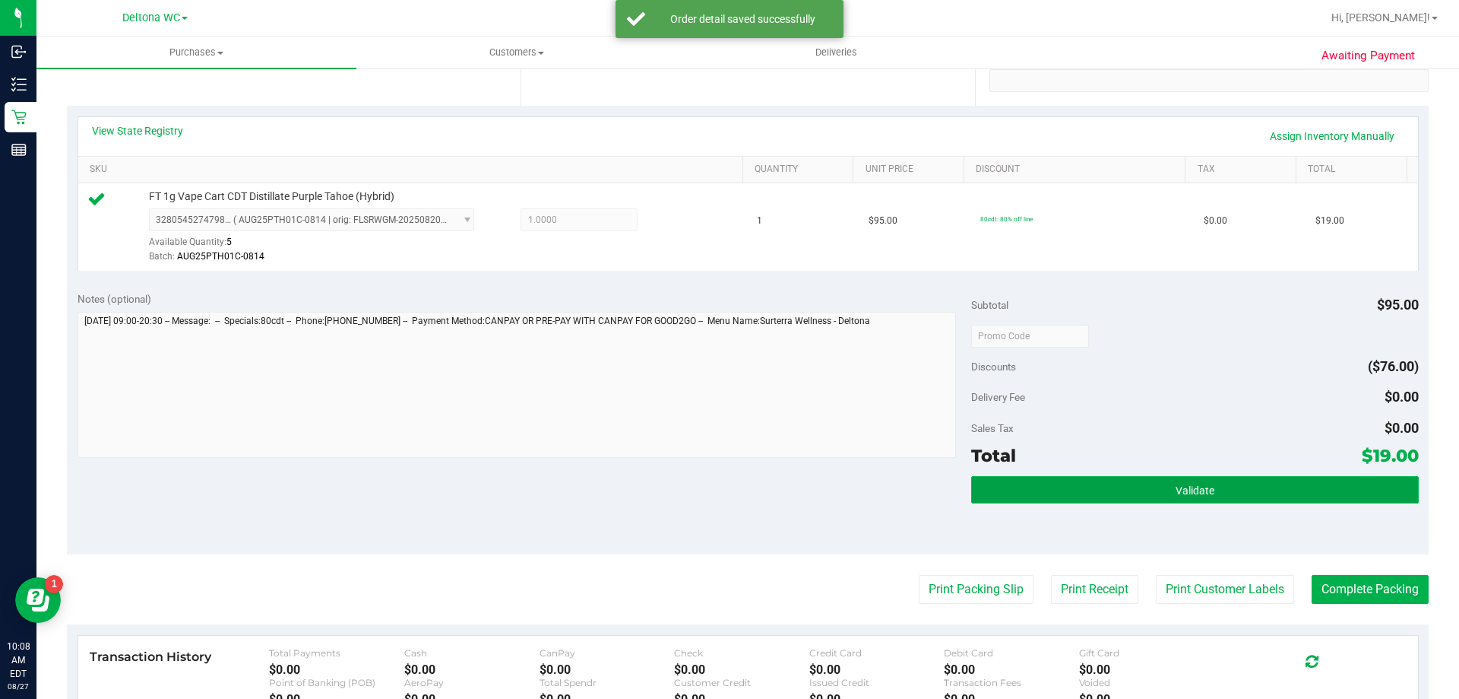
click at [1174, 496] on button "Validate" at bounding box center [1194, 489] width 447 height 27
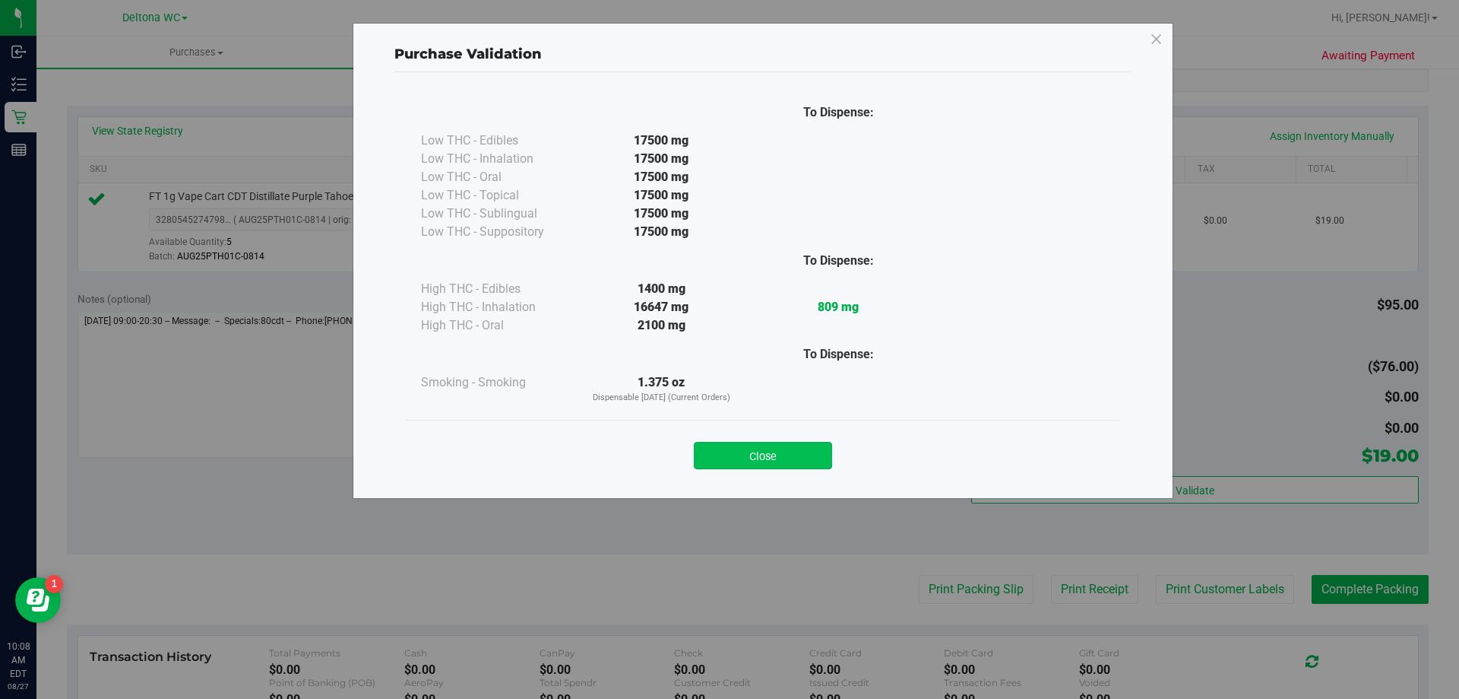
click at [811, 462] on button "Close" at bounding box center [763, 455] width 138 height 27
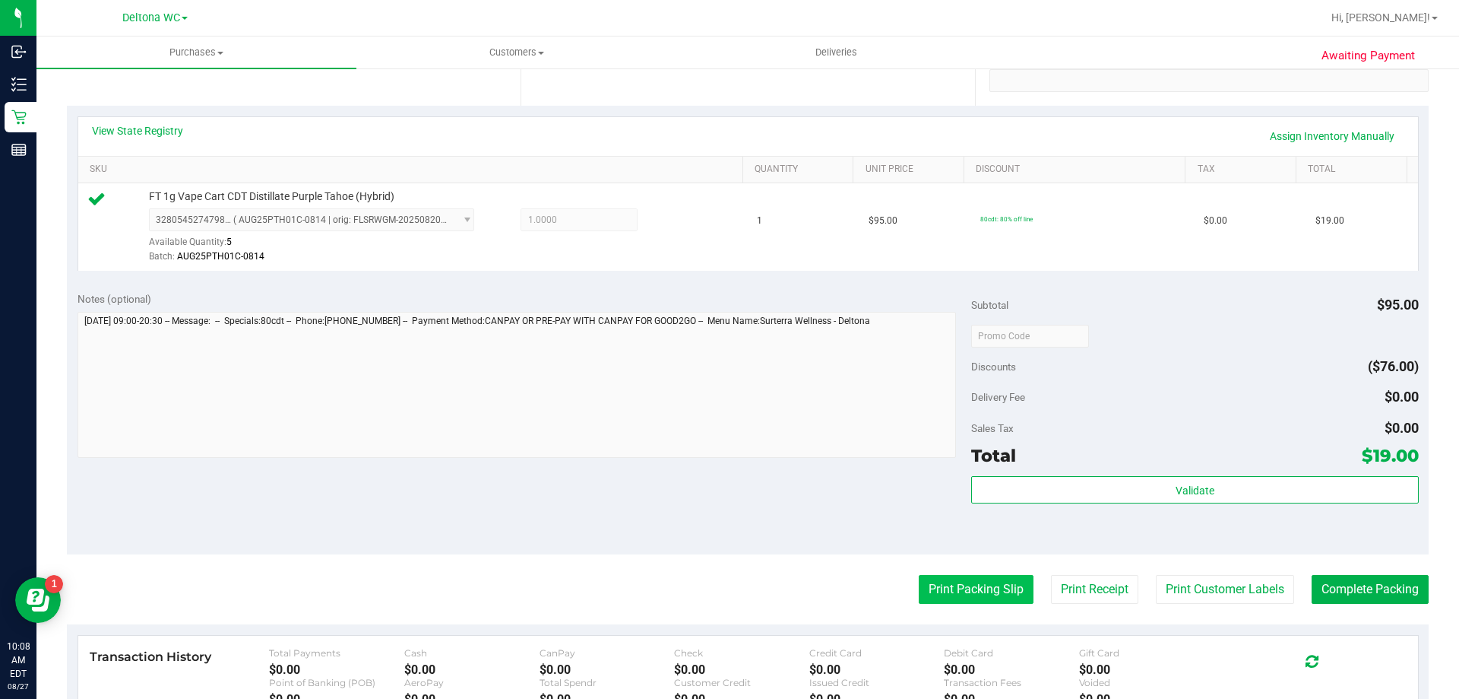
click at [959, 585] on button "Print Packing Slip" at bounding box center [976, 589] width 115 height 29
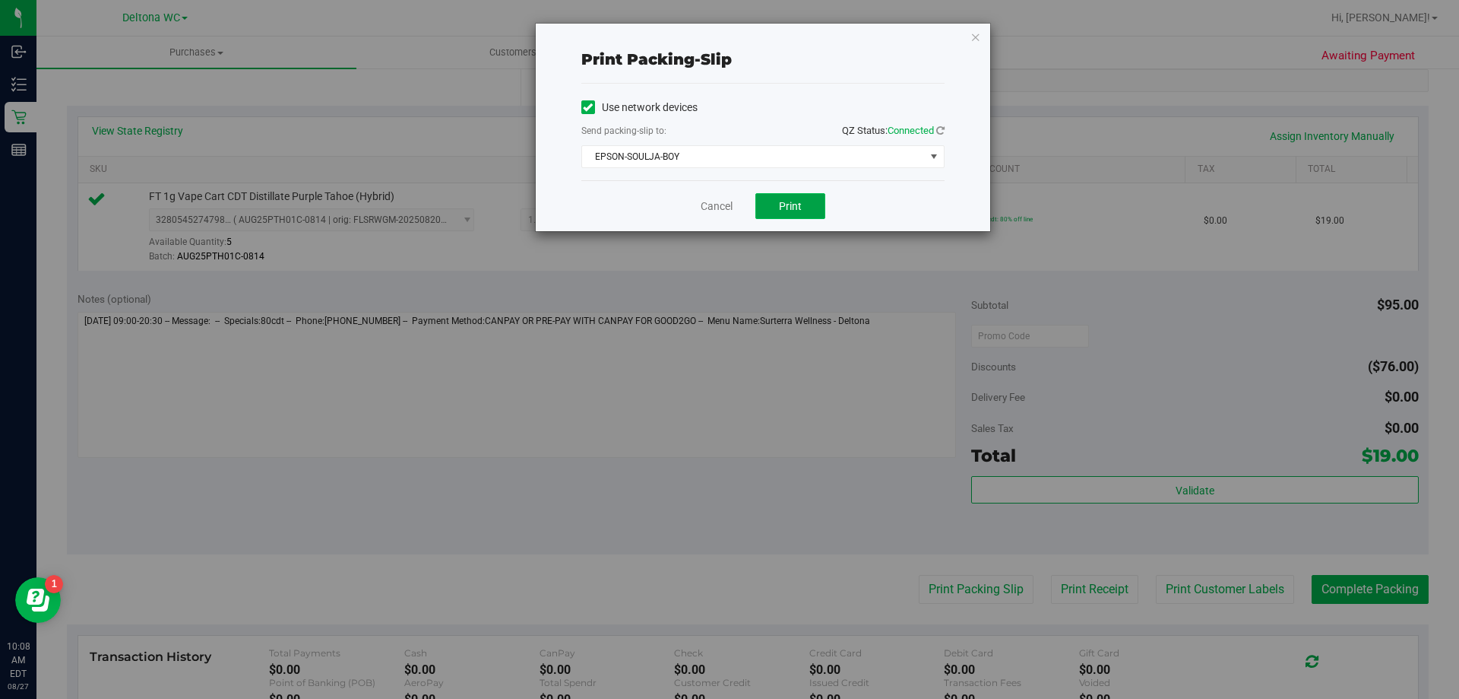
click at [797, 208] on span "Print" at bounding box center [790, 206] width 23 height 12
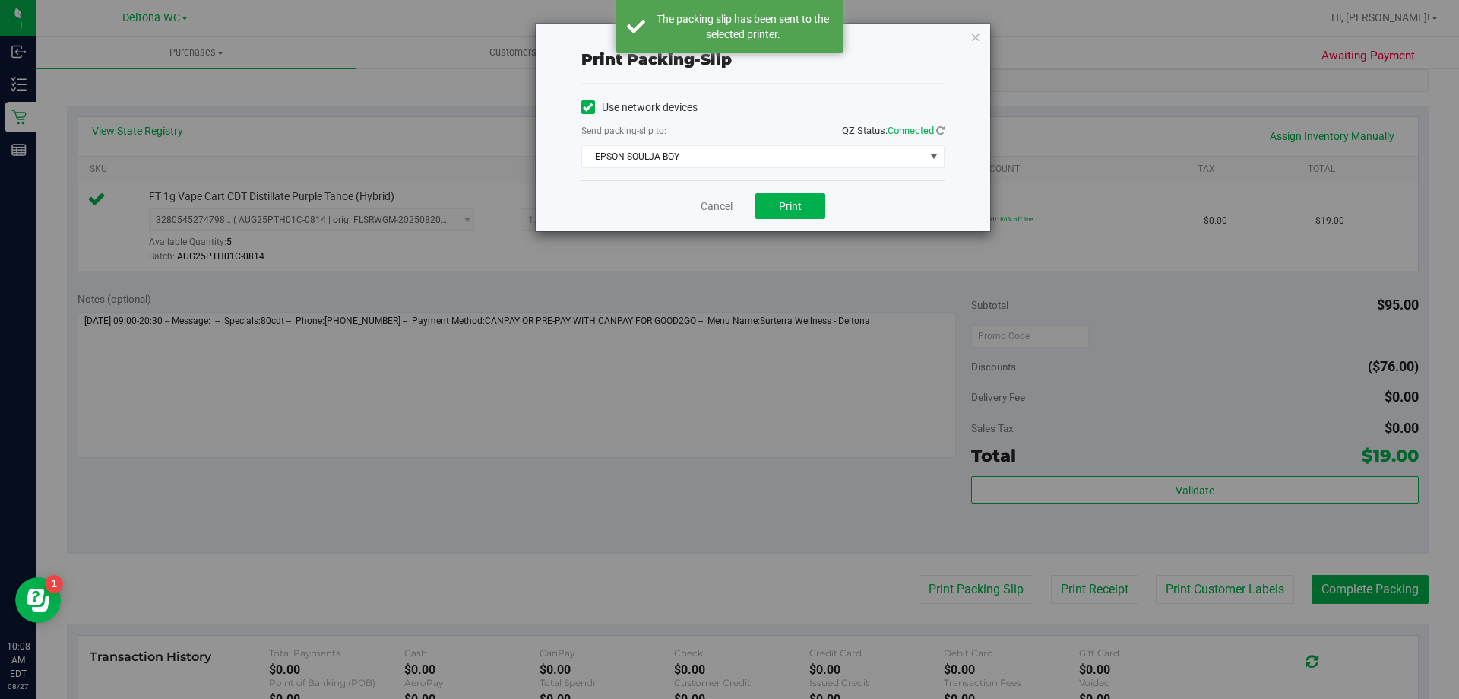
click at [713, 211] on link "Cancel" at bounding box center [717, 206] width 32 height 16
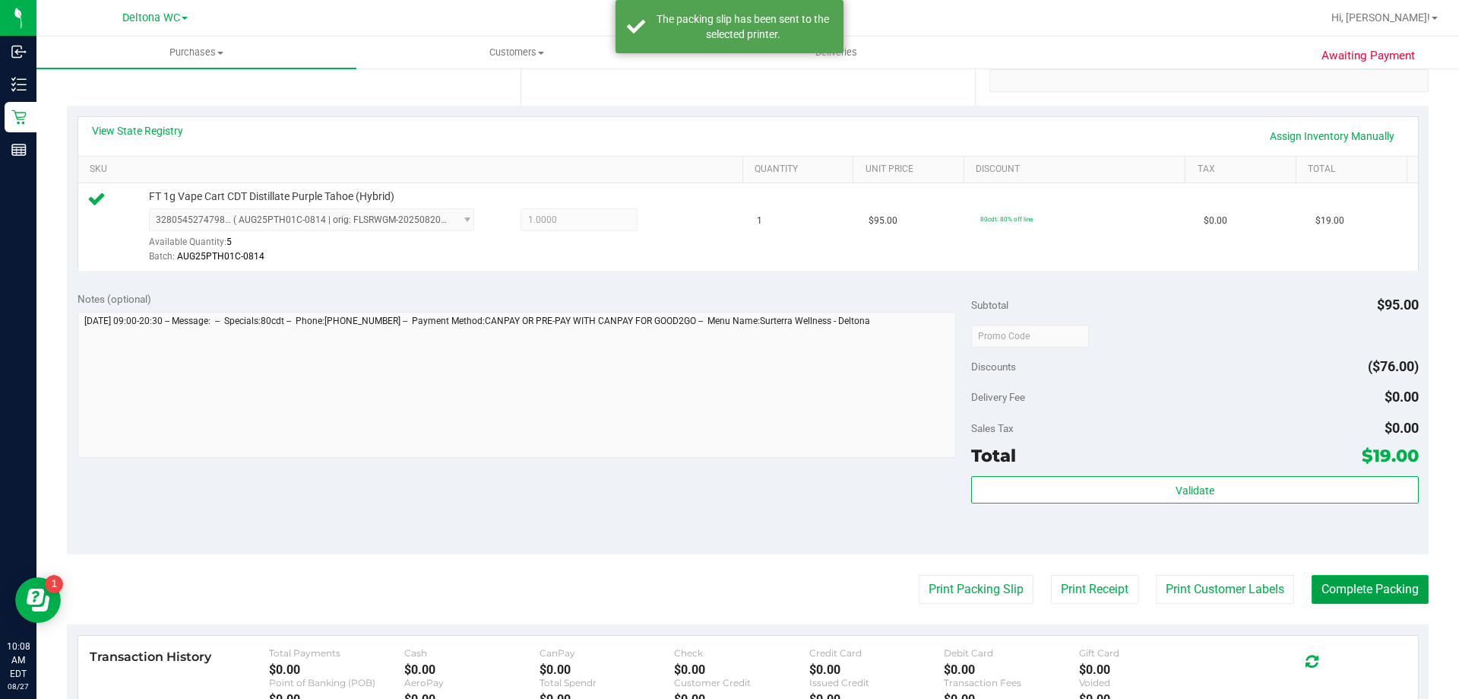
click at [1348, 595] on button "Complete Packing" at bounding box center [1370, 589] width 117 height 29
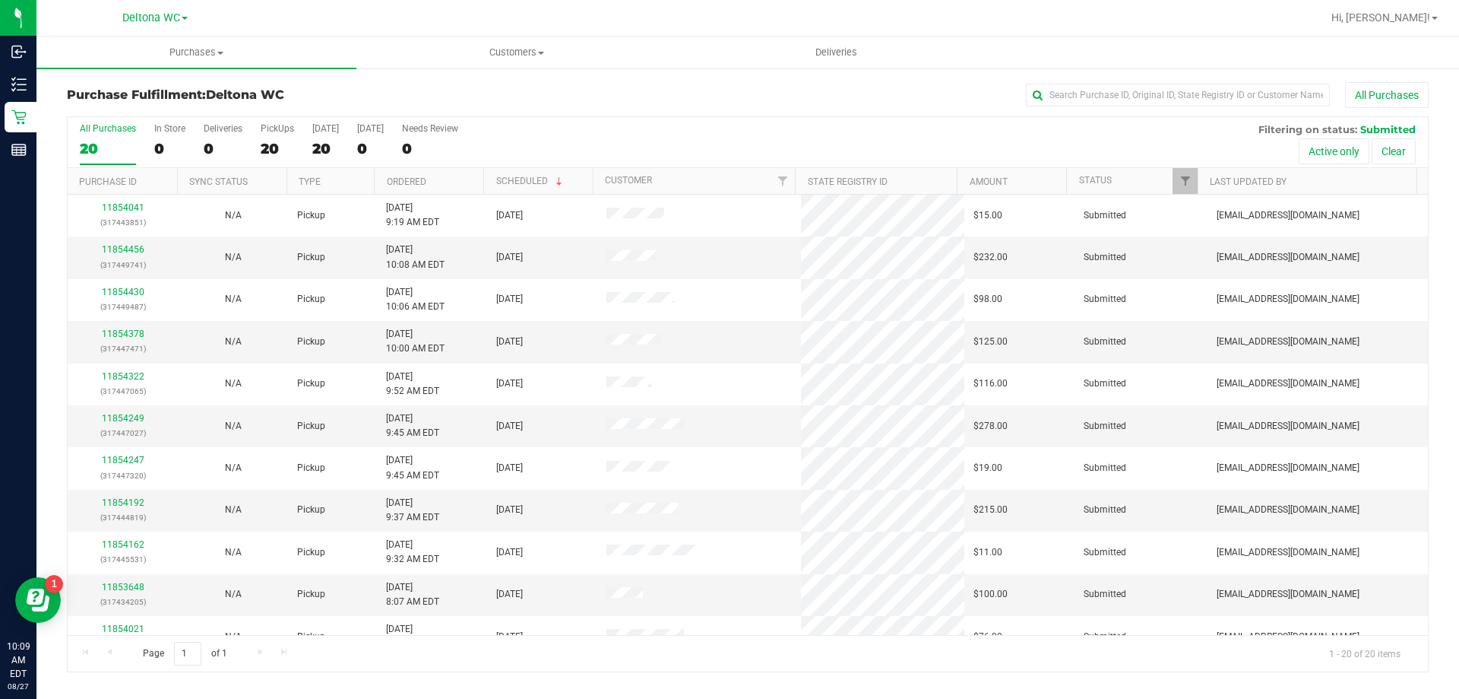
click at [156, 86] on div "Purchase Fulfillment: Deltona WC All Purchases" at bounding box center [748, 98] width 1362 height 33
click at [452, 181] on th "Ordered" at bounding box center [428, 181] width 109 height 27
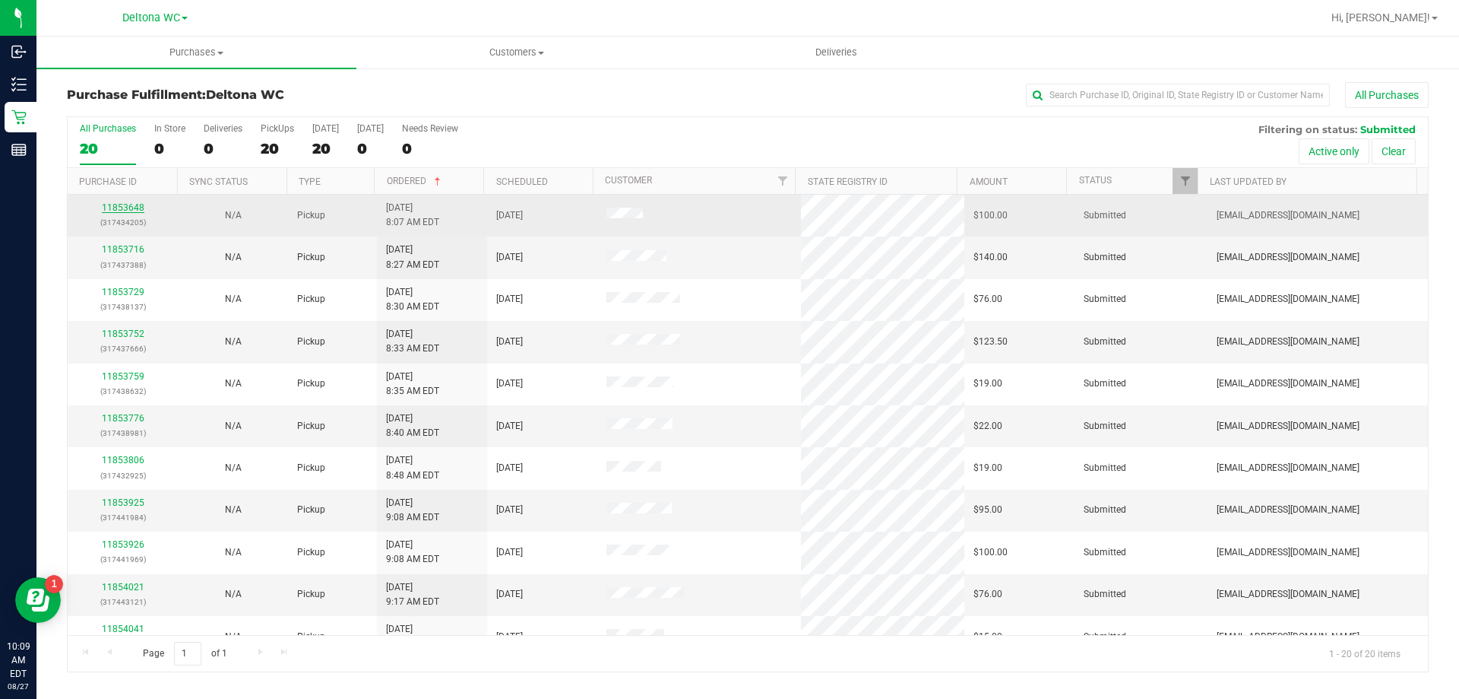
click at [141, 208] on link "11853648" at bounding box center [123, 207] width 43 height 11
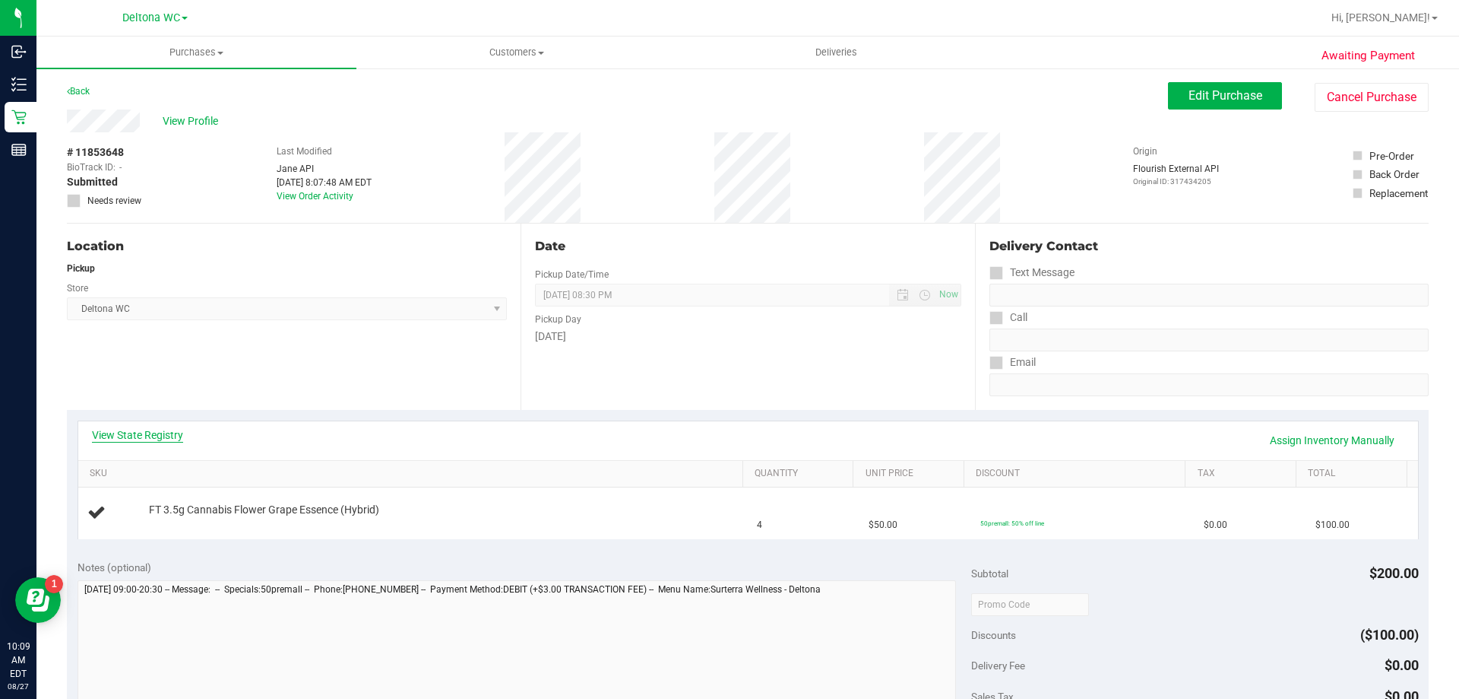
click at [161, 434] on link "View State Registry" at bounding box center [137, 434] width 91 height 15
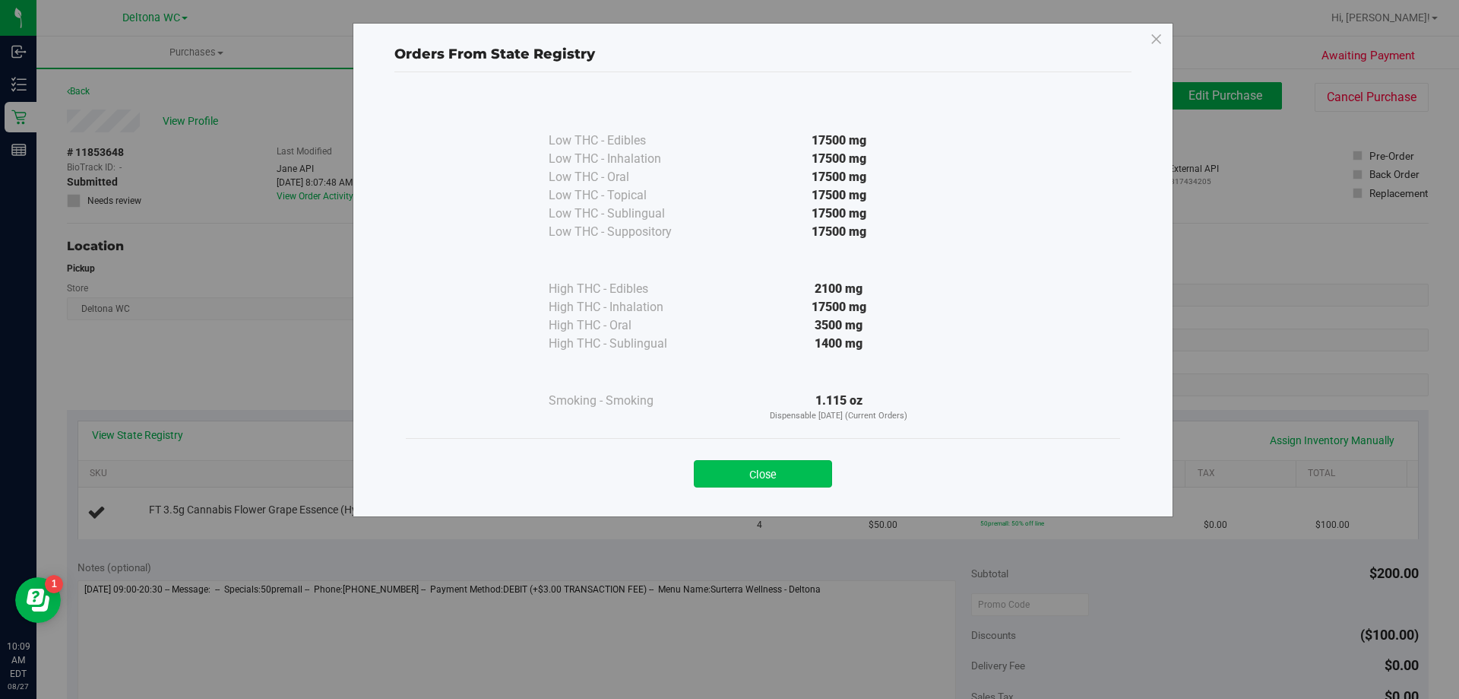
click at [797, 477] on button "Close" at bounding box center [763, 473] width 138 height 27
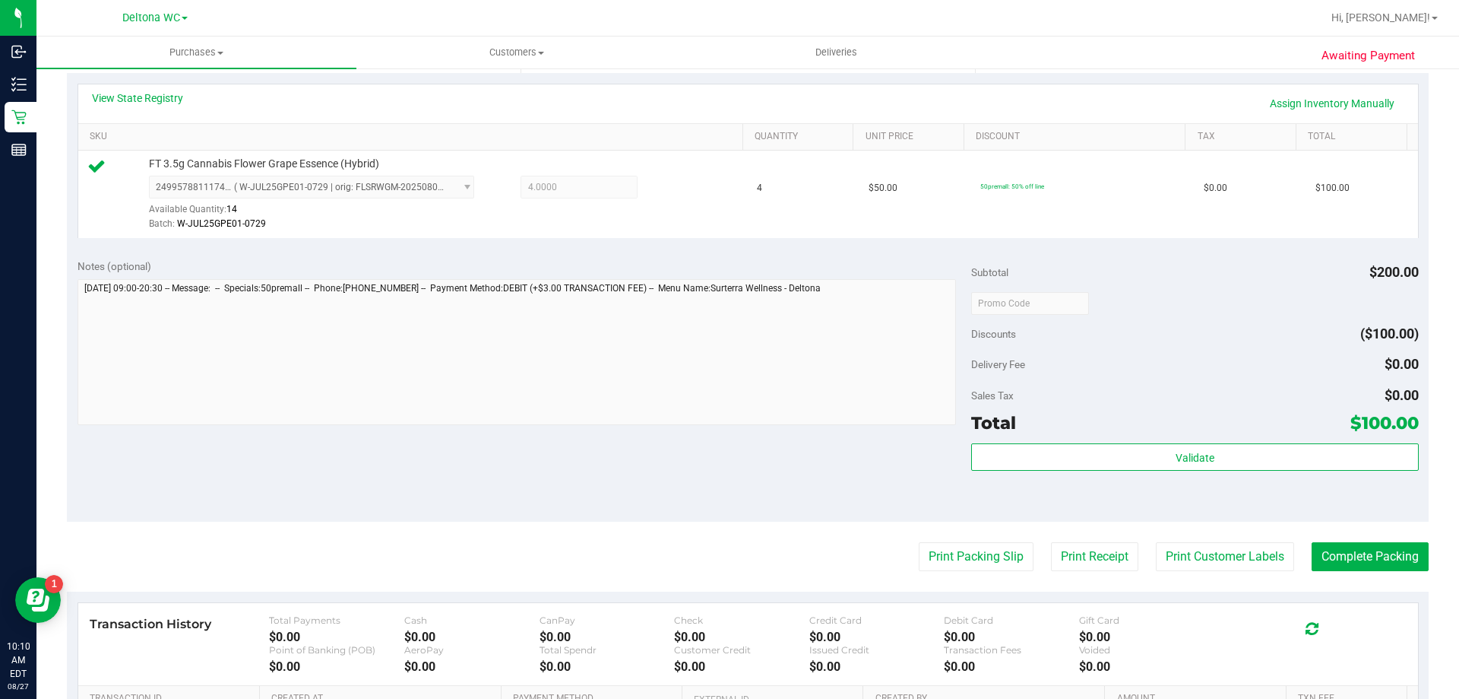
scroll to position [456, 0]
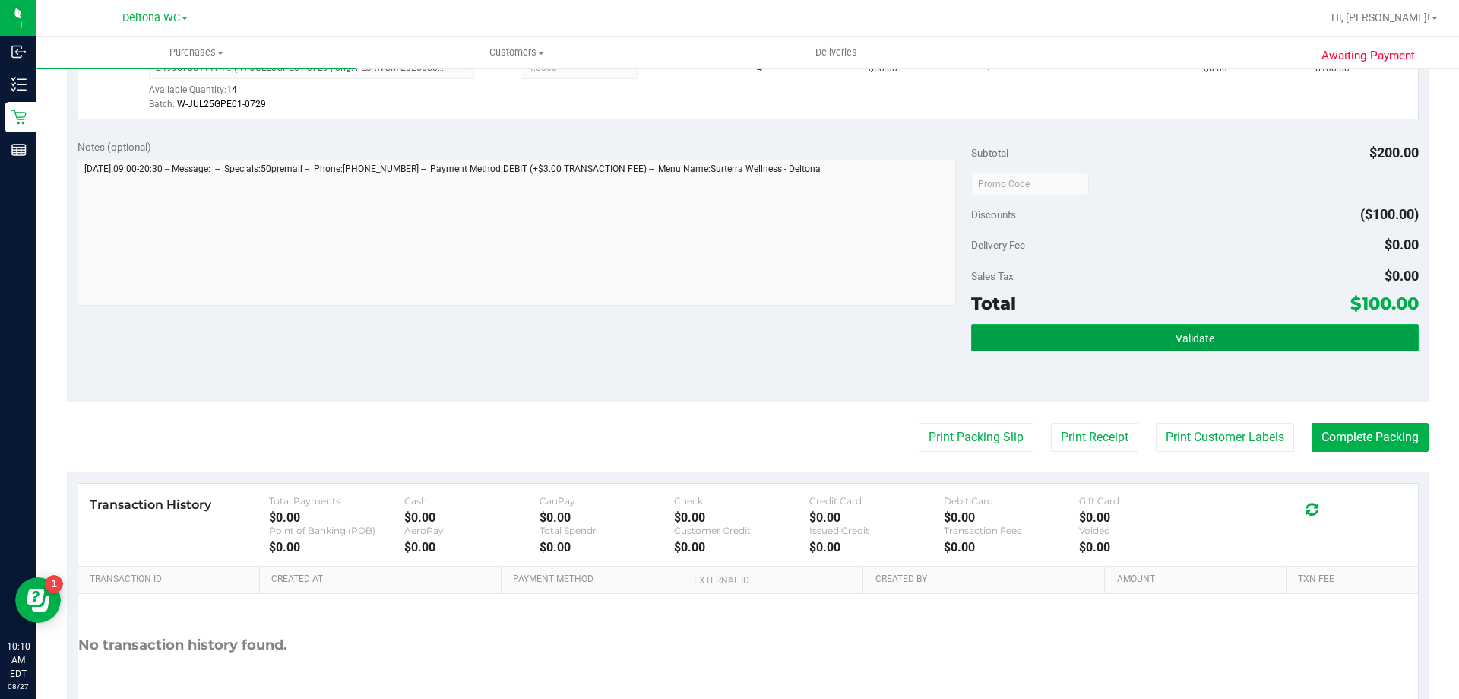
click at [1045, 343] on button "Validate" at bounding box center [1194, 337] width 447 height 27
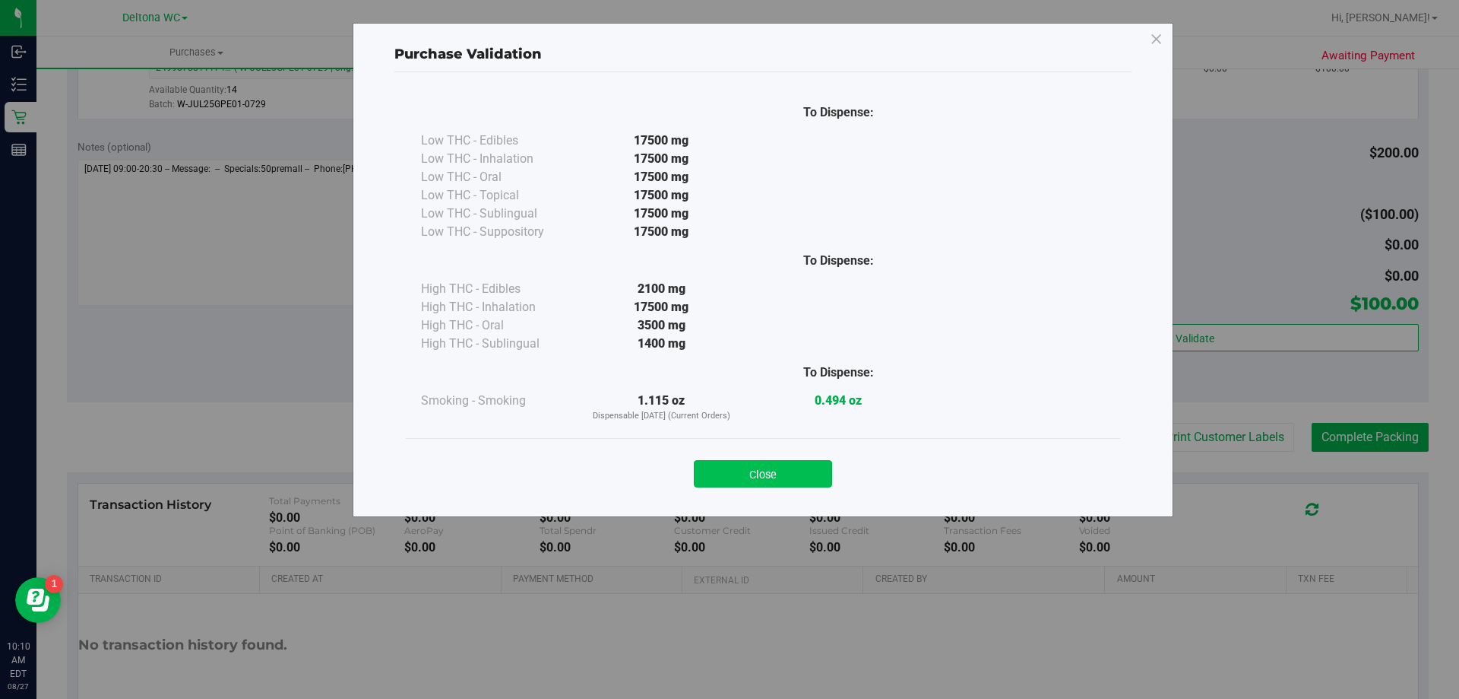
click at [728, 477] on button "Close" at bounding box center [763, 473] width 138 height 27
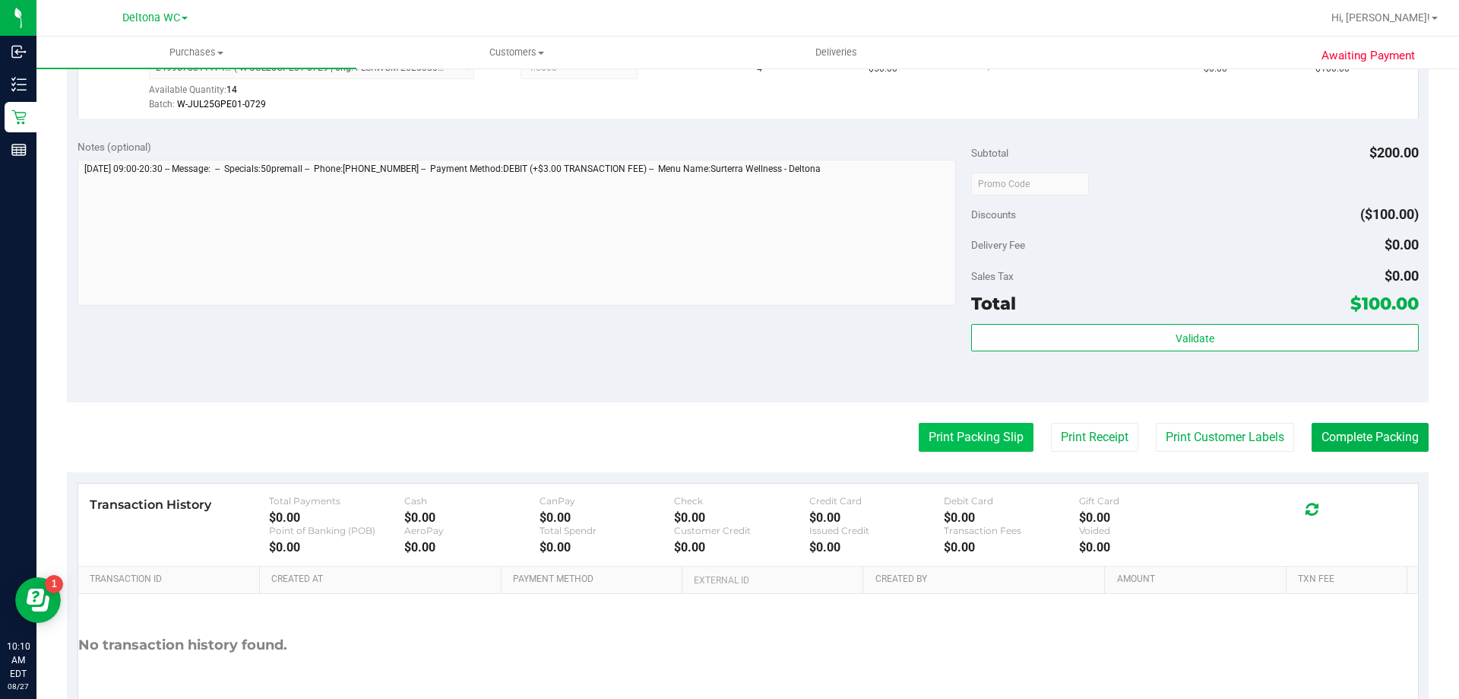
click at [949, 436] on button "Print Packing Slip" at bounding box center [976, 437] width 115 height 29
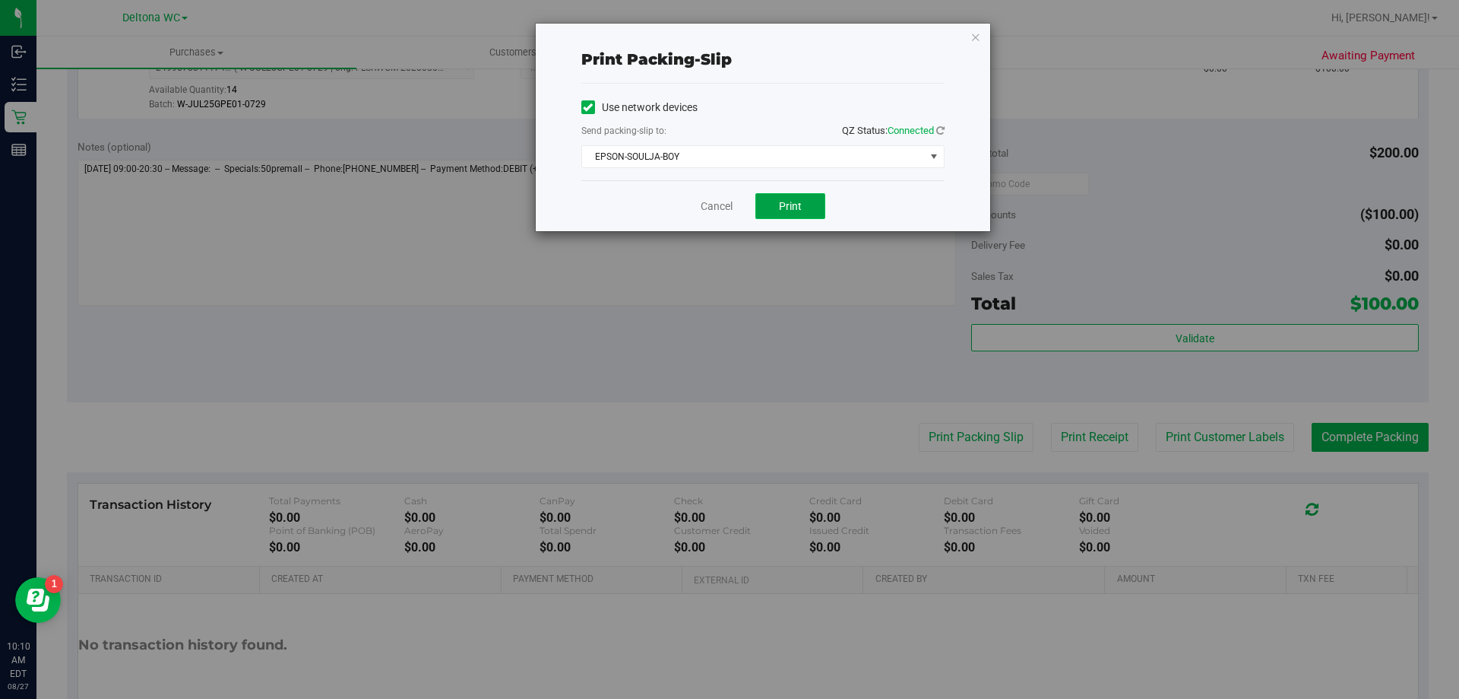
click at [782, 208] on span "Print" at bounding box center [790, 206] width 23 height 12
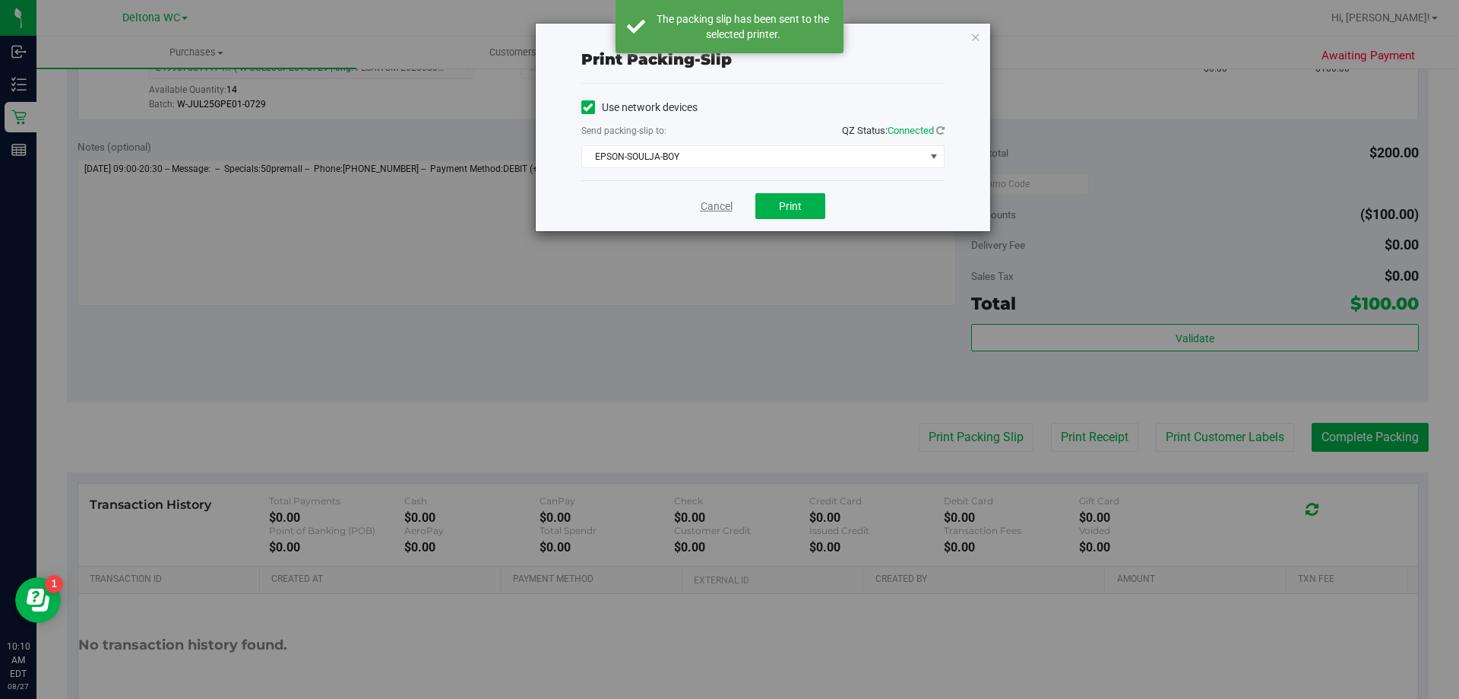
click at [711, 208] on link "Cancel" at bounding box center [717, 206] width 32 height 16
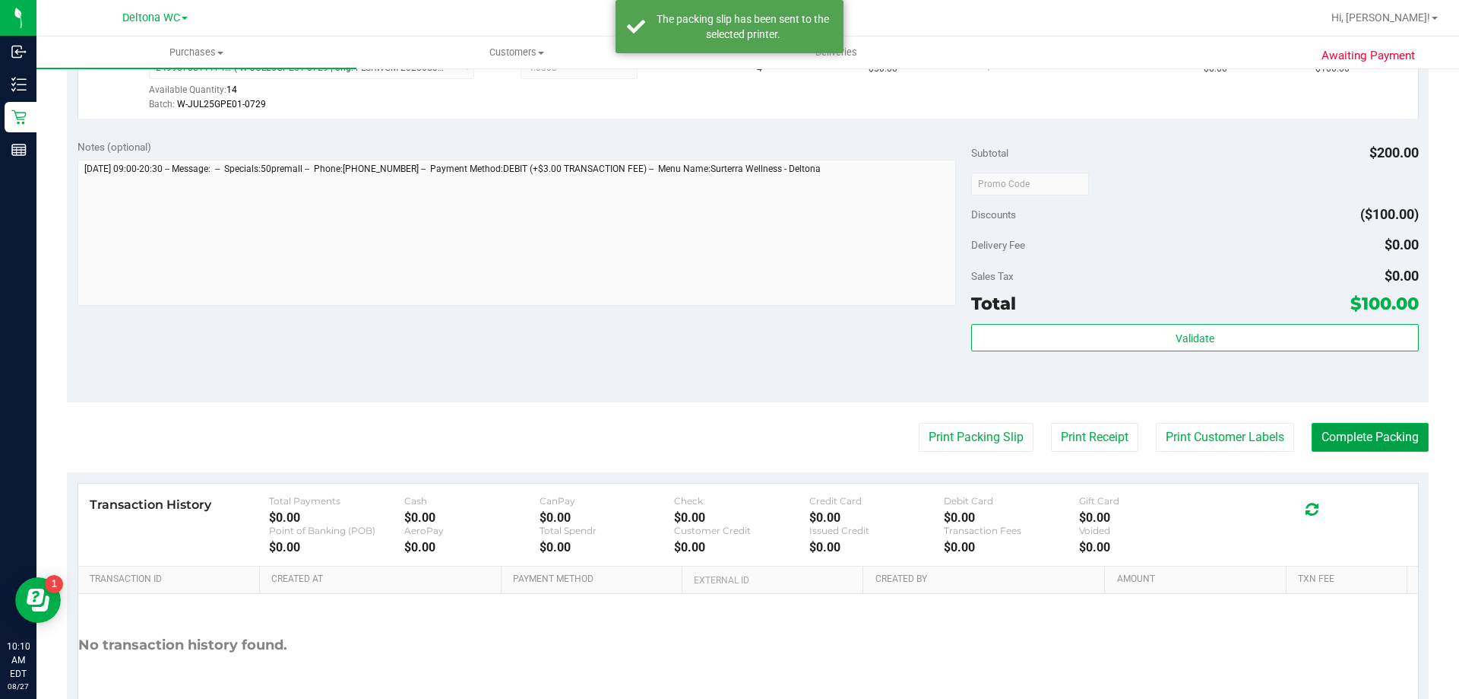
click at [1315, 428] on button "Complete Packing" at bounding box center [1370, 437] width 117 height 29
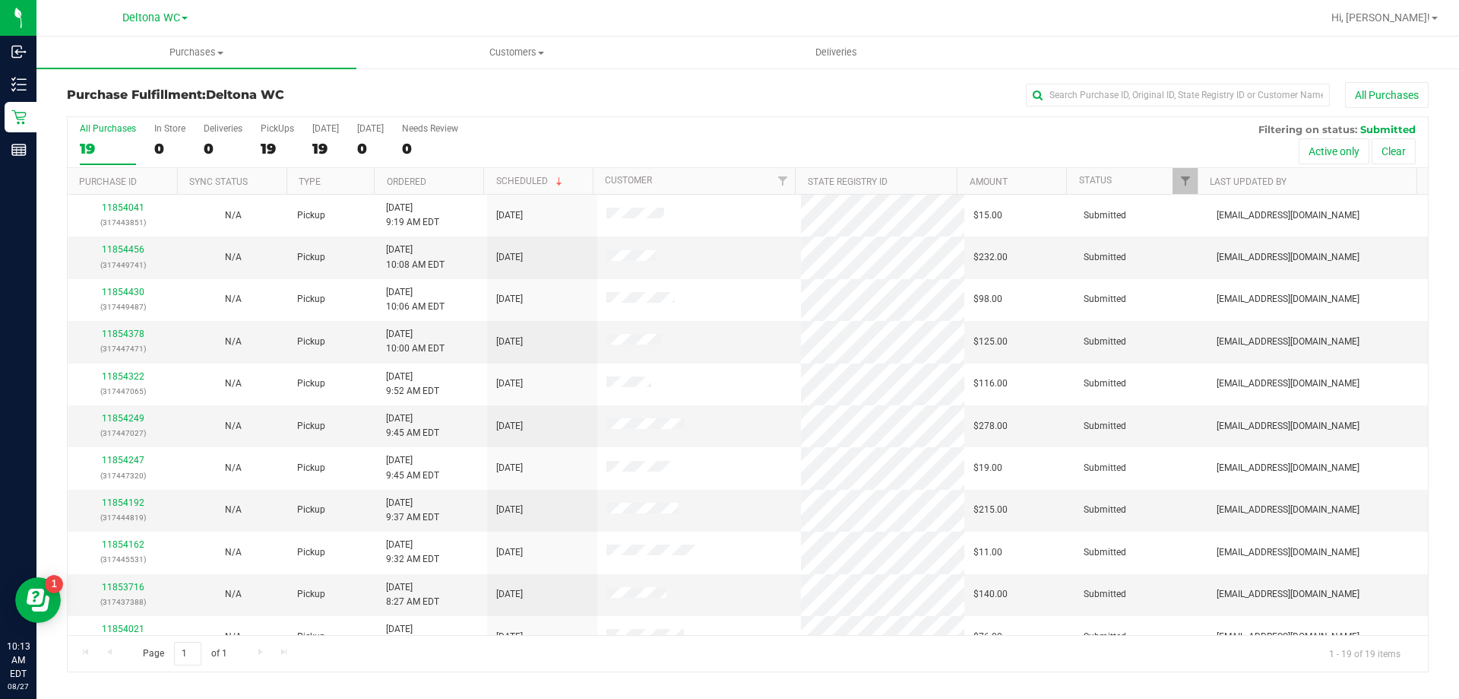
click at [445, 185] on th "Ordered" at bounding box center [428, 181] width 109 height 27
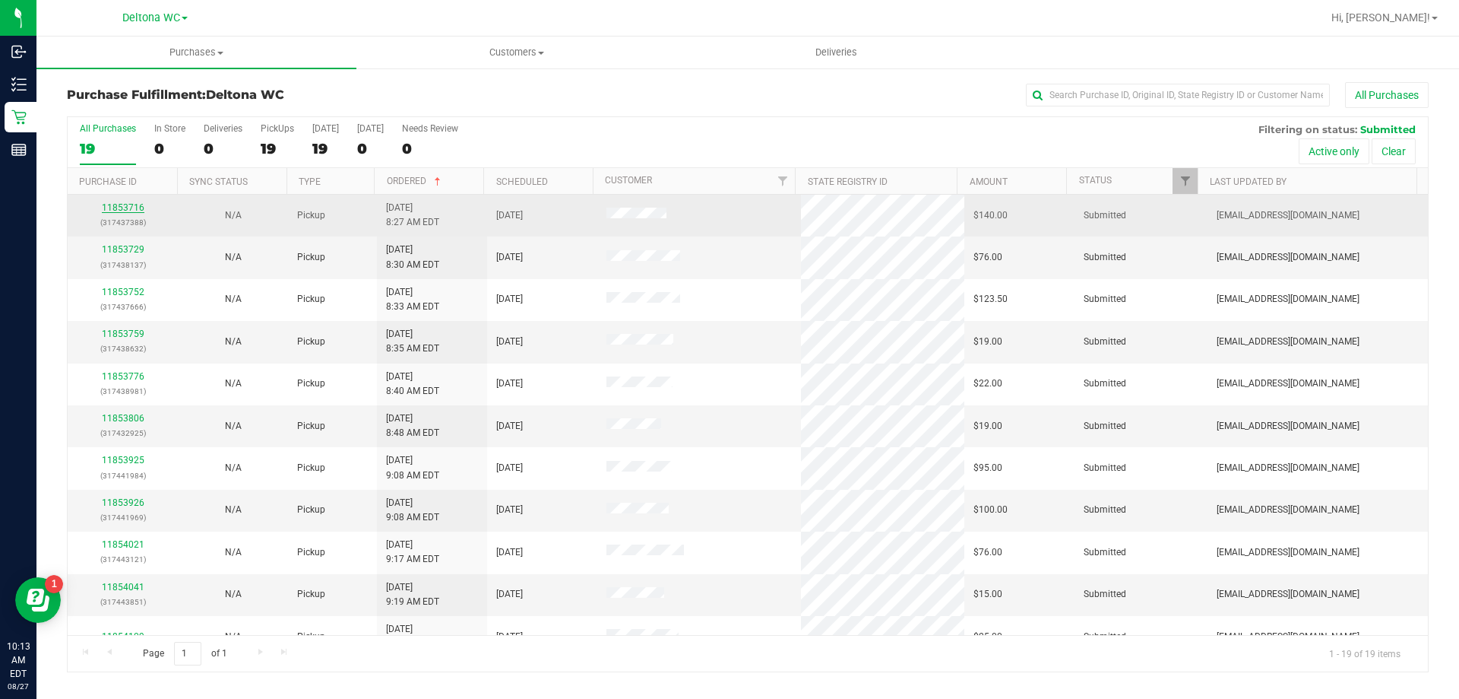
click at [139, 209] on link "11853716" at bounding box center [123, 207] width 43 height 11
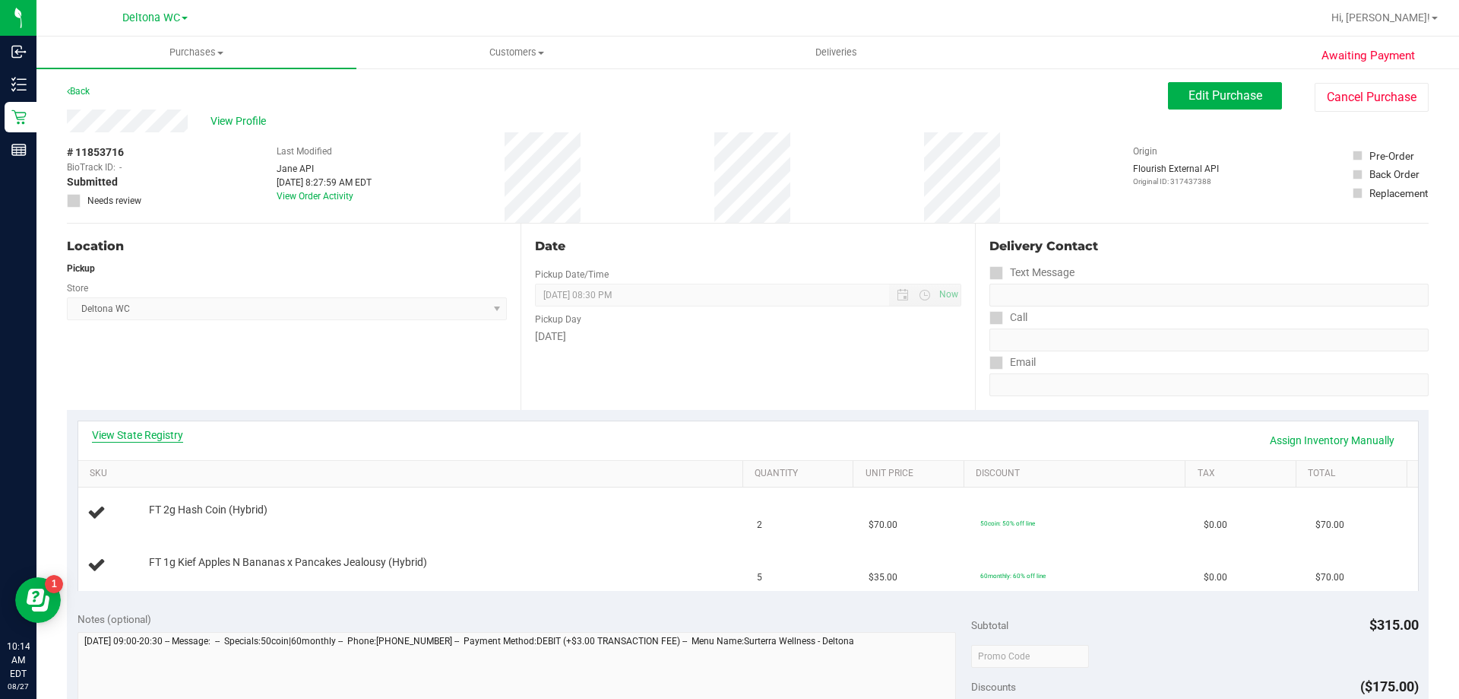
click at [157, 442] on link "View State Registry" at bounding box center [137, 434] width 91 height 15
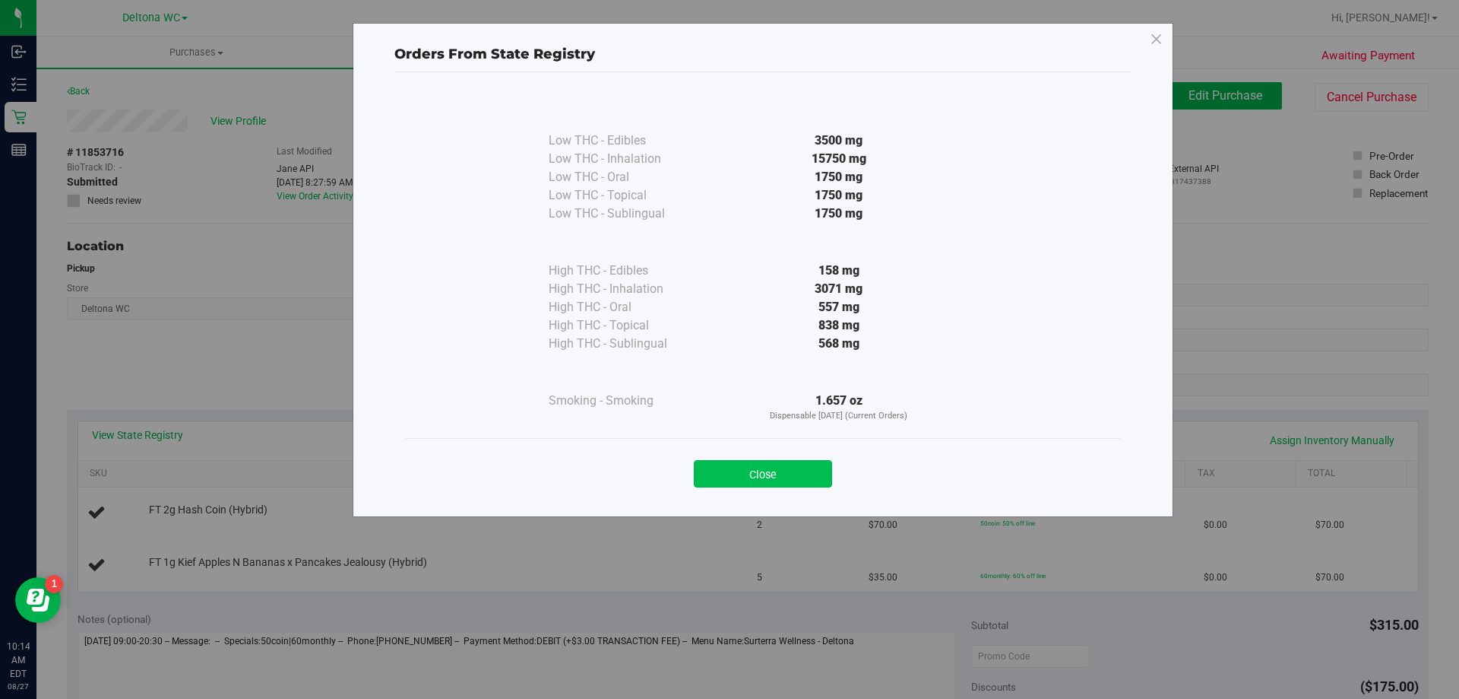
click at [751, 480] on button "Close" at bounding box center [763, 473] width 138 height 27
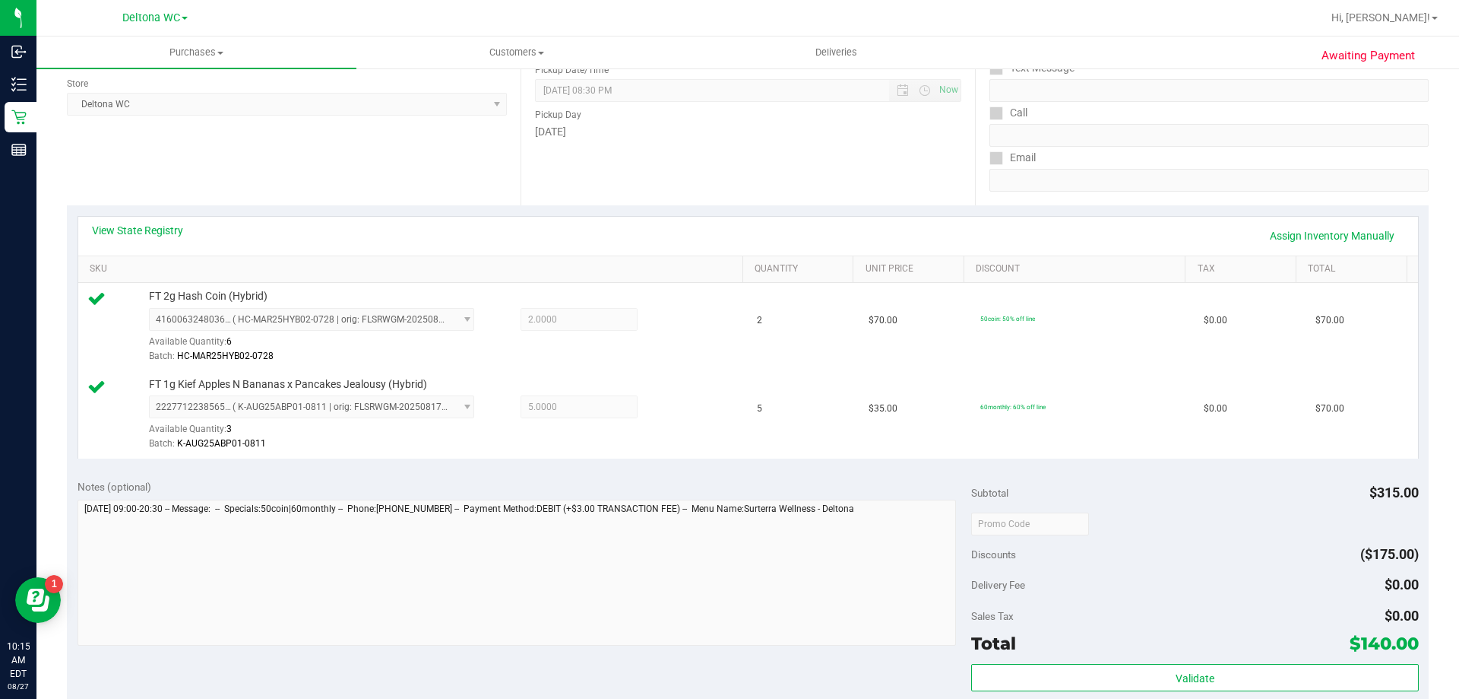
scroll to position [532, 0]
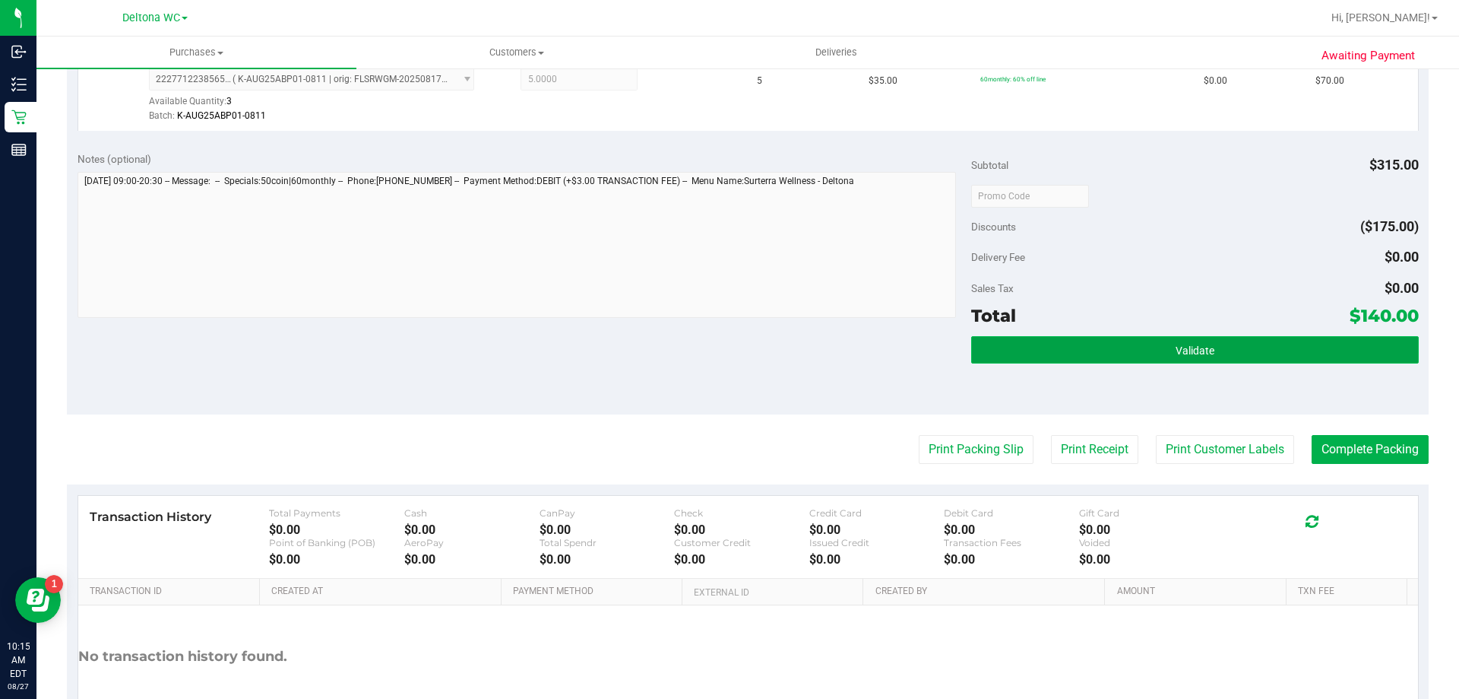
click at [1107, 354] on button "Validate" at bounding box center [1194, 349] width 447 height 27
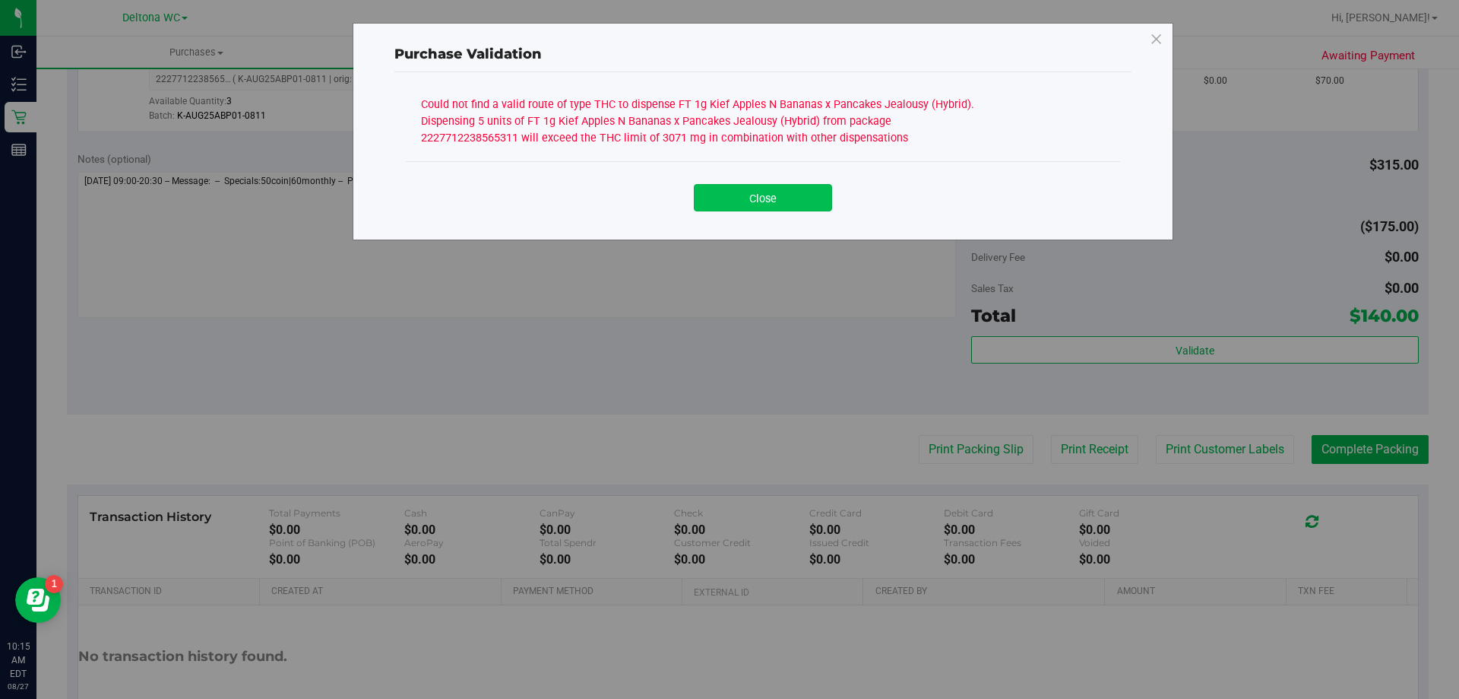
click at [750, 199] on button "Close" at bounding box center [763, 197] width 138 height 27
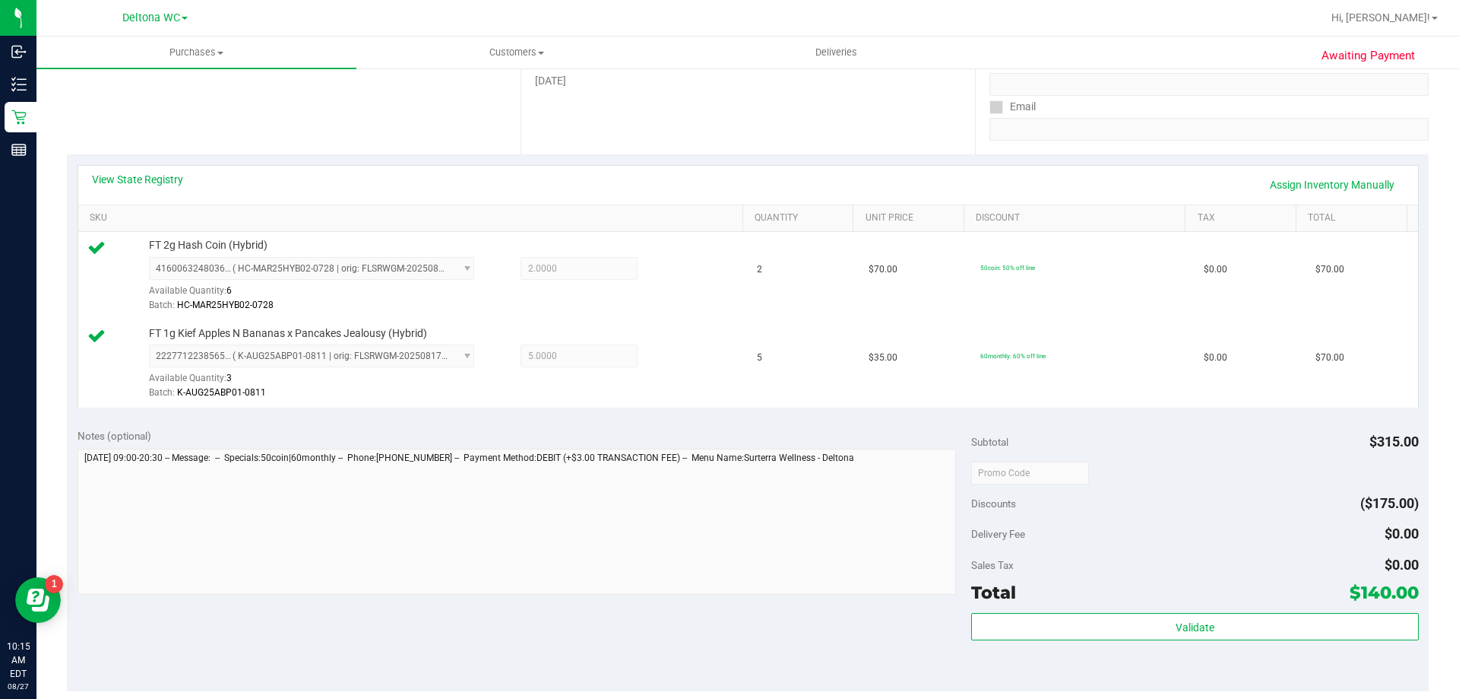
scroll to position [228, 0]
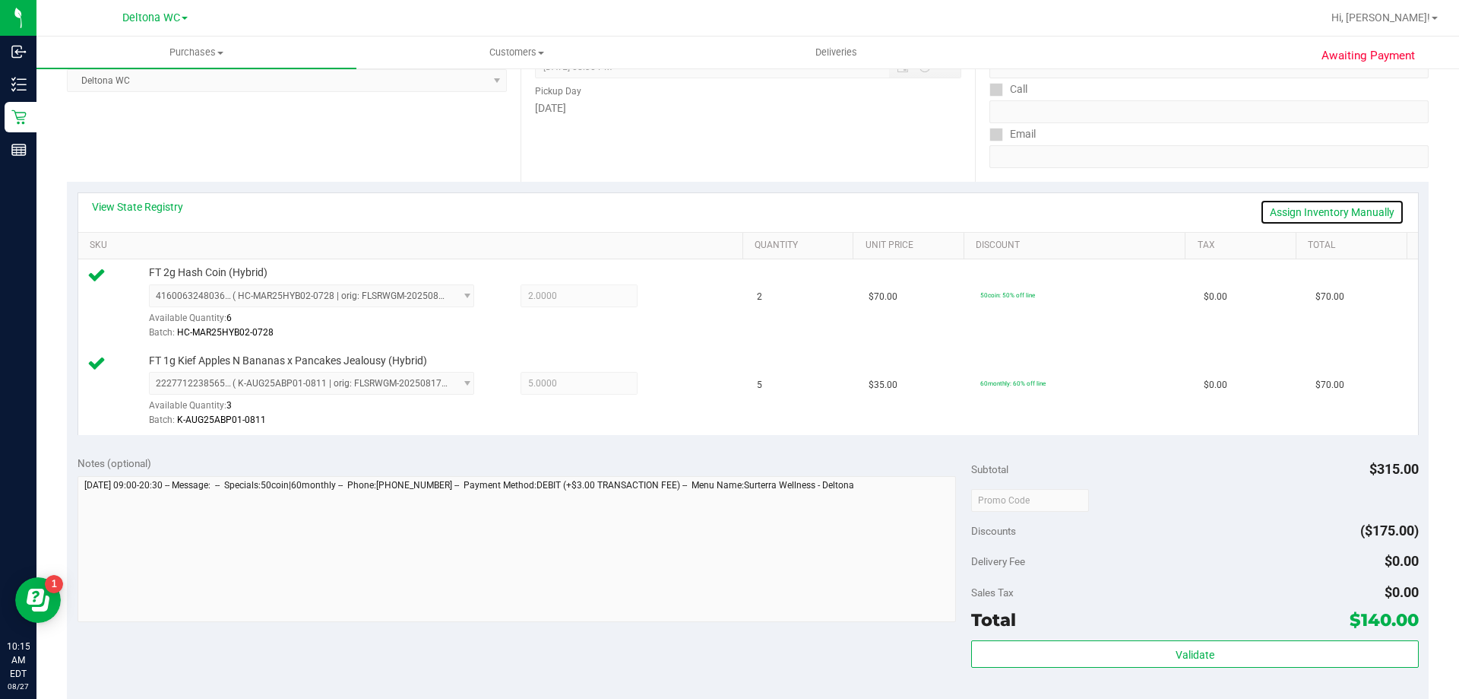
click at [1301, 204] on link "Assign Inventory Manually" at bounding box center [1332, 212] width 144 height 26
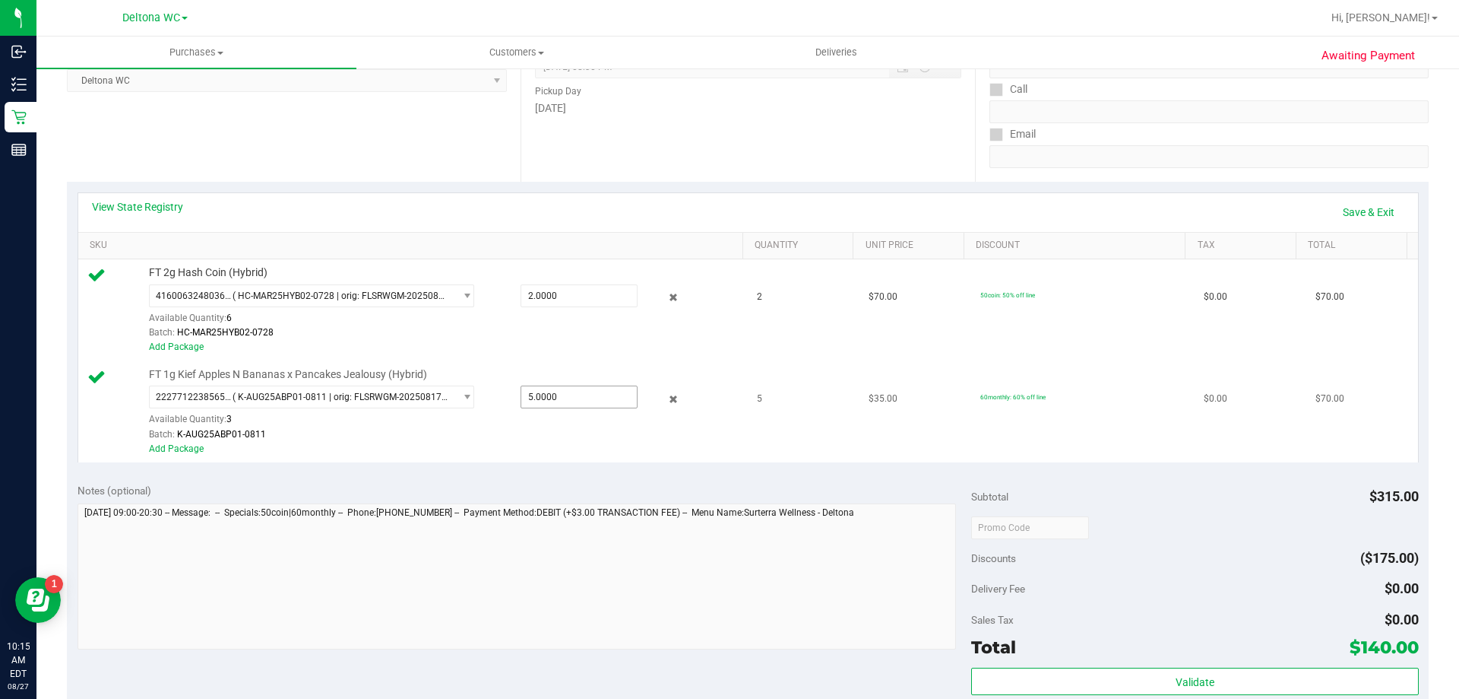
click at [554, 394] on span "5.0000 5" at bounding box center [579, 396] width 117 height 23
type input "4"
type input "4.0000"
click at [585, 435] on div "Batch: K-AUG25ABP01-0811" at bounding box center [442, 434] width 587 height 14
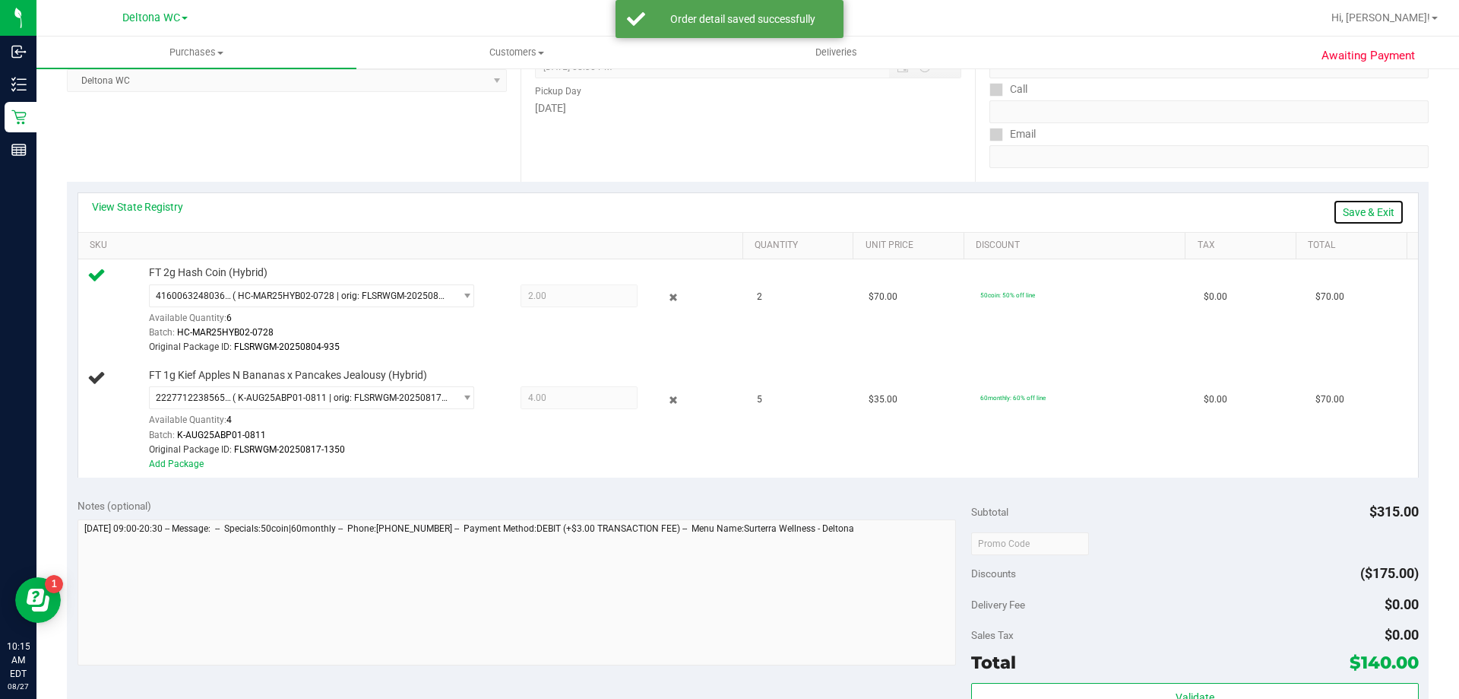
click at [1359, 210] on link "Save & Exit" at bounding box center [1368, 212] width 71 height 26
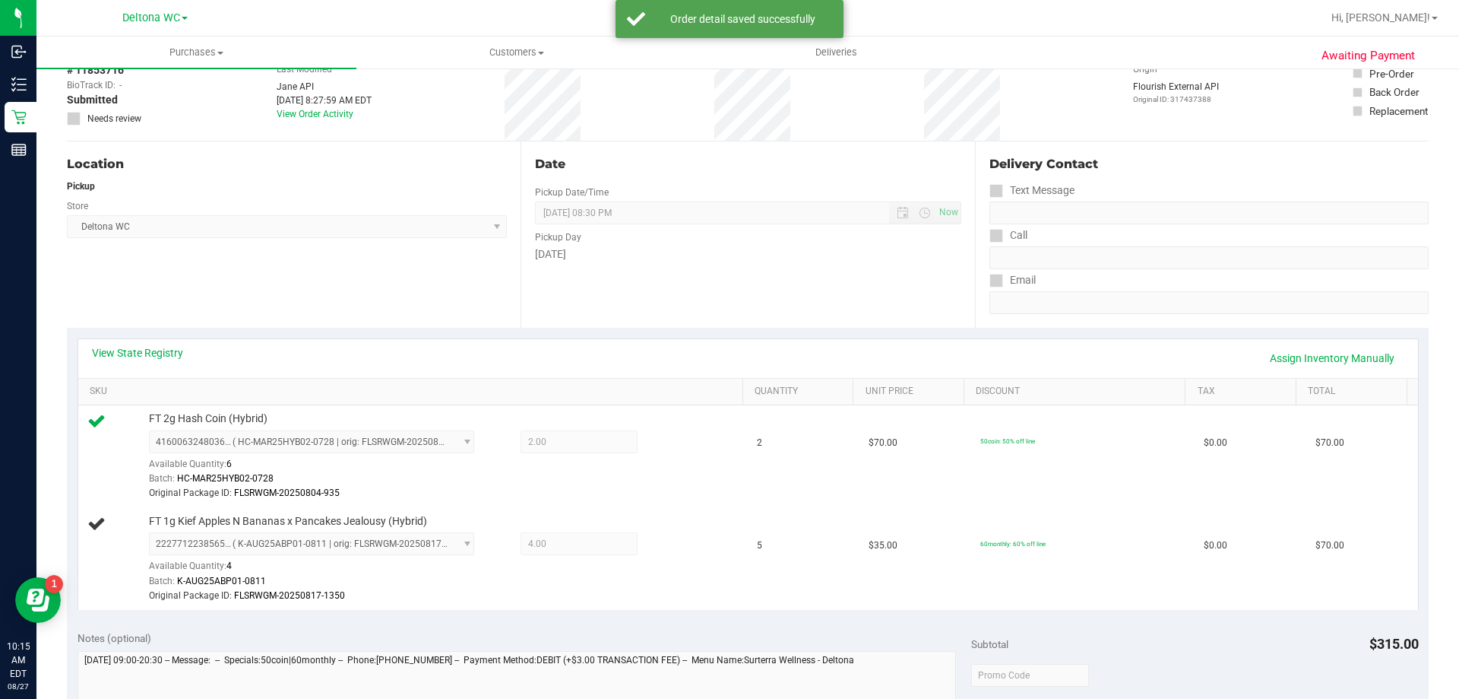
scroll to position [0, 0]
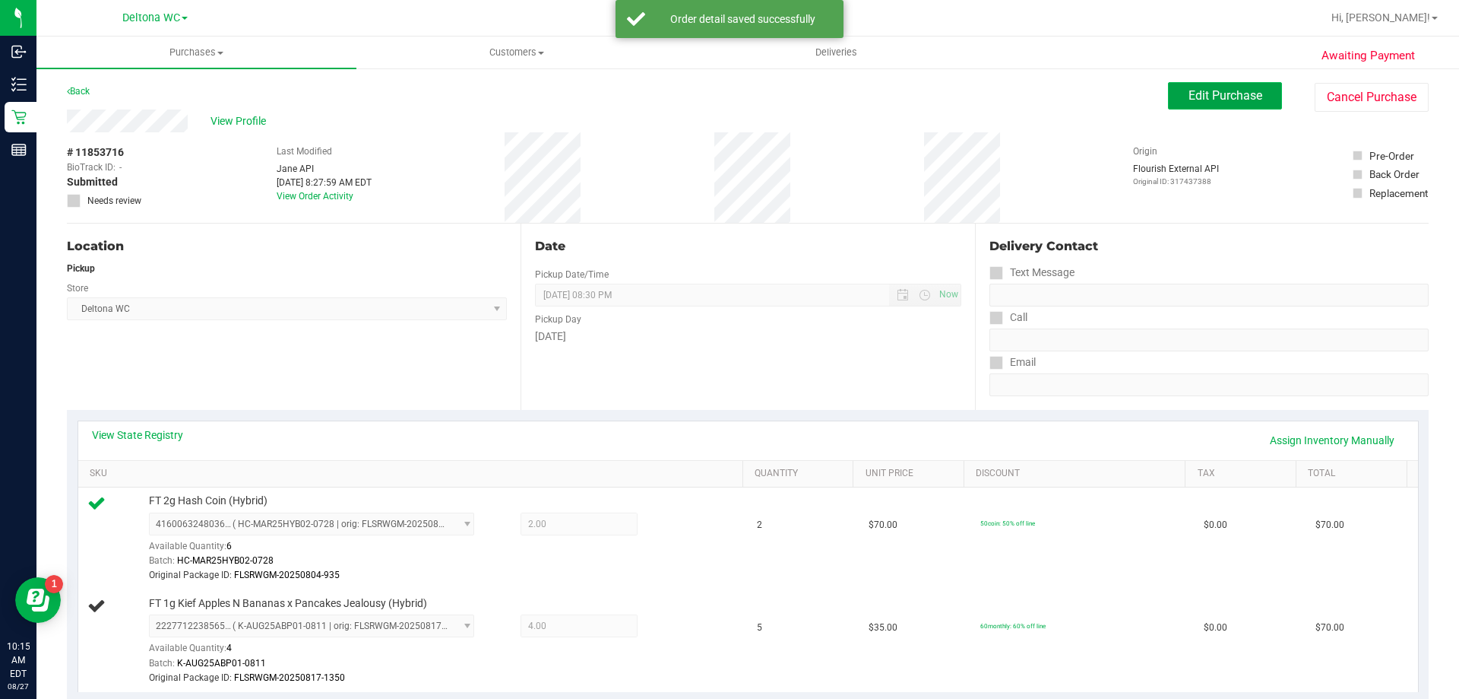
click at [1218, 93] on span "Edit Purchase" at bounding box center [1226, 95] width 74 height 14
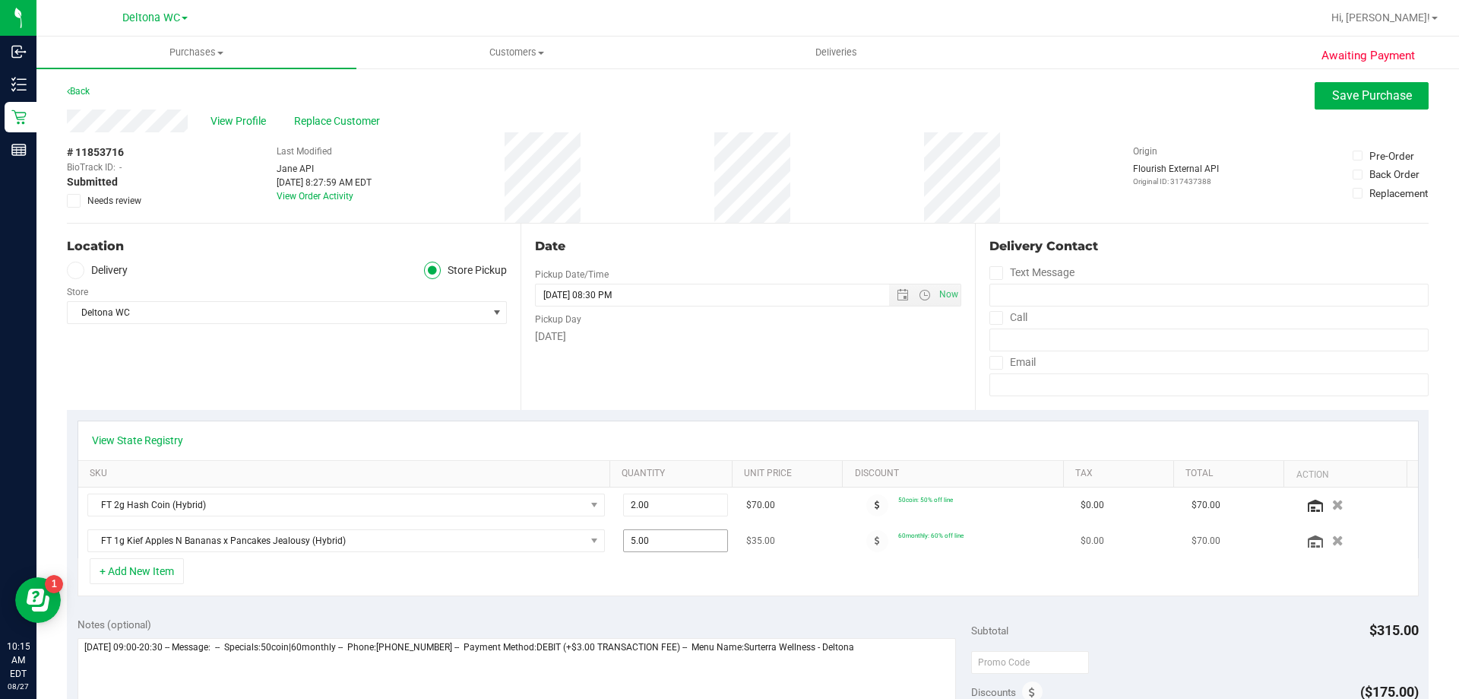
click at [645, 540] on span "5.00 5" at bounding box center [676, 540] width 106 height 23
type input "4"
type input "4.00"
click at [702, 572] on div "+ Add New Item" at bounding box center [749, 577] width 1342 height 38
click at [1378, 97] on span "Save Purchase" at bounding box center [1372, 95] width 80 height 14
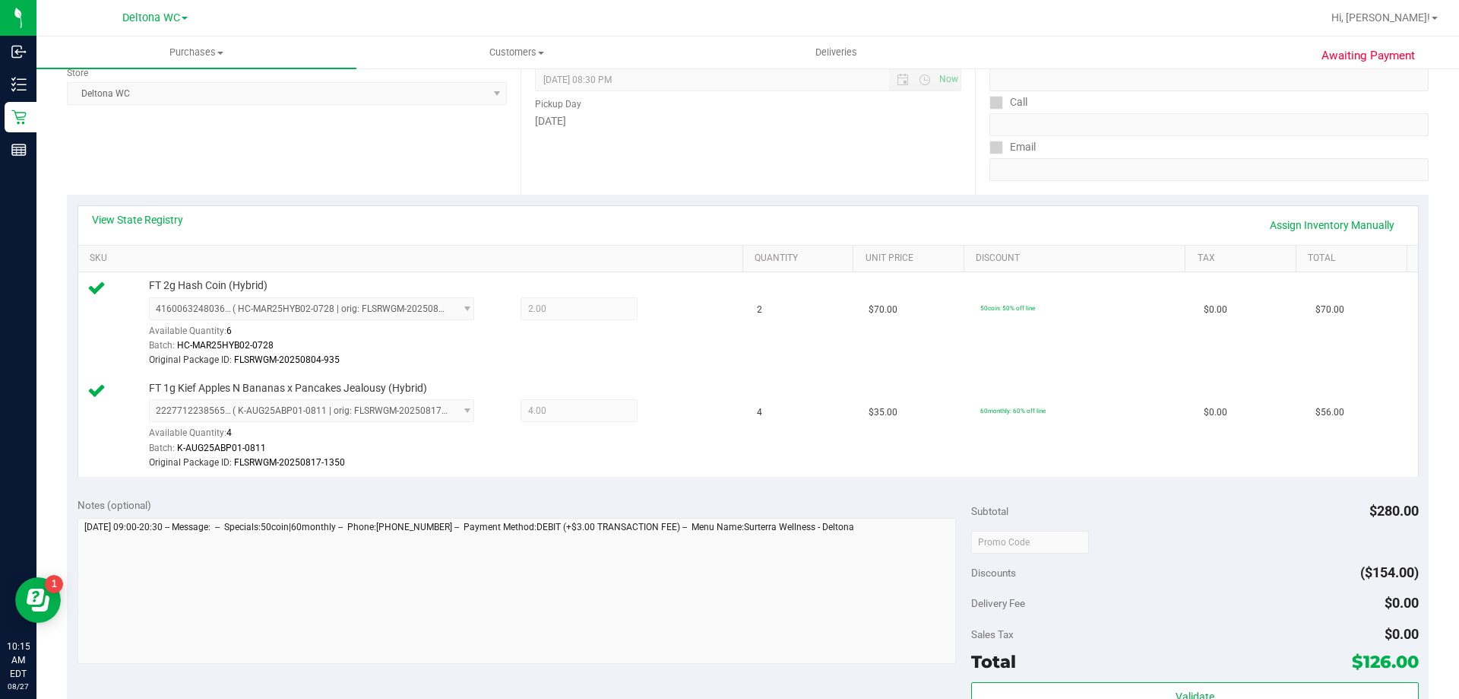
scroll to position [228, 0]
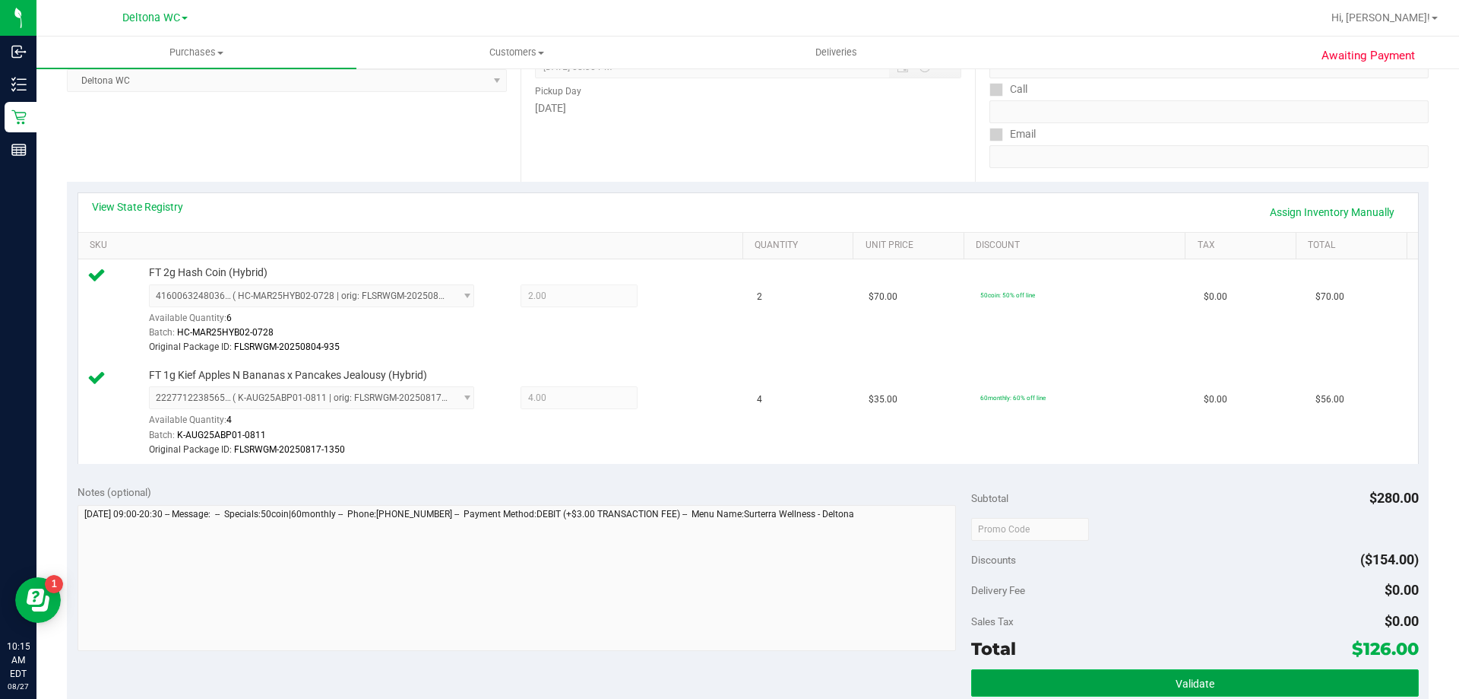
click at [1135, 680] on button "Validate" at bounding box center [1194, 682] width 447 height 27
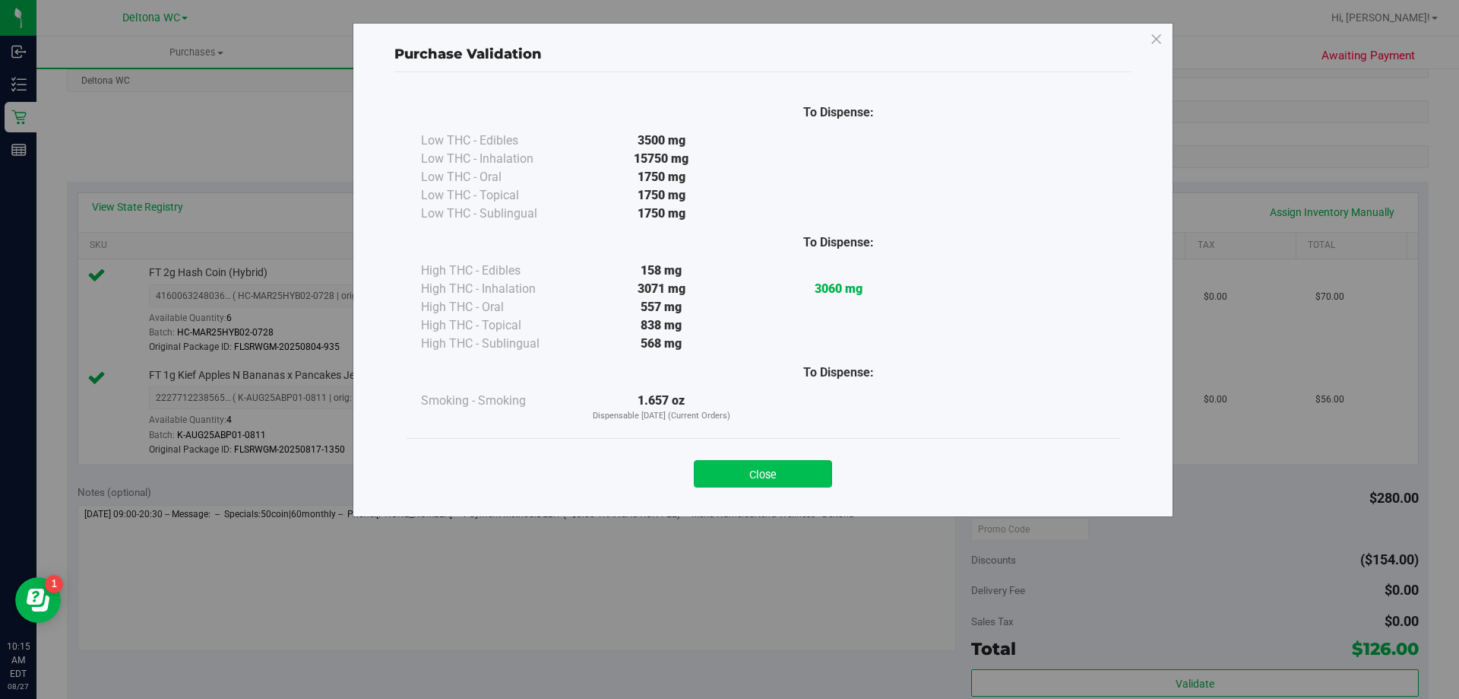
click at [781, 470] on button "Close" at bounding box center [763, 473] width 138 height 27
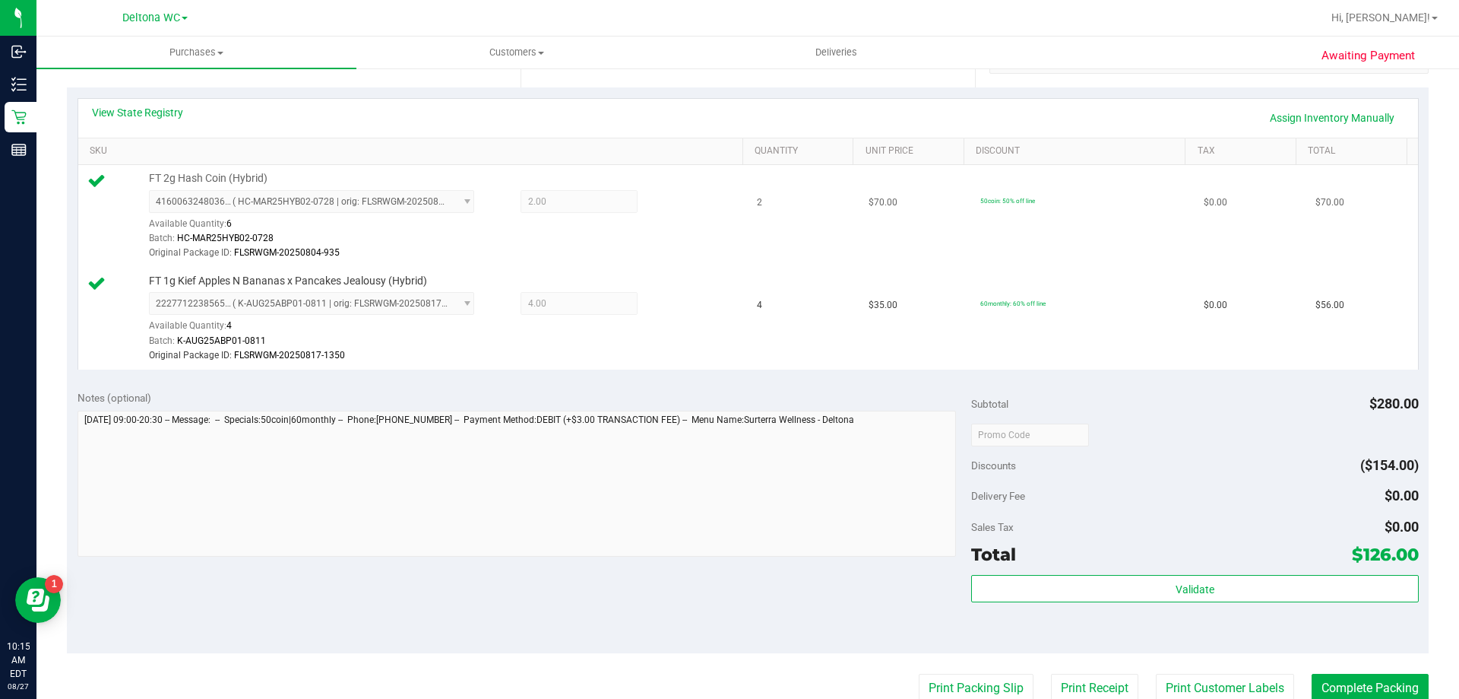
scroll to position [380, 0]
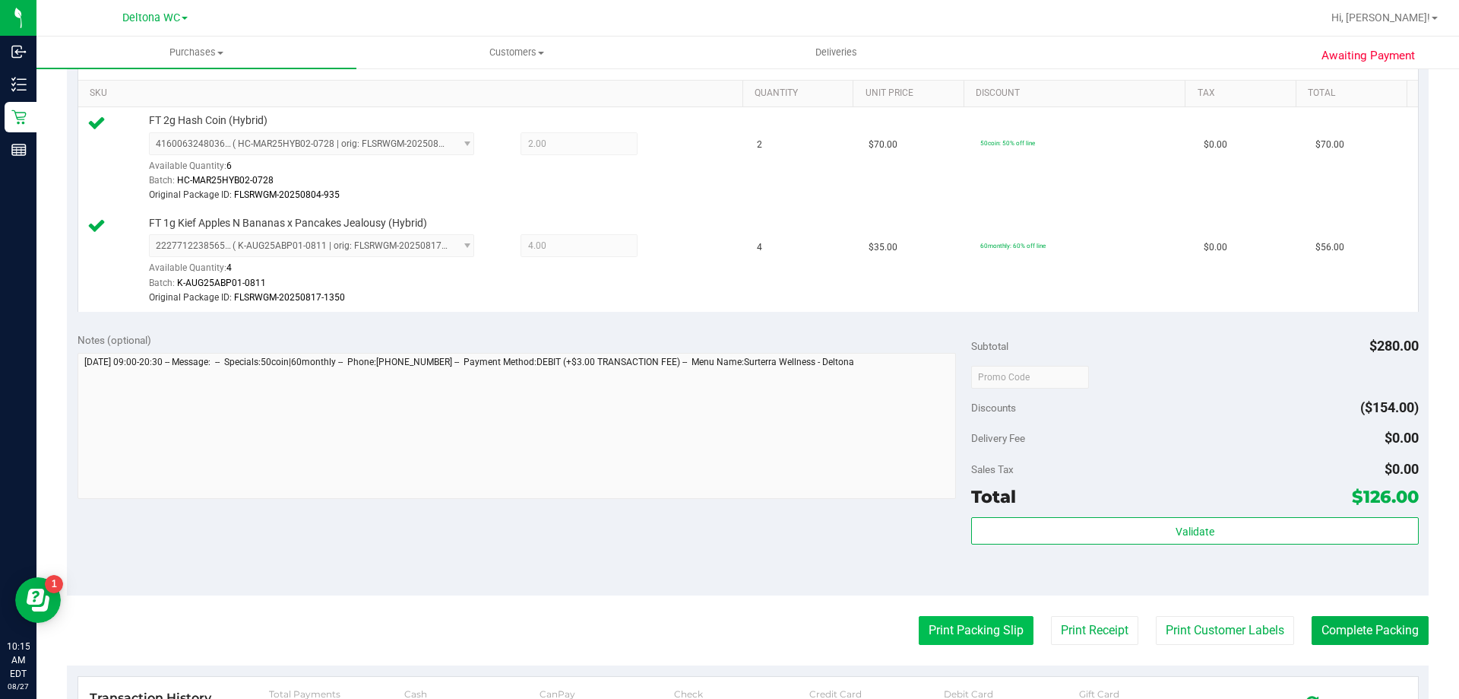
click at [973, 635] on button "Print Packing Slip" at bounding box center [976, 630] width 115 height 29
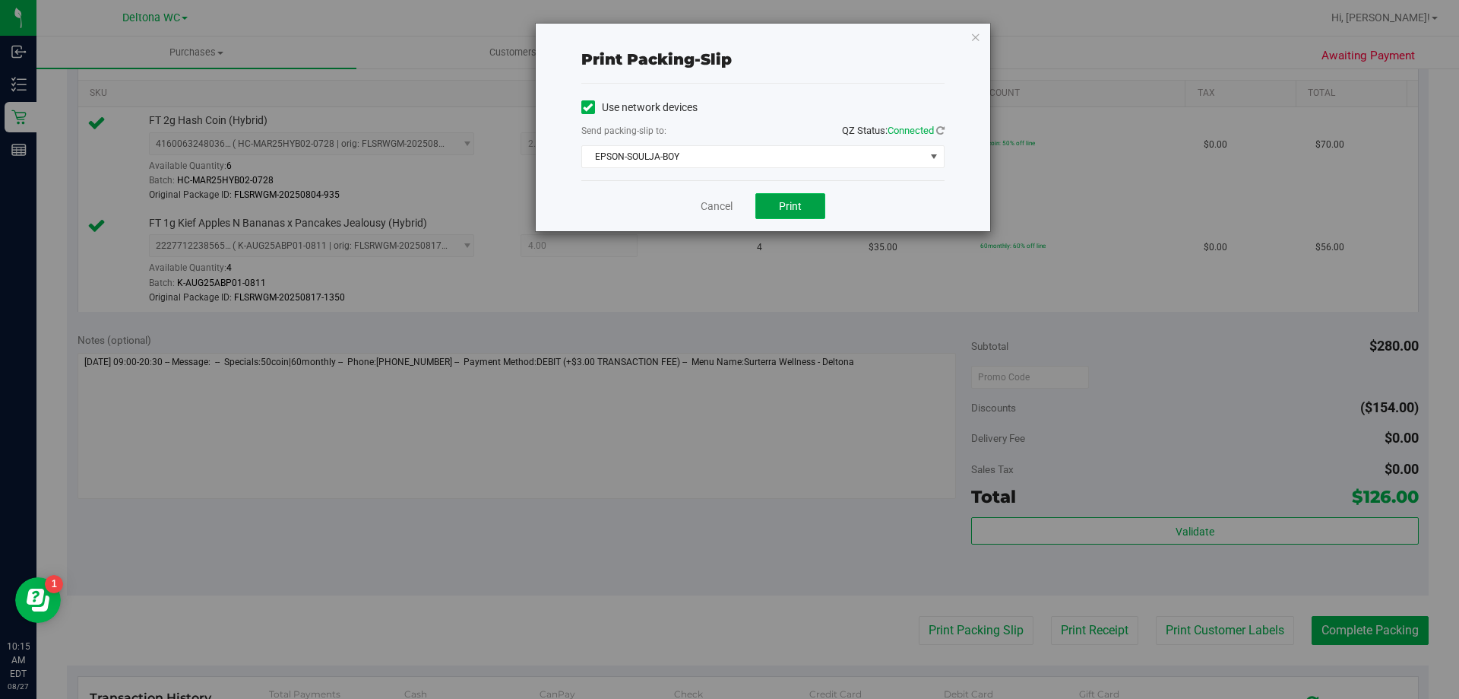
click at [797, 205] on span "Print" at bounding box center [790, 206] width 23 height 12
click at [724, 209] on link "Cancel" at bounding box center [717, 206] width 32 height 16
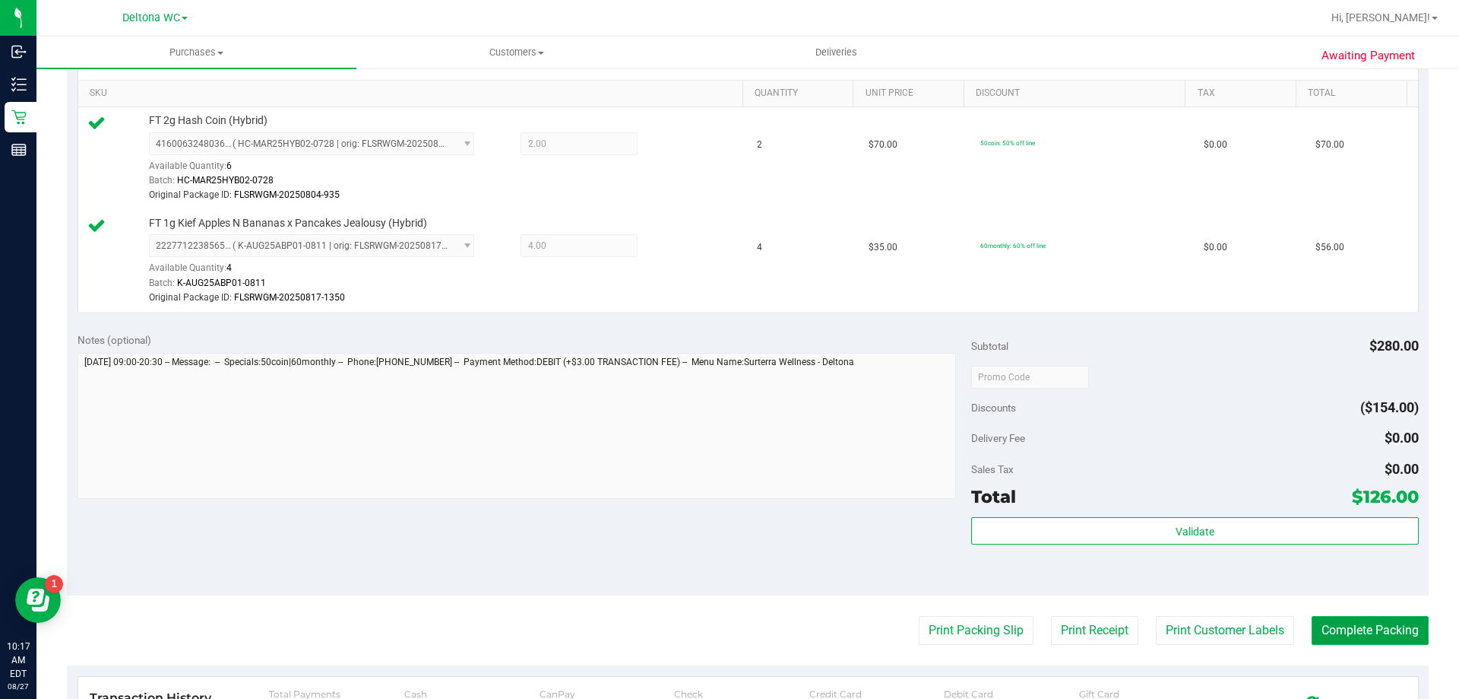
click at [1352, 637] on button "Complete Packing" at bounding box center [1370, 630] width 117 height 29
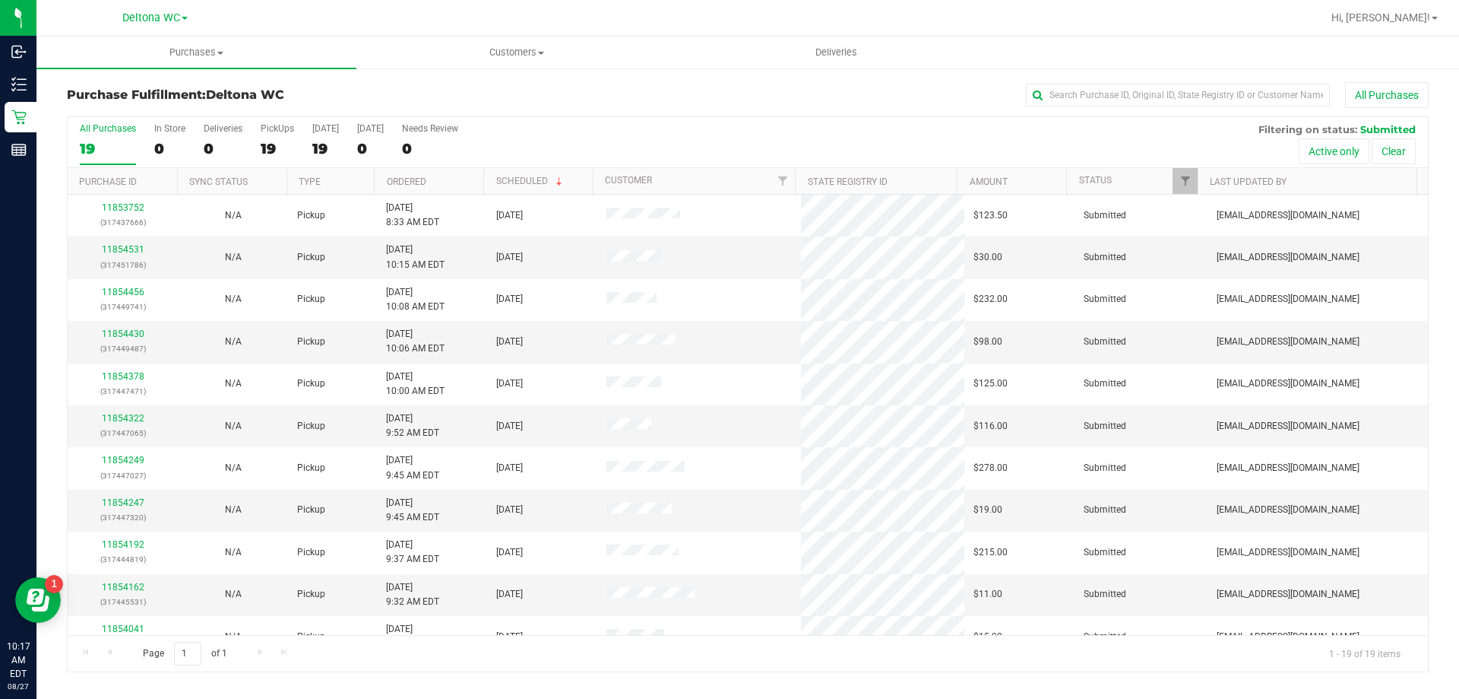
click at [448, 185] on th "Ordered" at bounding box center [428, 181] width 109 height 27
click at [127, 250] on link "11853752" at bounding box center [123, 249] width 43 height 11
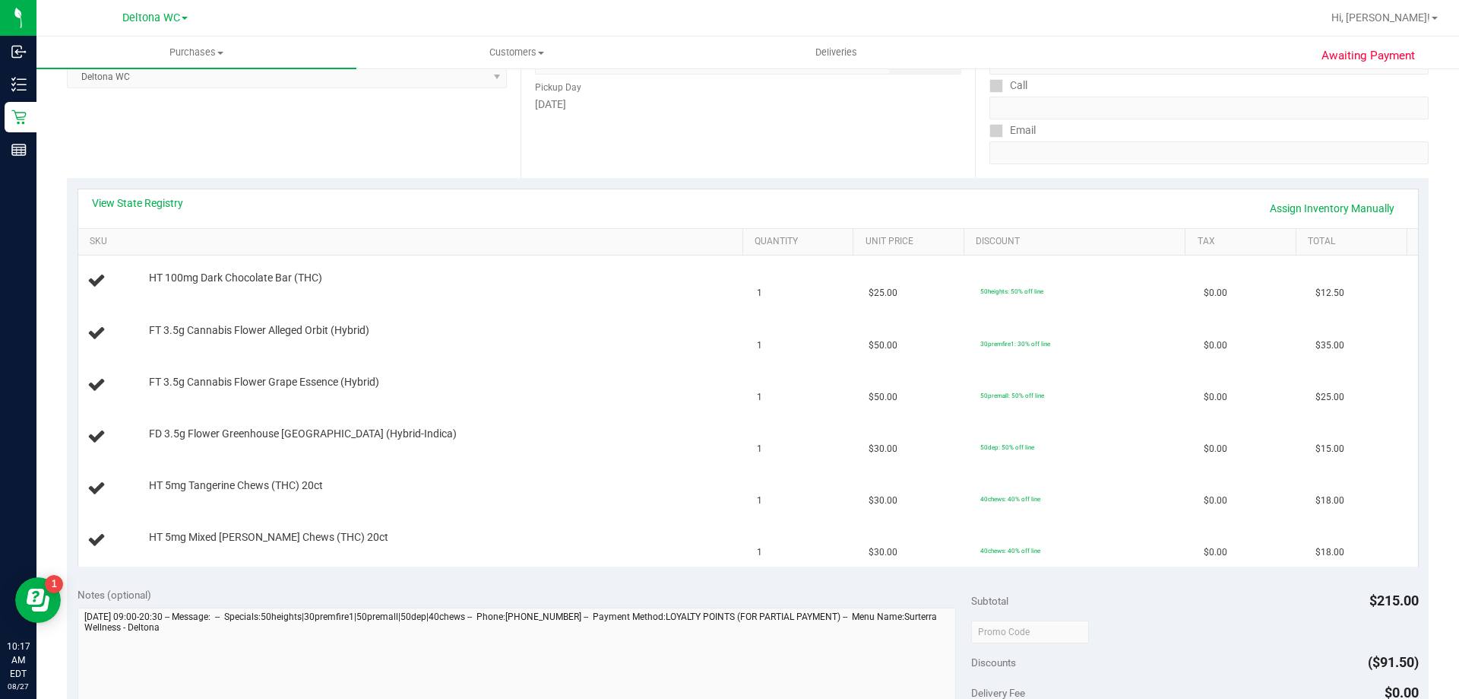
scroll to position [304, 0]
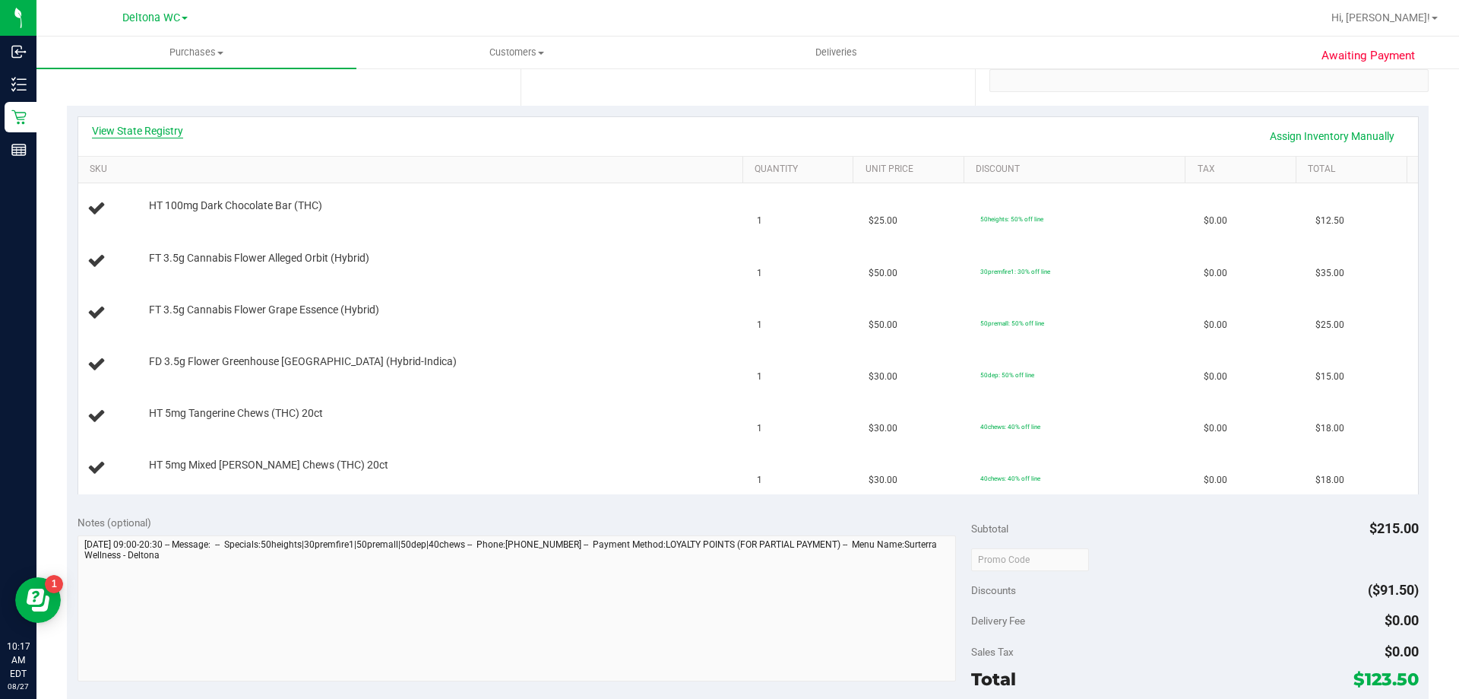
click at [161, 127] on link "View State Registry" at bounding box center [137, 130] width 91 height 15
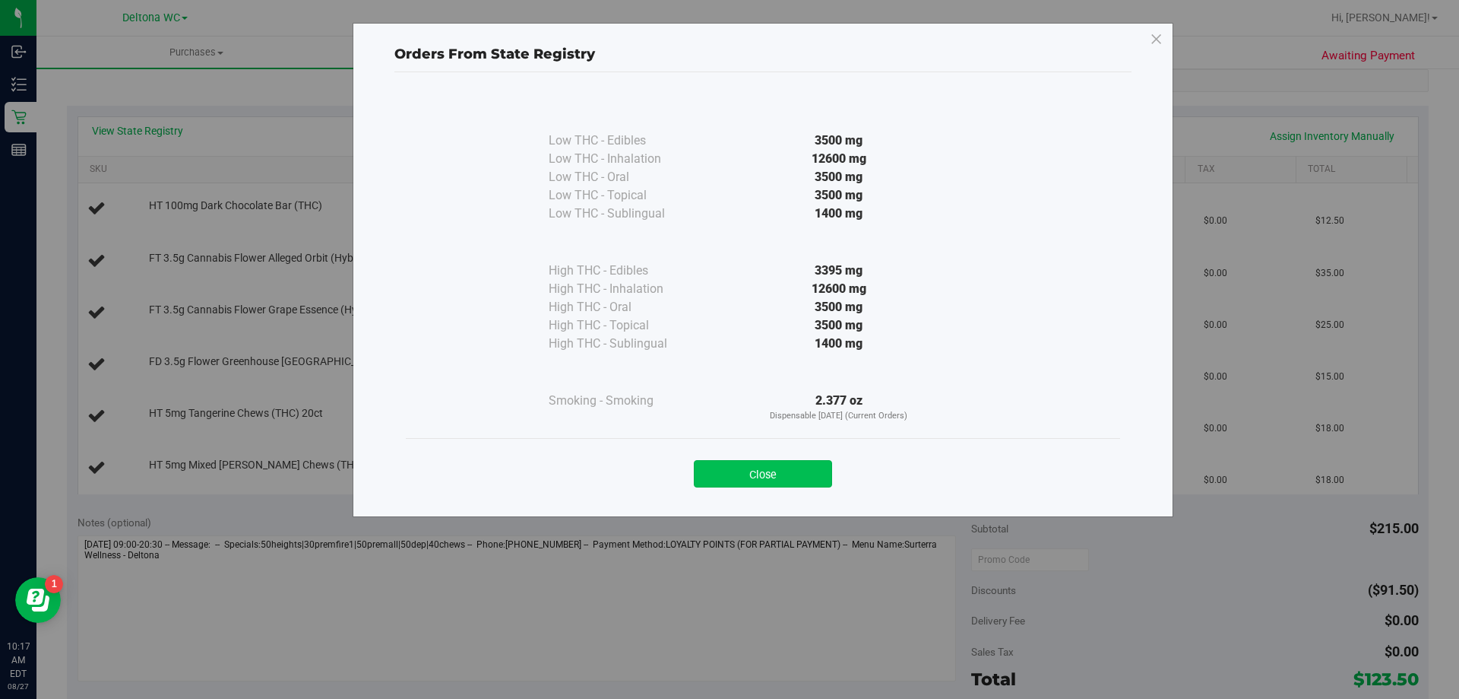
click at [806, 470] on button "Close" at bounding box center [763, 473] width 138 height 27
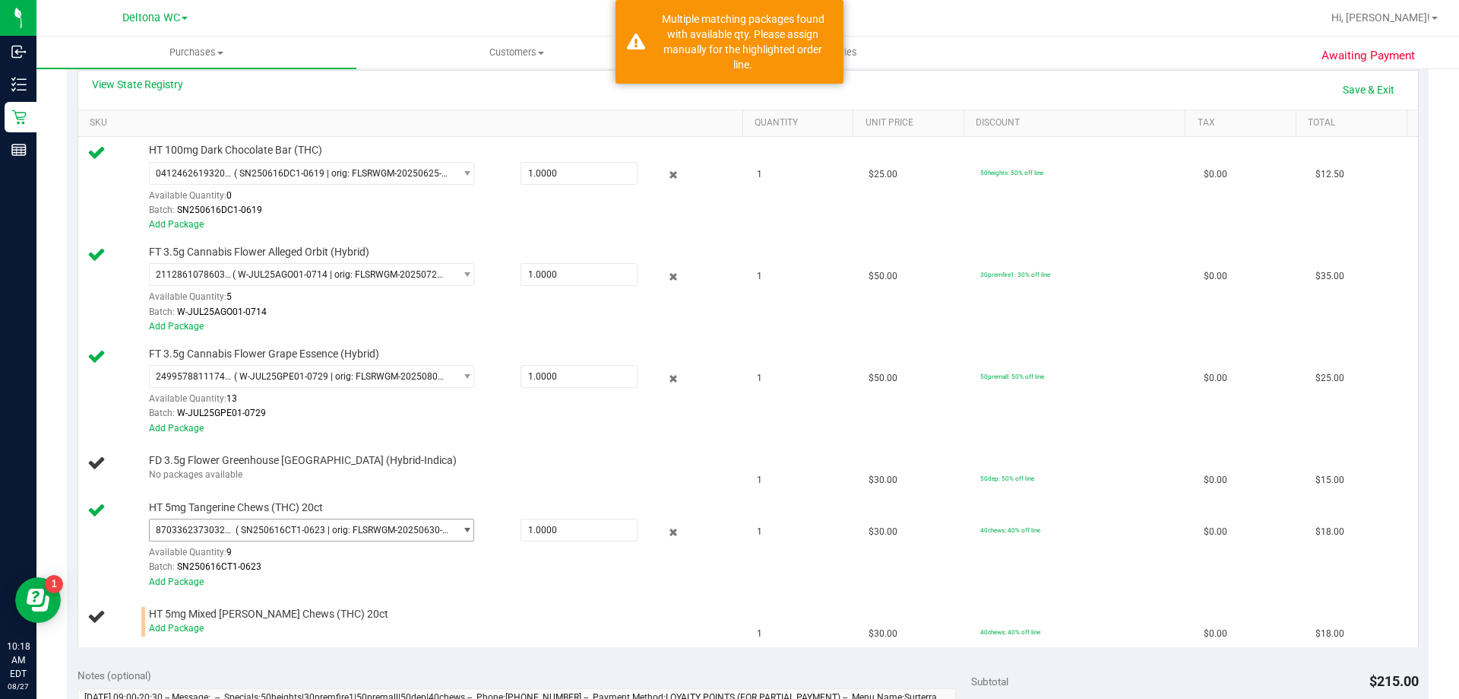
scroll to position [532, 0]
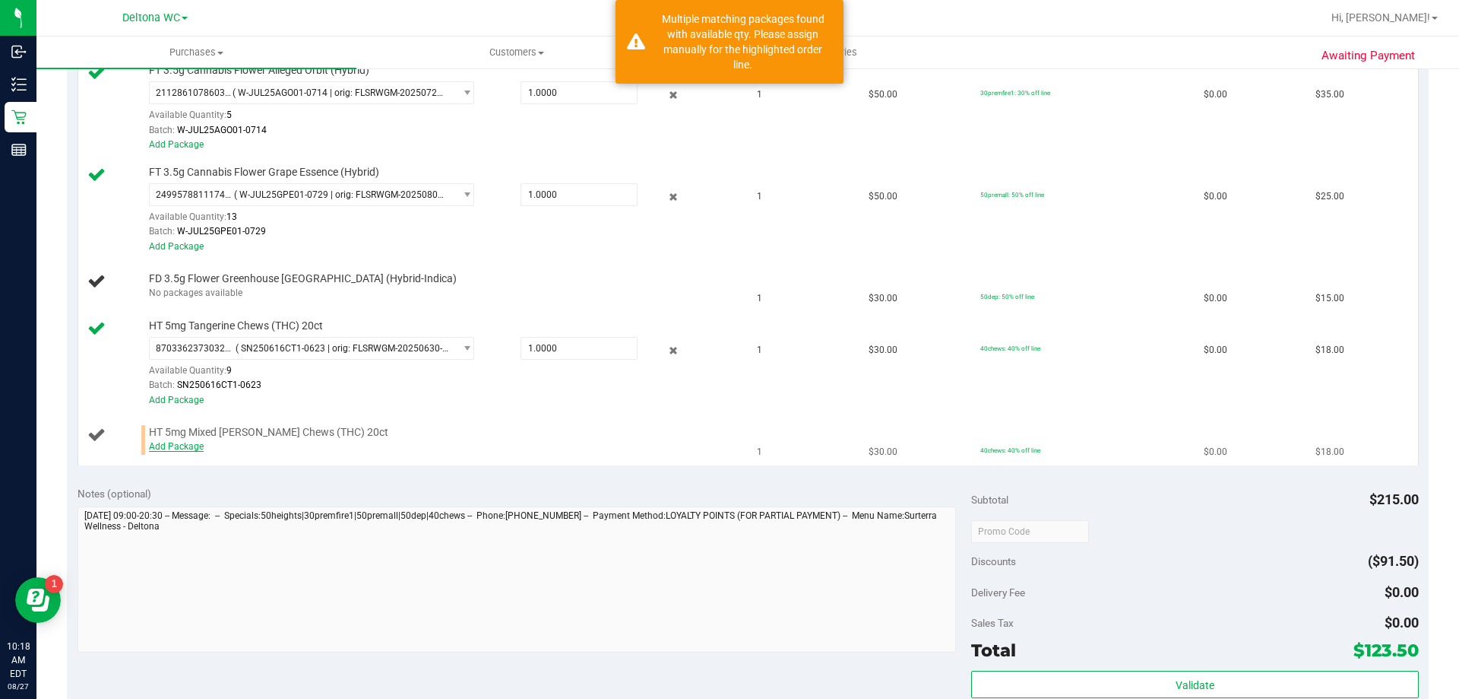
click at [176, 444] on link "Add Package" at bounding box center [176, 446] width 55 height 11
click at [204, 486] on div "Notes (optional)" at bounding box center [525, 493] width 895 height 15
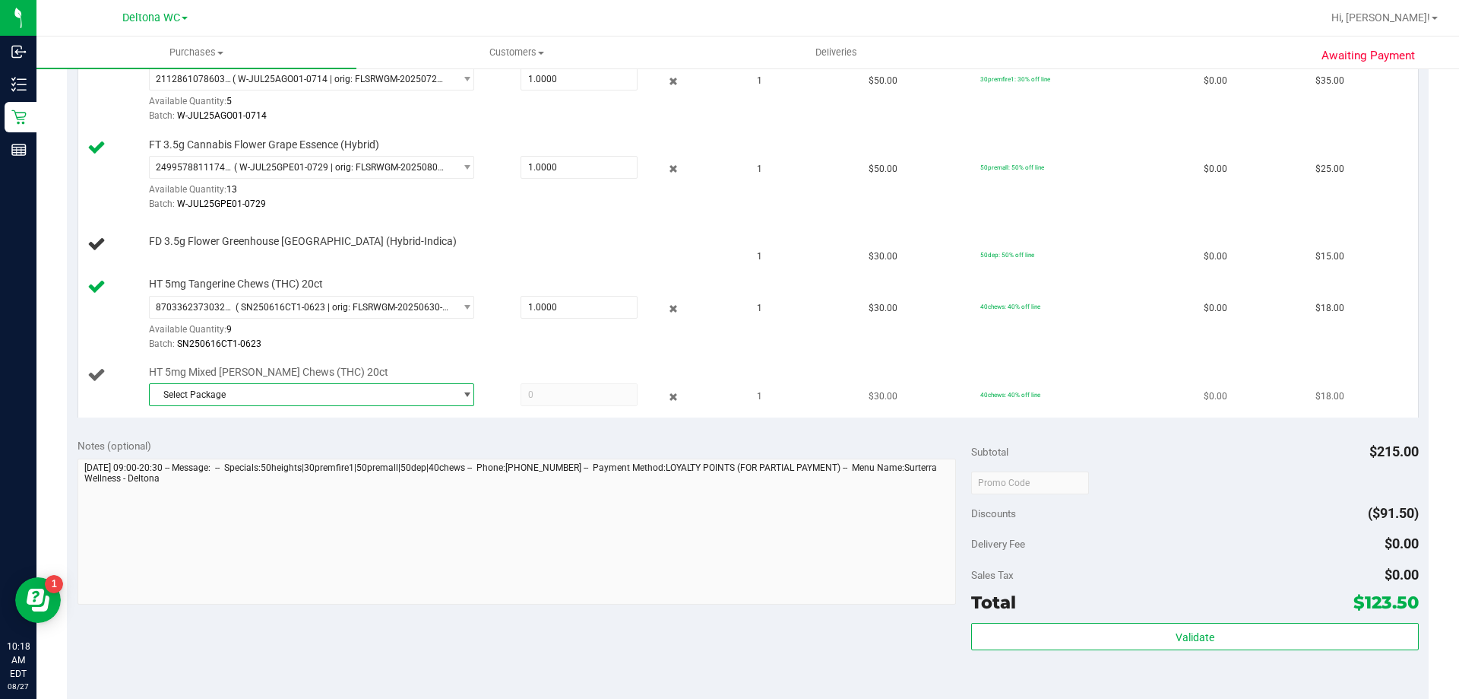
click at [313, 388] on span "Select Package" at bounding box center [302, 394] width 305 height 21
click at [308, 454] on span "( SN250701CM1-0708 | orig: FLSRWGM-20250714-969 )" at bounding box center [361, 457] width 230 height 11
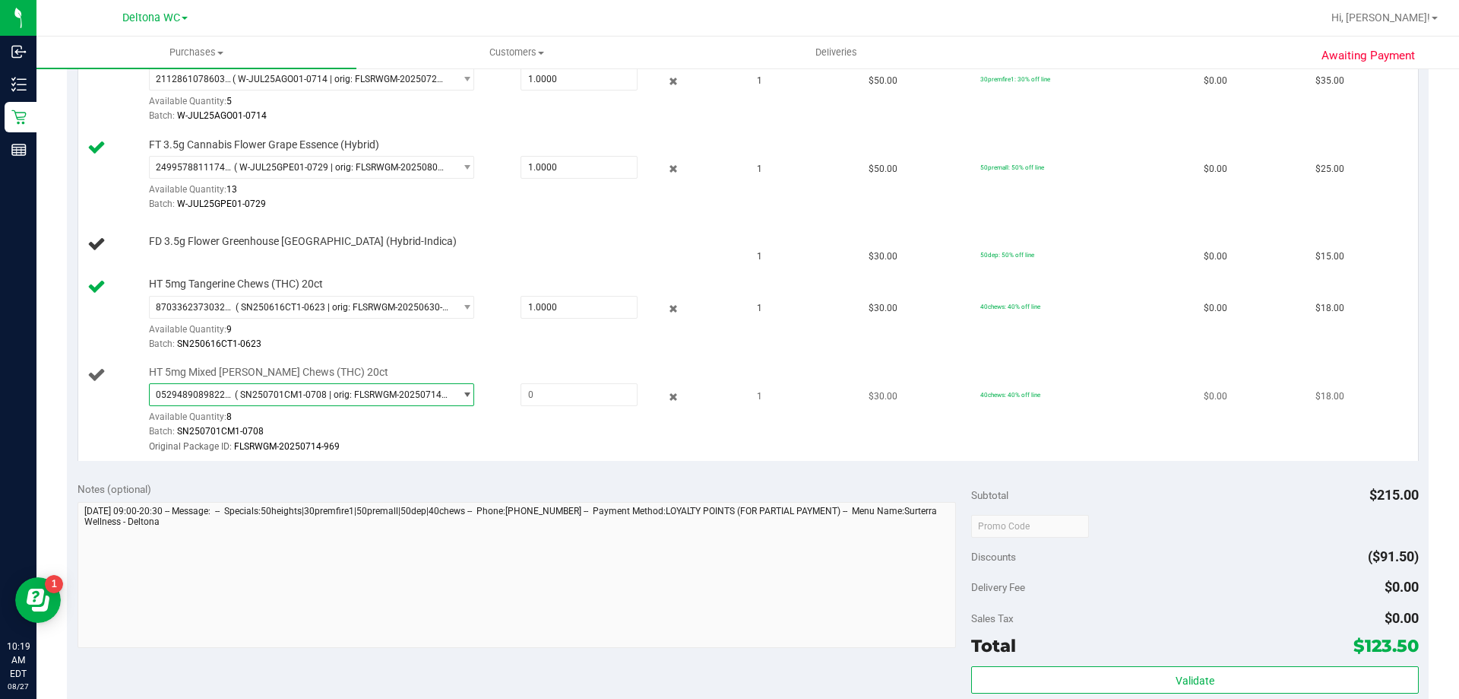
click at [322, 396] on span "( SN250701CM1-0708 | orig: FLSRWGM-20250714-969 )" at bounding box center [342, 394] width 214 height 11
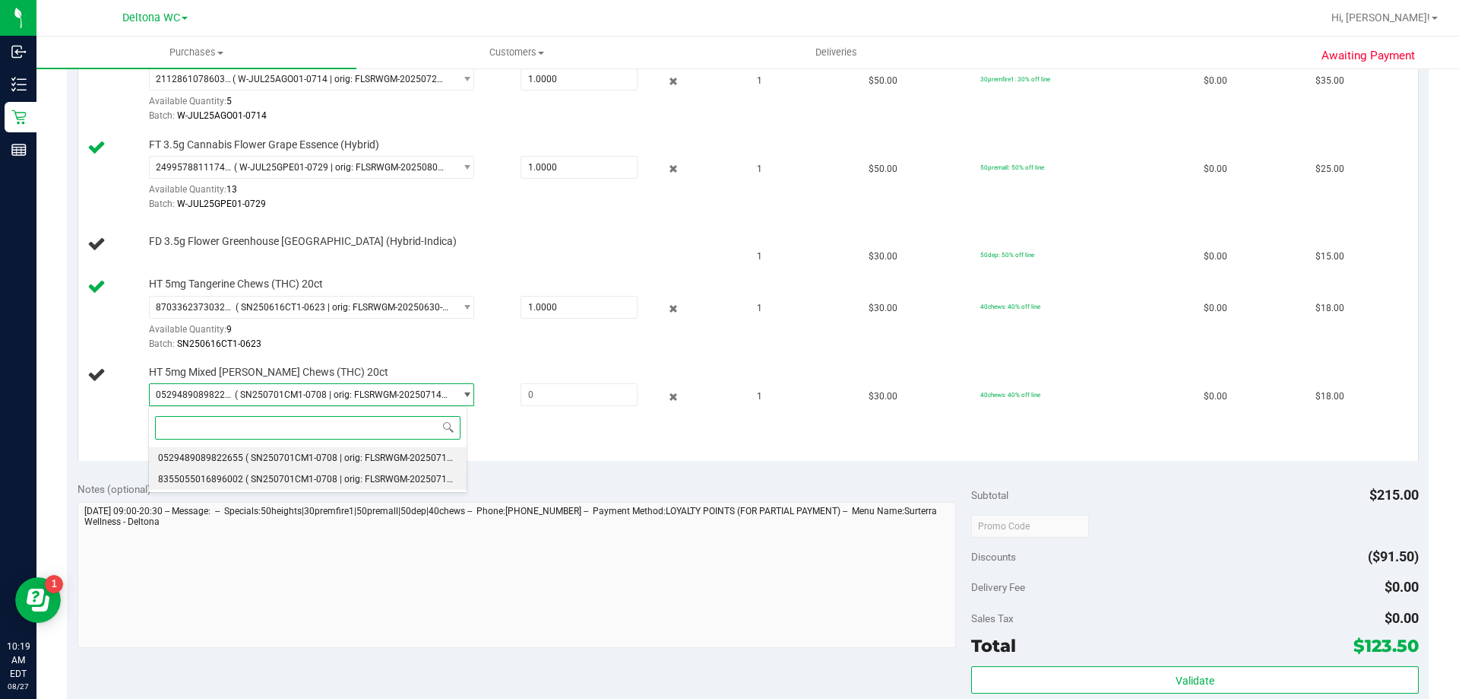
click at [308, 479] on span "( SN250701CM1-0708 | orig: FLSRWGM-20250714-1053 )" at bounding box center [364, 479] width 236 height 11
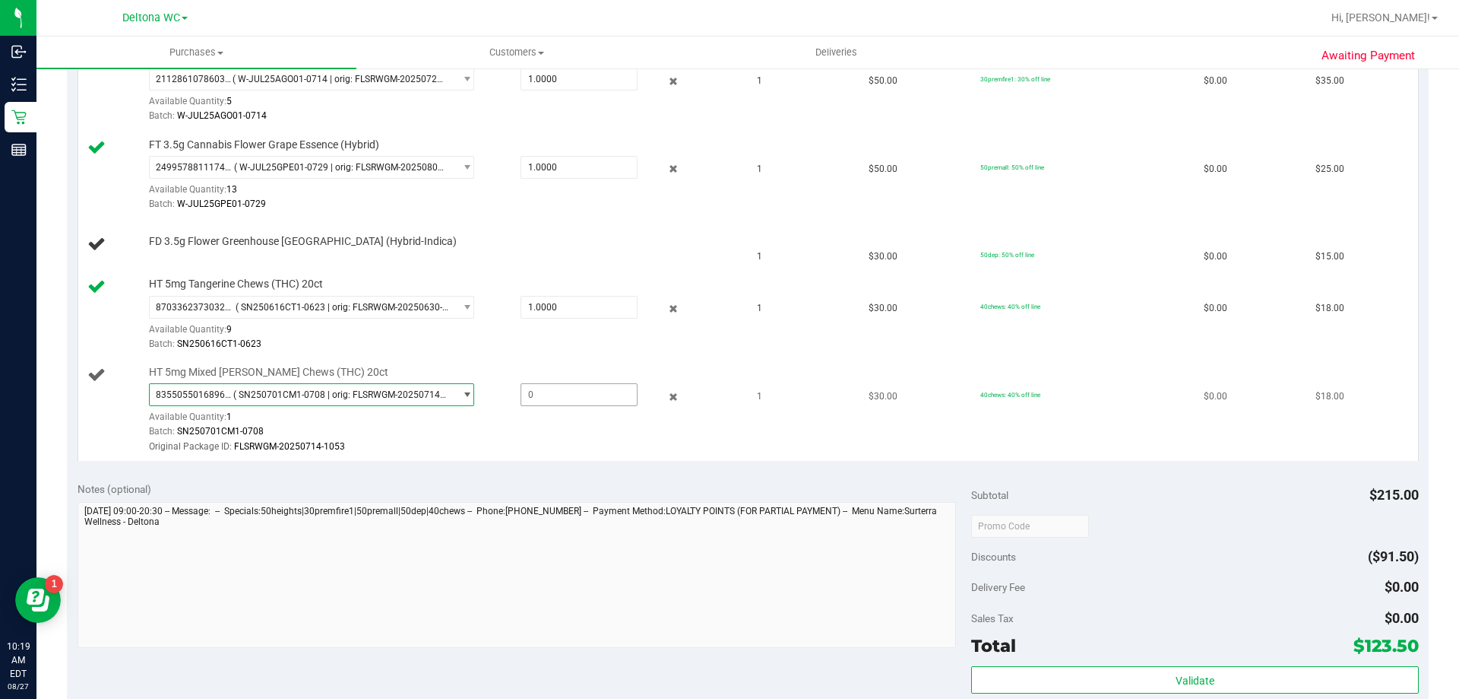
click at [575, 392] on span at bounding box center [579, 394] width 117 height 23
type input "1"
type input "1.0000"
click at [578, 436] on div "Batch: SN250701CM1-0708" at bounding box center [442, 431] width 587 height 14
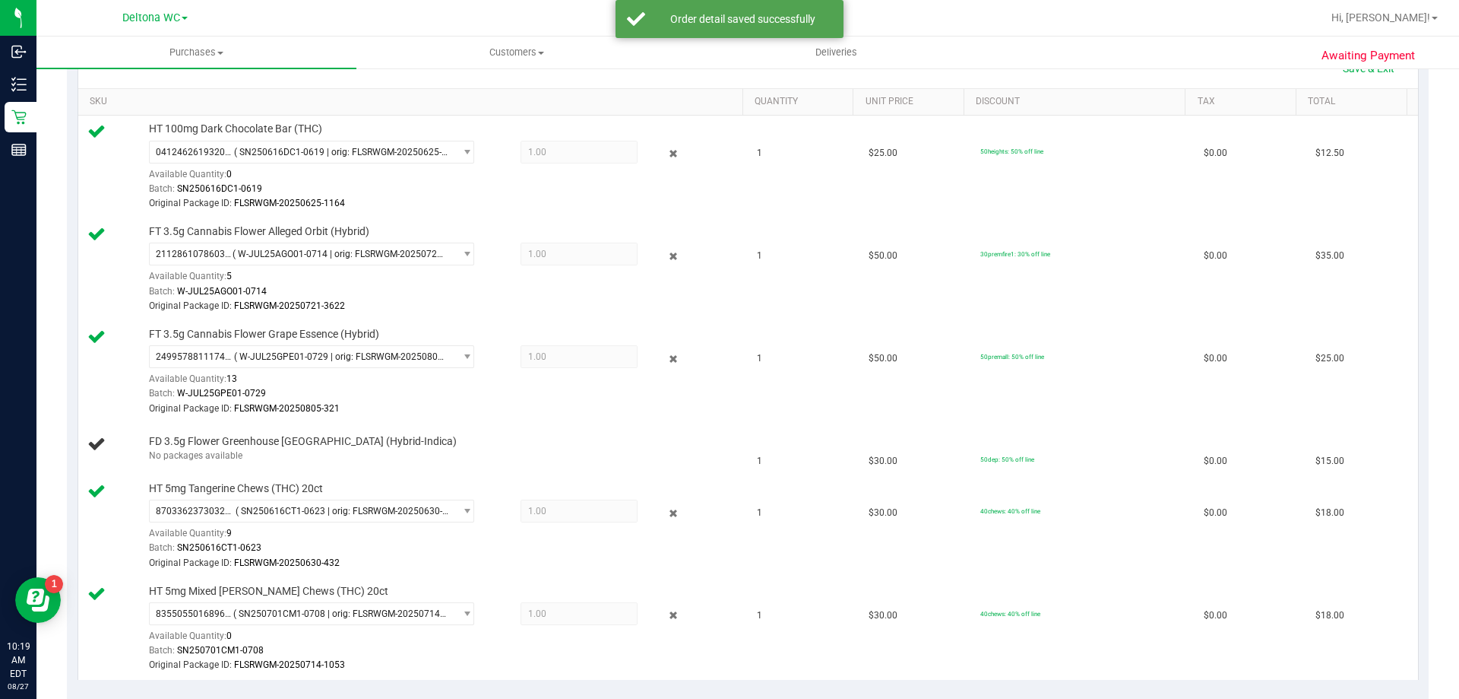
scroll to position [228, 0]
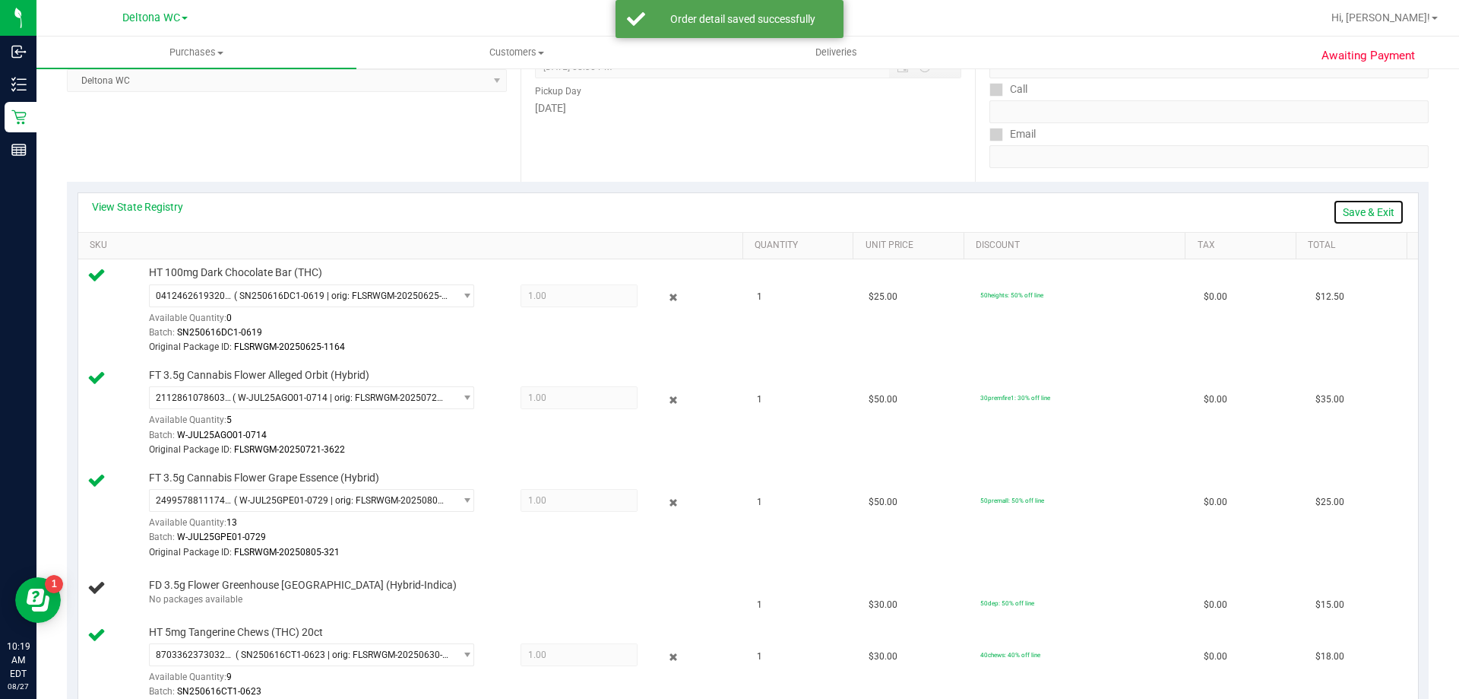
click at [1364, 215] on link "Save & Exit" at bounding box center [1368, 212] width 71 height 26
click at [334, 584] on span "FD 3.5g Flower Greenhouse [GEOGRAPHIC_DATA] (Hybrid-Indica)" at bounding box center [303, 589] width 308 height 14
copy div "FD 3.5g Flower Greenhouse [GEOGRAPHIC_DATA] (Hybrid-Indica)"
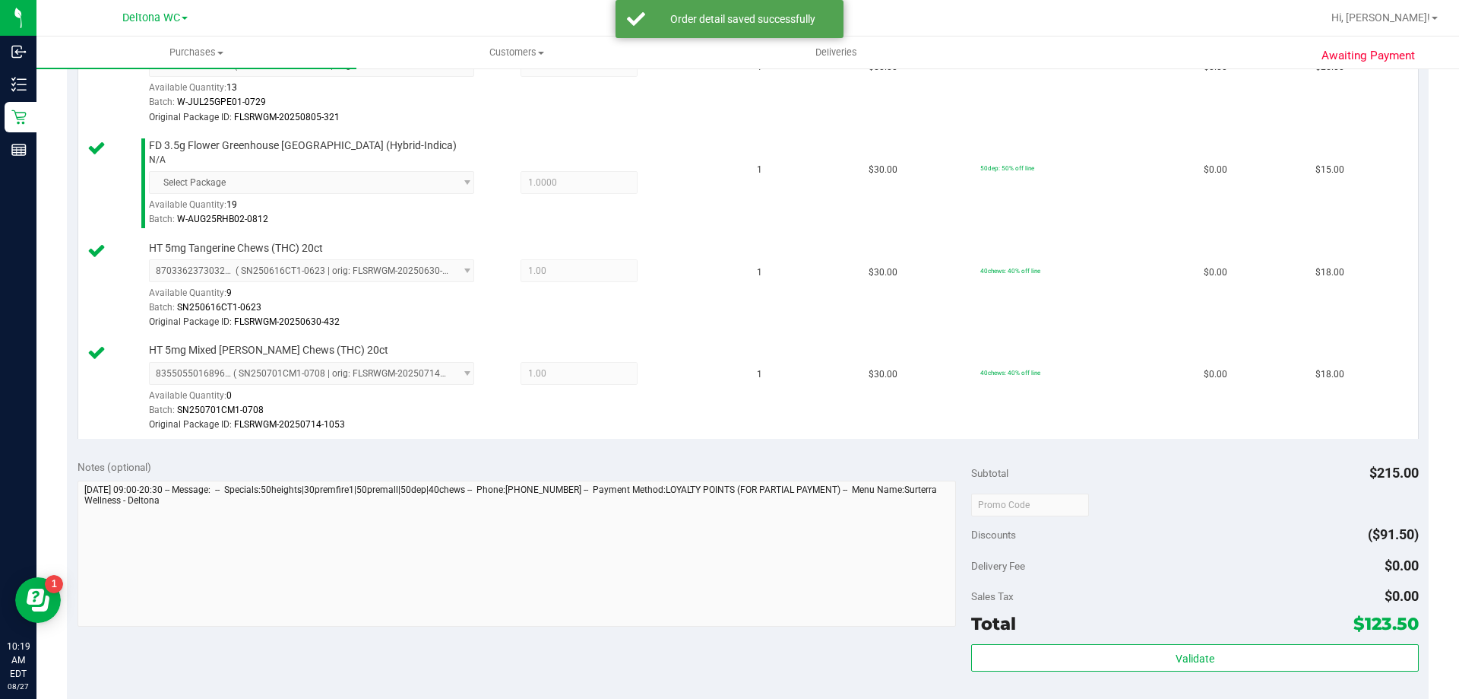
scroll to position [836, 0]
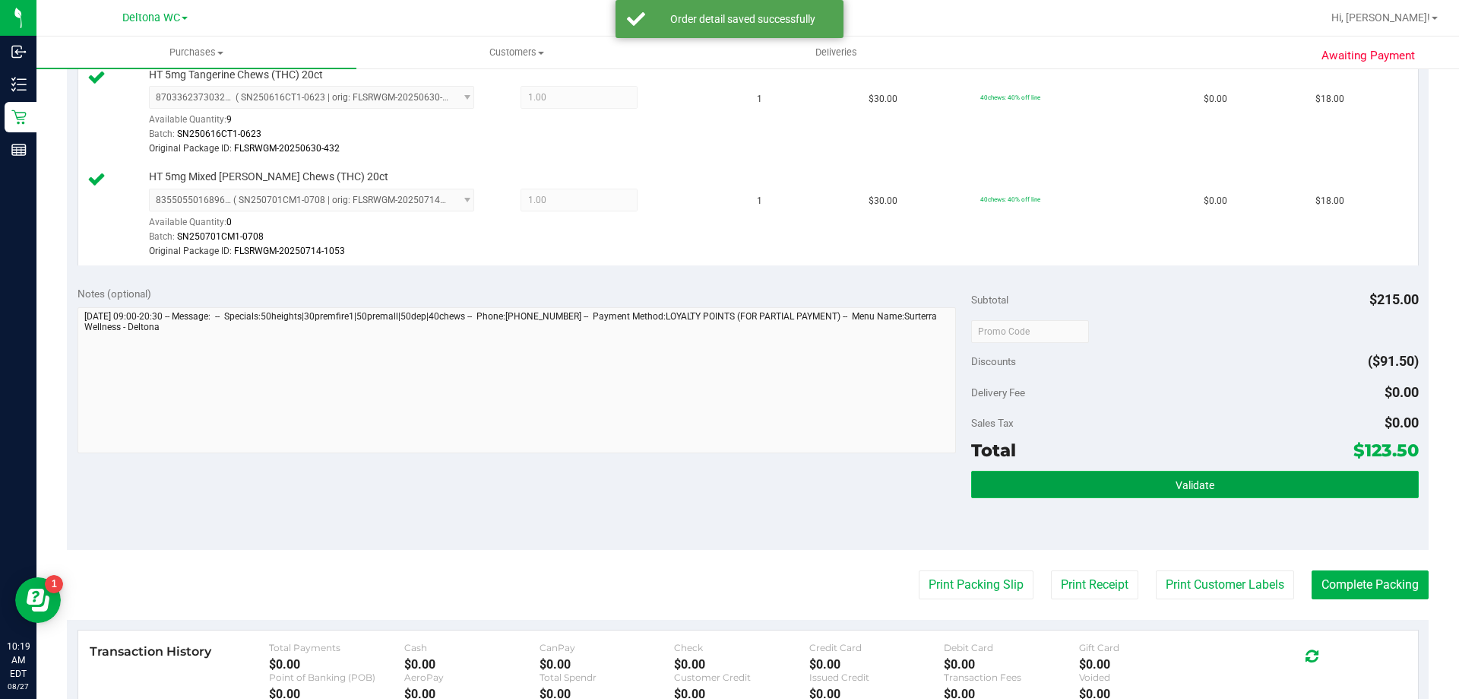
click at [1081, 486] on button "Validate" at bounding box center [1194, 483] width 447 height 27
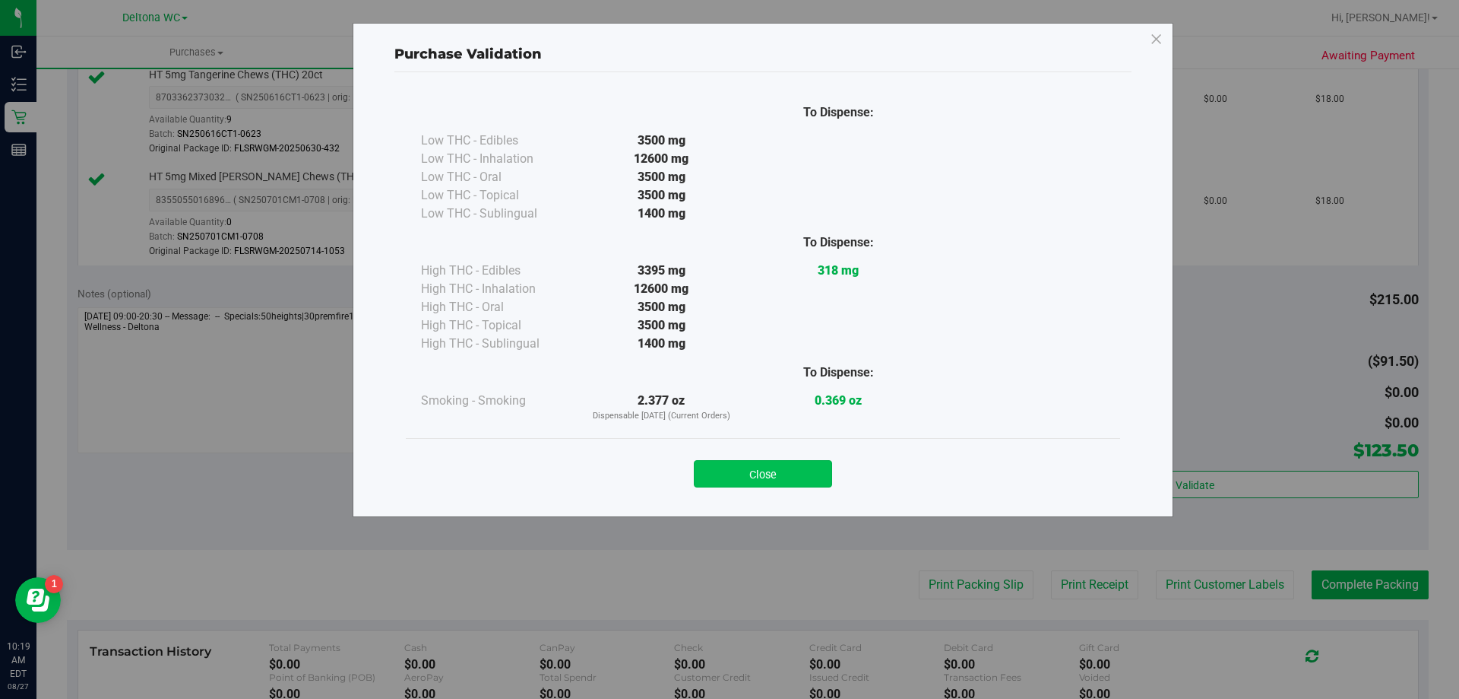
click at [733, 467] on button "Close" at bounding box center [763, 473] width 138 height 27
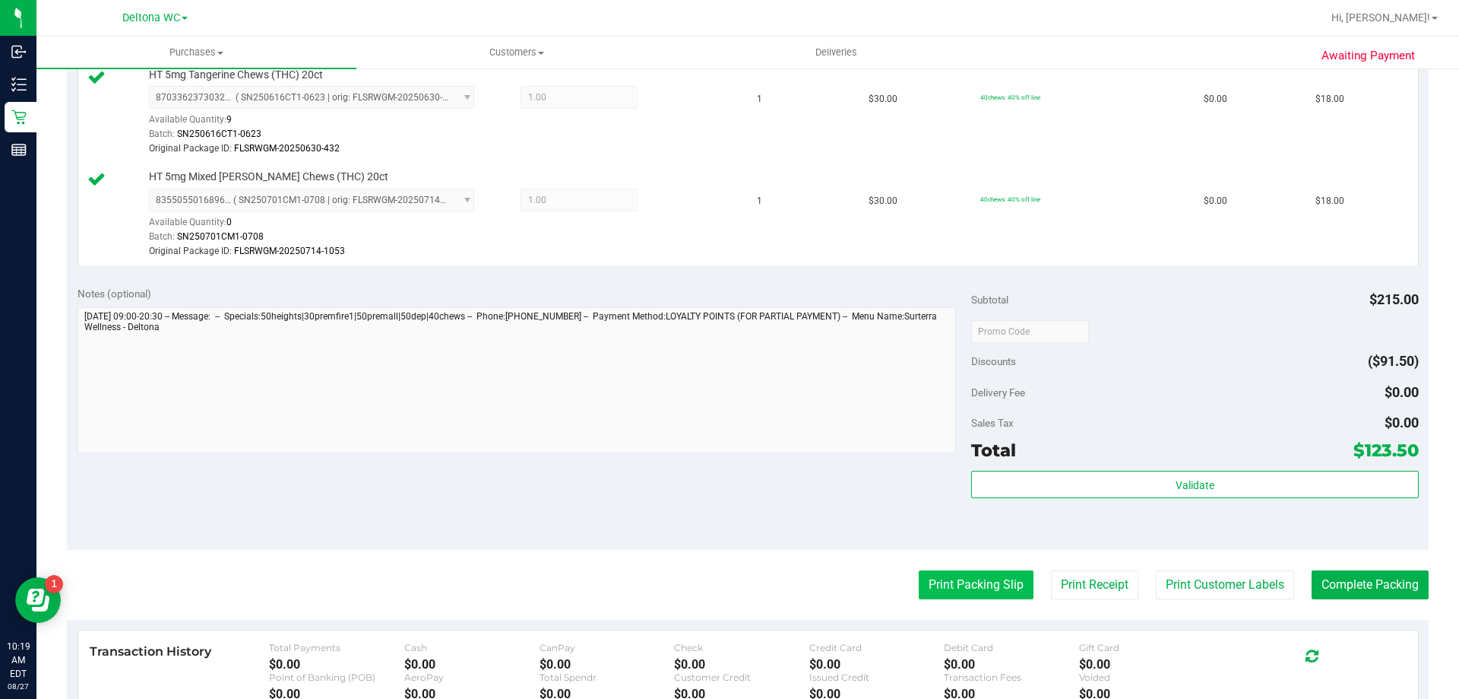
click at [984, 593] on button "Print Packing Slip" at bounding box center [976, 584] width 115 height 29
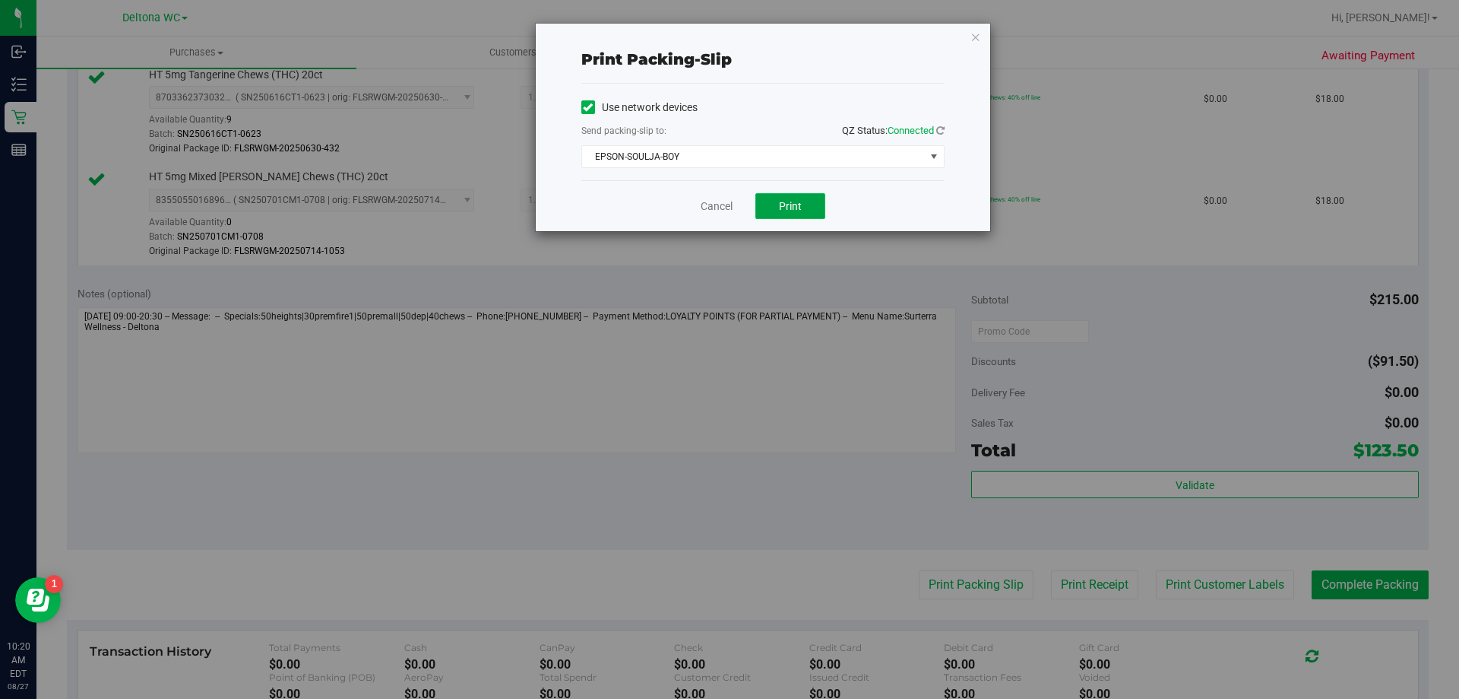
click at [799, 203] on span "Print" at bounding box center [790, 206] width 23 height 12
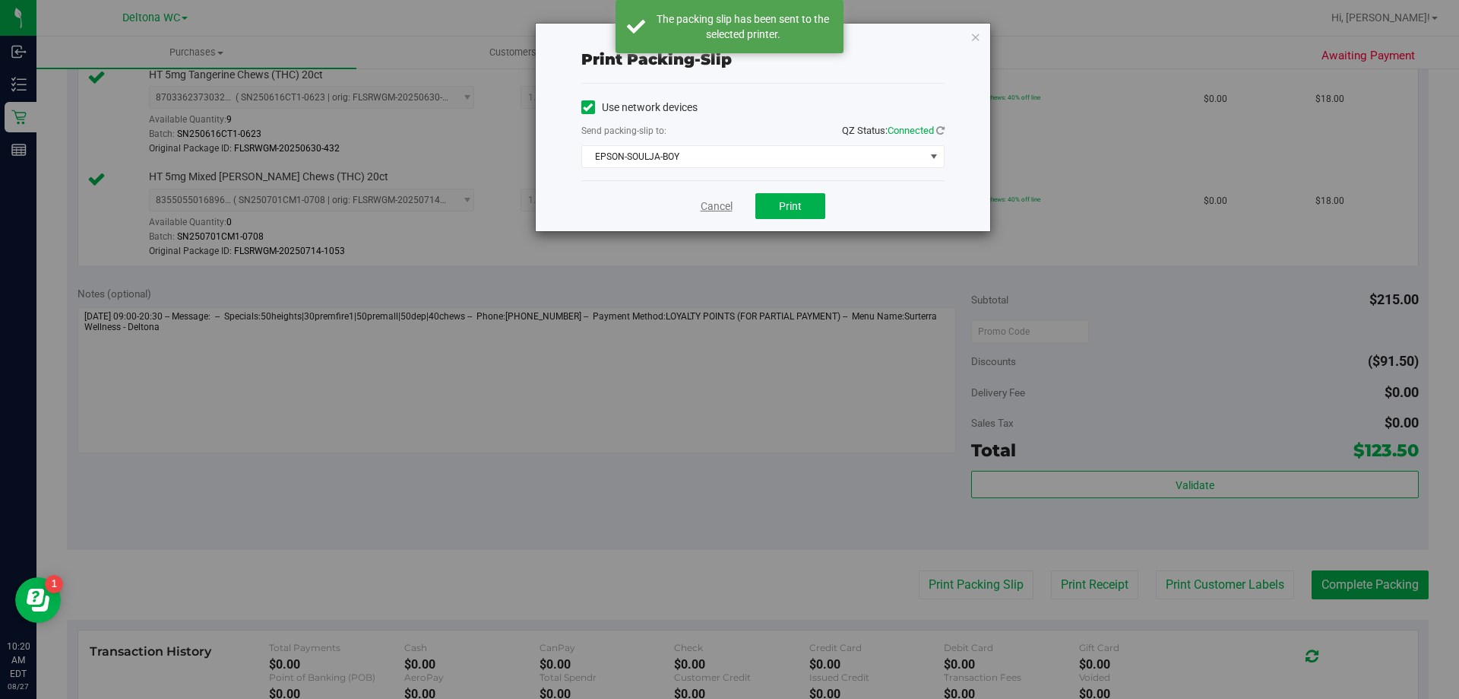
click at [720, 208] on link "Cancel" at bounding box center [717, 206] width 32 height 16
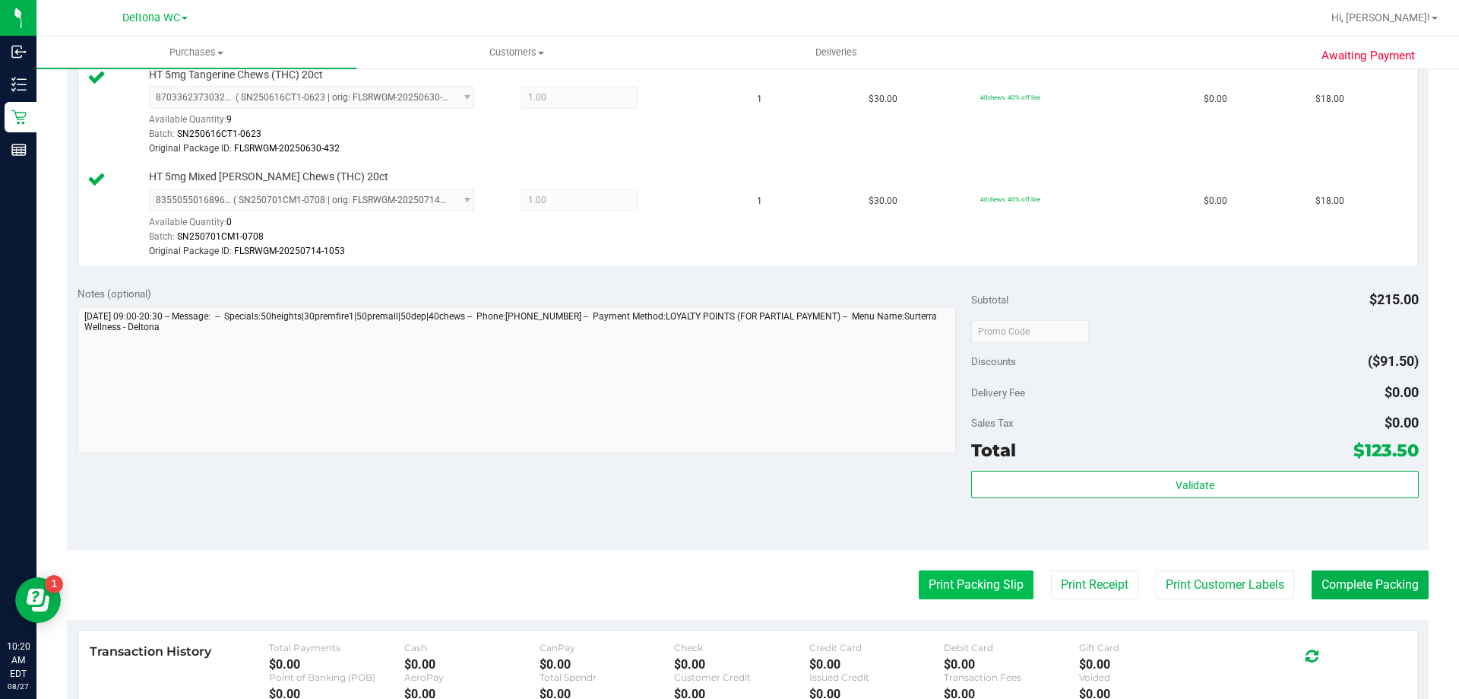
click at [968, 591] on button "Print Packing Slip" at bounding box center [976, 584] width 115 height 29
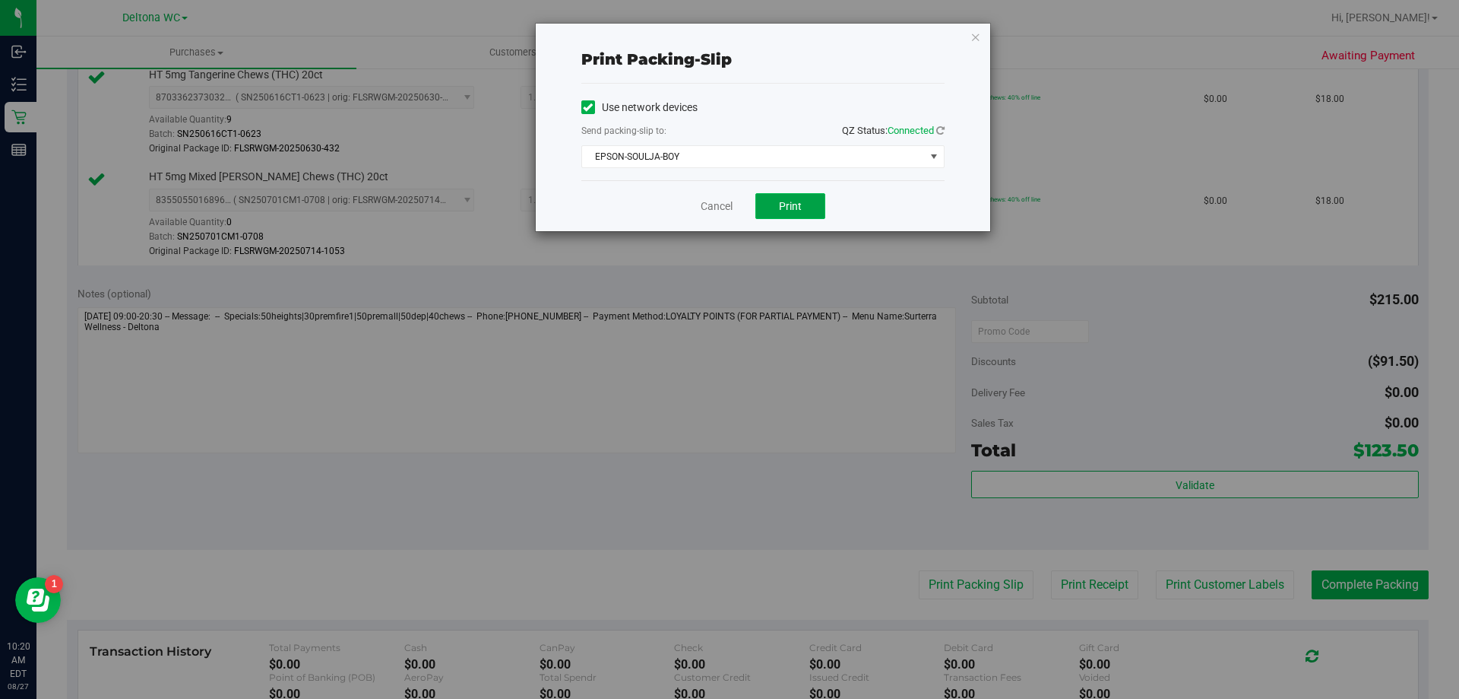
click at [795, 208] on span "Print" at bounding box center [790, 206] width 23 height 12
click at [709, 211] on link "Cancel" at bounding box center [717, 206] width 32 height 16
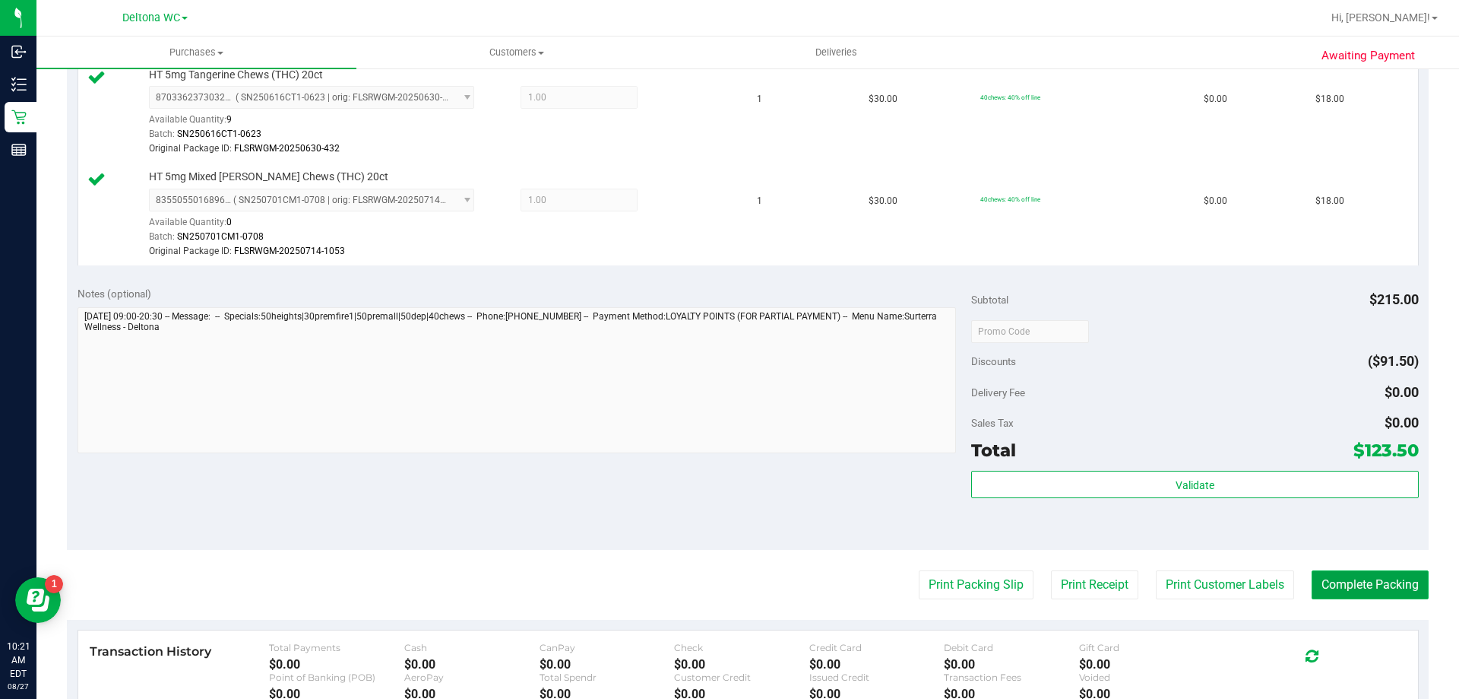
click at [1321, 586] on button "Complete Packing" at bounding box center [1370, 584] width 117 height 29
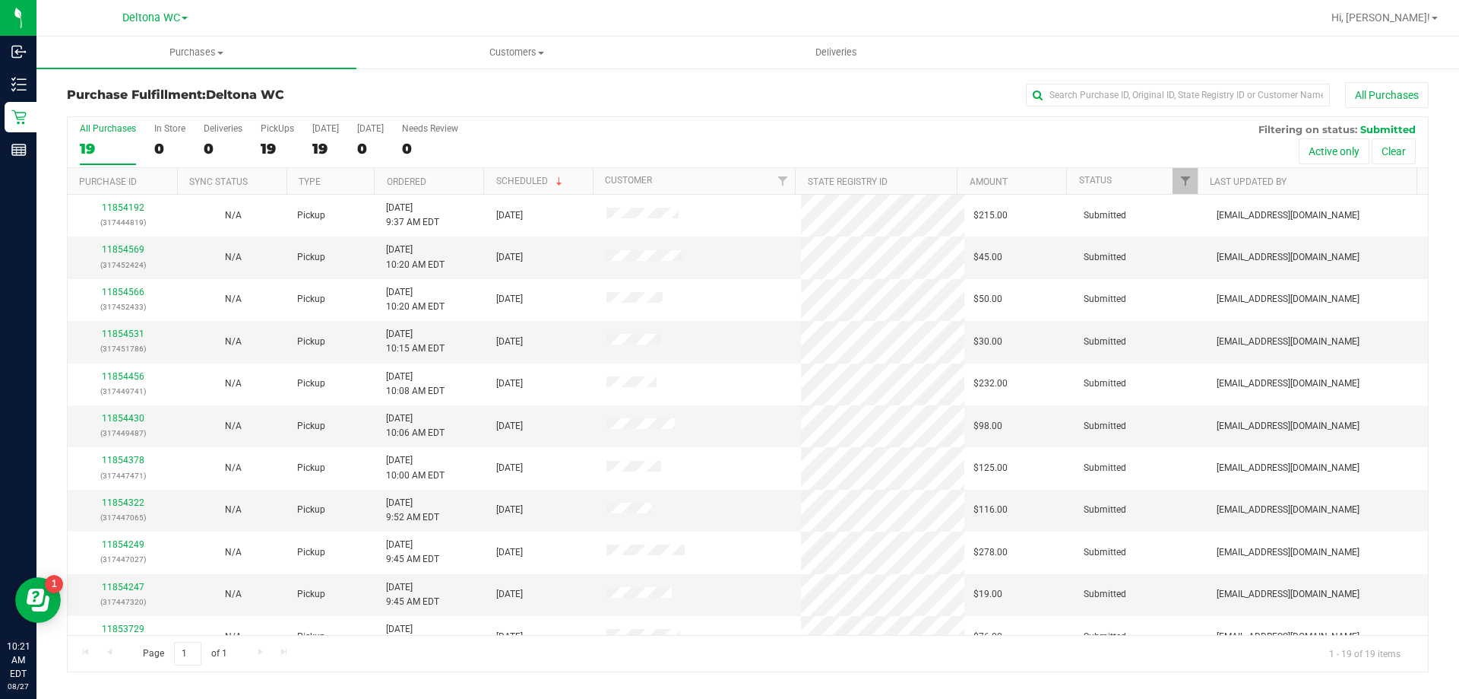
click at [438, 182] on th "Ordered" at bounding box center [428, 181] width 109 height 27
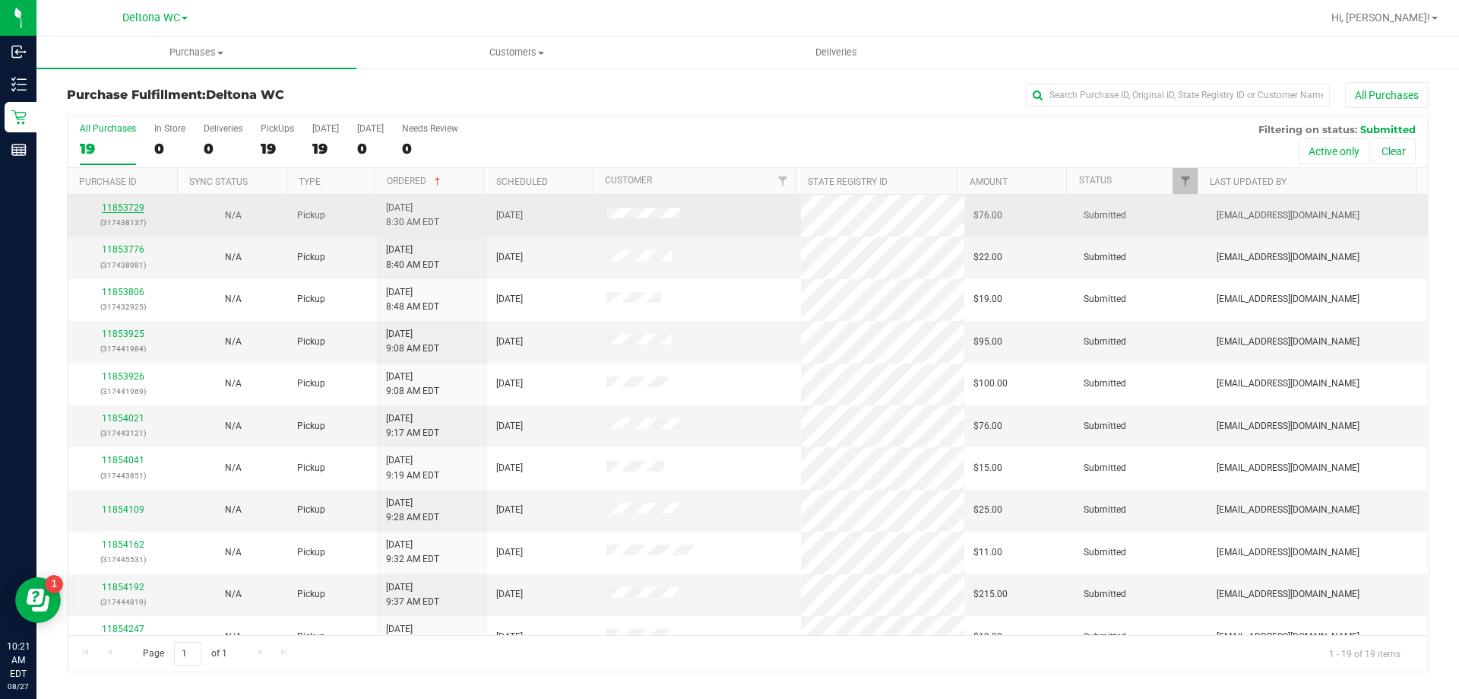
click at [133, 205] on link "11853729" at bounding box center [123, 207] width 43 height 11
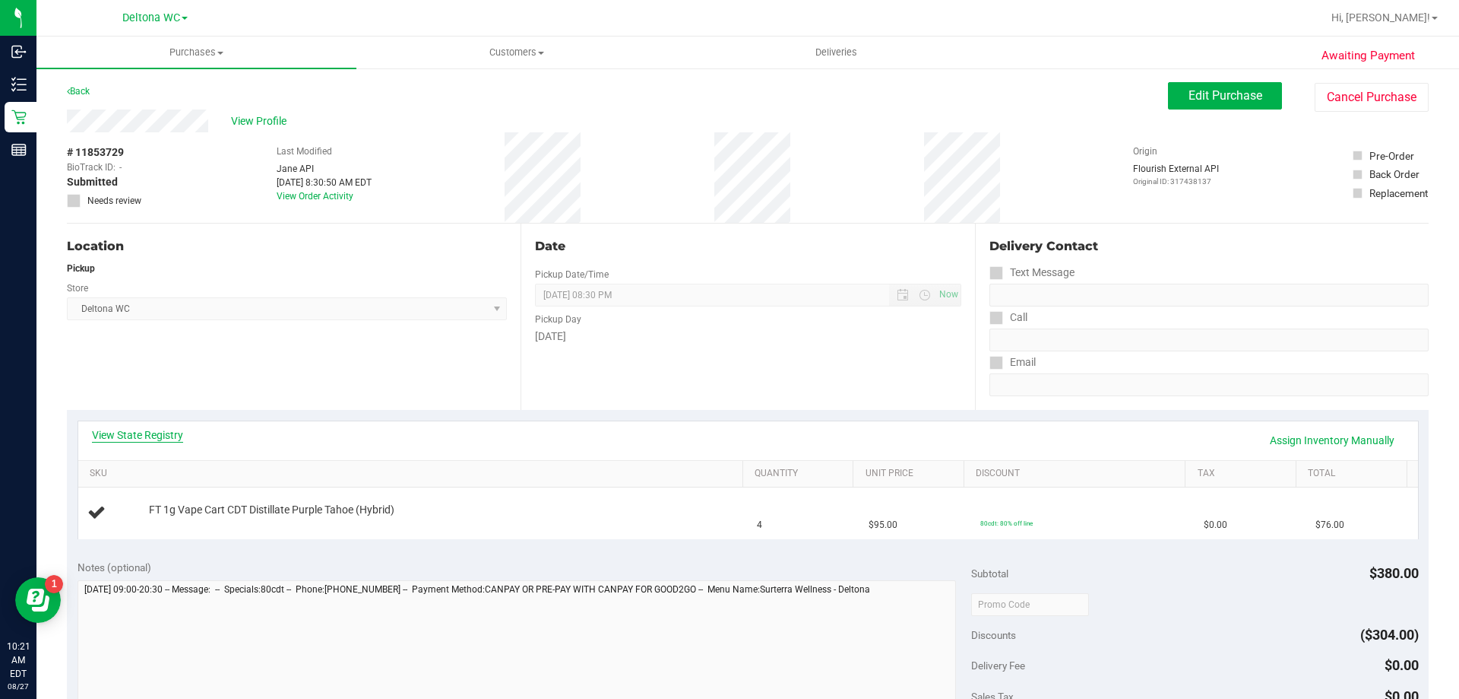
click at [174, 429] on link "View State Registry" at bounding box center [137, 434] width 91 height 15
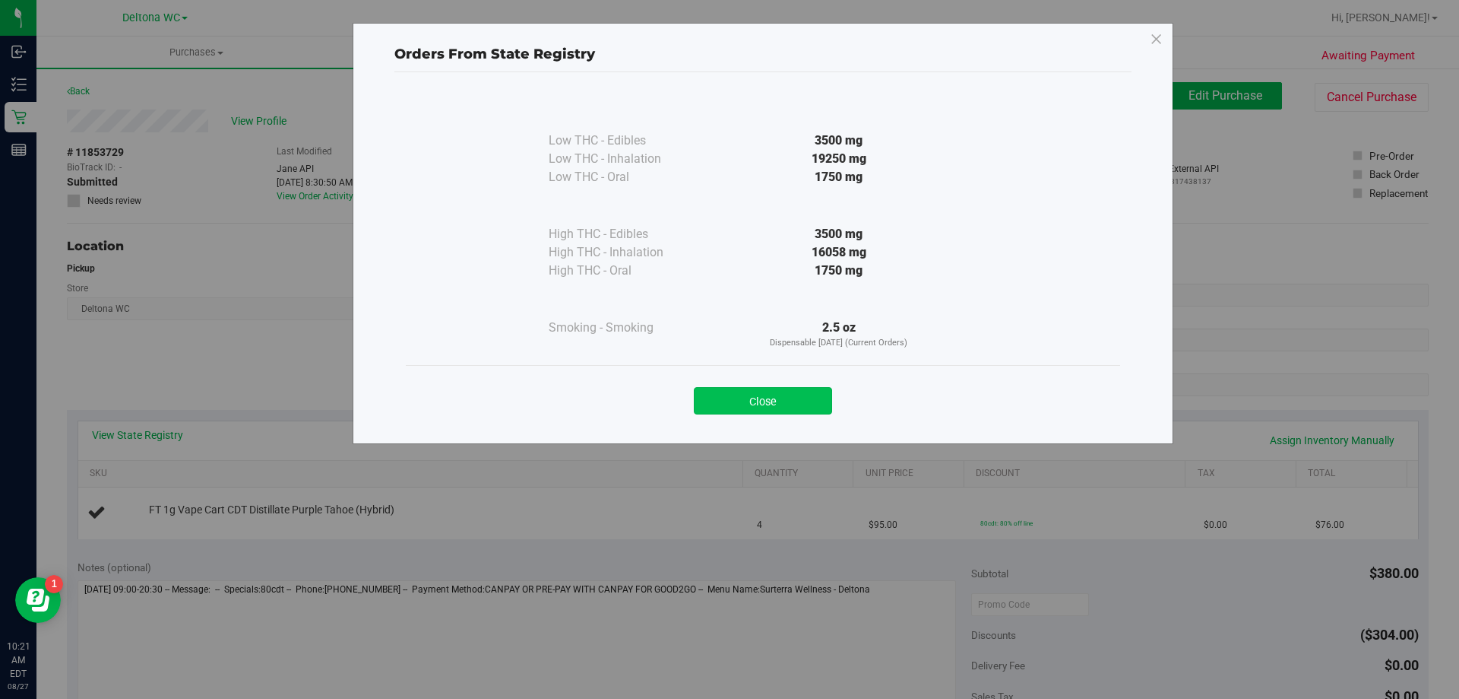
click at [798, 410] on button "Close" at bounding box center [763, 400] width 138 height 27
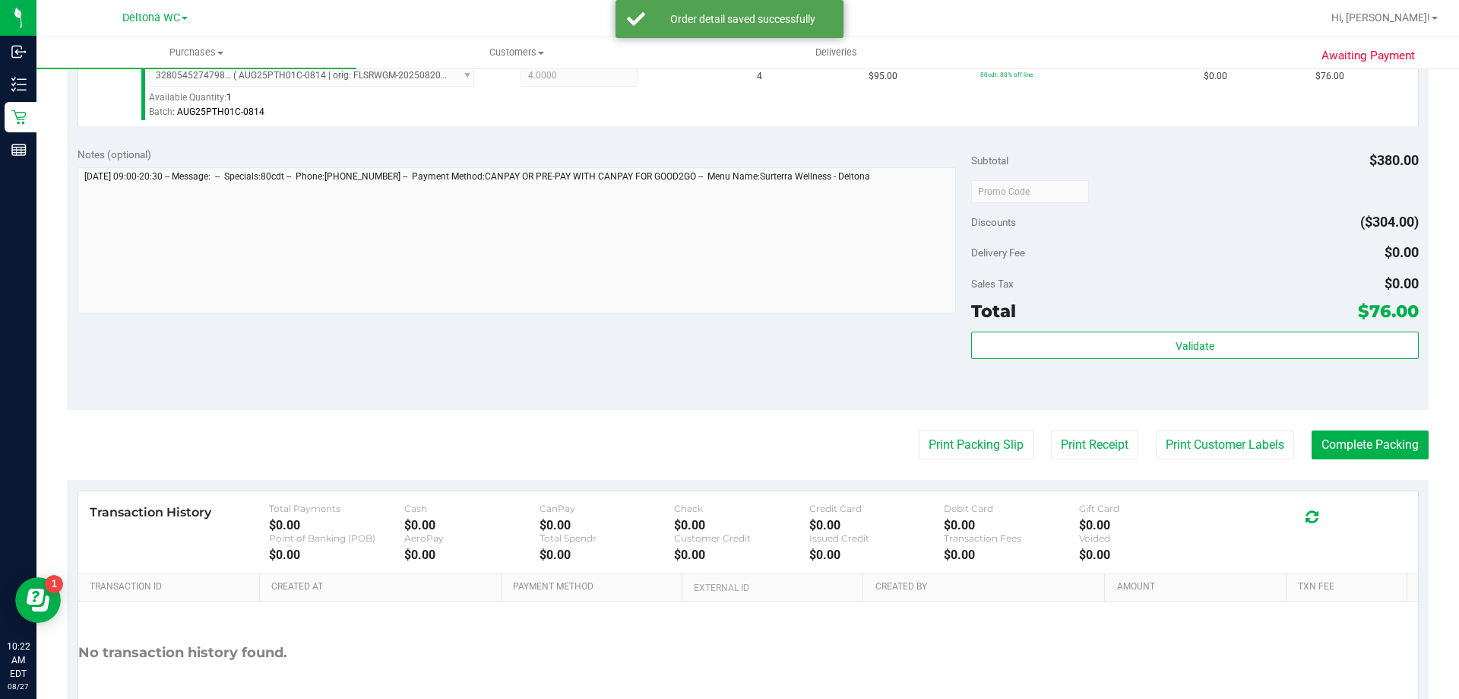
scroll to position [456, 0]
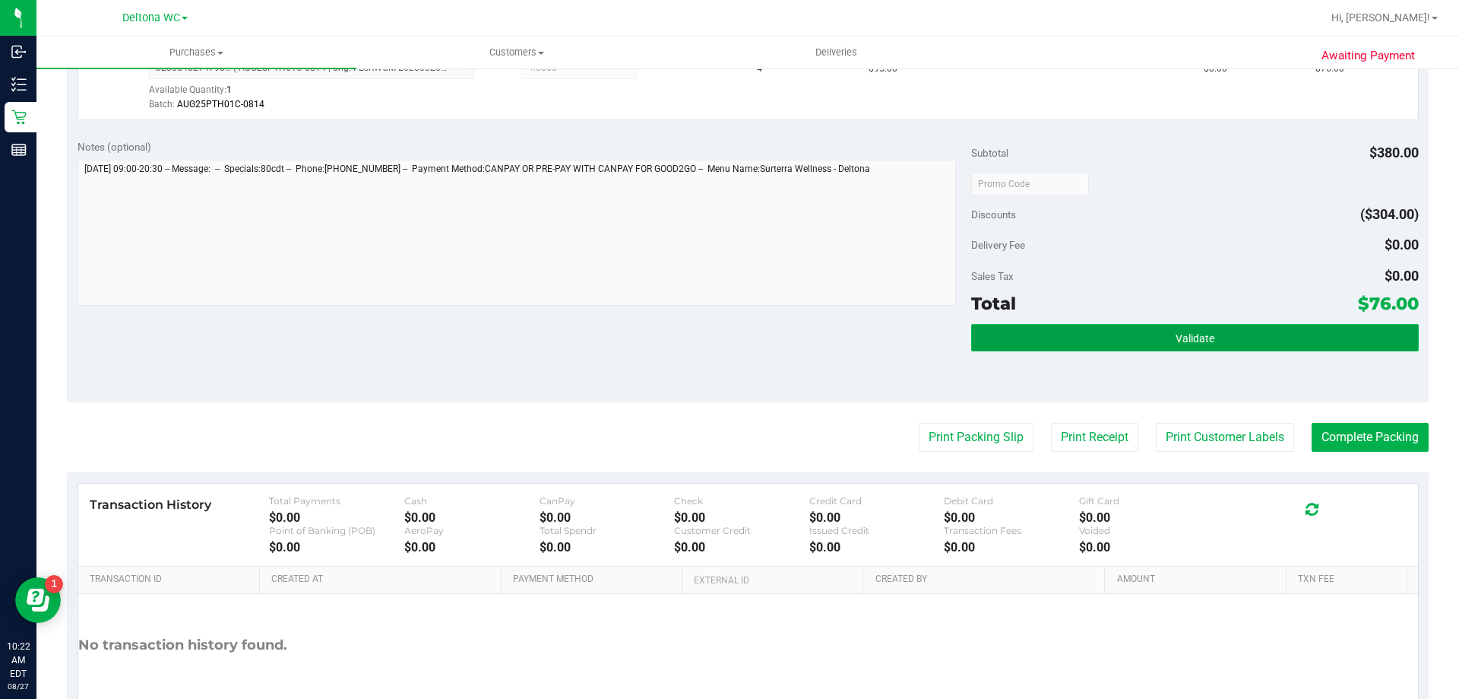
click at [1012, 344] on button "Validate" at bounding box center [1194, 337] width 447 height 27
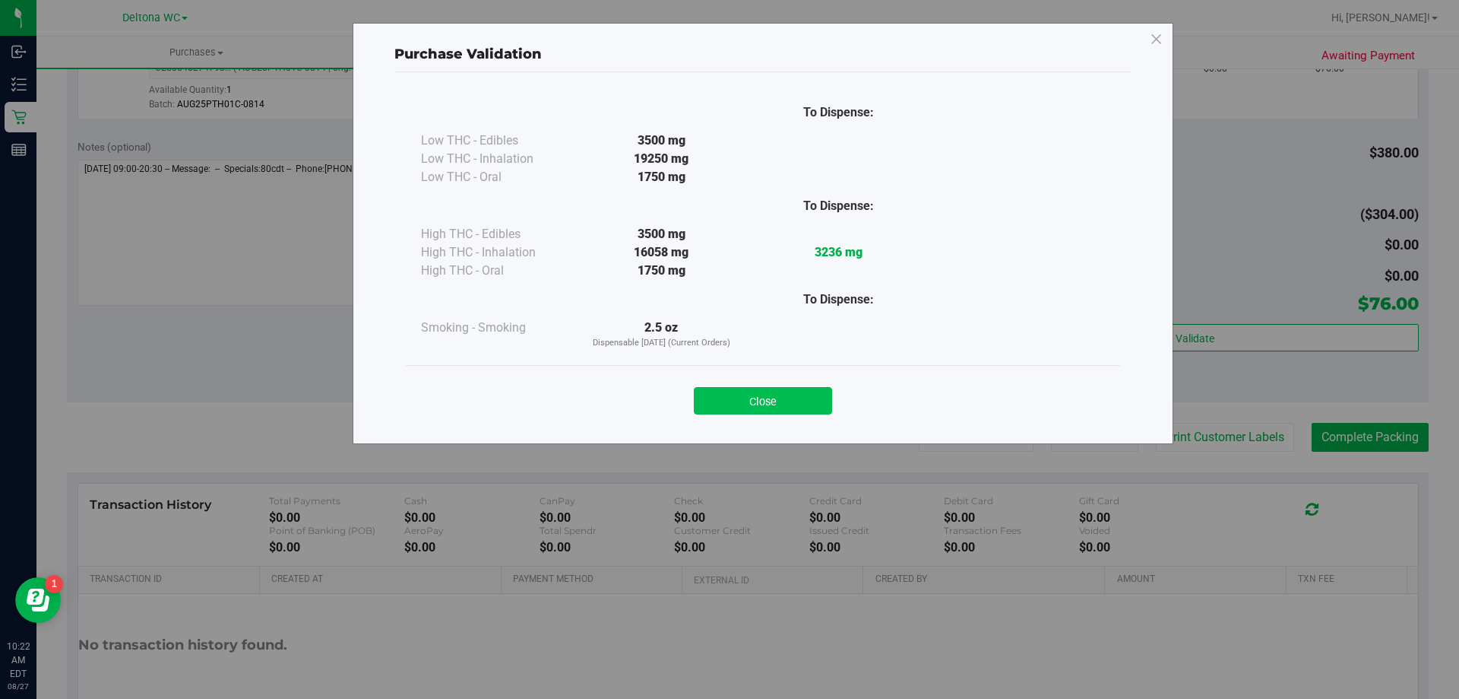
click at [744, 397] on button "Close" at bounding box center [763, 400] width 138 height 27
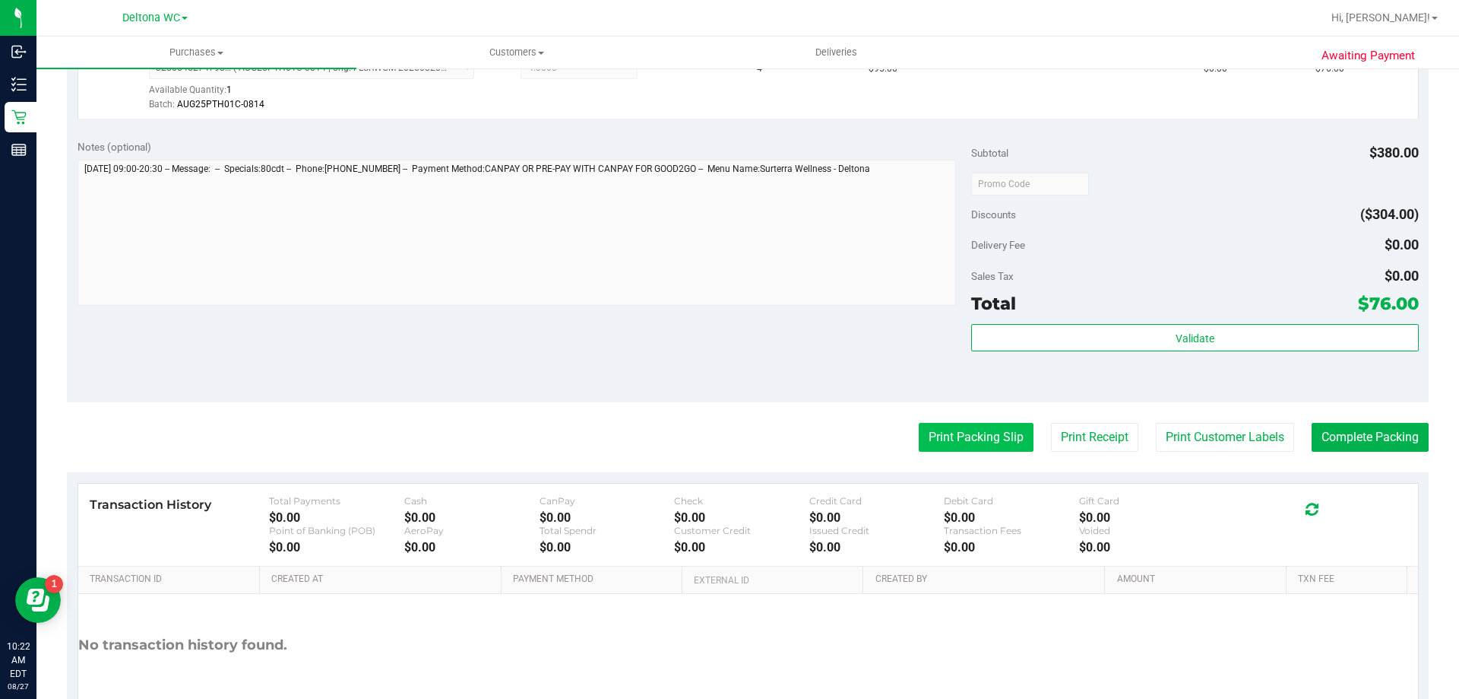
click at [974, 427] on button "Print Packing Slip" at bounding box center [976, 437] width 115 height 29
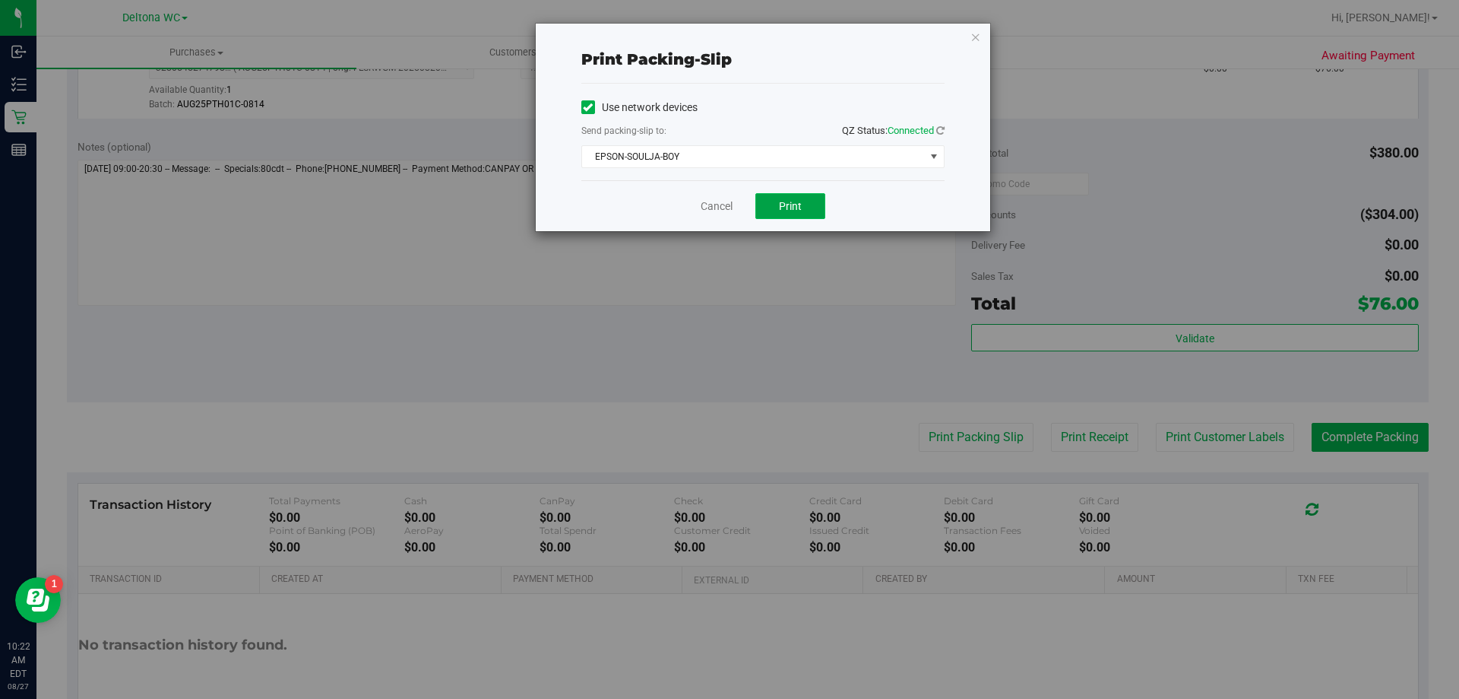
click at [793, 198] on button "Print" at bounding box center [791, 206] width 70 height 26
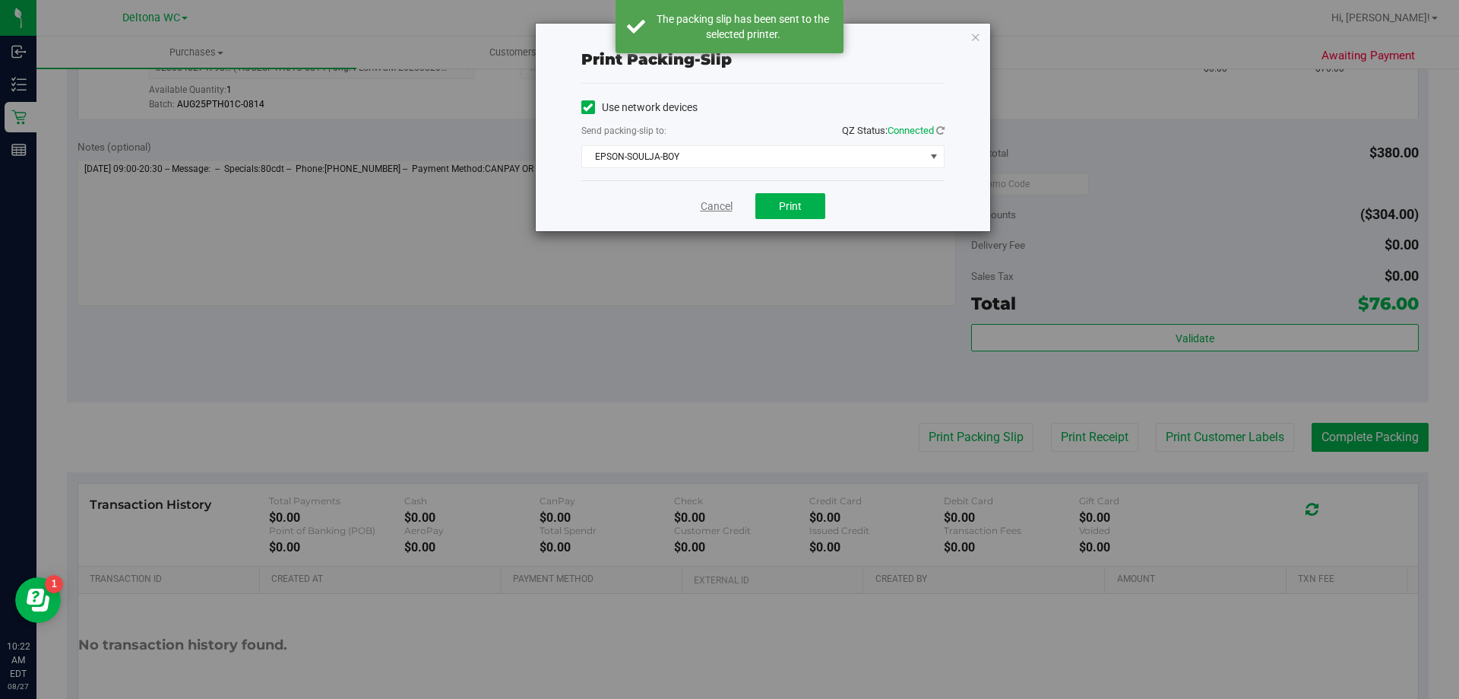
click at [712, 206] on link "Cancel" at bounding box center [717, 206] width 32 height 16
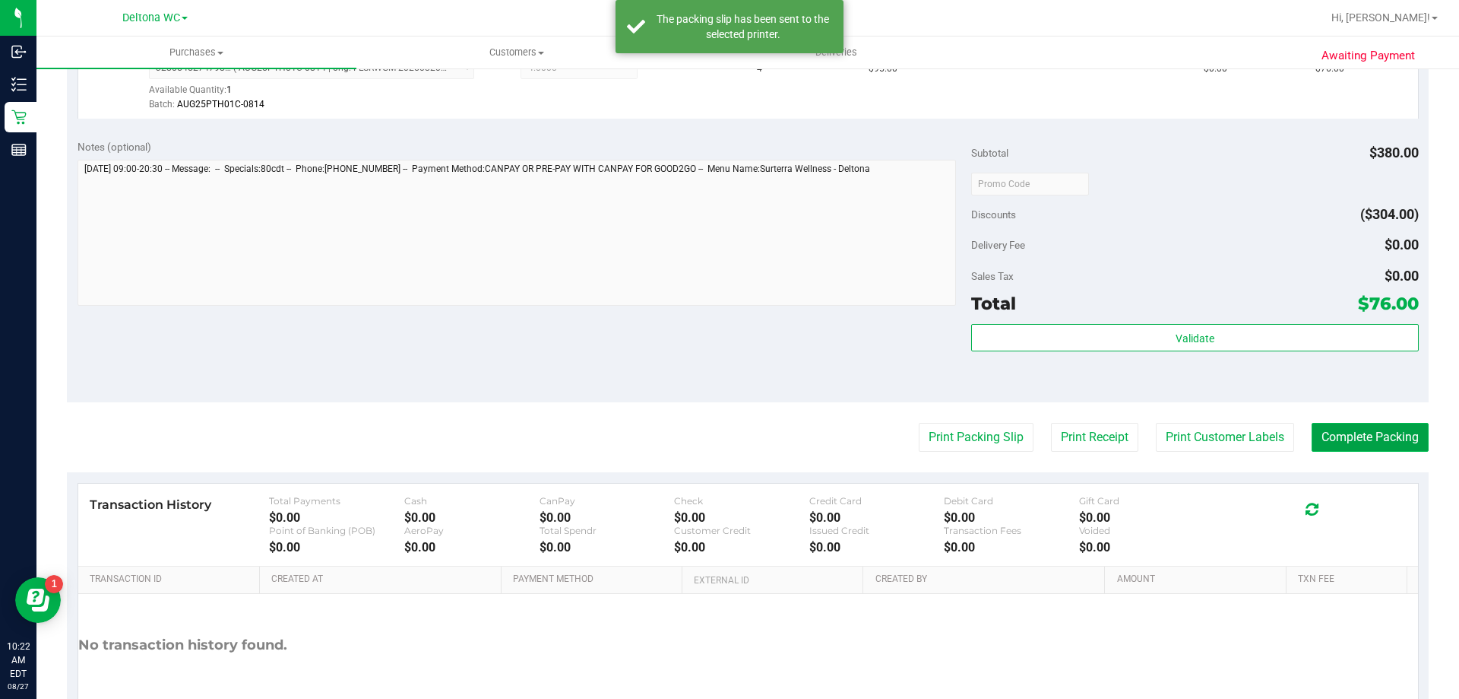
click at [1312, 434] on button "Complete Packing" at bounding box center [1370, 437] width 117 height 29
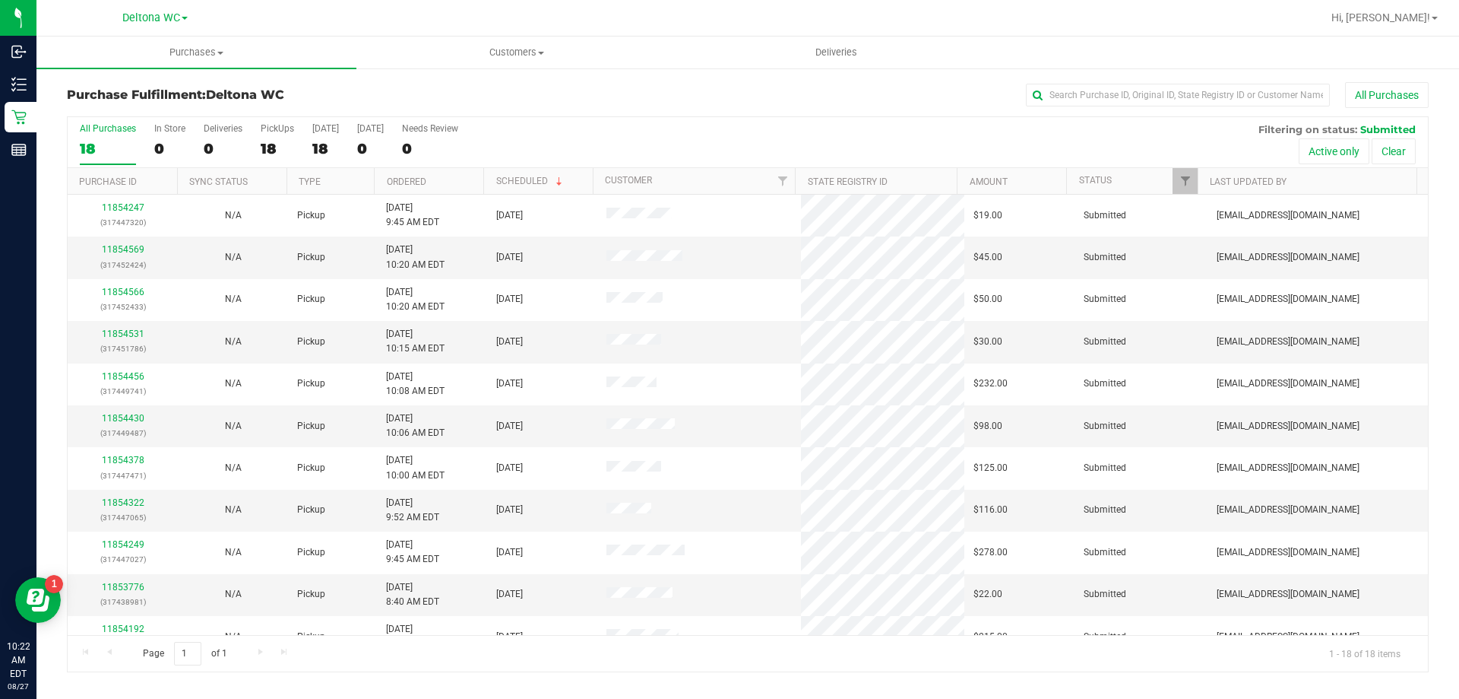
click at [470, 189] on th "Ordered" at bounding box center [428, 181] width 109 height 27
click at [122, 250] on link "11853806" at bounding box center [123, 249] width 43 height 11
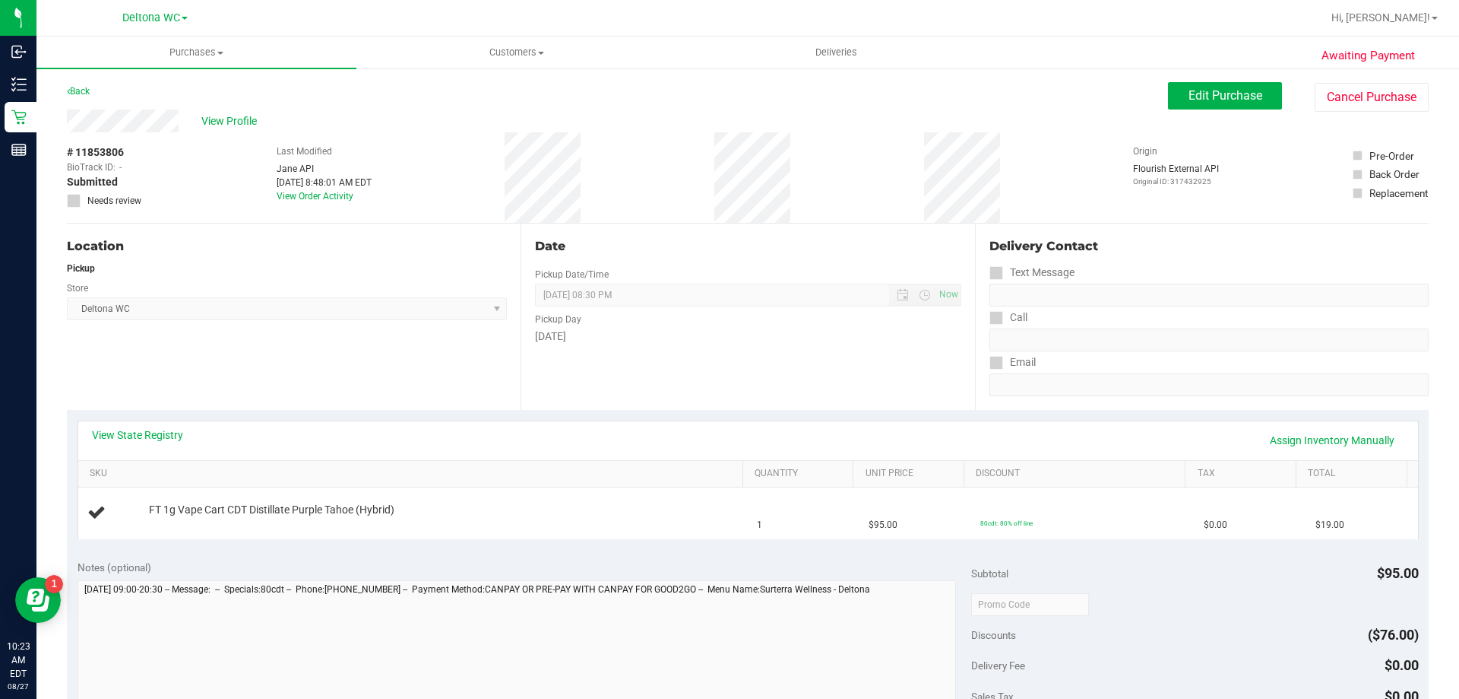
click at [372, 394] on div "Location Pickup Store Deltona WC Select Store [PERSON_NAME][GEOGRAPHIC_DATA] [P…" at bounding box center [294, 316] width 454 height 186
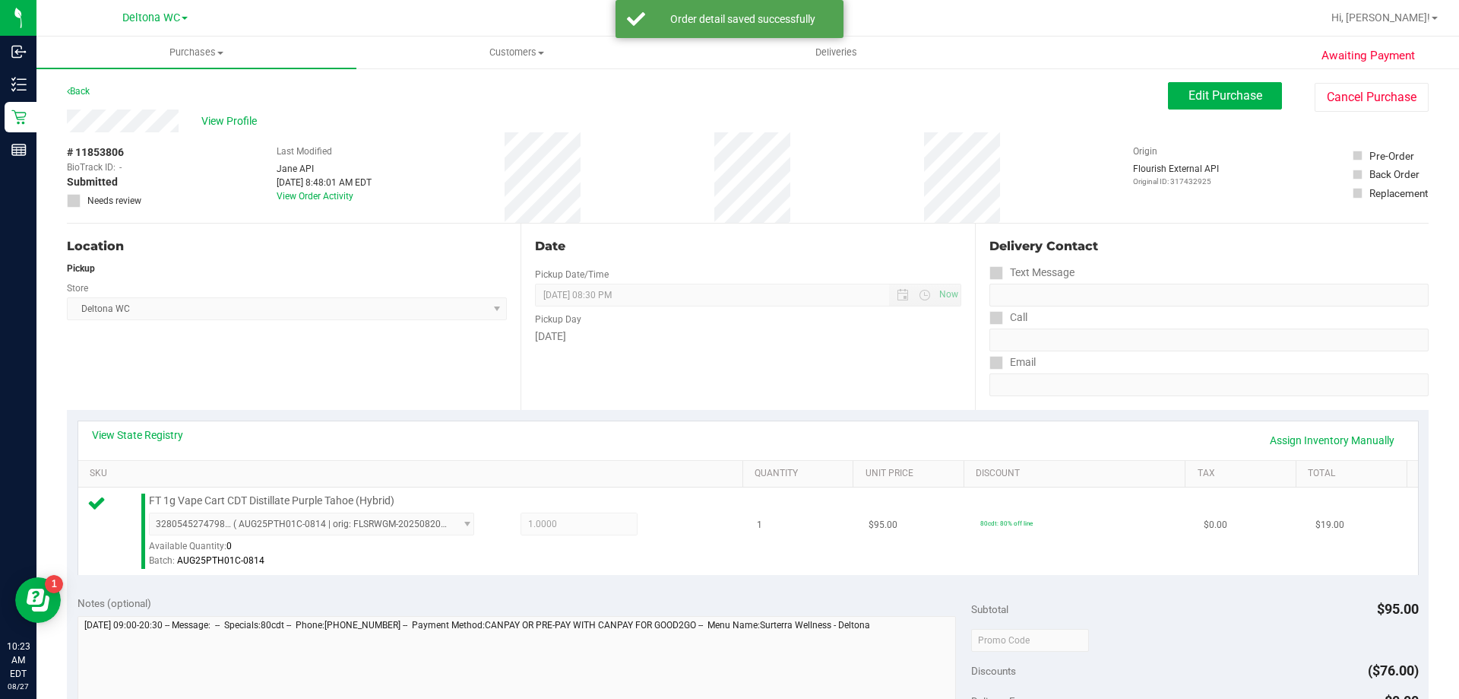
click at [277, 499] on span "FT 1g Vape Cart CDT Distillate Purple Tahoe (Hybrid)" at bounding box center [272, 500] width 246 height 14
copy div "FT 1g Vape Cart CDT Distillate Purple Tahoe (Hybrid)"
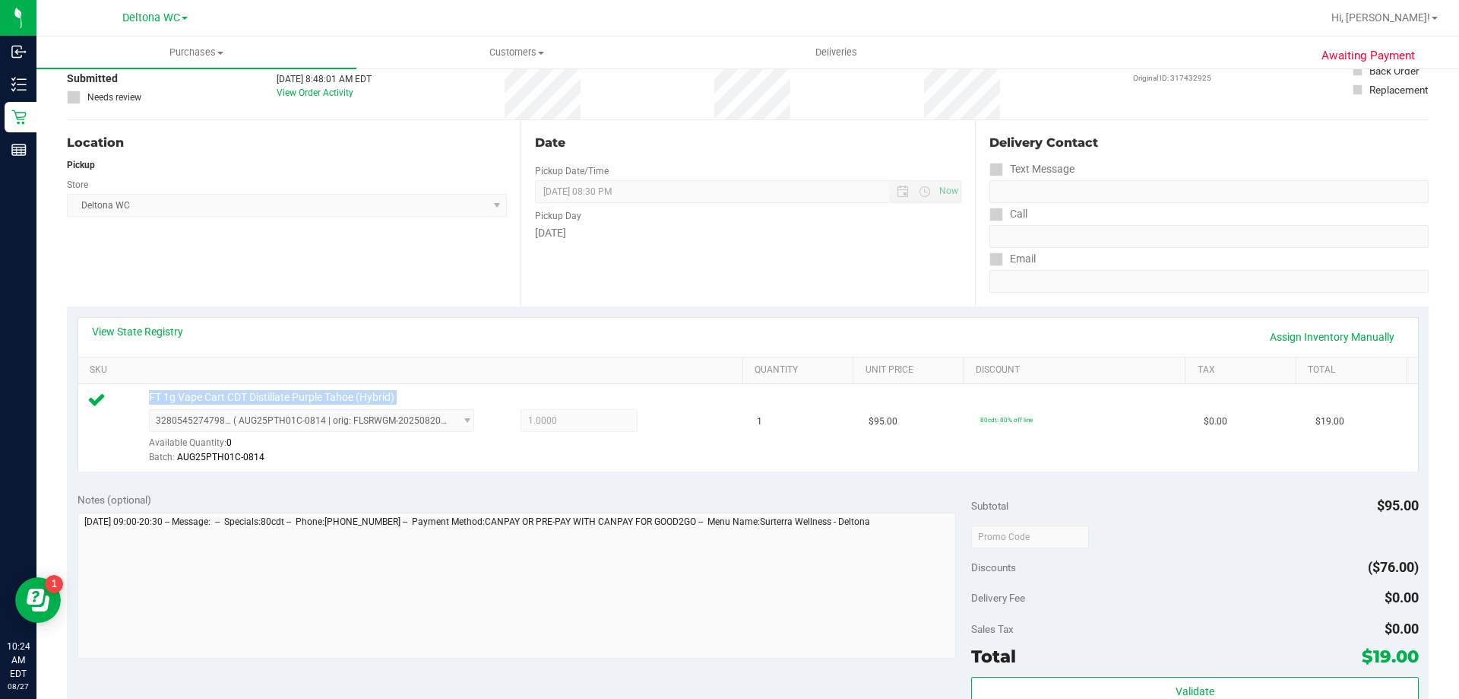
scroll to position [304, 0]
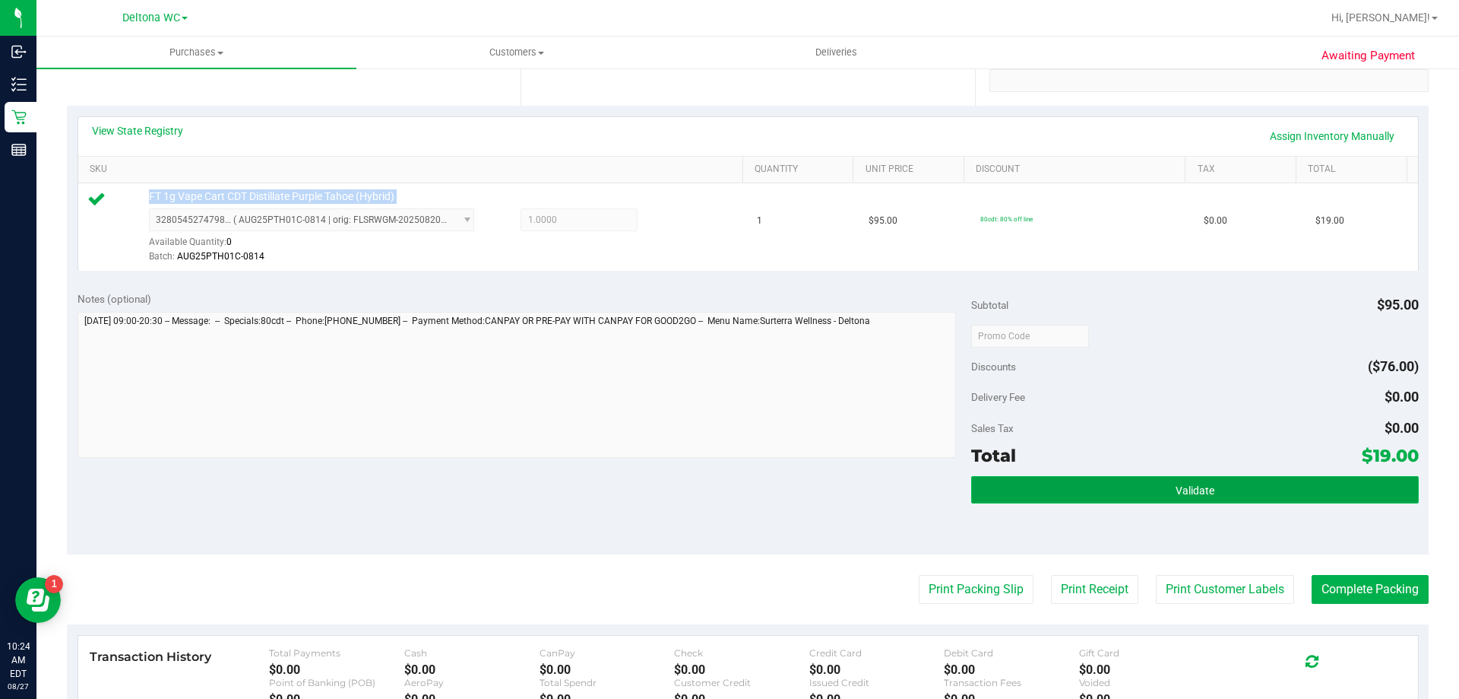
click at [1125, 483] on button "Validate" at bounding box center [1194, 489] width 447 height 27
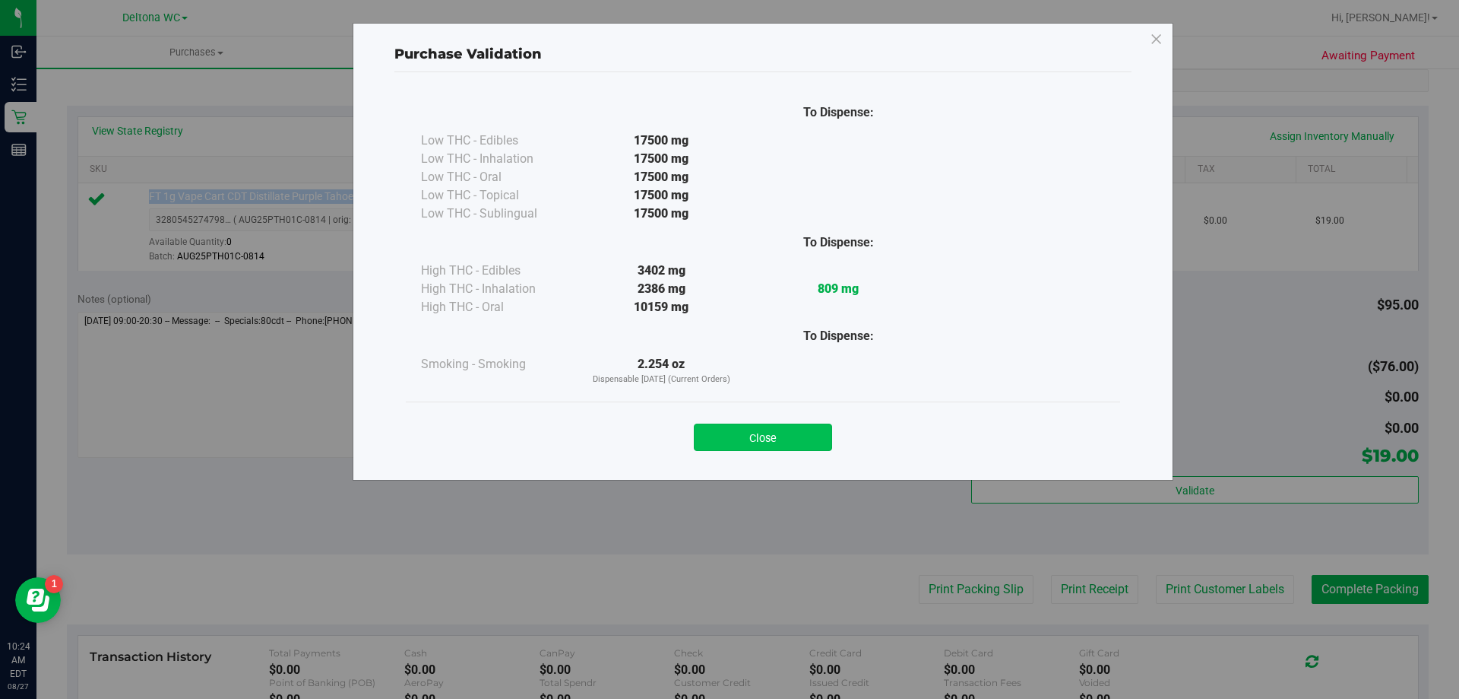
click at [804, 445] on button "Close" at bounding box center [763, 436] width 138 height 27
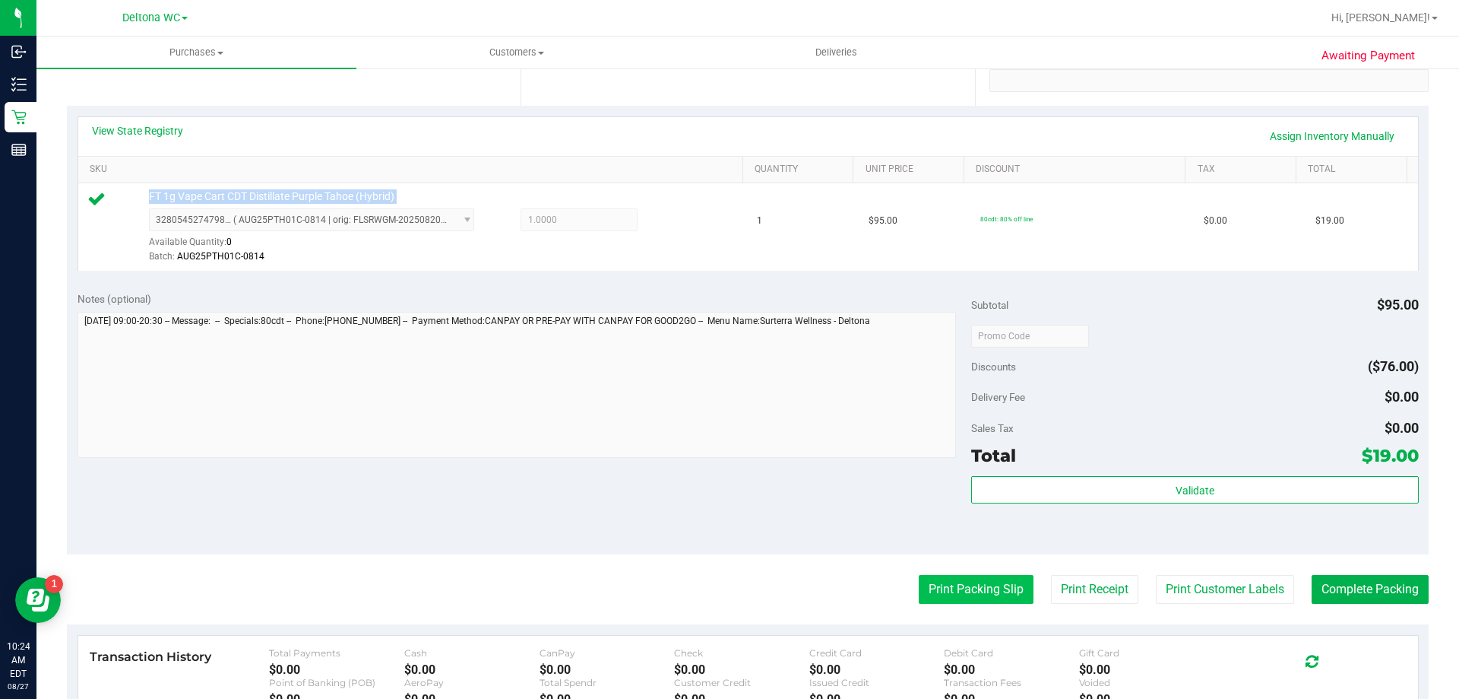
click at [968, 593] on button "Print Packing Slip" at bounding box center [976, 589] width 115 height 29
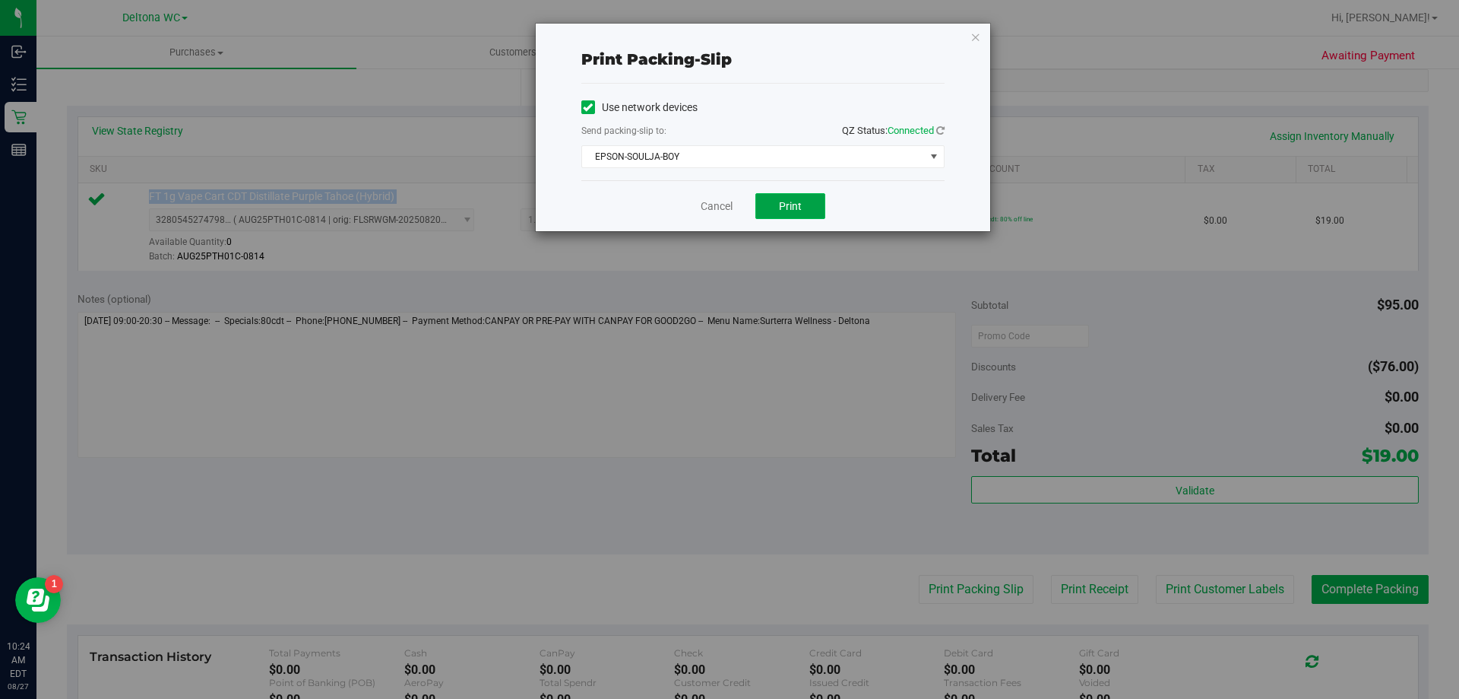
click at [795, 196] on button "Print" at bounding box center [791, 206] width 70 height 26
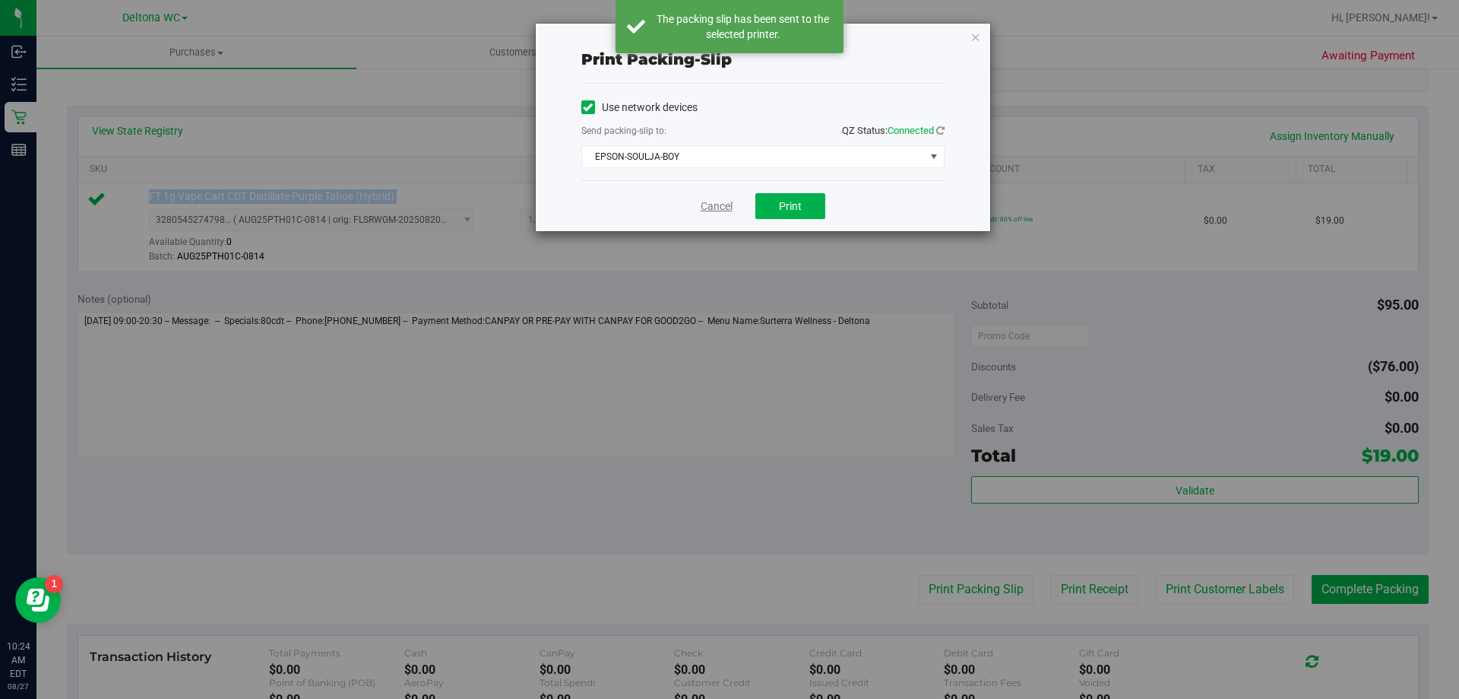
click at [724, 207] on link "Cancel" at bounding box center [717, 206] width 32 height 16
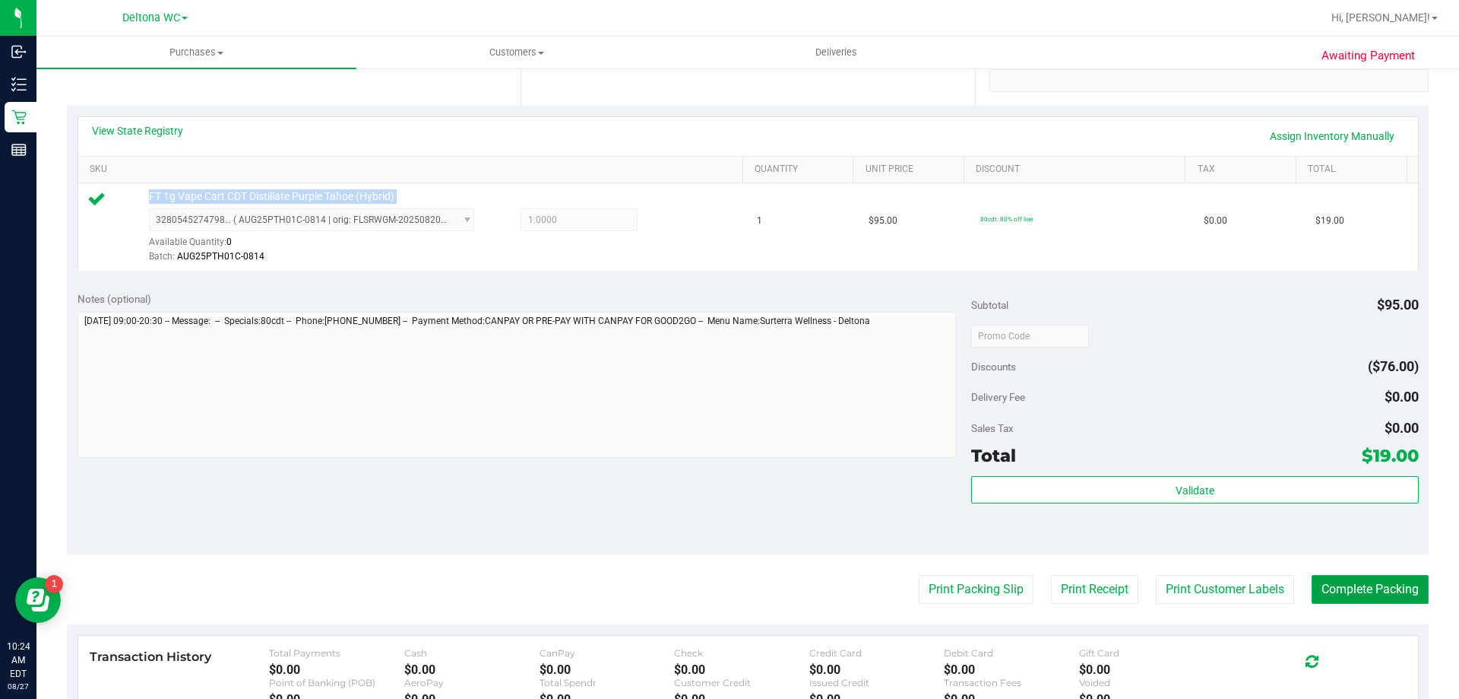
click at [1357, 582] on button "Complete Packing" at bounding box center [1370, 589] width 117 height 29
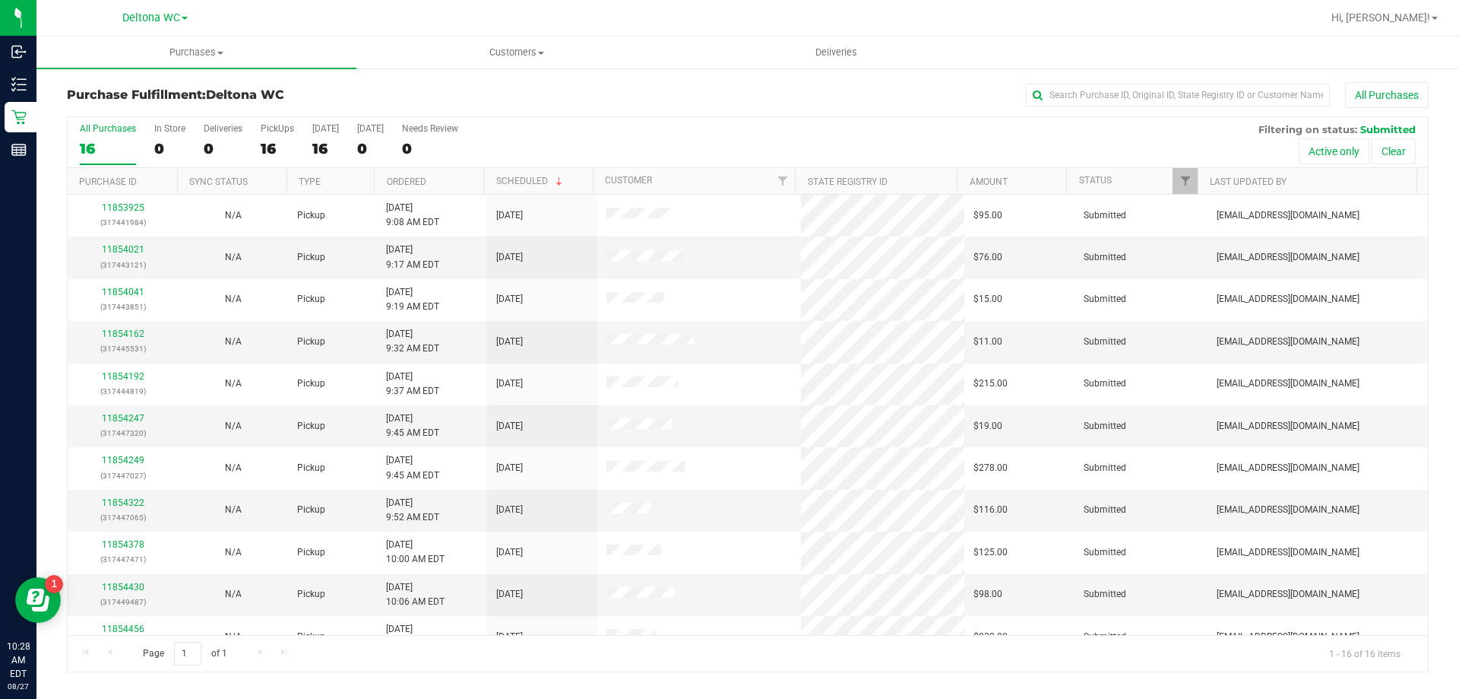
click at [436, 183] on th "Ordered" at bounding box center [428, 181] width 109 height 27
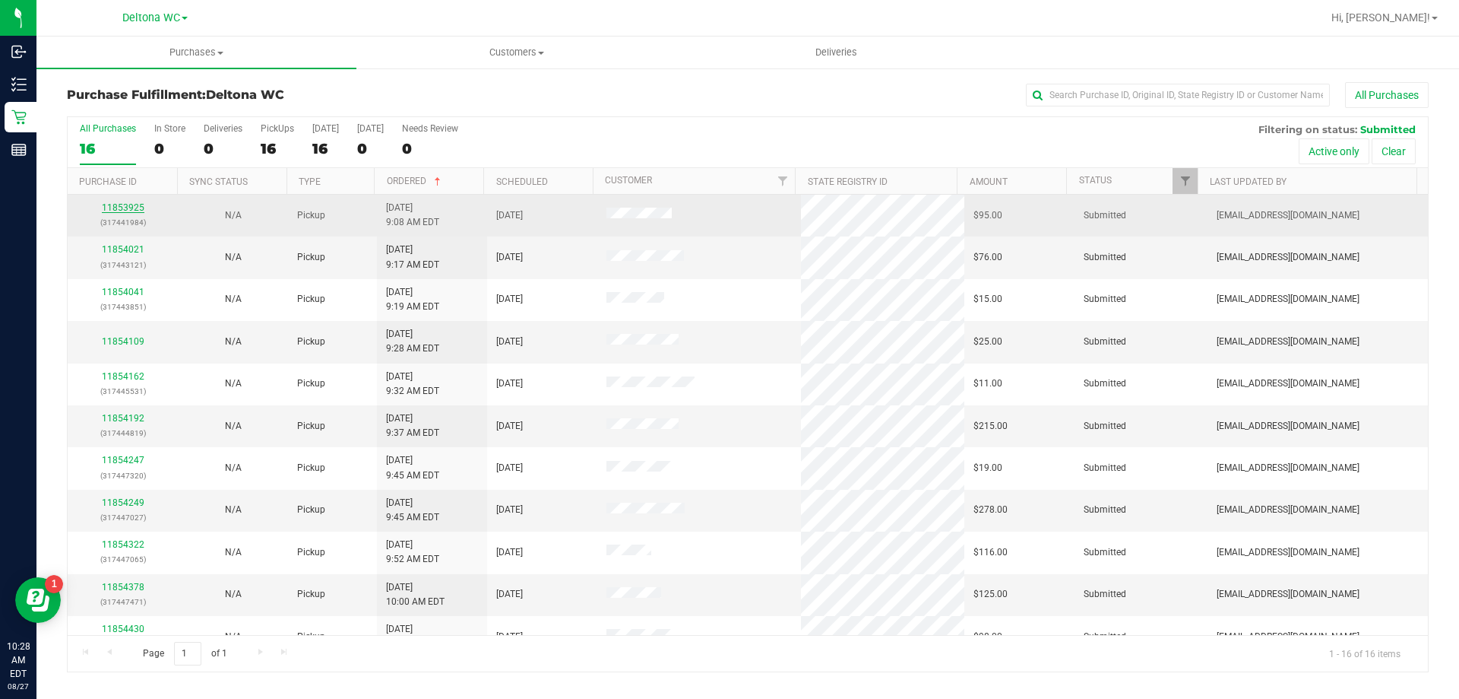
click at [127, 206] on link "11853925" at bounding box center [123, 207] width 43 height 11
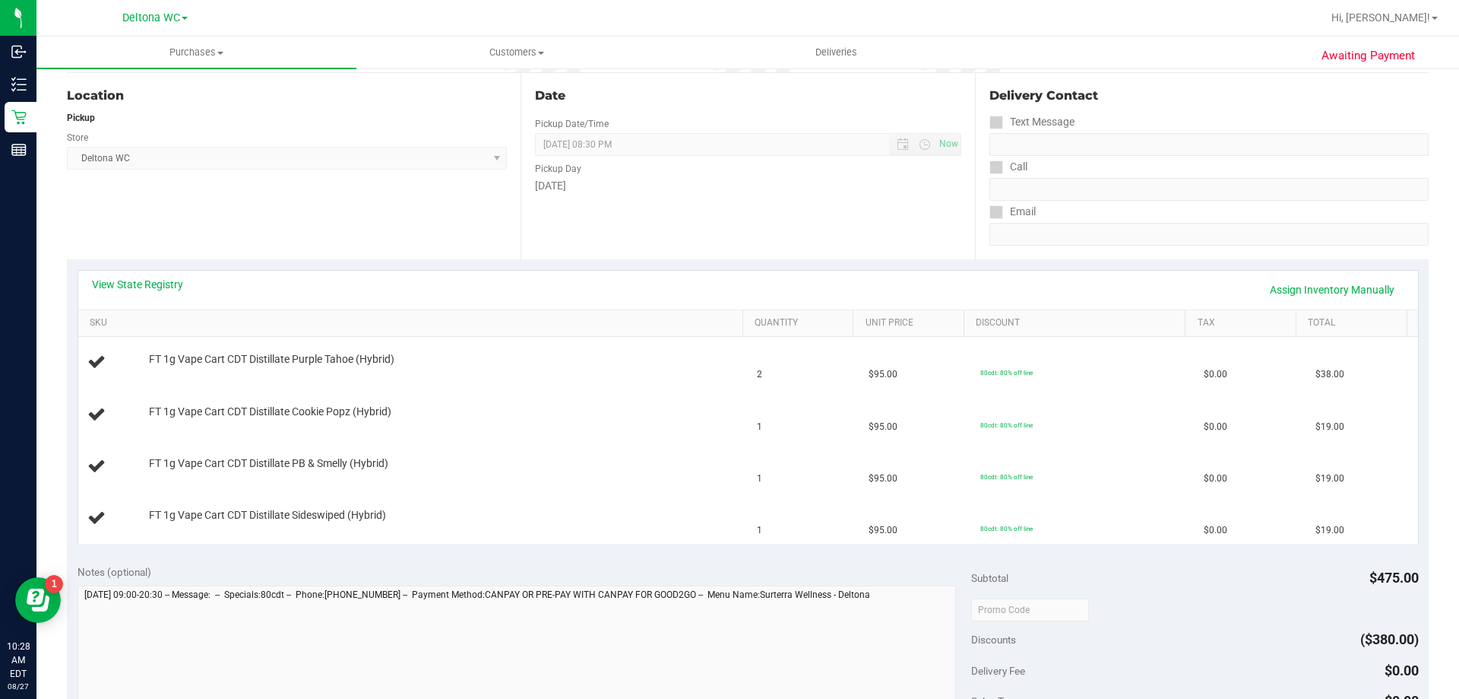
scroll to position [152, 0]
click at [166, 286] on link "View State Registry" at bounding box center [137, 282] width 91 height 15
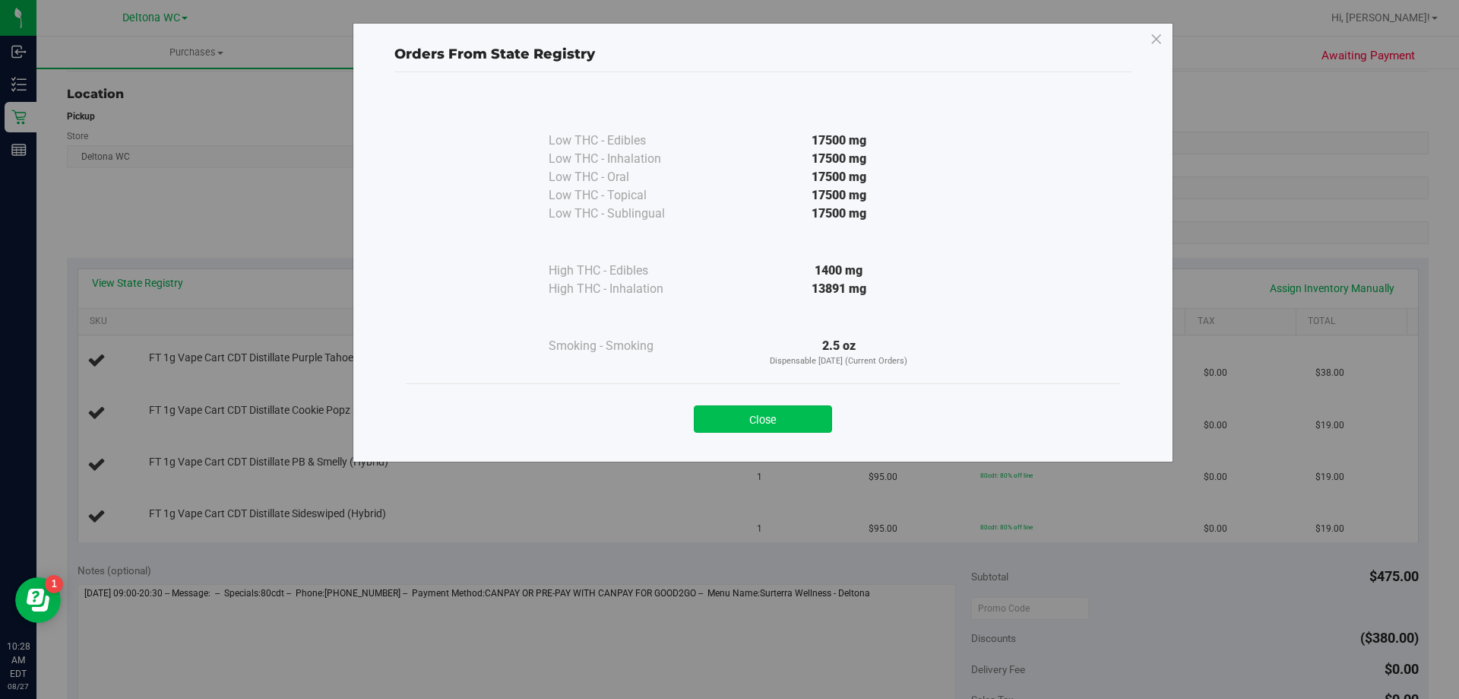
click at [792, 414] on button "Close" at bounding box center [763, 418] width 138 height 27
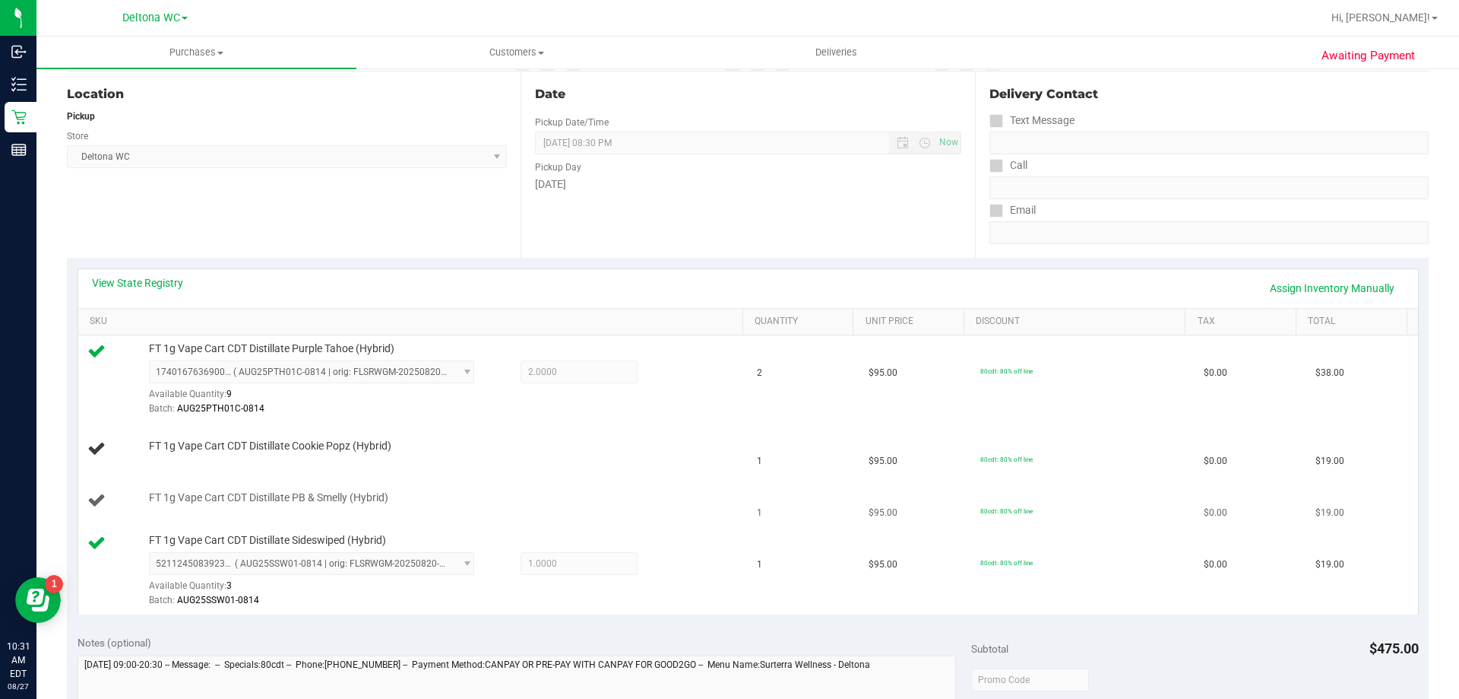
click at [309, 499] on span "FT 1g Vape Cart CDT Distillate PB & Smelly (Hybrid)" at bounding box center [268, 497] width 239 height 14
copy div "FT 1g Vape Cart CDT Distillate PB & Smelly (Hybrid)"
click at [348, 442] on span "FT 1g Vape Cart CDT Distillate Cookie Popz (Hybrid)" at bounding box center [270, 446] width 242 height 14
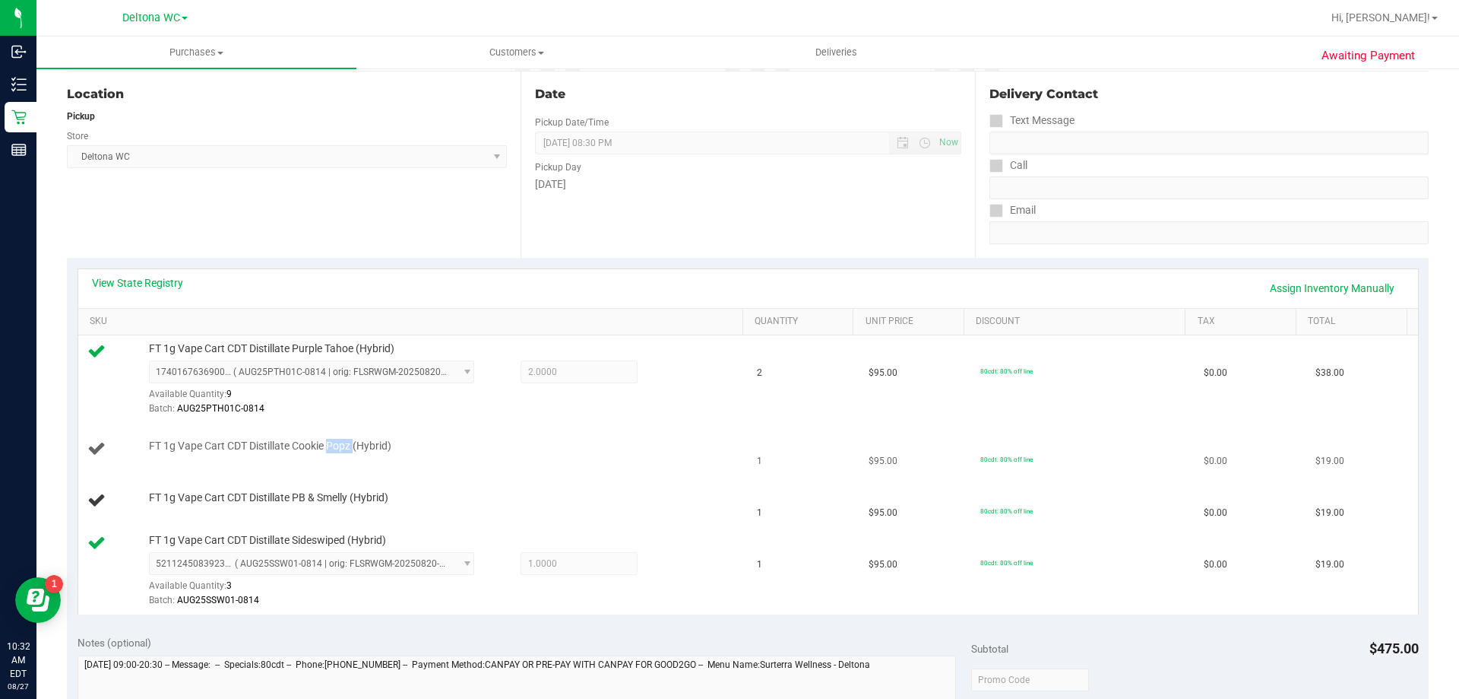
click at [348, 442] on span "FT 1g Vape Cart CDT Distillate Cookie Popz (Hybrid)" at bounding box center [270, 446] width 242 height 14
copy div "FT 1g Vape Cart CDT Distillate Cookie Popz (Hybrid)"
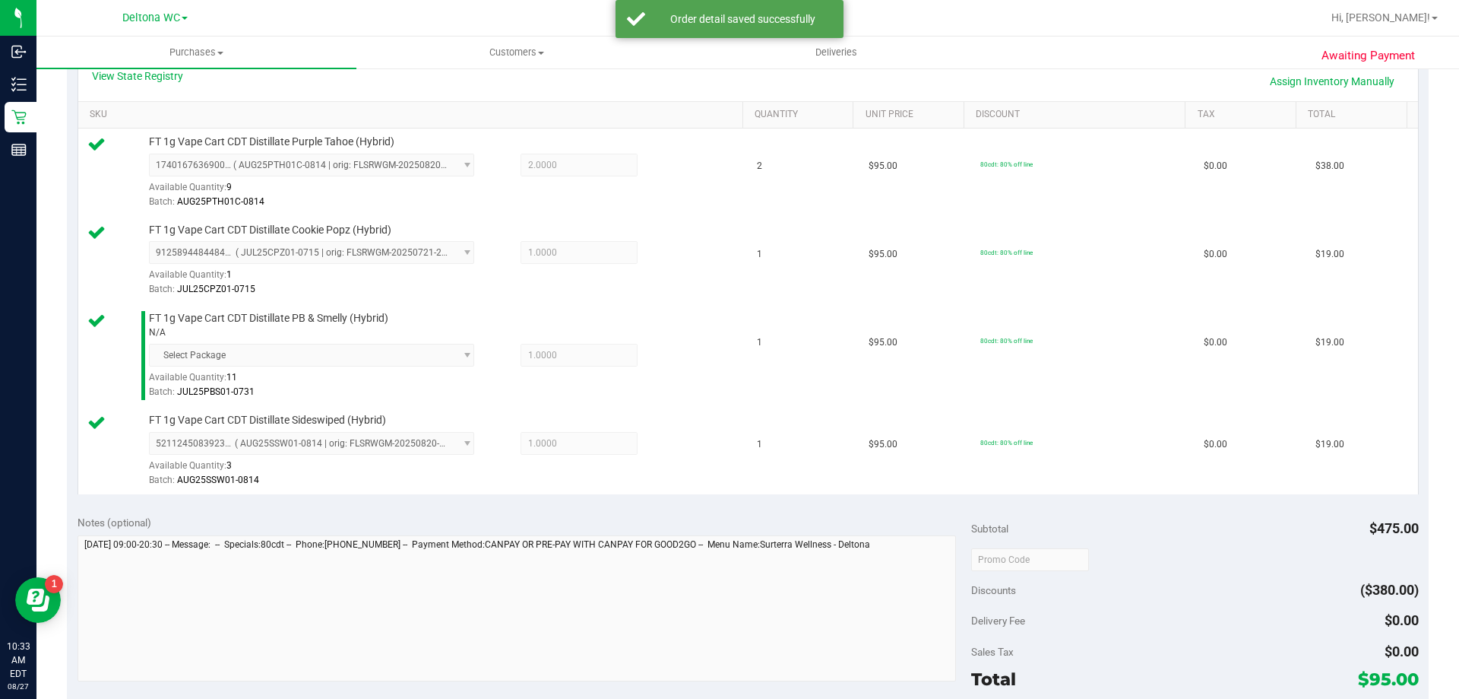
scroll to position [608, 0]
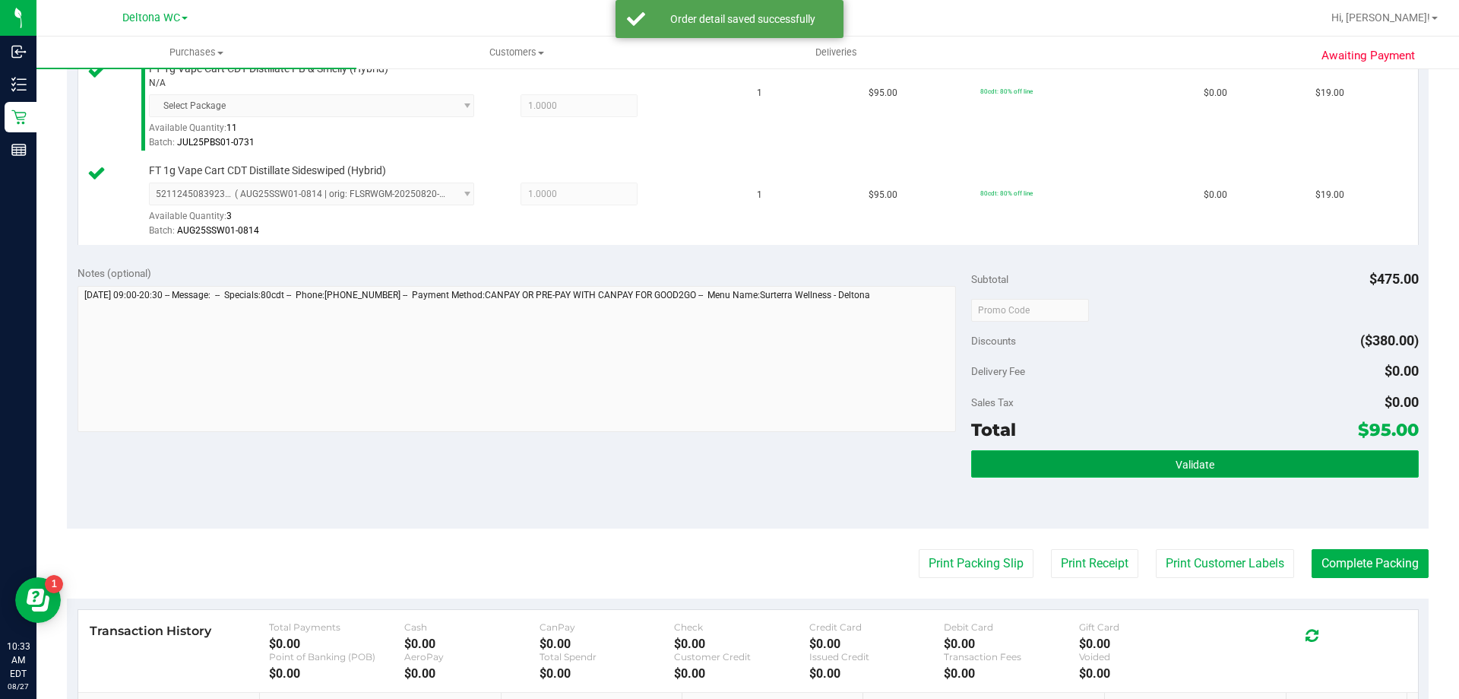
click at [1177, 475] on button "Validate" at bounding box center [1194, 463] width 447 height 27
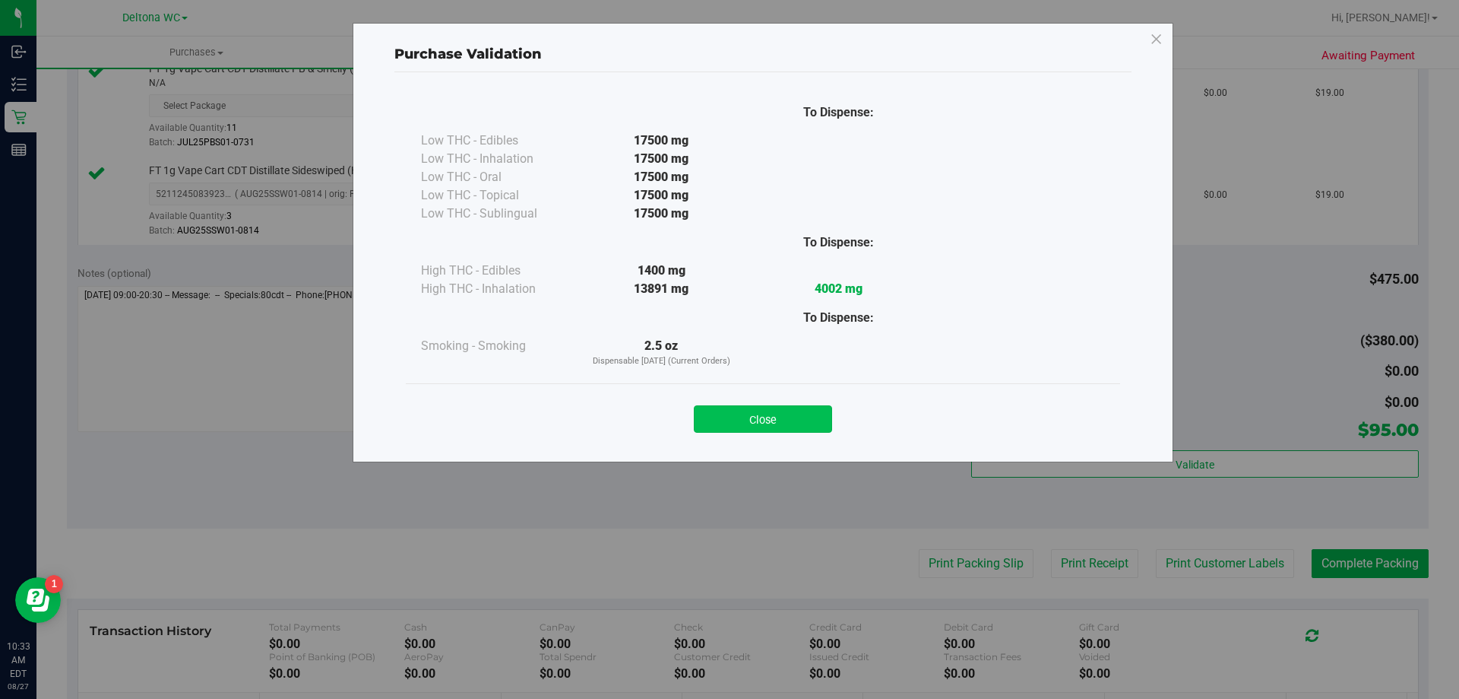
click at [754, 418] on button "Close" at bounding box center [763, 418] width 138 height 27
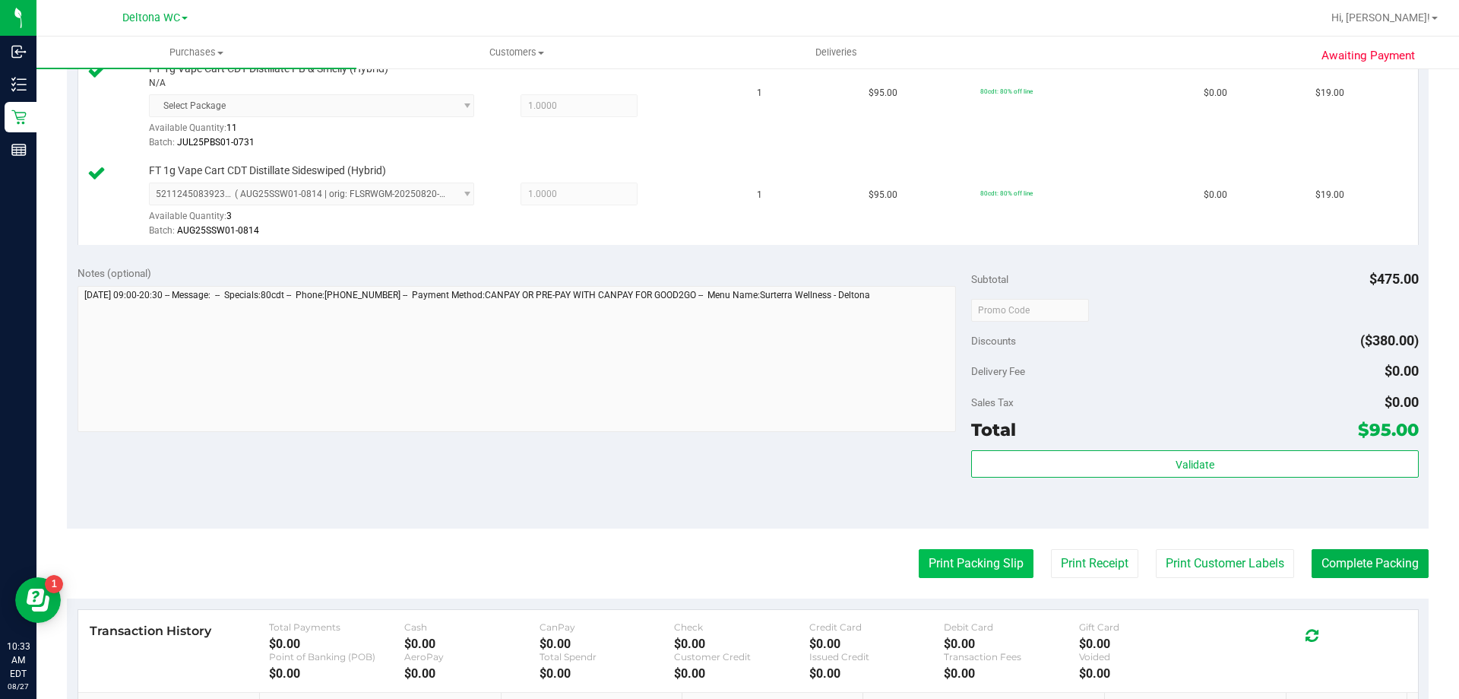
click at [990, 566] on button "Print Packing Slip" at bounding box center [976, 563] width 115 height 29
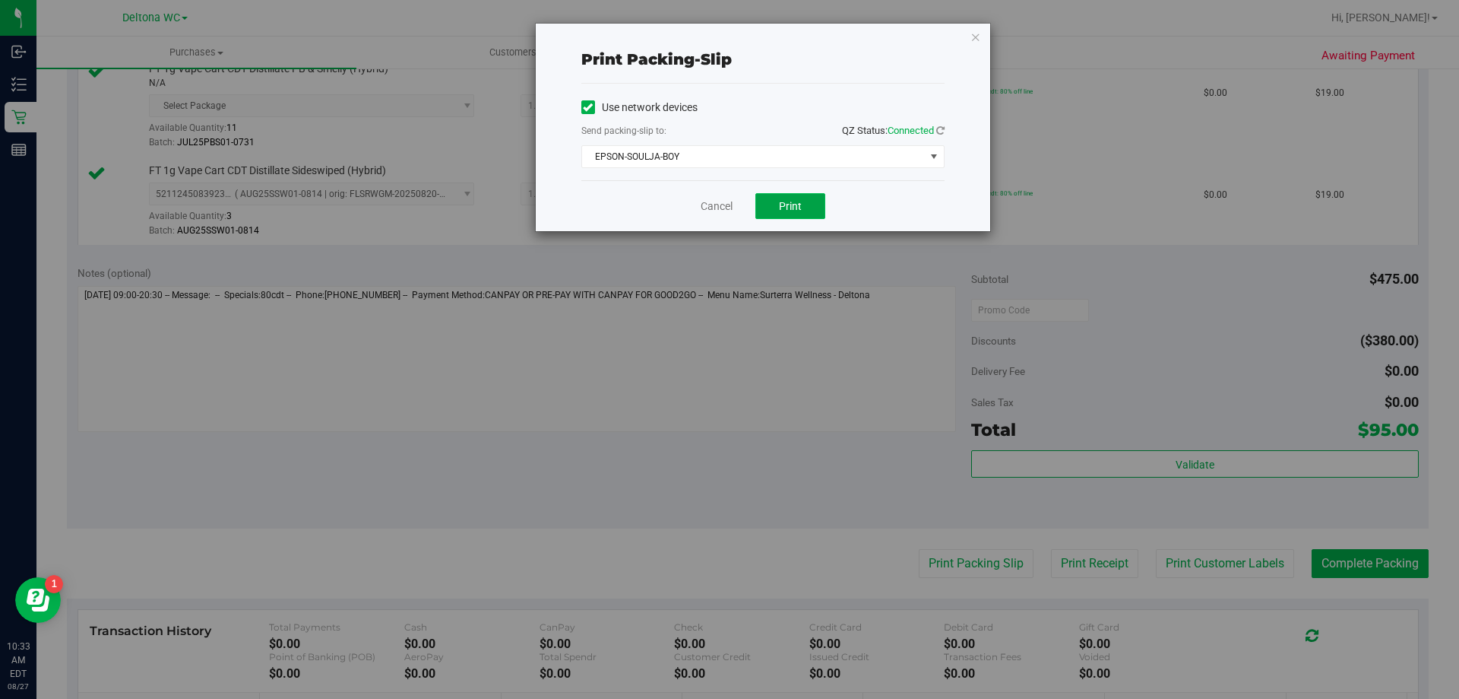
click at [781, 206] on span "Print" at bounding box center [790, 206] width 23 height 12
click at [730, 208] on link "Cancel" at bounding box center [717, 206] width 32 height 16
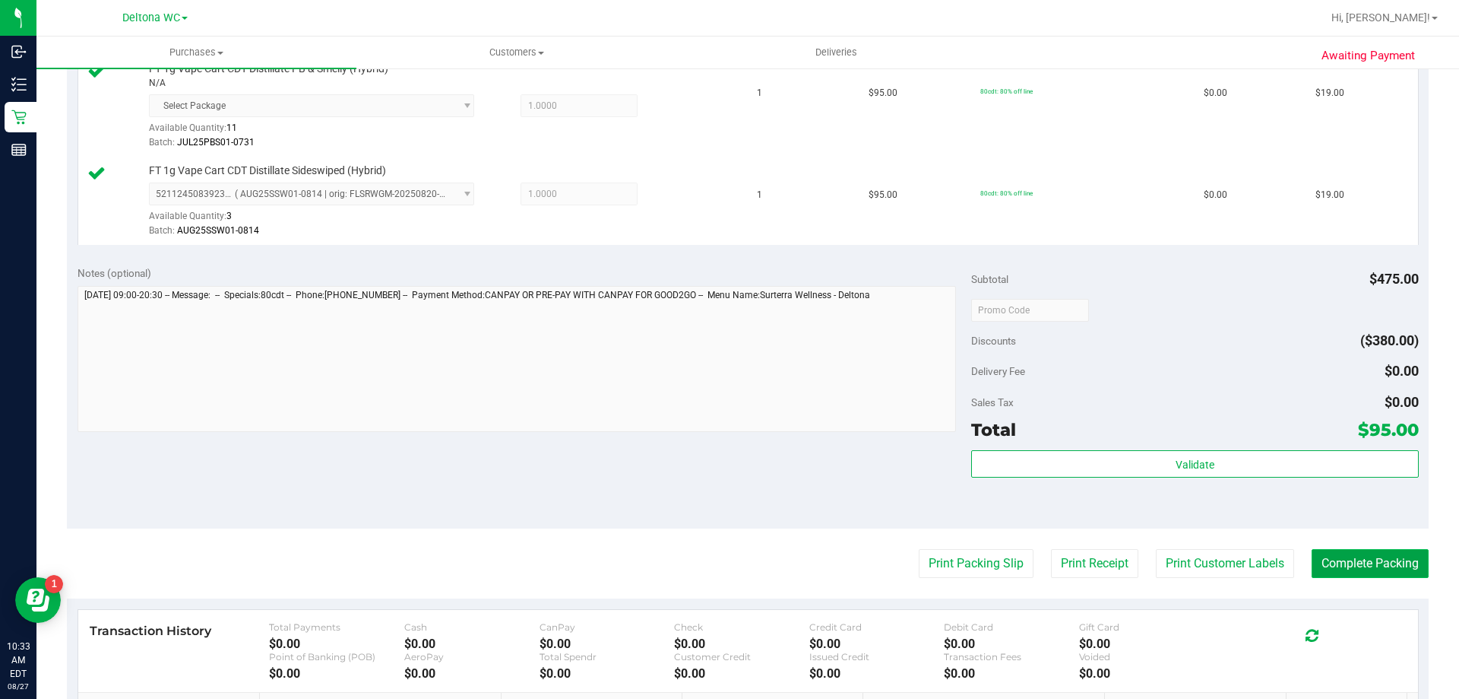
click at [1402, 561] on button "Complete Packing" at bounding box center [1370, 563] width 117 height 29
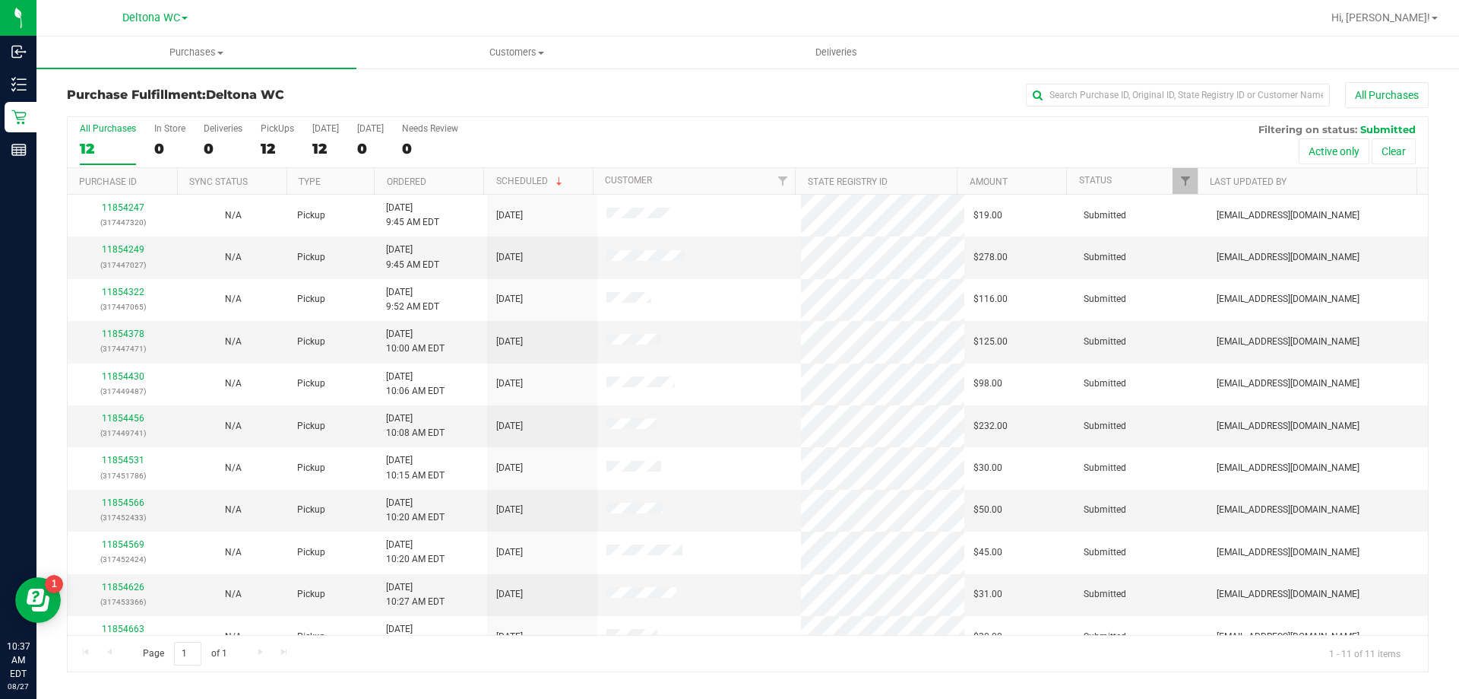
click at [432, 177] on th "Ordered" at bounding box center [428, 181] width 109 height 27
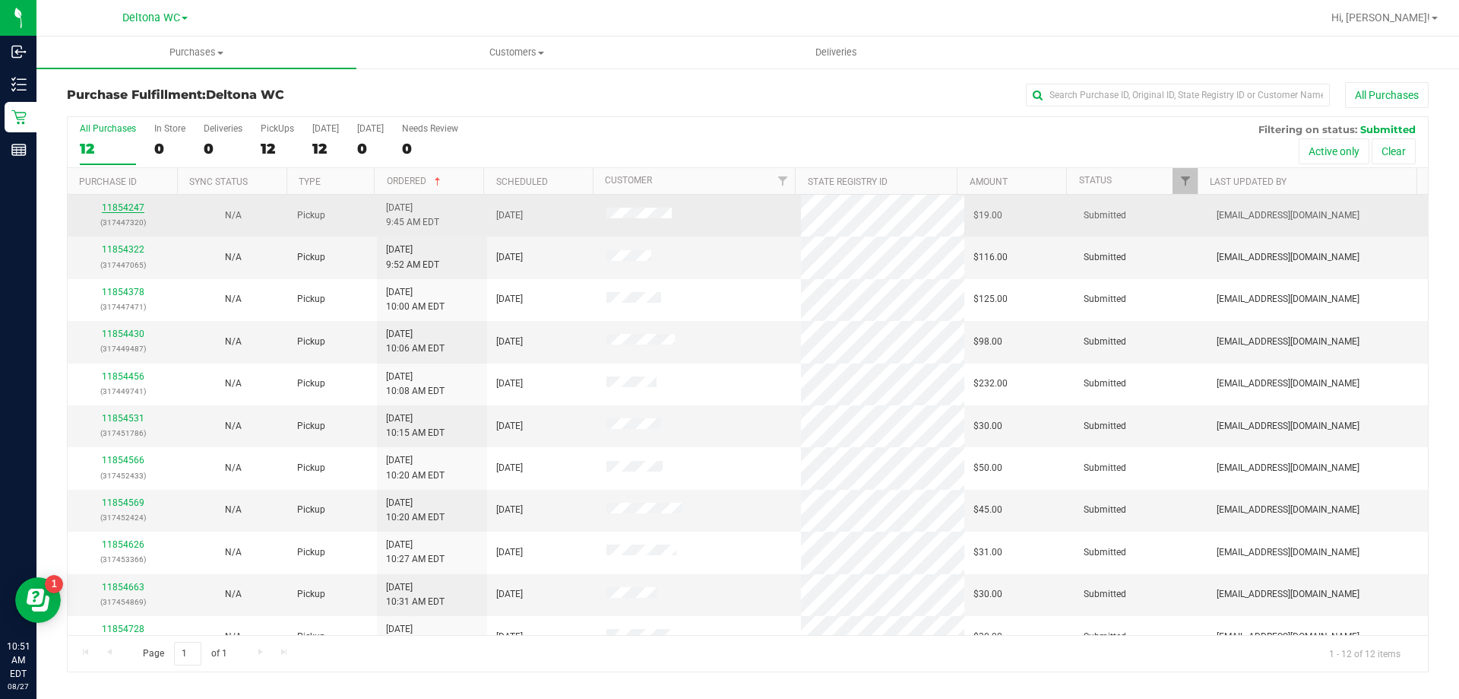
click at [123, 204] on link "11854247" at bounding box center [123, 207] width 43 height 11
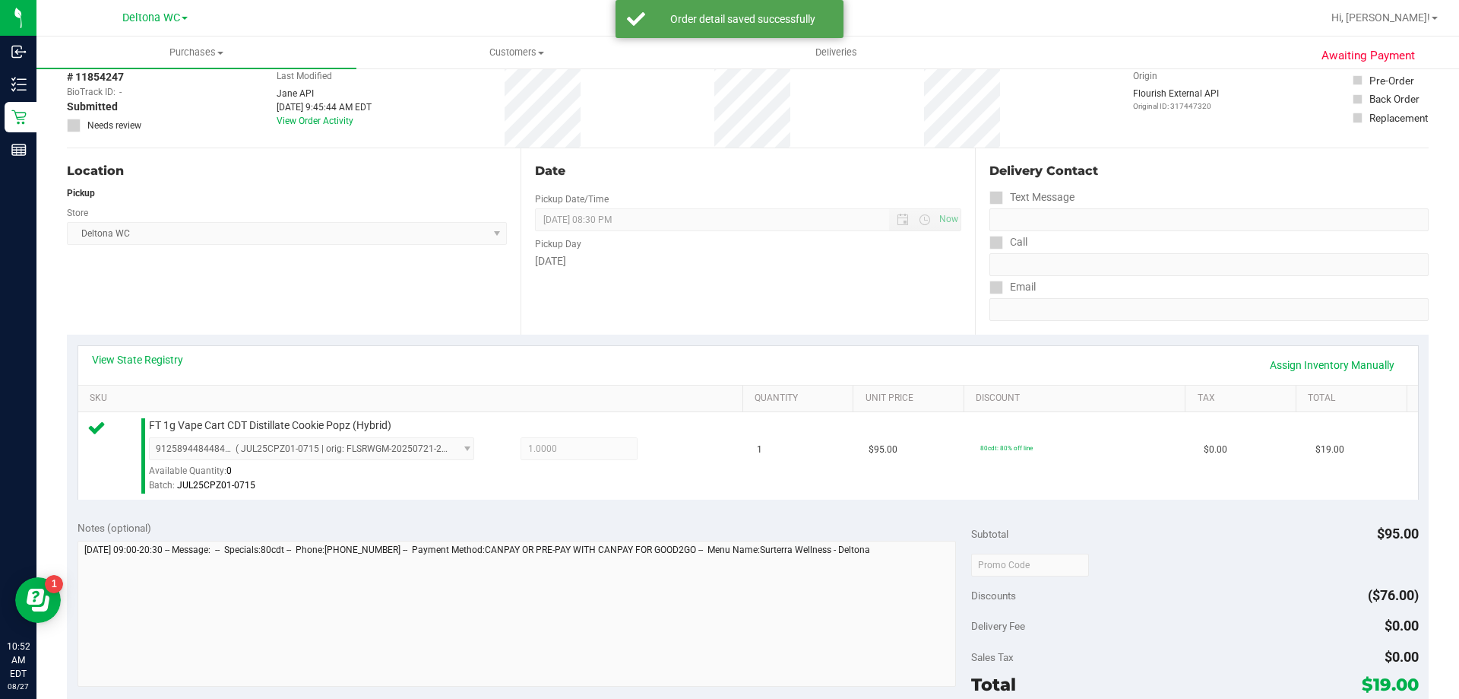
scroll to position [380, 0]
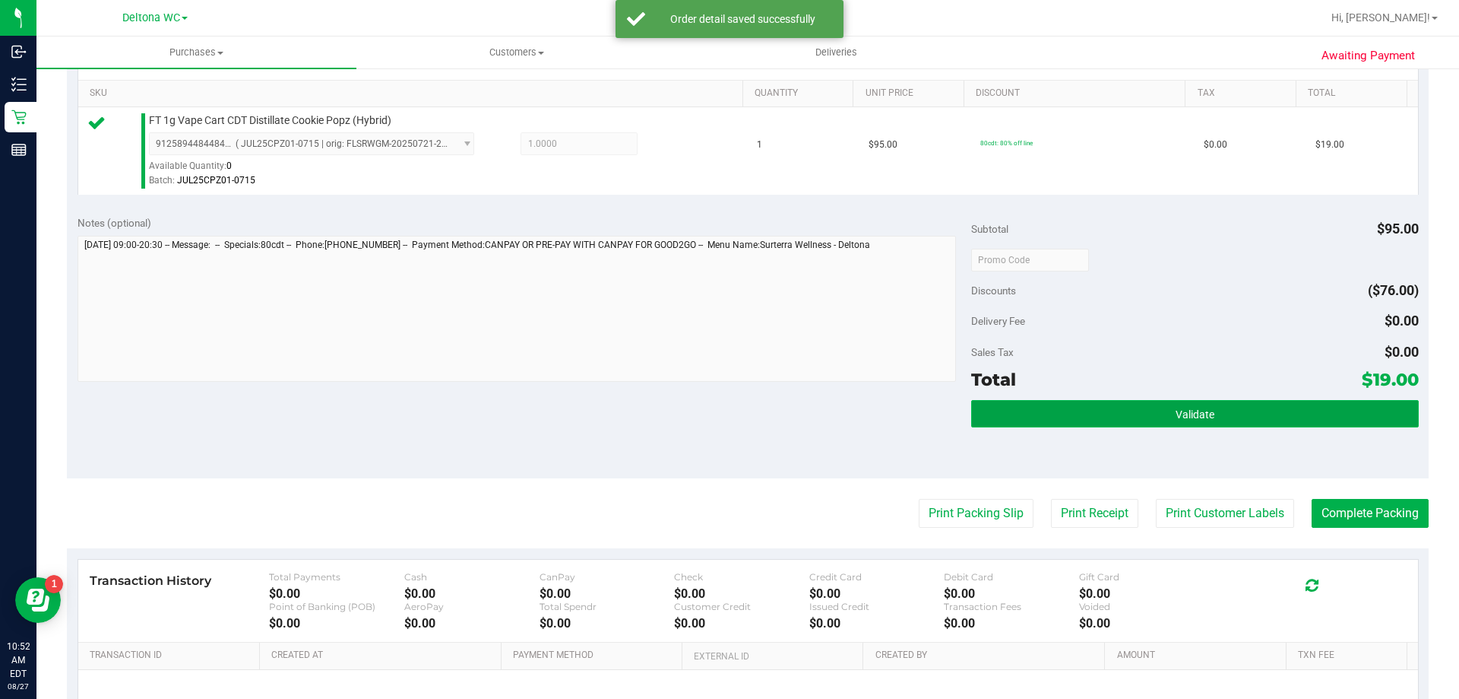
click at [1040, 419] on button "Validate" at bounding box center [1194, 413] width 447 height 27
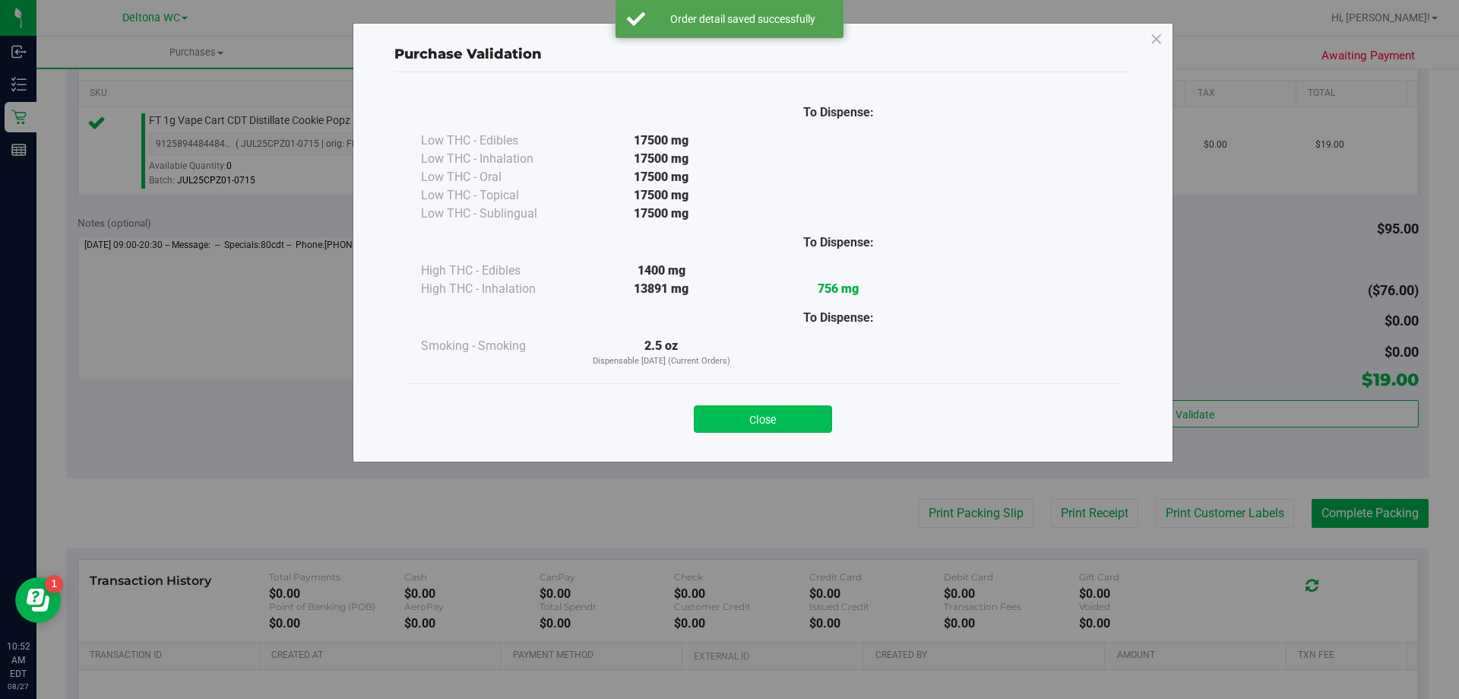
click at [762, 423] on button "Close" at bounding box center [763, 418] width 138 height 27
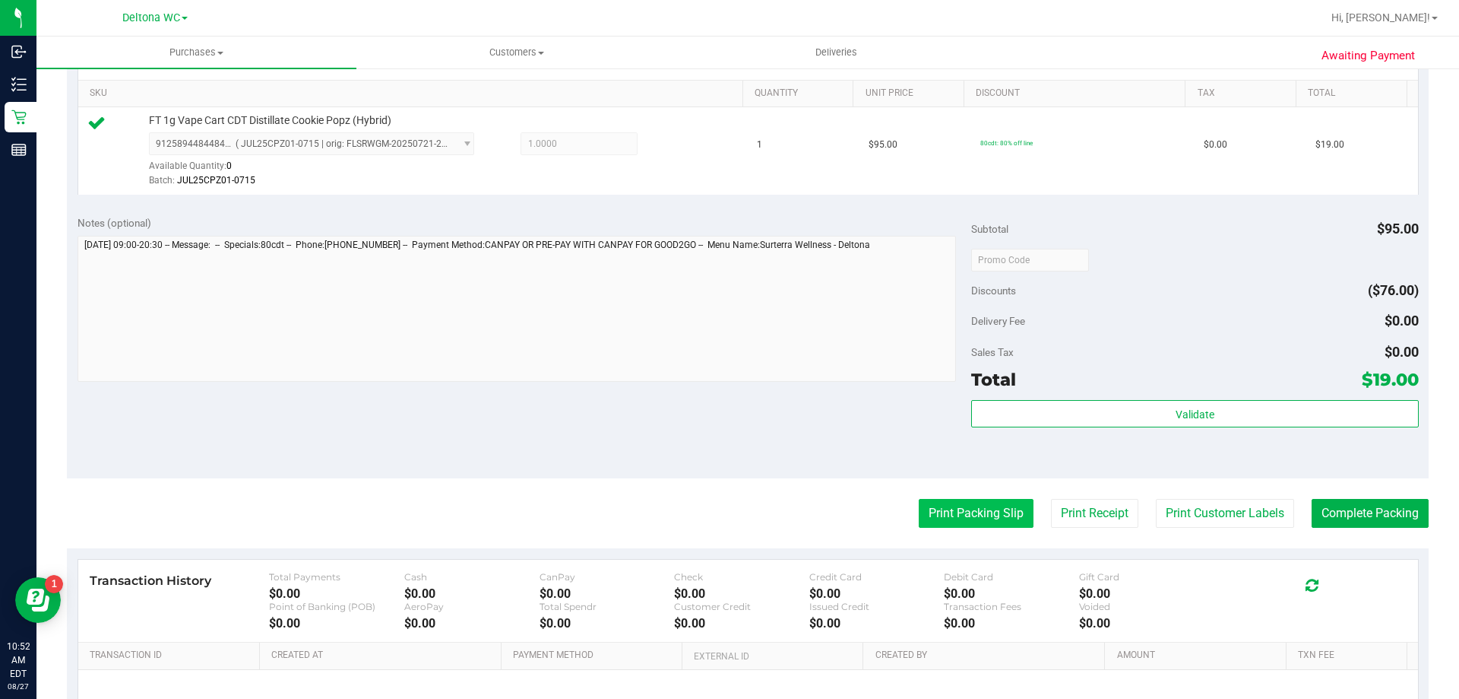
click at [935, 503] on button "Print Packing Slip" at bounding box center [976, 513] width 115 height 29
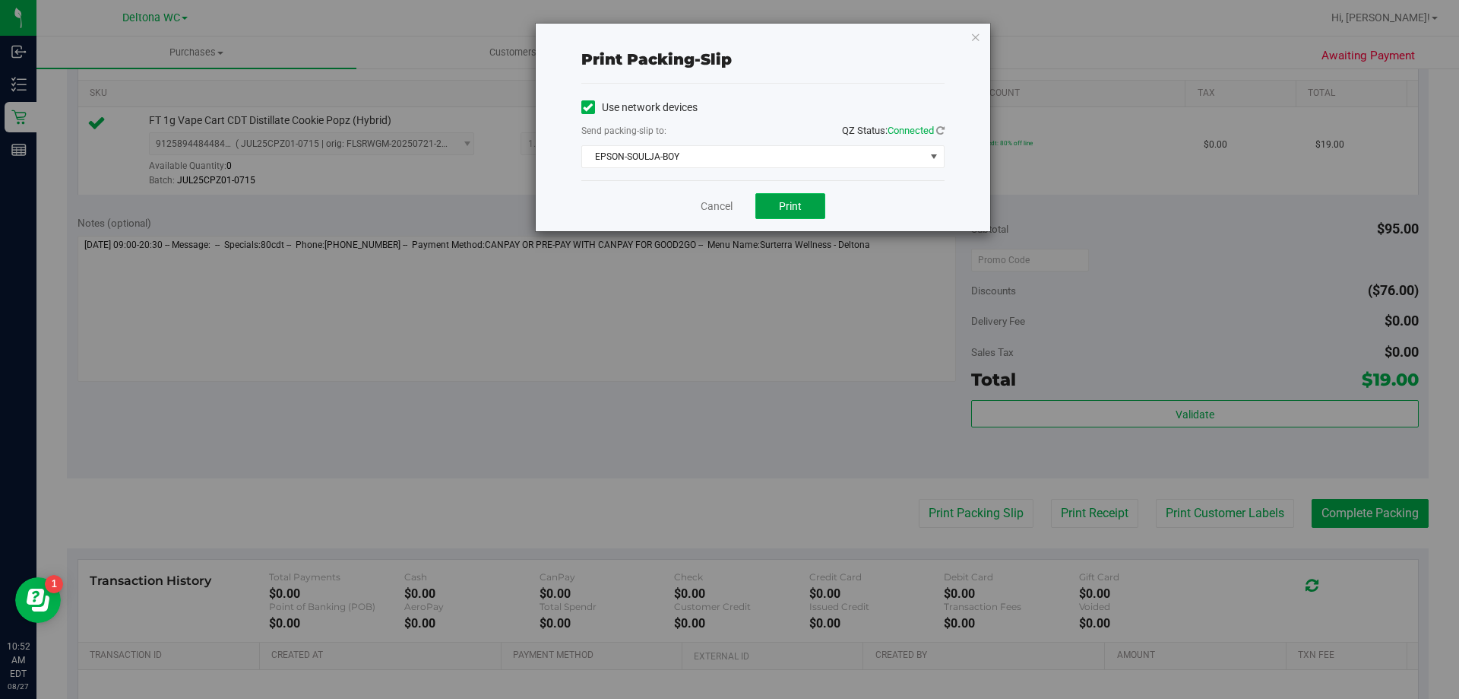
click at [778, 213] on button "Print" at bounding box center [791, 206] width 70 height 26
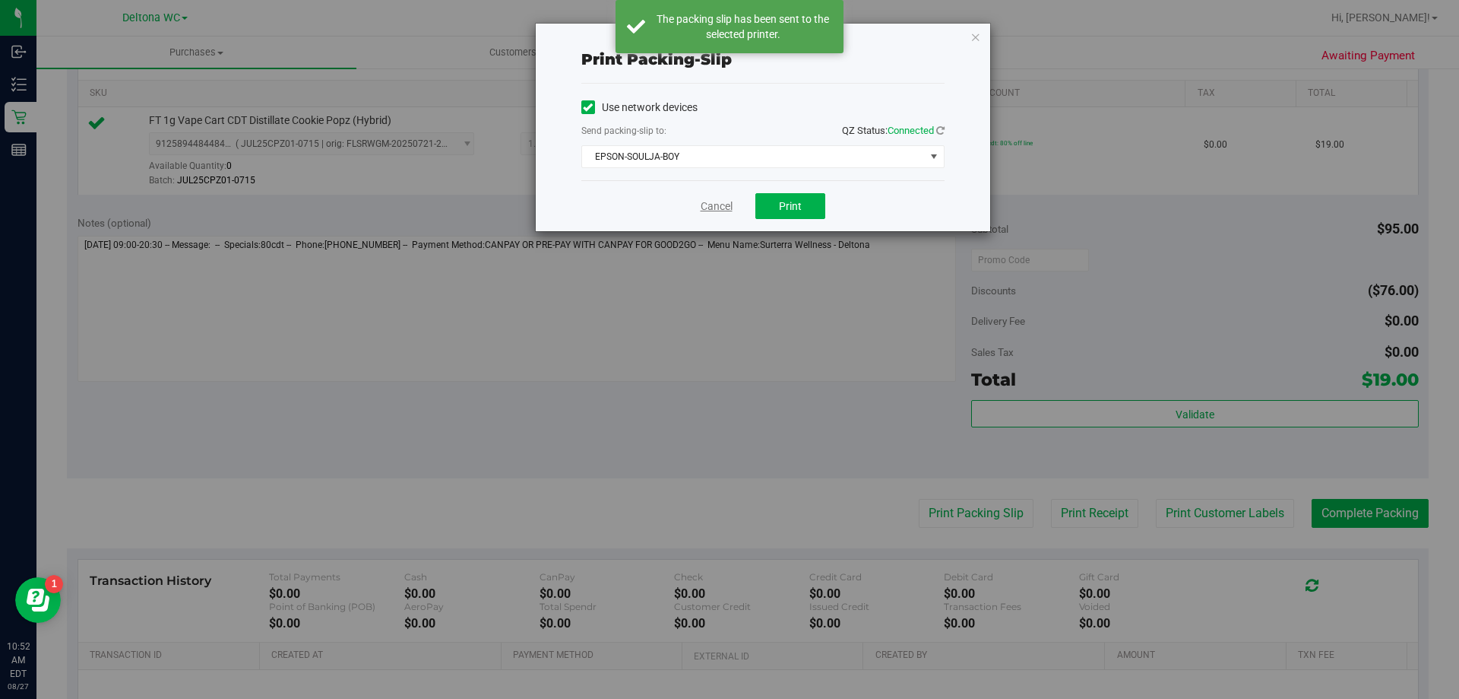
click at [712, 207] on link "Cancel" at bounding box center [717, 206] width 32 height 16
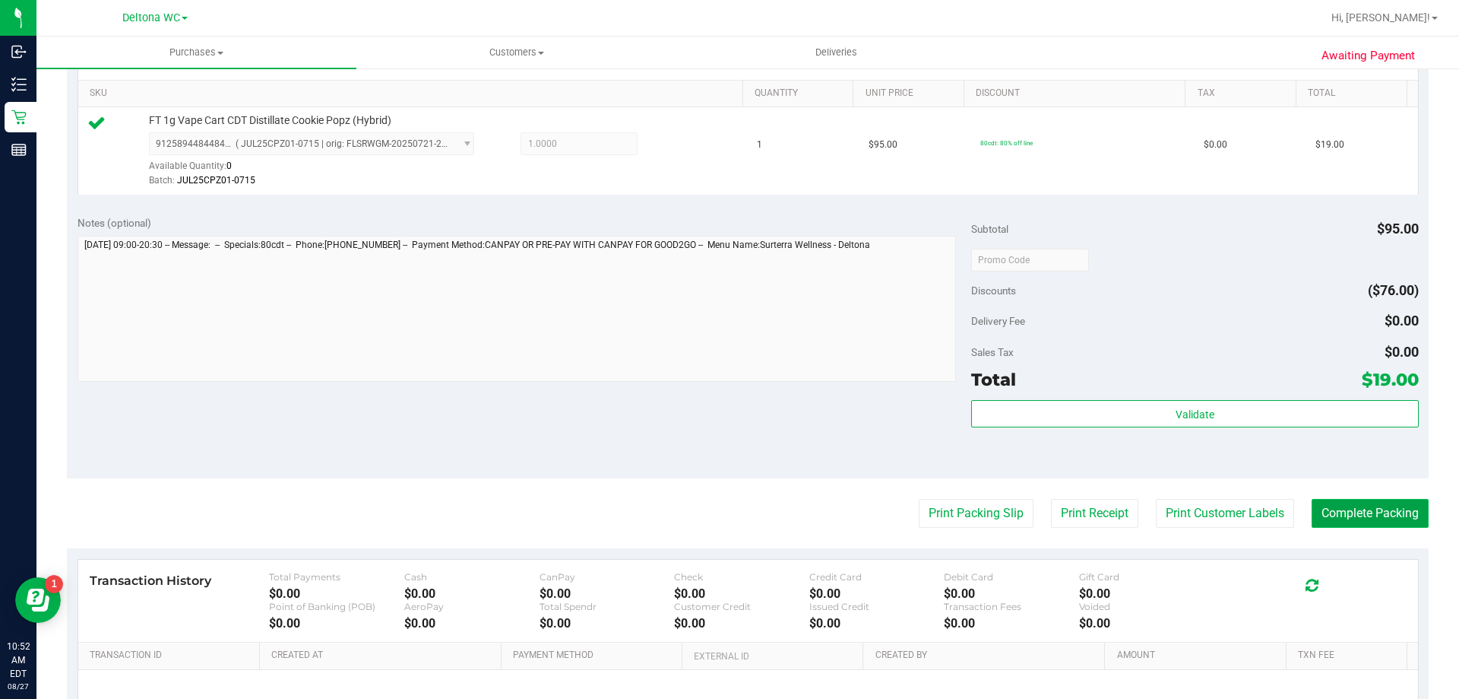
click at [1398, 519] on button "Complete Packing" at bounding box center [1370, 513] width 117 height 29
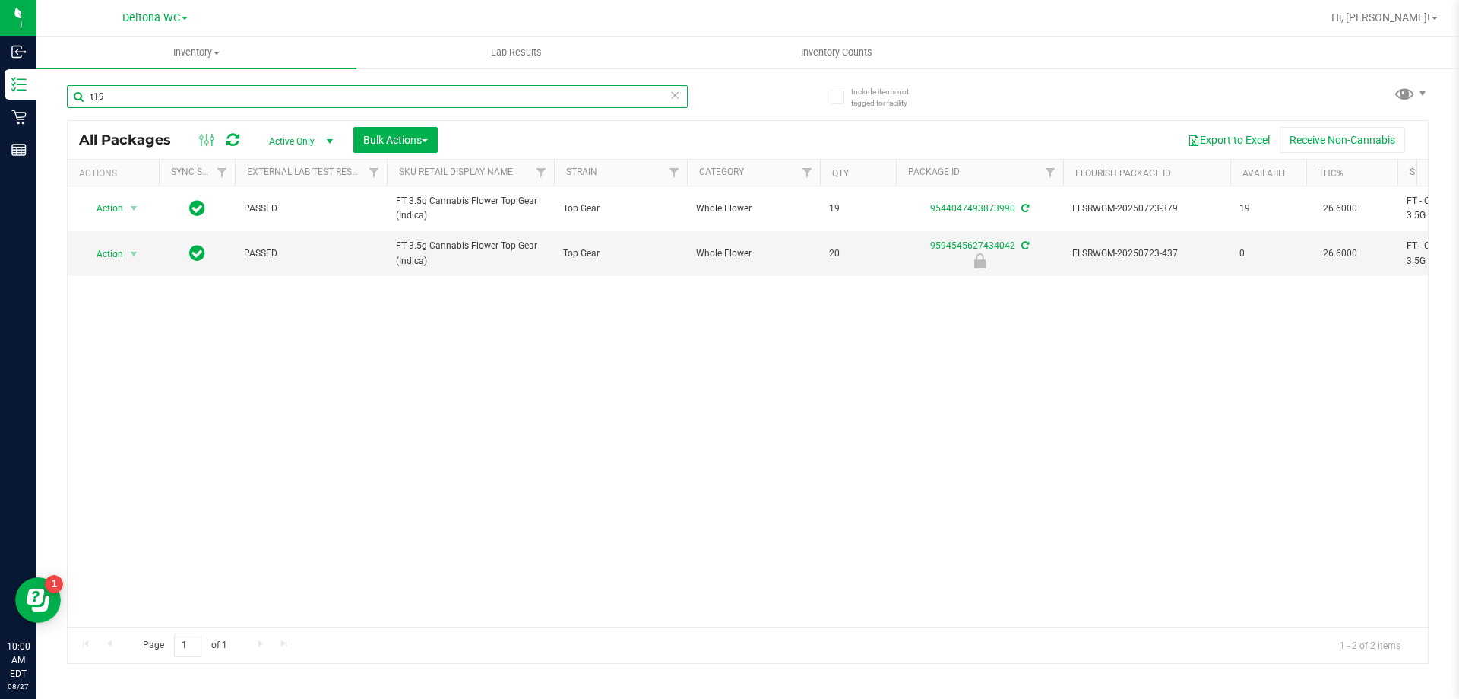
drag, startPoint x: 119, startPoint y: 98, endPoint x: 71, endPoint y: 97, distance: 47.9
click at [71, 97] on input "t19" at bounding box center [377, 96] width 621 height 23
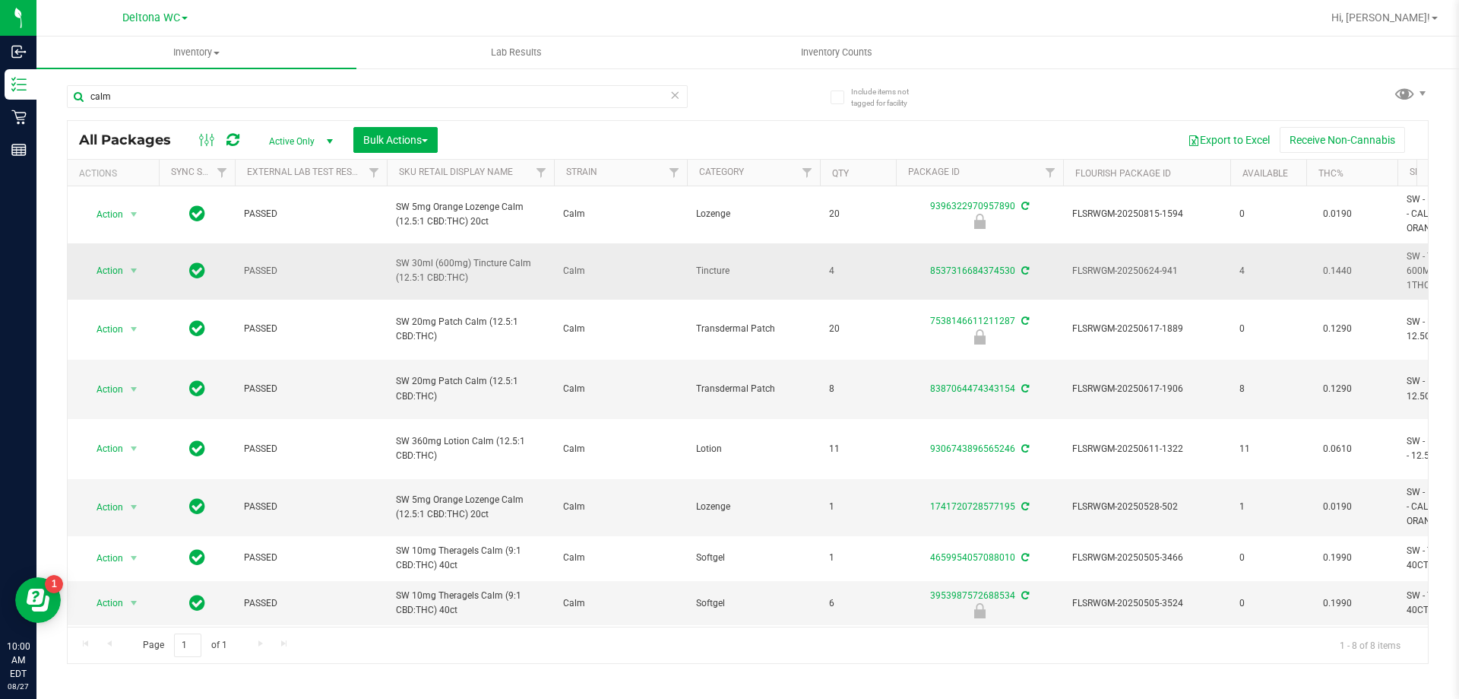
click at [451, 275] on span "SW 30ml (600mg) Tincture Calm (12.5:1 CBD:THC)" at bounding box center [470, 270] width 149 height 29
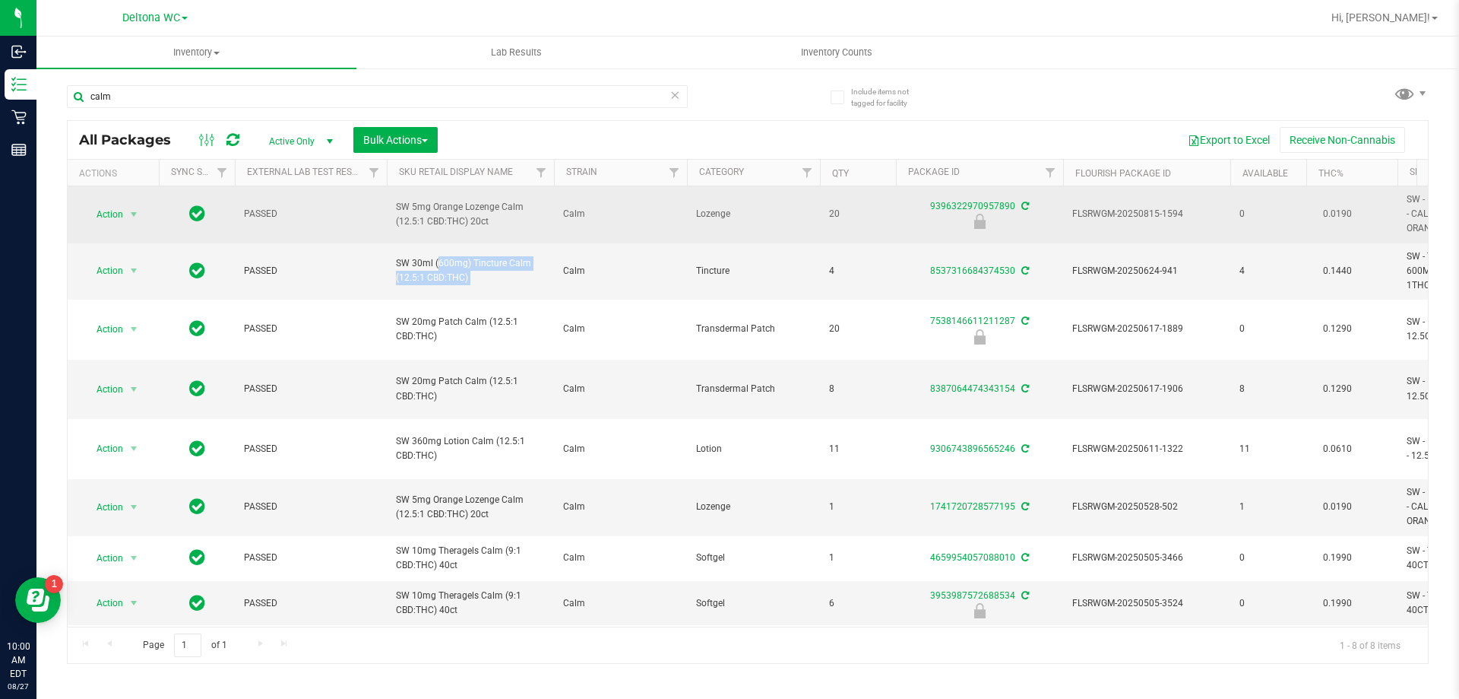
copy tr "SW 30ml (600mg) Tincture Calm (12.5:1 CBD:THC)"
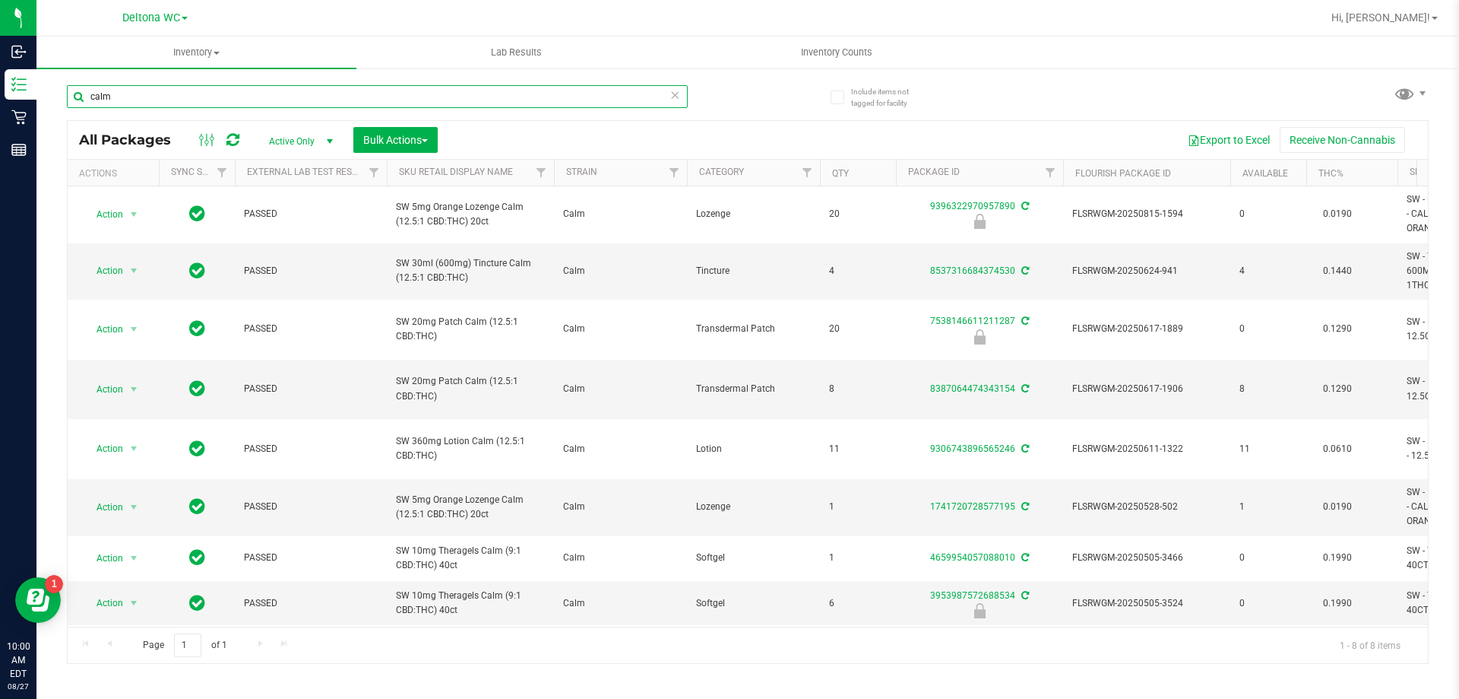
click at [227, 90] on input "calm" at bounding box center [377, 96] width 621 height 23
paste input "SW 30ml (600mg) Tincture Calm (12.5:1 CBD:THC)"
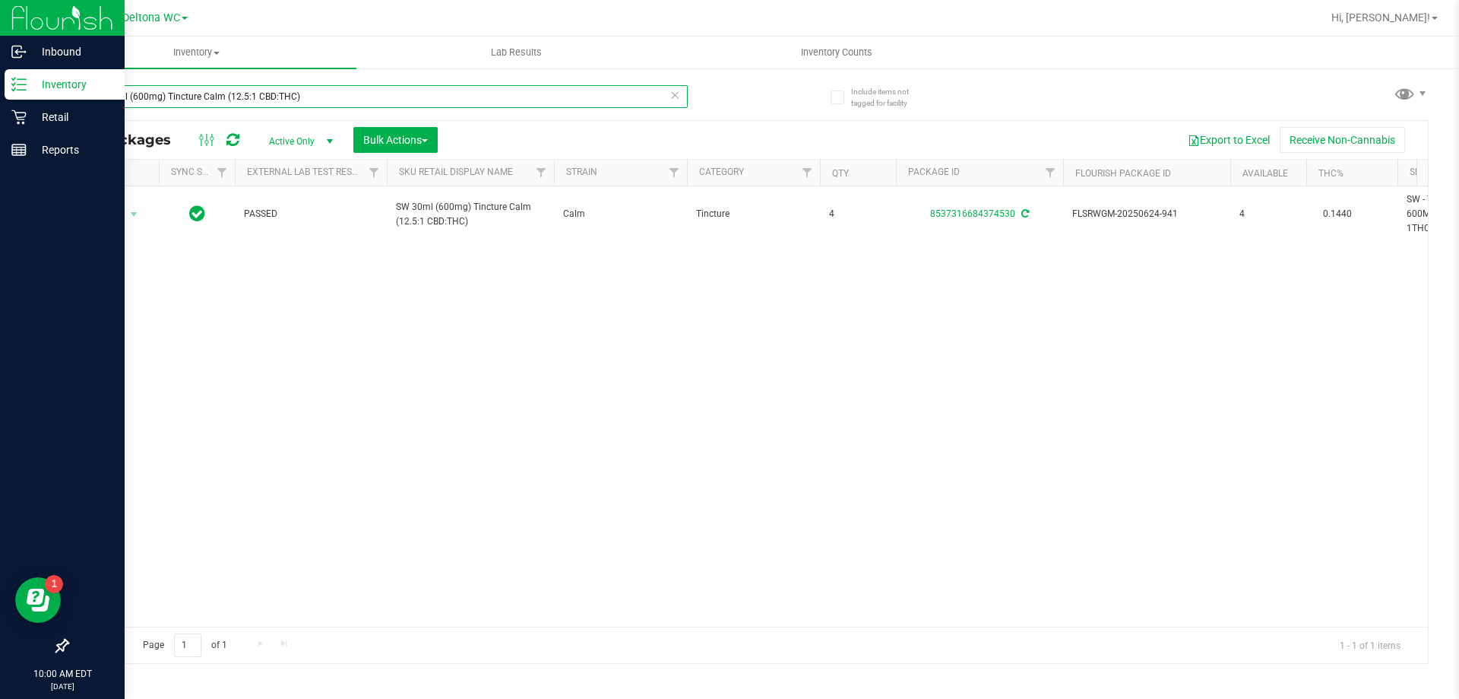
drag, startPoint x: 341, startPoint y: 99, endPoint x: 0, endPoint y: 97, distance: 341.3
click at [0, 97] on div "Inbound Inventory Retail Reports 10:00 AM EDT 08/27/2025 08/27 Deltona WC Hi, A…" at bounding box center [729, 349] width 1459 height 699
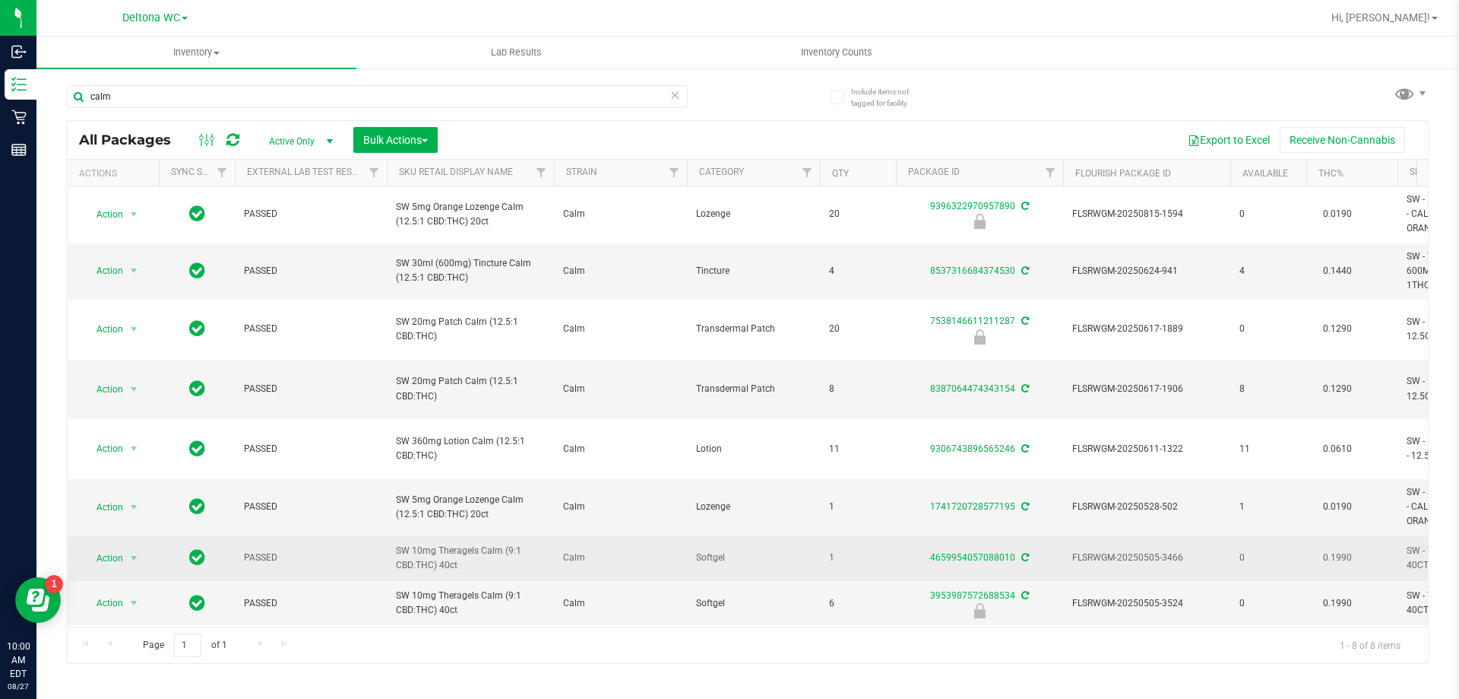
click at [450, 543] on span "SW 10mg Theragels Calm (9:1 CBD:THC) 40ct" at bounding box center [470, 557] width 149 height 29
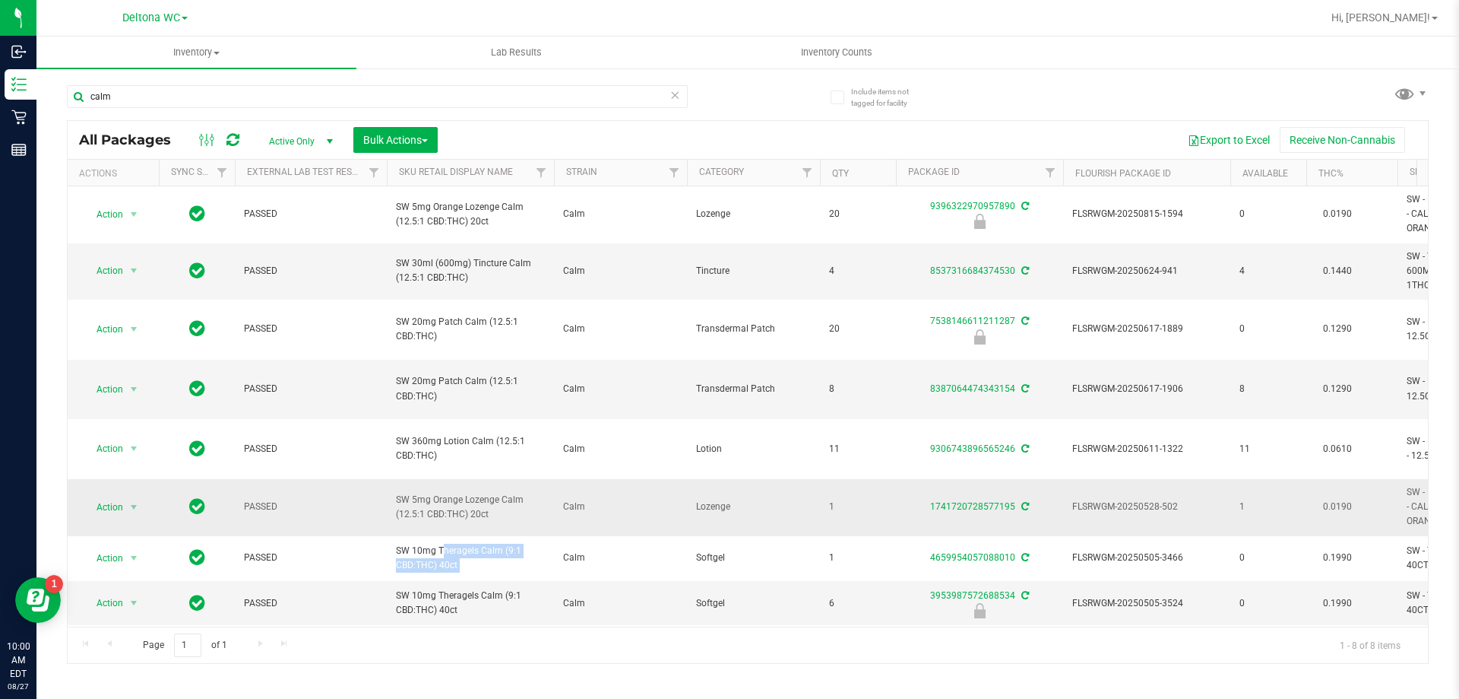
copy tr "SW 10mg Theragels Calm (9:1 CBD:THC) 40ct"
click at [119, 97] on input "calm" at bounding box center [377, 96] width 621 height 23
paste input "SW 10mg Theragels Calm (9:1 CBD:THC) 40ct"
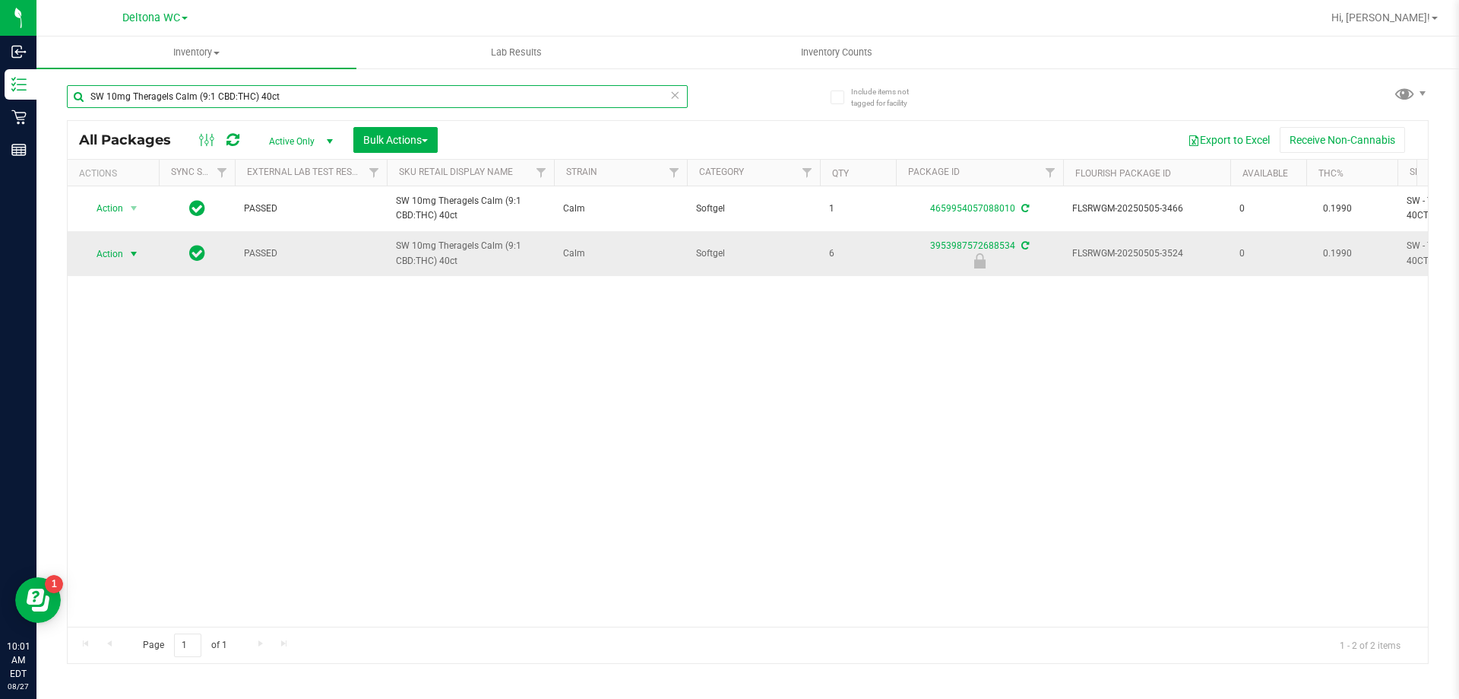
type input "SW 10mg Theragels Calm (9:1 CBD:THC) 40ct"
click at [112, 252] on span "Action" at bounding box center [103, 253] width 41 height 21
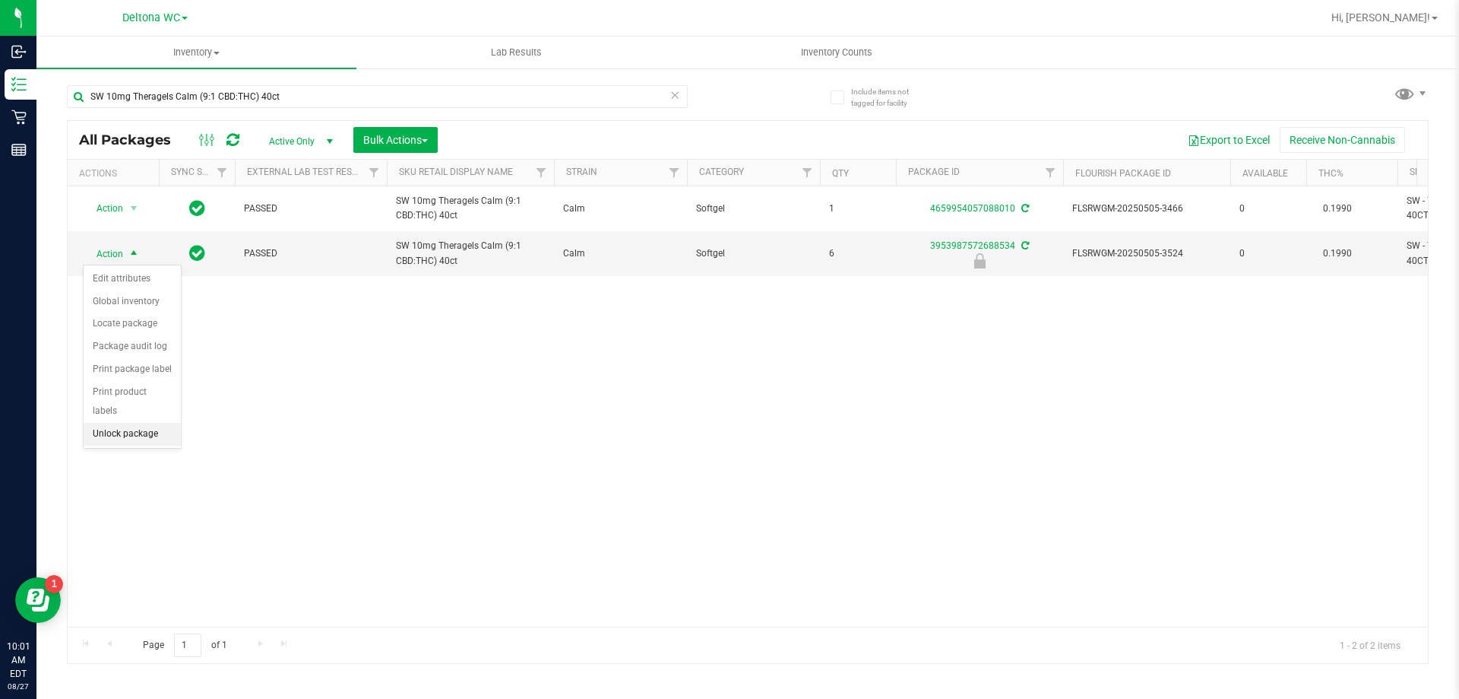
click at [137, 423] on li "Unlock package" at bounding box center [132, 434] width 97 height 23
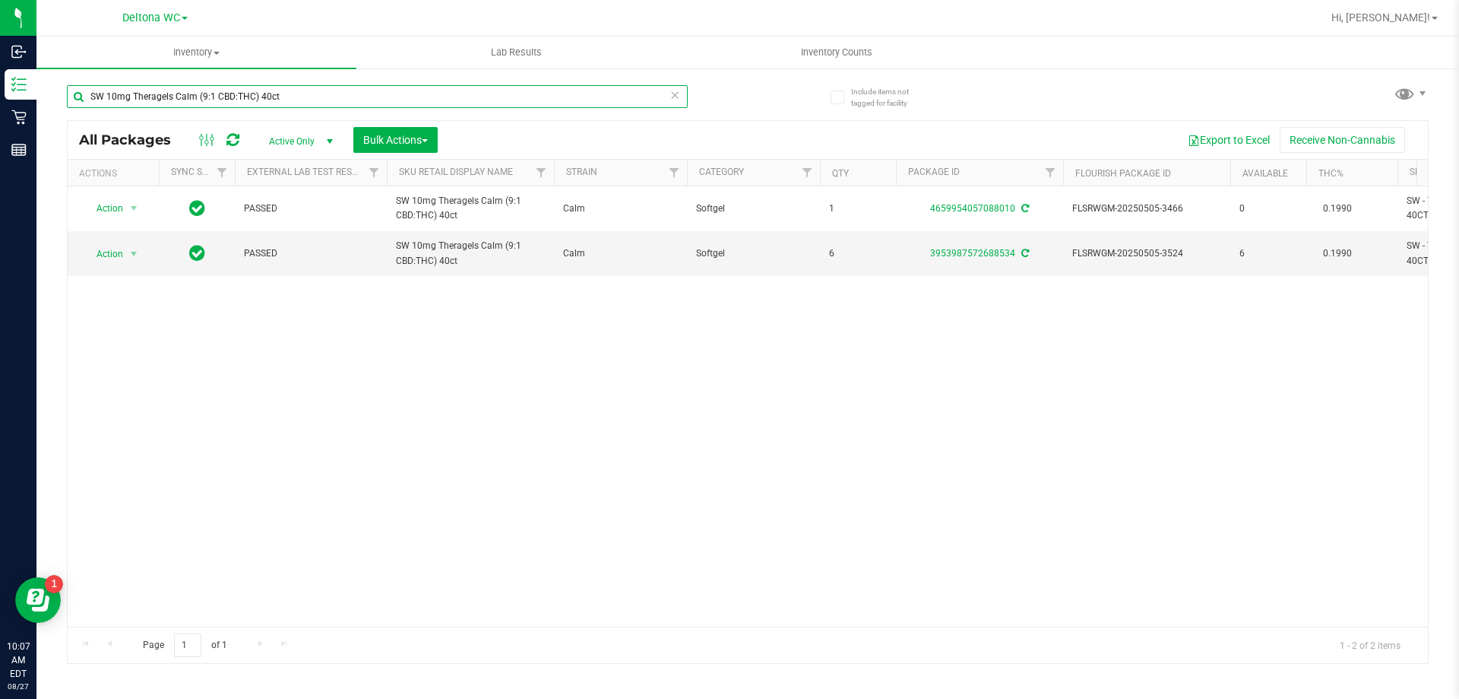
click at [279, 101] on input "SW 10mg Theragels Calm (9:1 CBD:THC) 40ct" at bounding box center [377, 96] width 621 height 23
paste input "FT 1g Vape Cart CDT Distillate Bosscotti (Indica)"
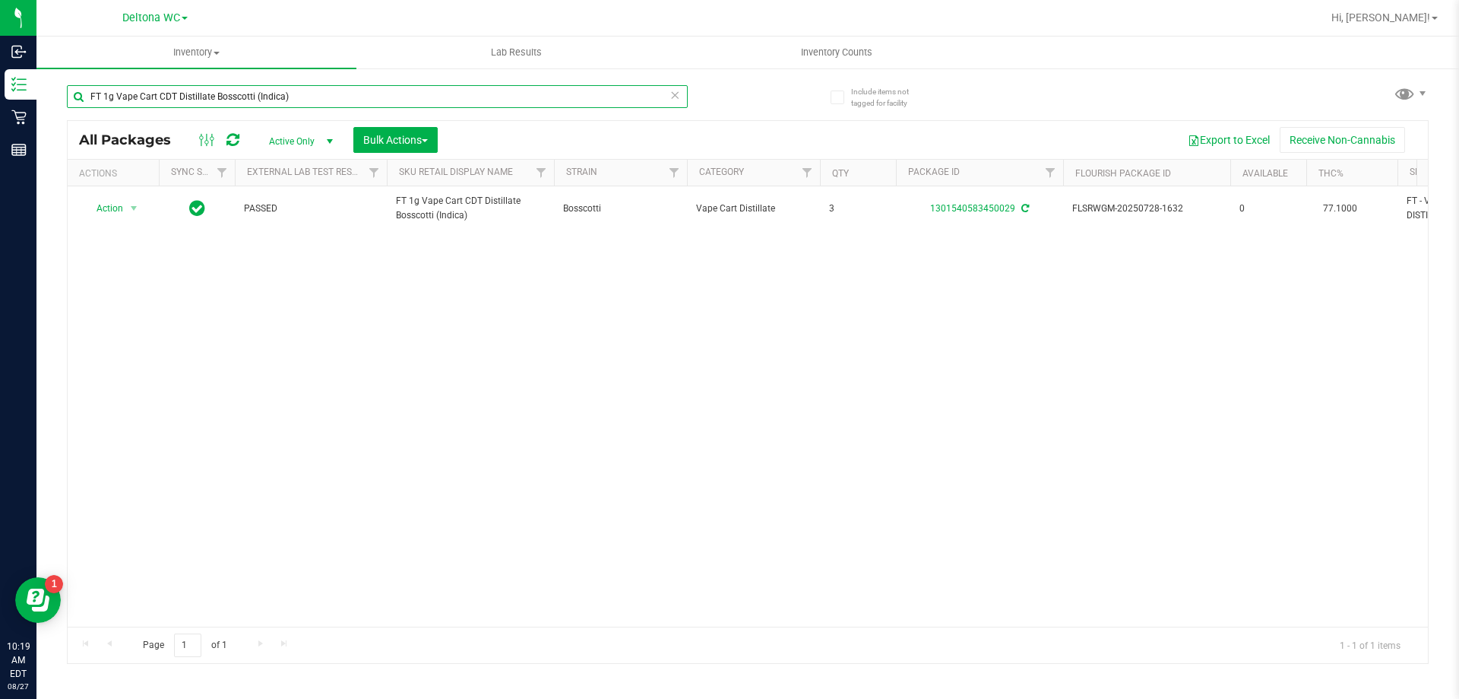
click at [215, 102] on input "FT 1g Vape Cart CDT Distillate Bosscotti (Indica)" at bounding box center [377, 96] width 621 height 23
paste input "D 3.5g Flower Greenhouse Rainbow Harbor (Hybrid-"
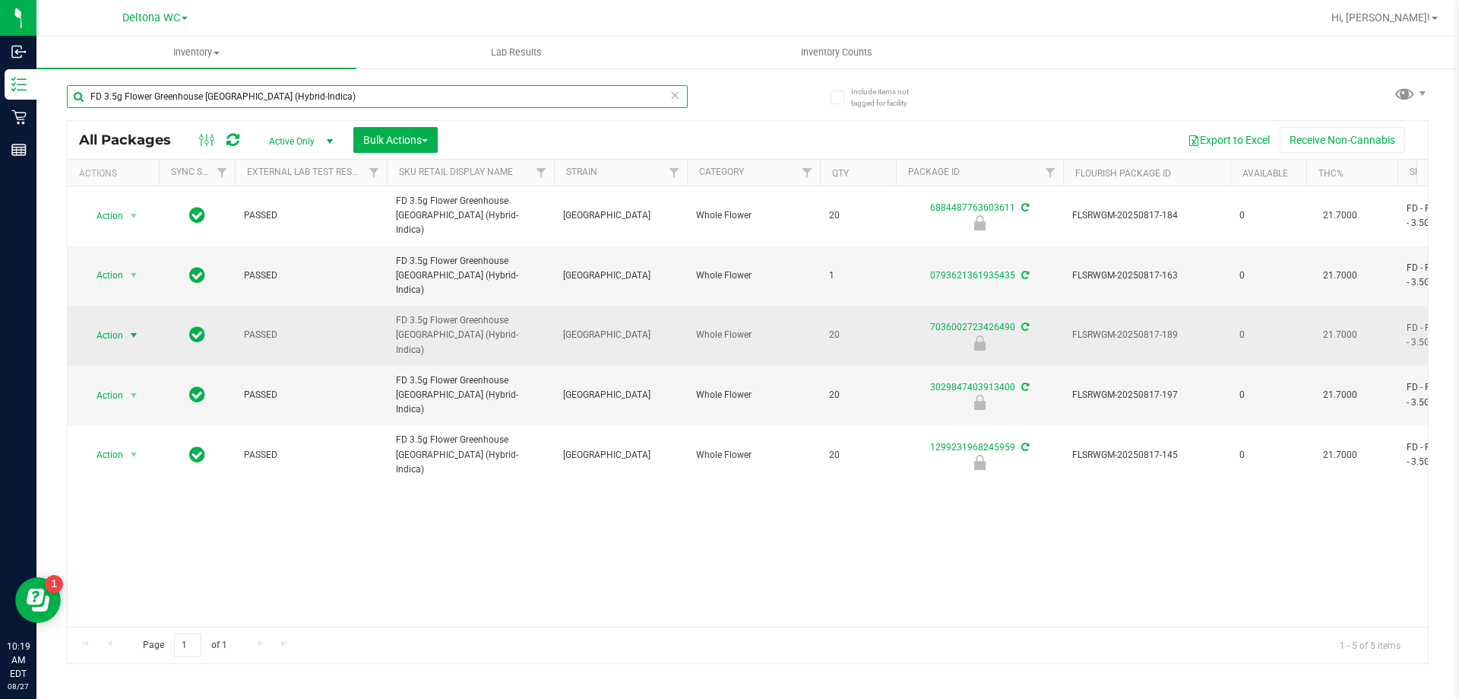
type input "FD 3.5g Flower Greenhouse [GEOGRAPHIC_DATA] (Hybrid-Indica)"
click at [110, 325] on span "Action" at bounding box center [103, 335] width 41 height 21
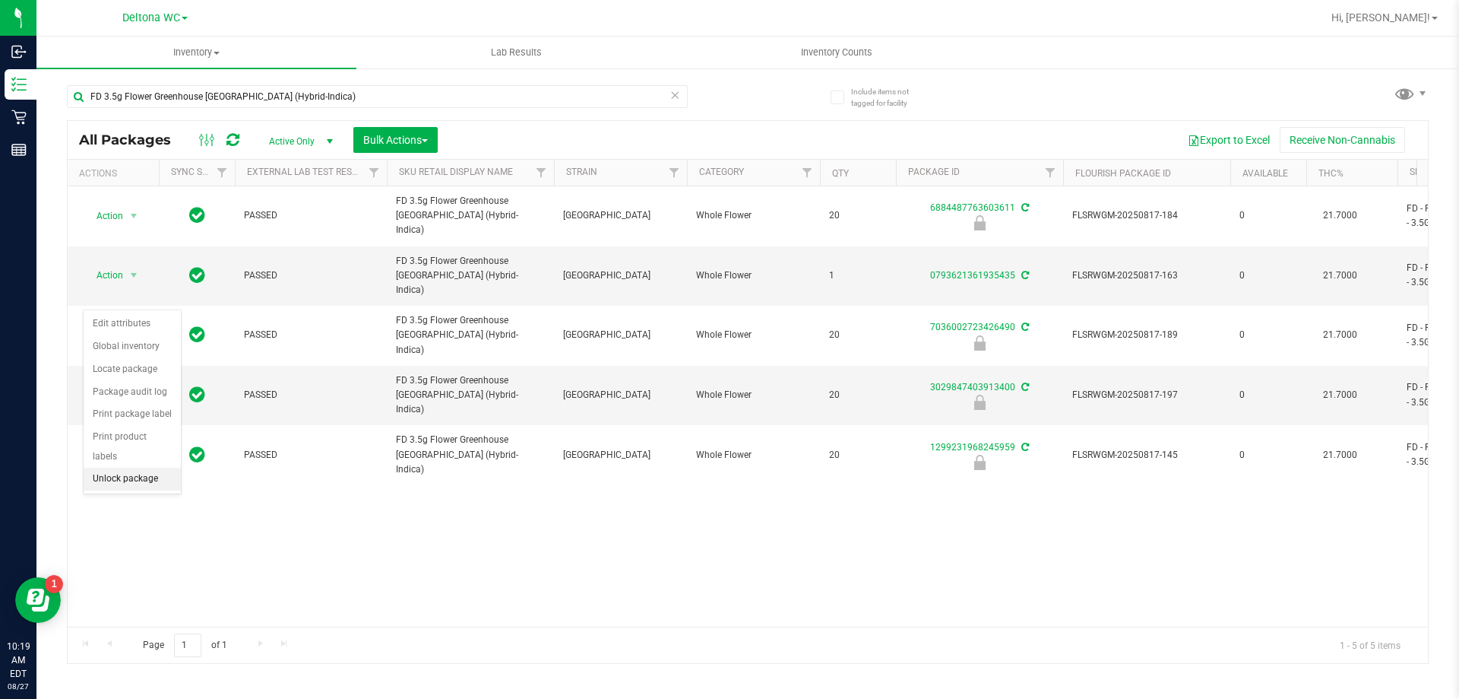
click at [125, 467] on li "Unlock package" at bounding box center [132, 478] width 97 height 23
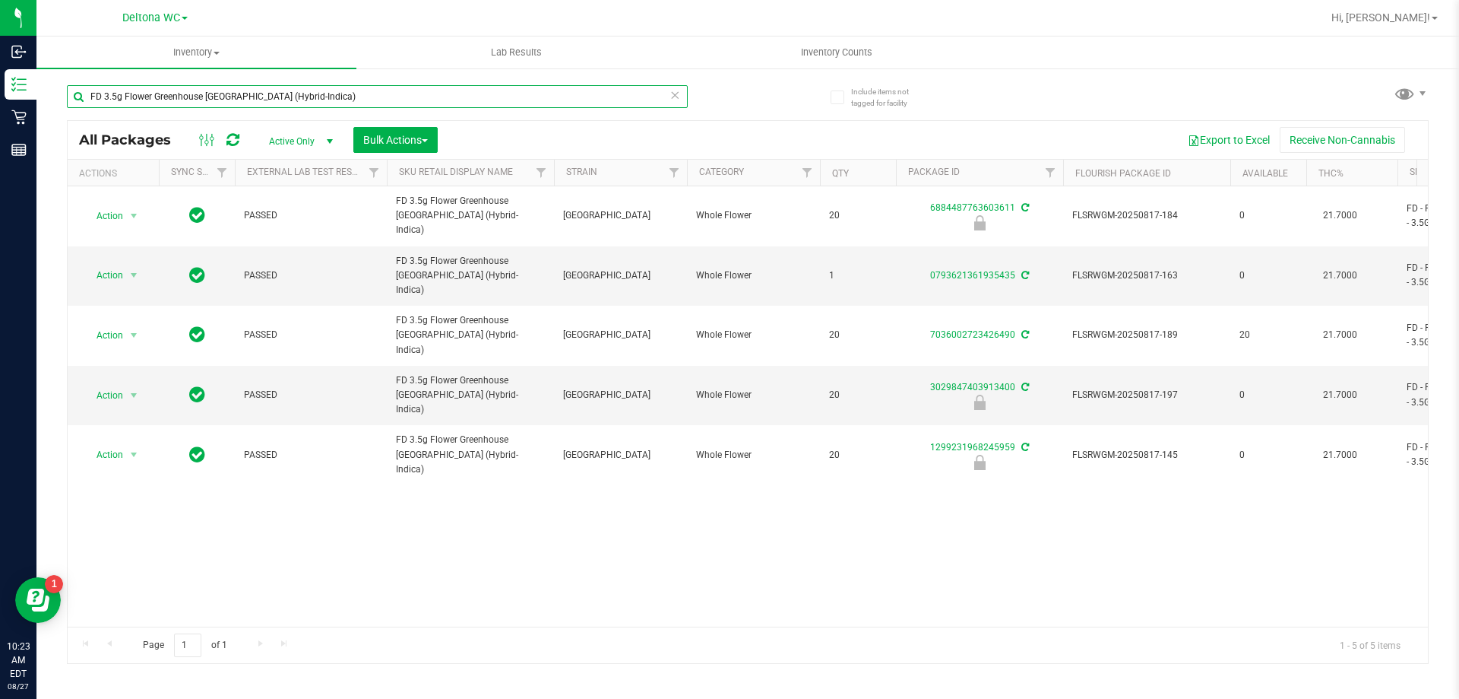
click at [264, 93] on input "FD 3.5g Flower Greenhouse [GEOGRAPHIC_DATA] (Hybrid-Indica)" at bounding box center [377, 96] width 621 height 23
paste input "T 1g Vape Cart CDT Distillate Purple Tahoe (Hybrid"
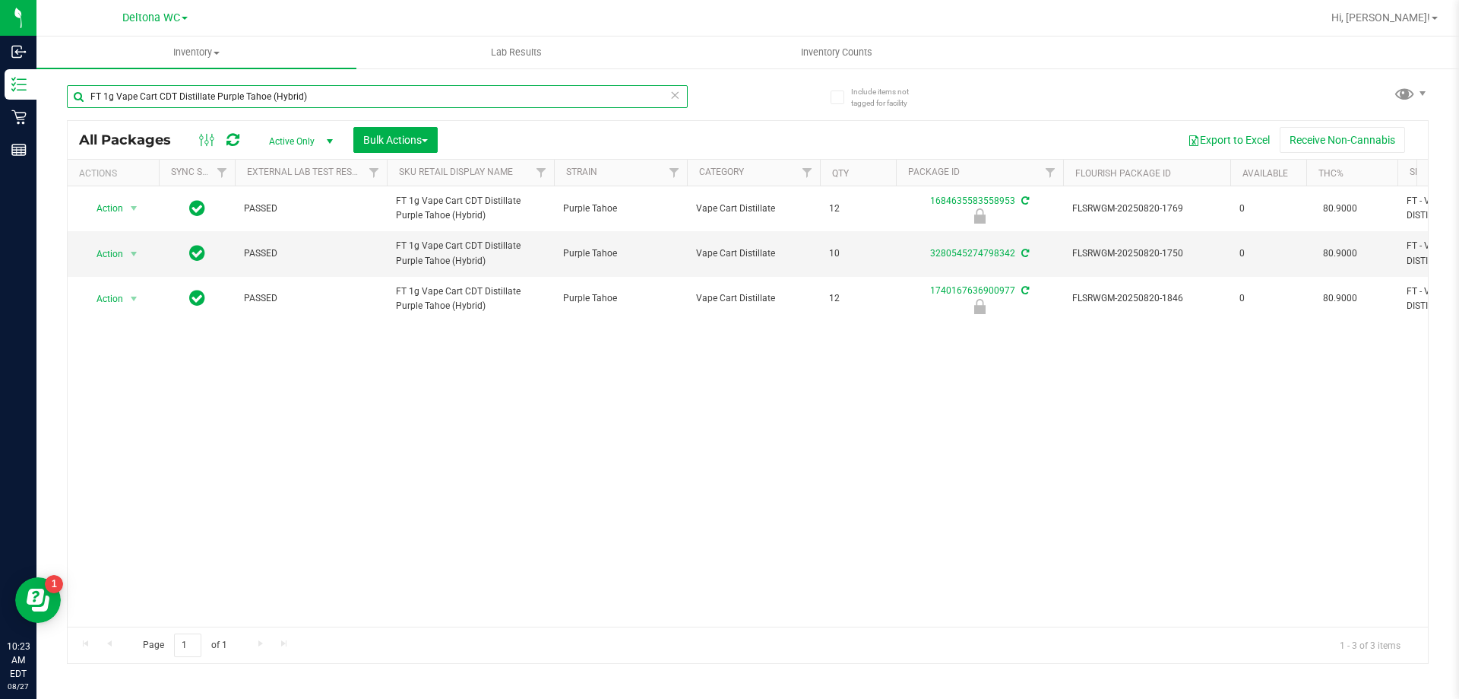
type input "FT 1g Vape Cart CDT Distillate Purple Tahoe (Hybrid)"
click at [702, 459] on div "Action Action Edit attributes Global inventory Locate package Package audit log…" at bounding box center [748, 406] width 1361 height 440
click at [173, 423] on div "Action Action Edit attributes Global inventory Locate package Package audit log…" at bounding box center [748, 406] width 1361 height 440
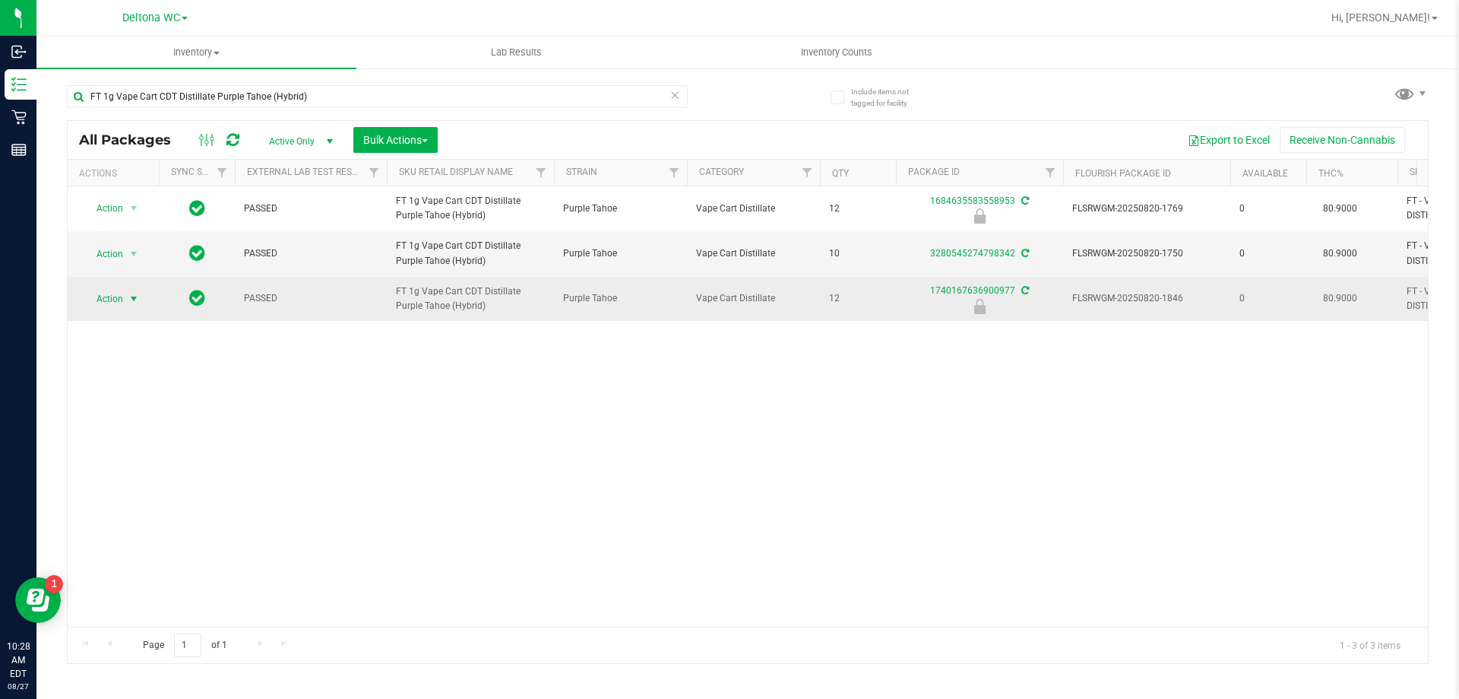
click at [109, 309] on span "Action" at bounding box center [103, 298] width 41 height 21
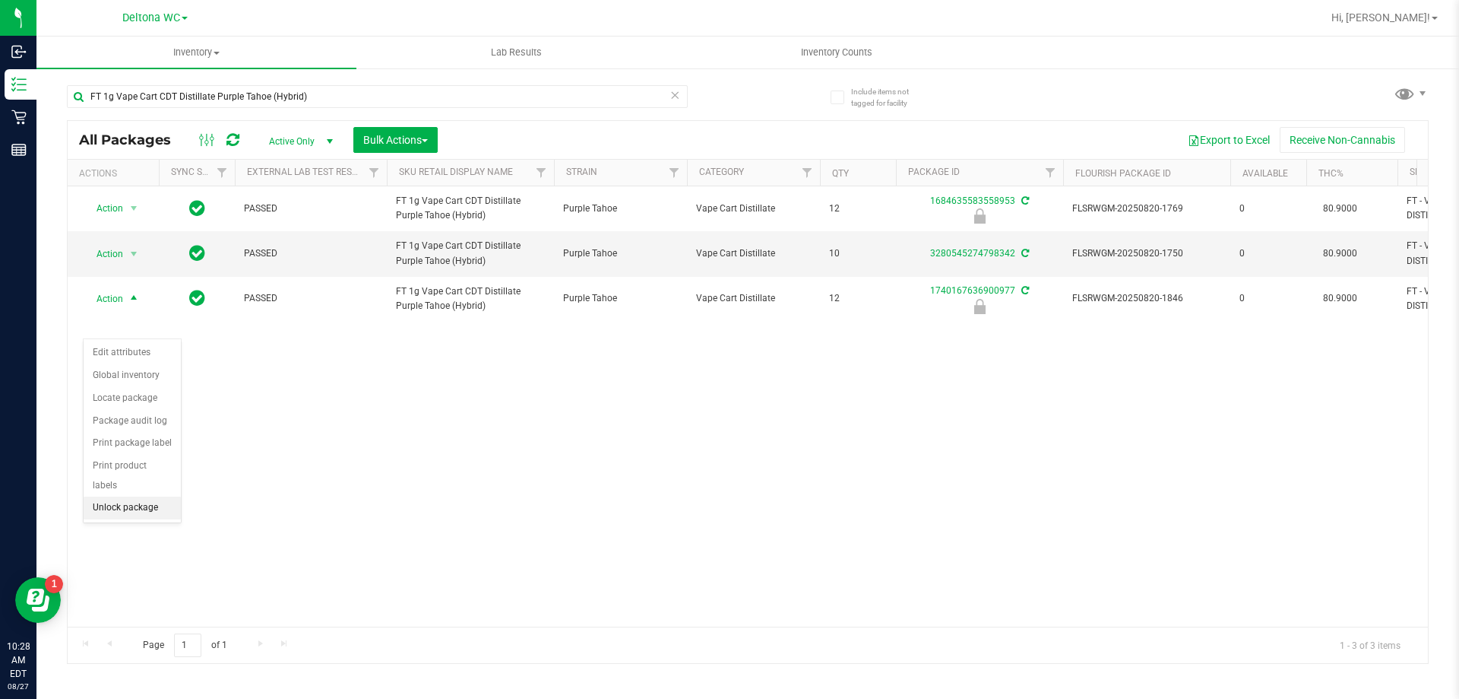
click at [134, 496] on li "Unlock package" at bounding box center [132, 507] width 97 height 23
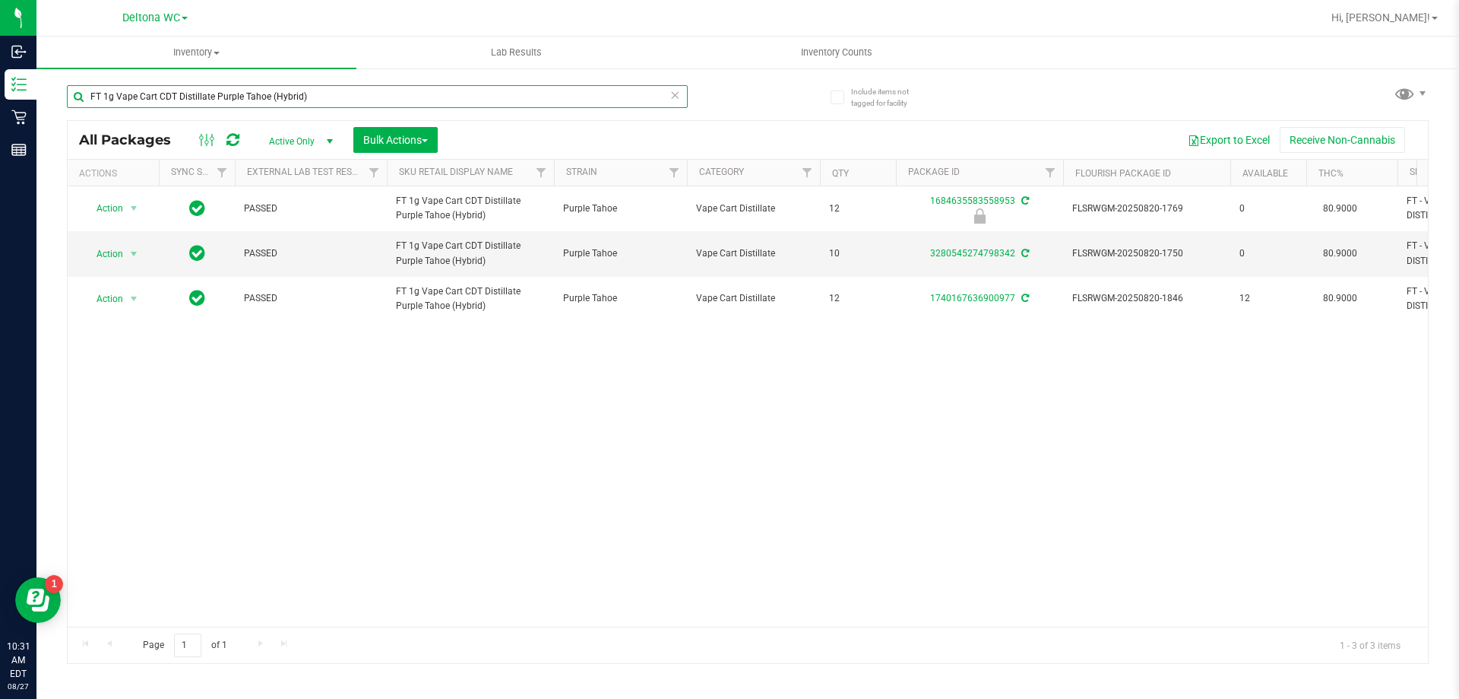
click at [178, 90] on input "FT 1g Vape Cart CDT Distillate Purple Tahoe (Hybrid)" at bounding box center [377, 96] width 621 height 23
paste input "B & Smelly"
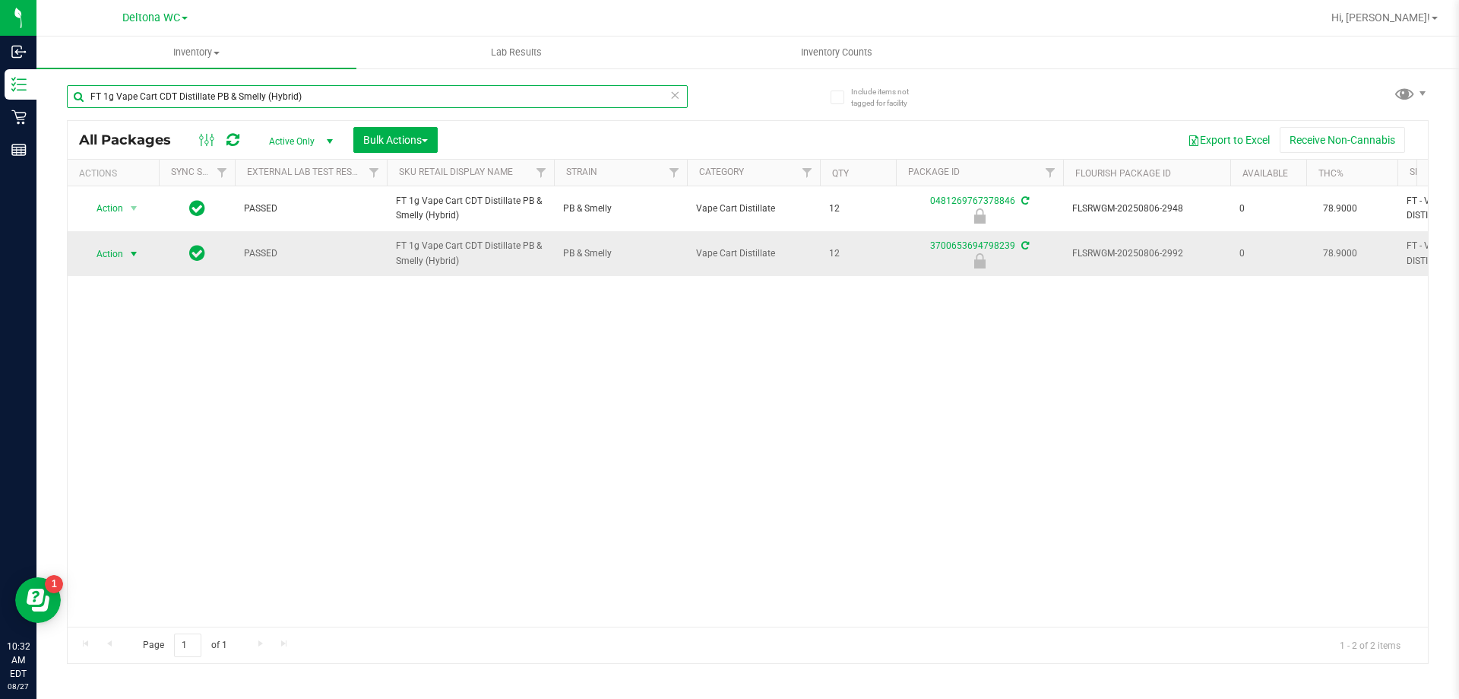
type input "FT 1g Vape Cart CDT Distillate PB & Smelly (Hybrid)"
click at [129, 255] on span "select" at bounding box center [134, 254] width 12 height 12
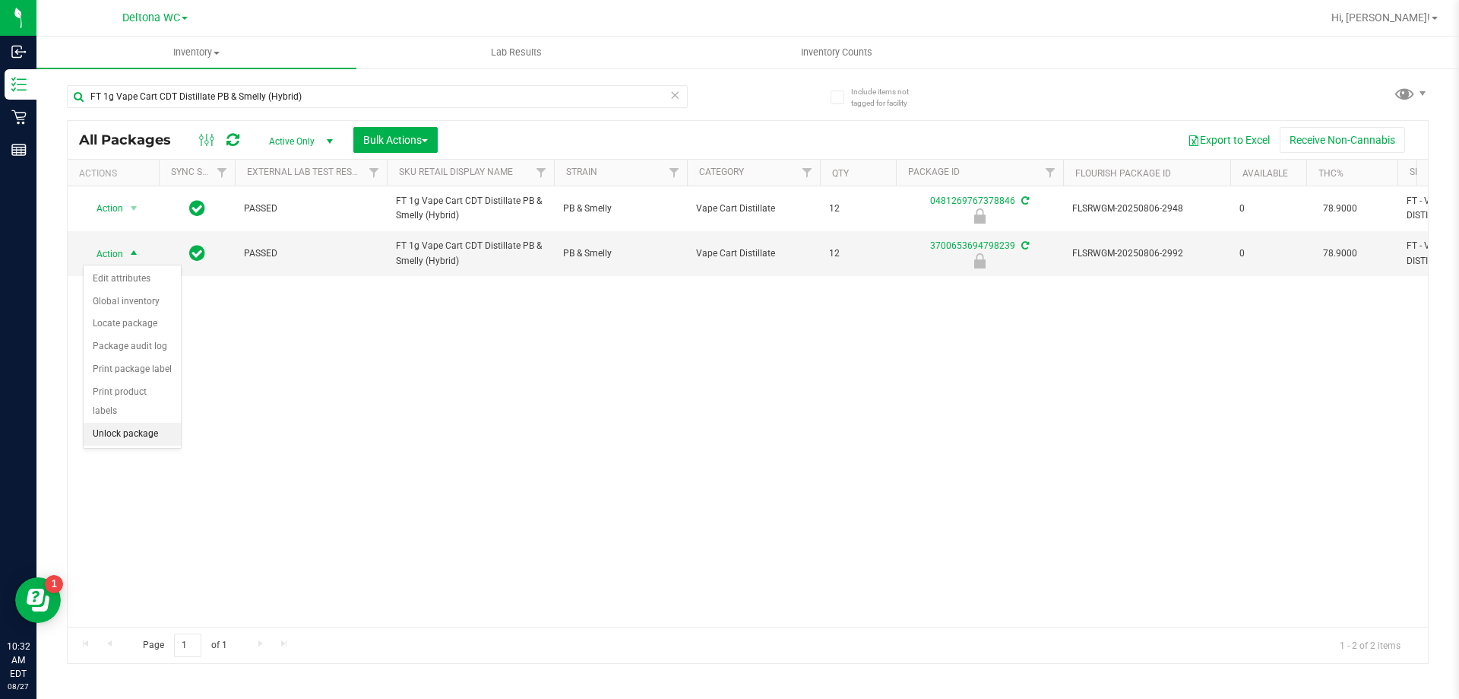
click at [154, 423] on li "Unlock package" at bounding box center [132, 434] width 97 height 23
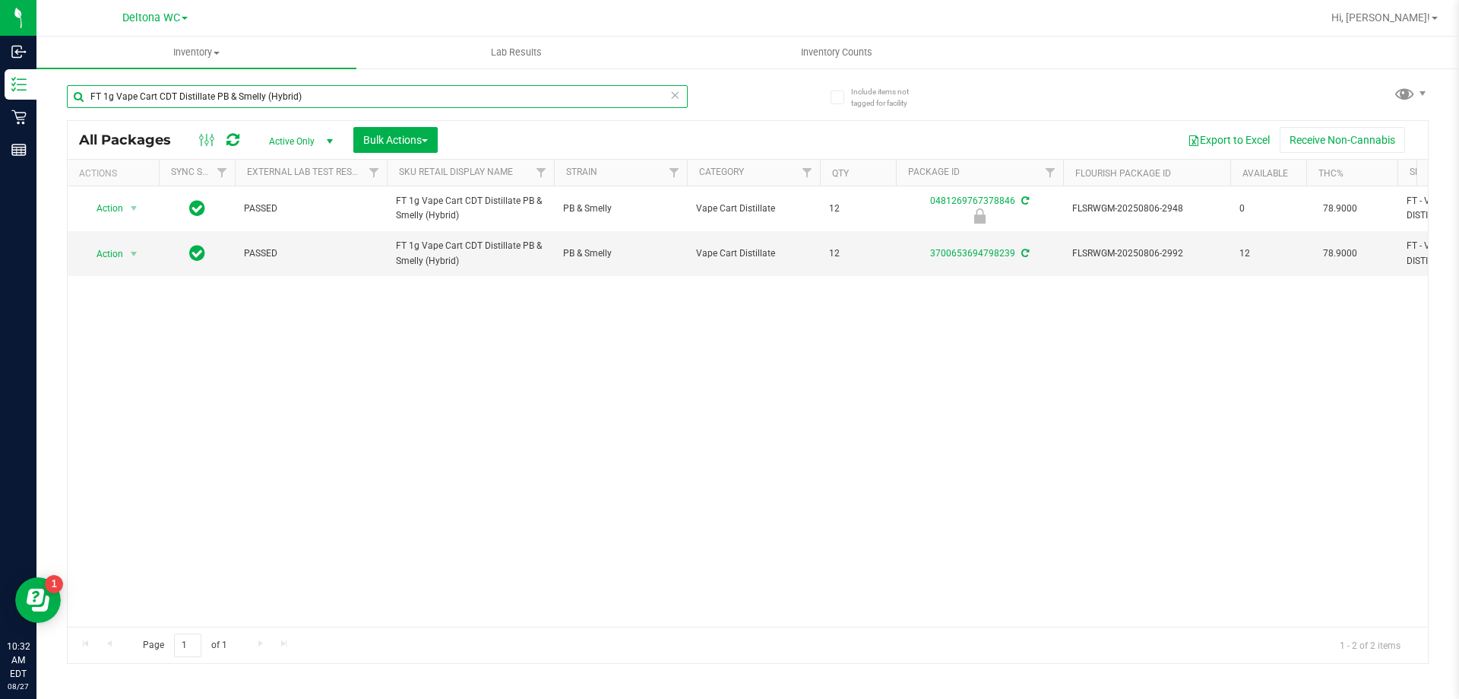
click at [237, 96] on input "FT 1g Vape Cart CDT Distillate PB & Smelly (Hybrid)" at bounding box center [377, 96] width 621 height 23
paste input "Cookie Popz"
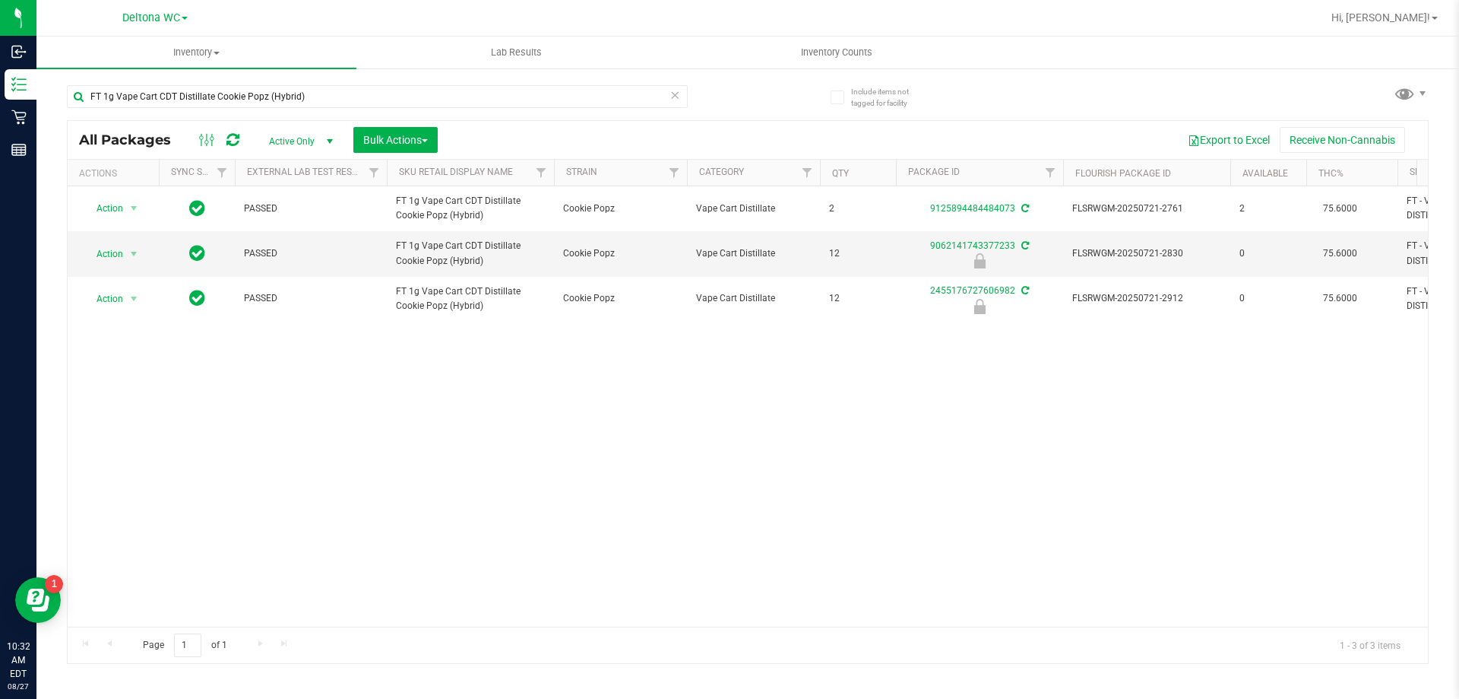
click at [319, 394] on div "Action Action Create package Edit attributes Global inventory Locate package Lo…" at bounding box center [748, 406] width 1361 height 440
click at [246, 97] on input "FT 1g Vape Cart CDT Distillate Cookie Popz (Hybrid)" at bounding box center [377, 96] width 621 height 23
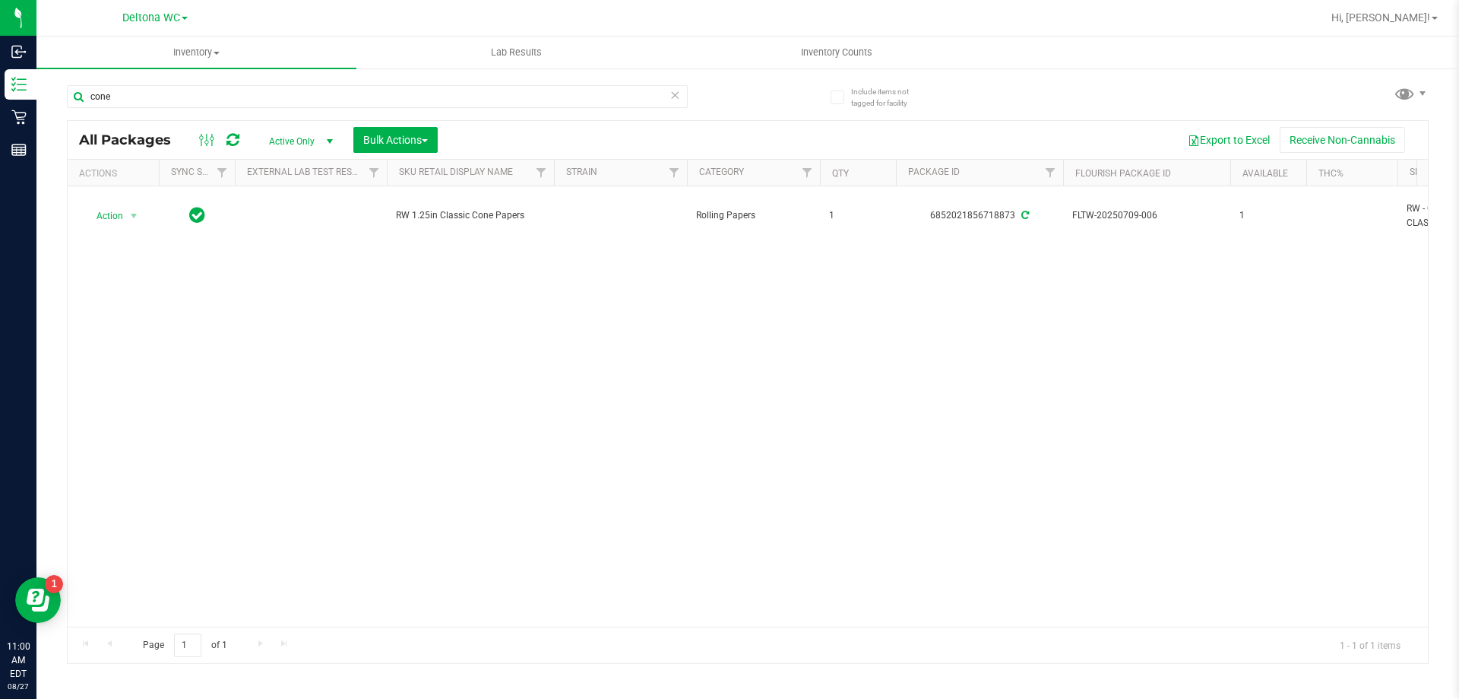
click at [247, 309] on div "Action Action Create package Edit attributes Global inventory Locate package Lo…" at bounding box center [748, 406] width 1361 height 440
click at [269, 330] on div "Action Action Create package Edit attributes Global inventory Locate package Lo…" at bounding box center [748, 406] width 1361 height 440
click at [143, 89] on input "cone" at bounding box center [377, 96] width 621 height 23
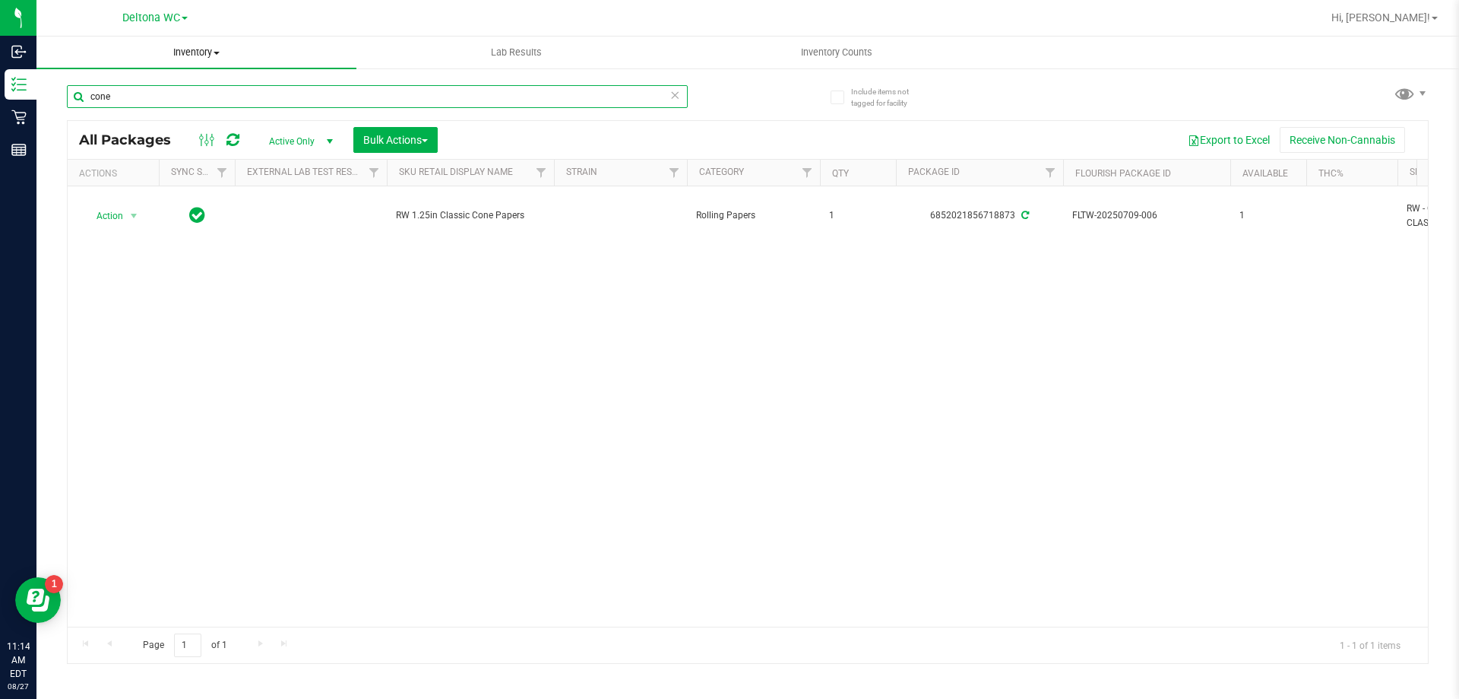
paste input "FT 3.5g Cannabis Flower Bosscotti (Indica)"
type input "FT 3.5g Cannabis Flower Bosscotti (Indica)"
